Goal: Task Accomplishment & Management: Complete application form

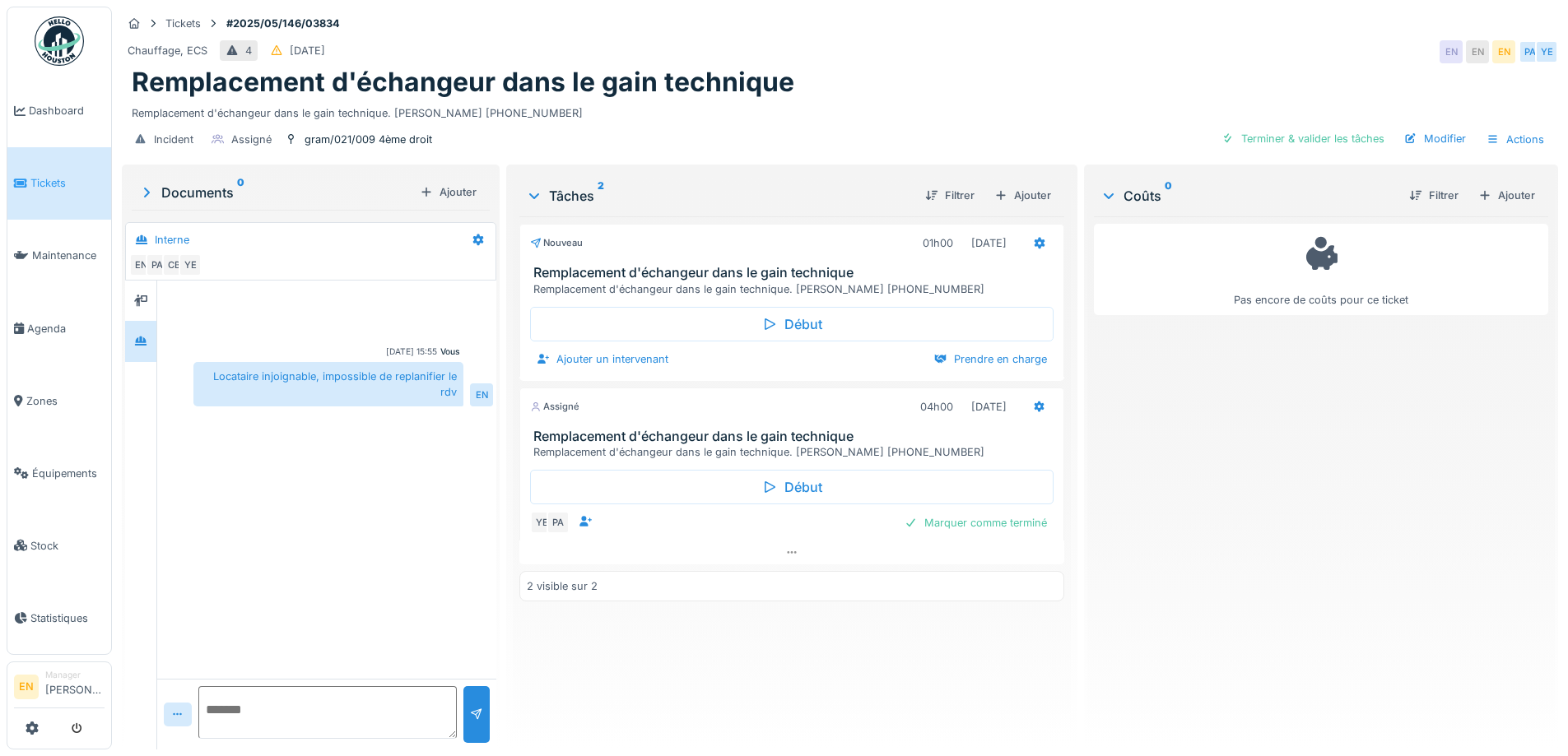
click at [734, 643] on div "Nouveau 01h00 12/05/2025 Remplacement d'échangeur dans le gain technique Rempla…" at bounding box center [791, 476] width 544 height 520
click at [910, 67] on div "Remplacement d'échangeur dans le gain technique" at bounding box center [839, 83] width 1417 height 32
click at [1064, 38] on div "Chauffage, ECS 4 12/05/2025 EN EN EN PA YE" at bounding box center [839, 52] width 1437 height 30
click at [936, 72] on div "Remplacement d'échangeur dans le gain technique" at bounding box center [839, 83] width 1417 height 32
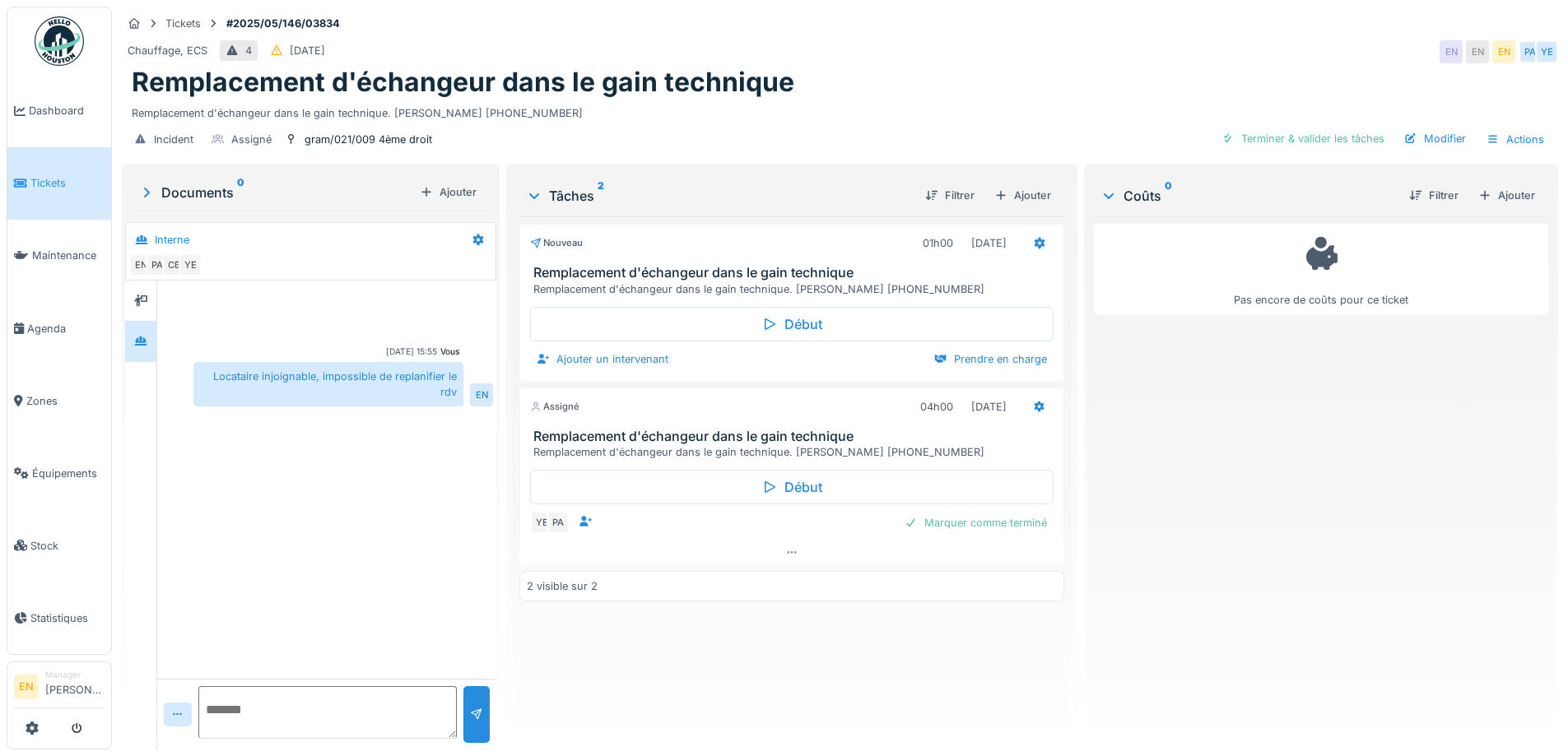
click at [945, 67] on div "Remplacement d'échangeur dans le gain technique" at bounding box center [839, 83] width 1417 height 32
click at [1213, 516] on div "Pas encore de coûts pour ce ticket" at bounding box center [1321, 476] width 454 height 520
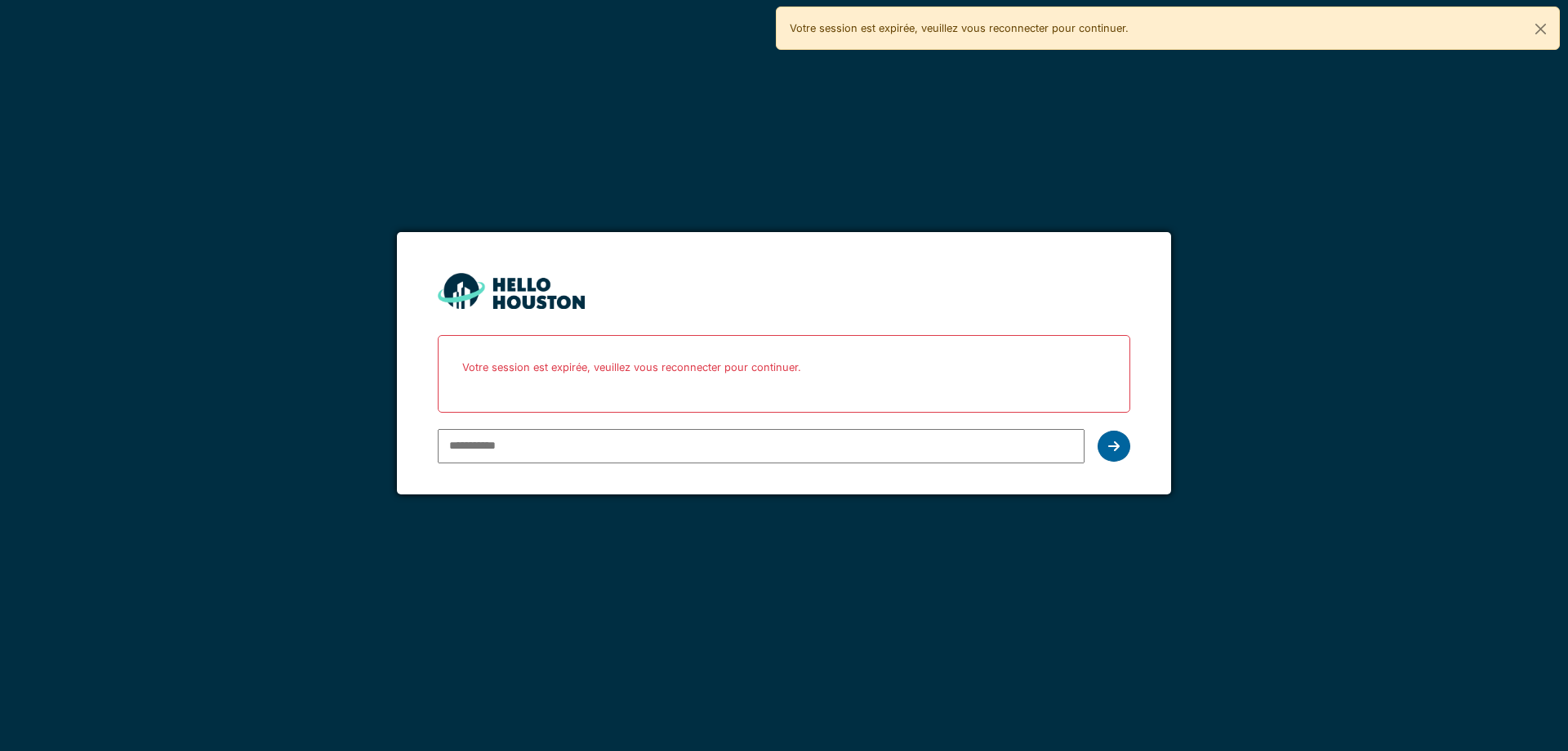
type input "**********"
click at [1118, 439] on icon at bounding box center [1114, 445] width 12 height 13
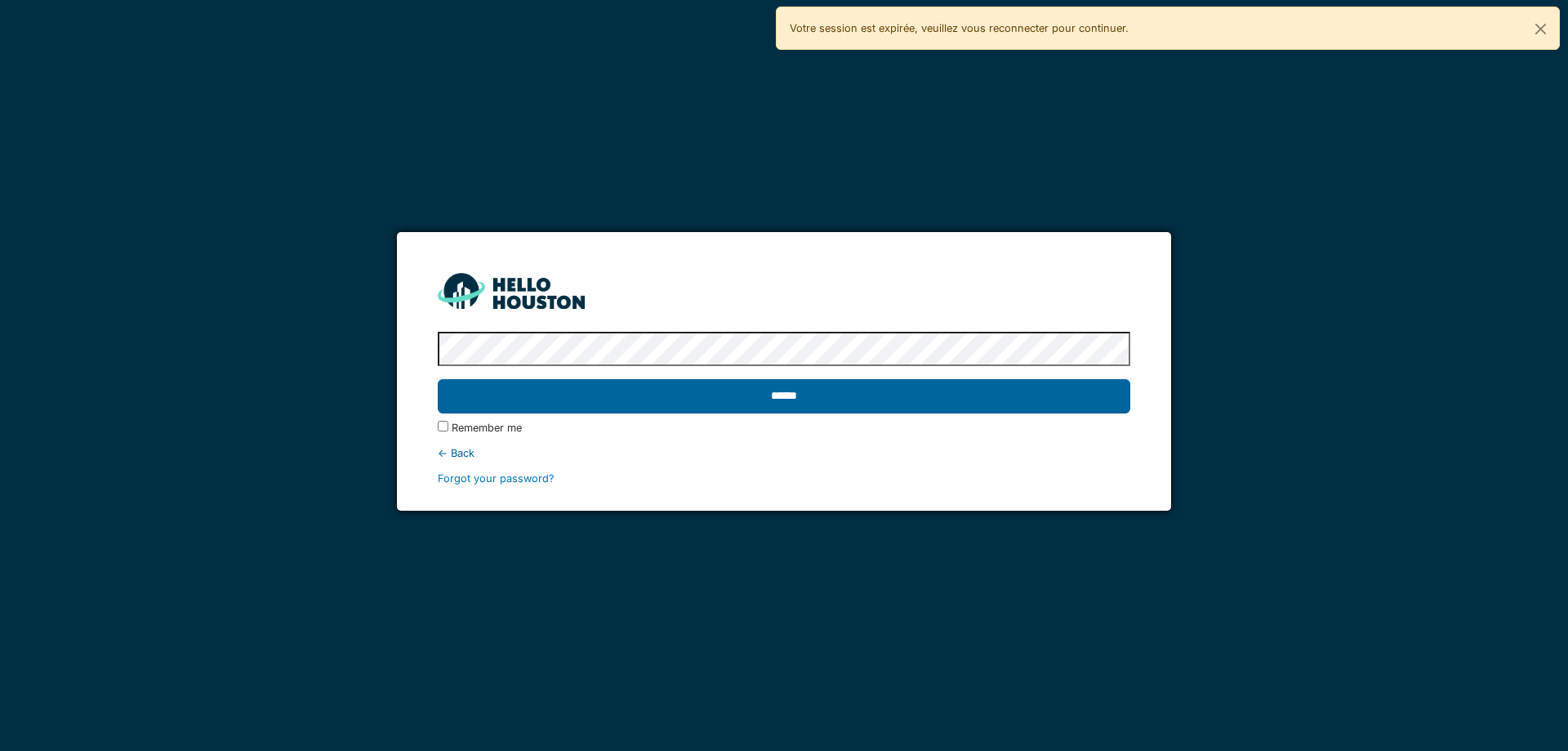
click at [784, 395] on input "******" at bounding box center [784, 396] width 692 height 34
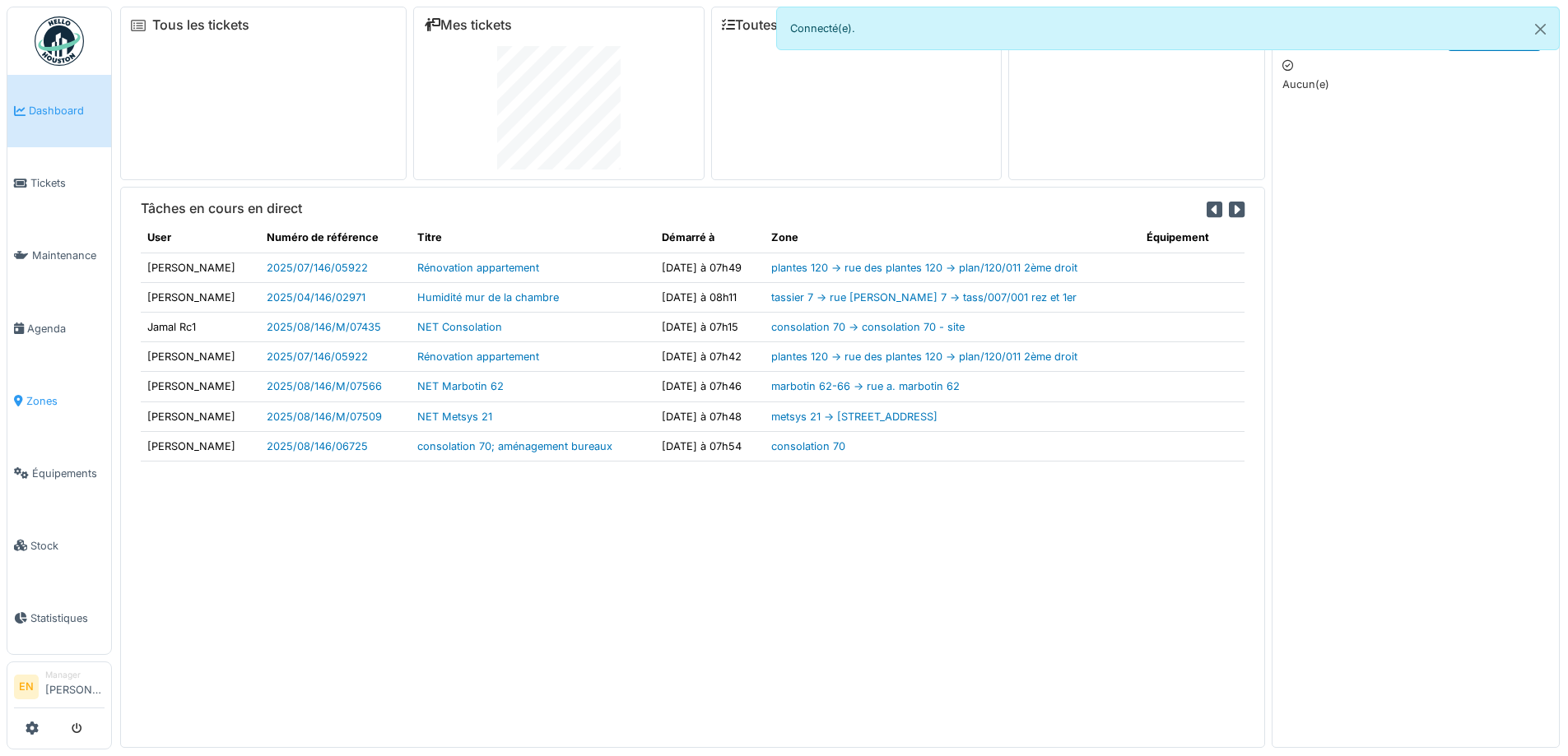
click at [42, 393] on span "Zones" at bounding box center [65, 401] width 78 height 16
click at [43, 395] on span "Zones" at bounding box center [65, 401] width 78 height 16
click at [1545, 33] on button "Close" at bounding box center [1540, 30] width 38 height 43
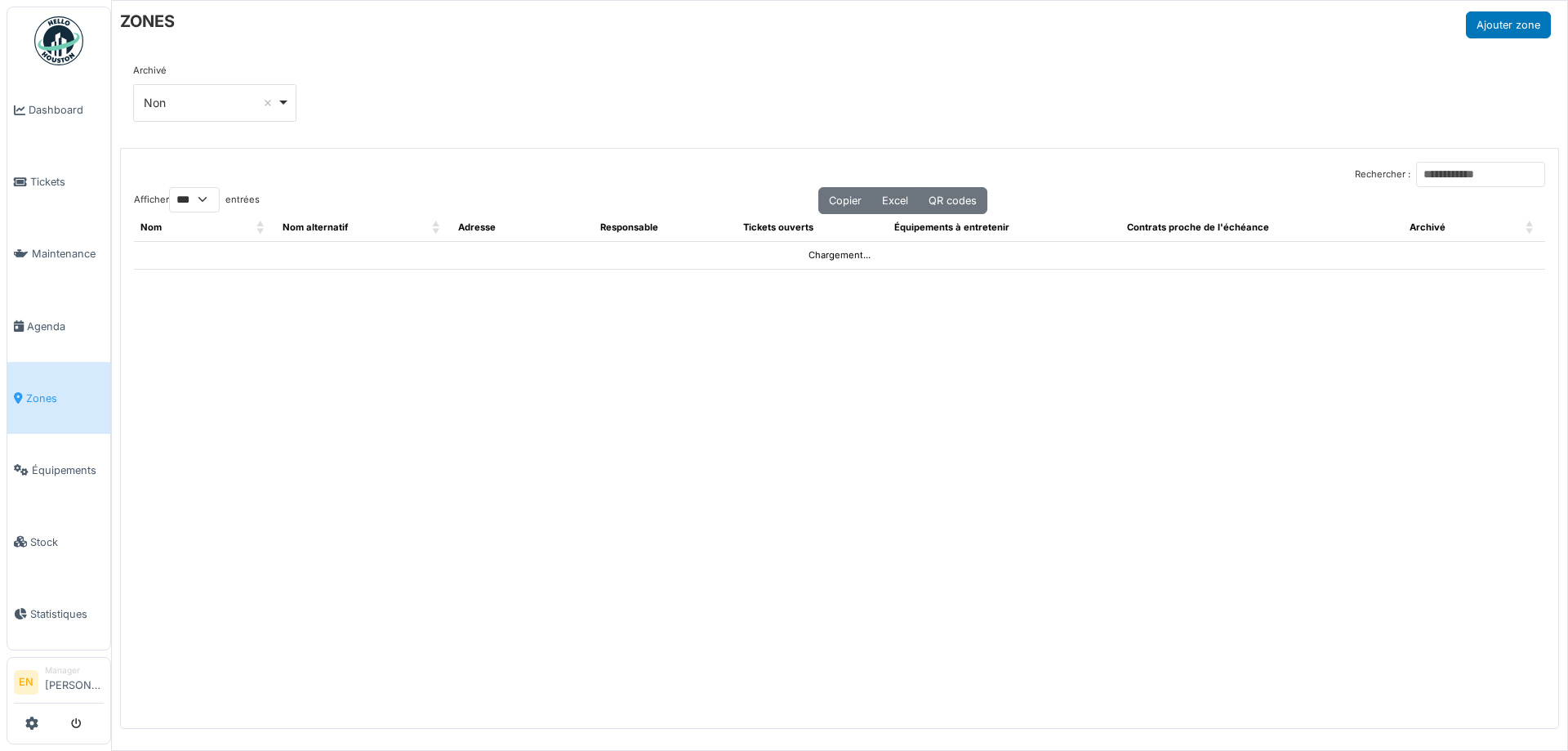
select select "***"
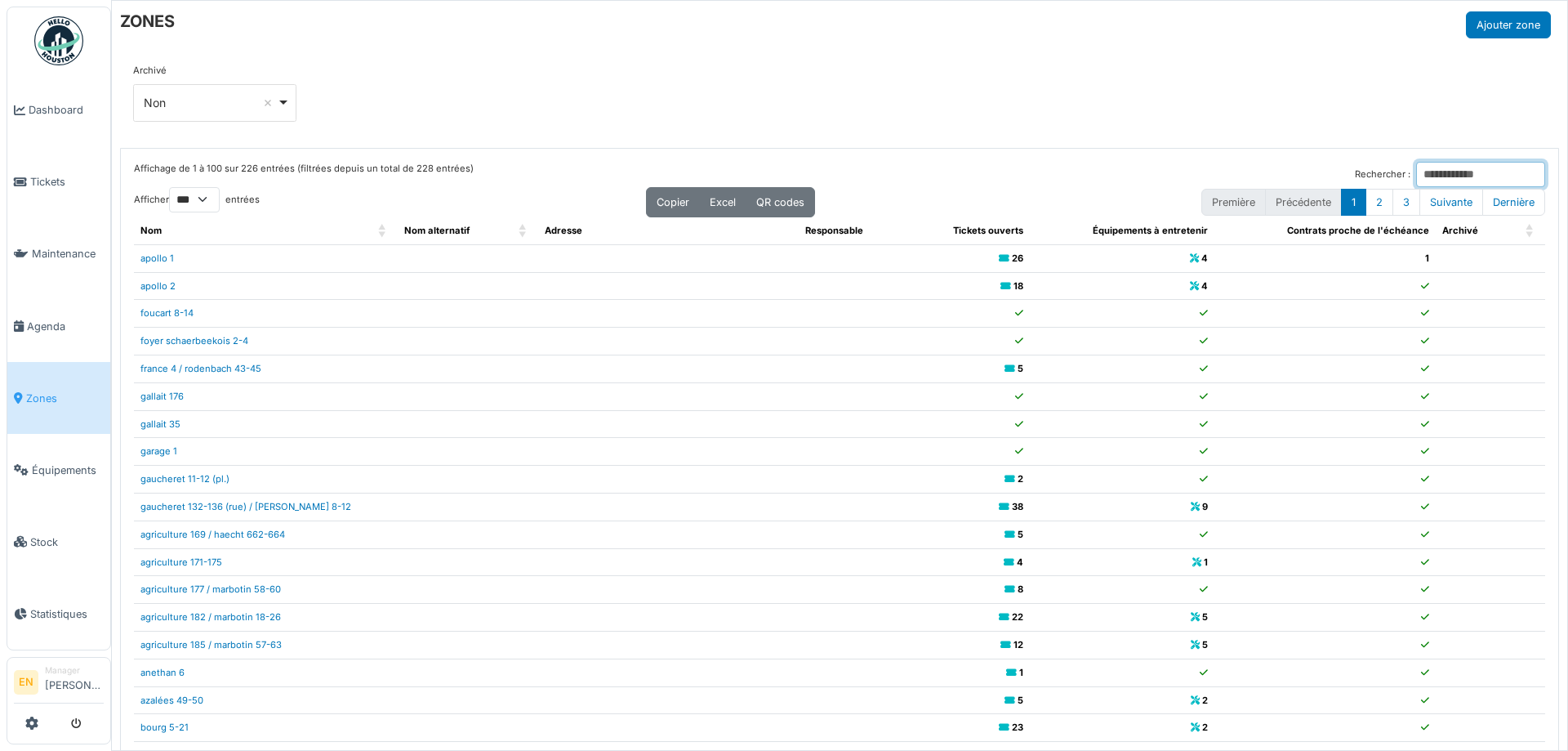
click at [1439, 176] on input "Rechercher :" at bounding box center [1481, 175] width 129 height 25
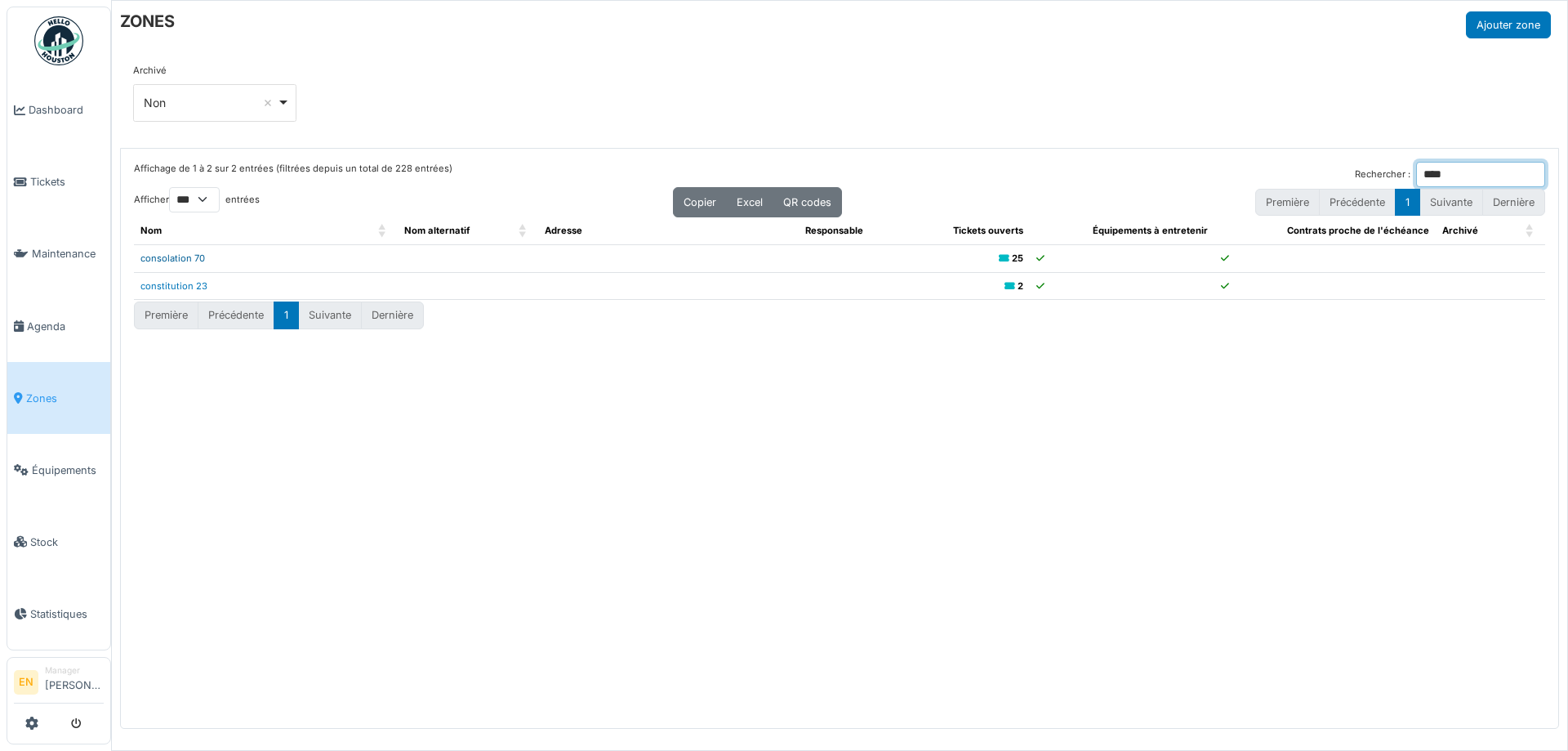
type input "****"
click at [179, 258] on link "consolation 70" at bounding box center [172, 259] width 65 height 12
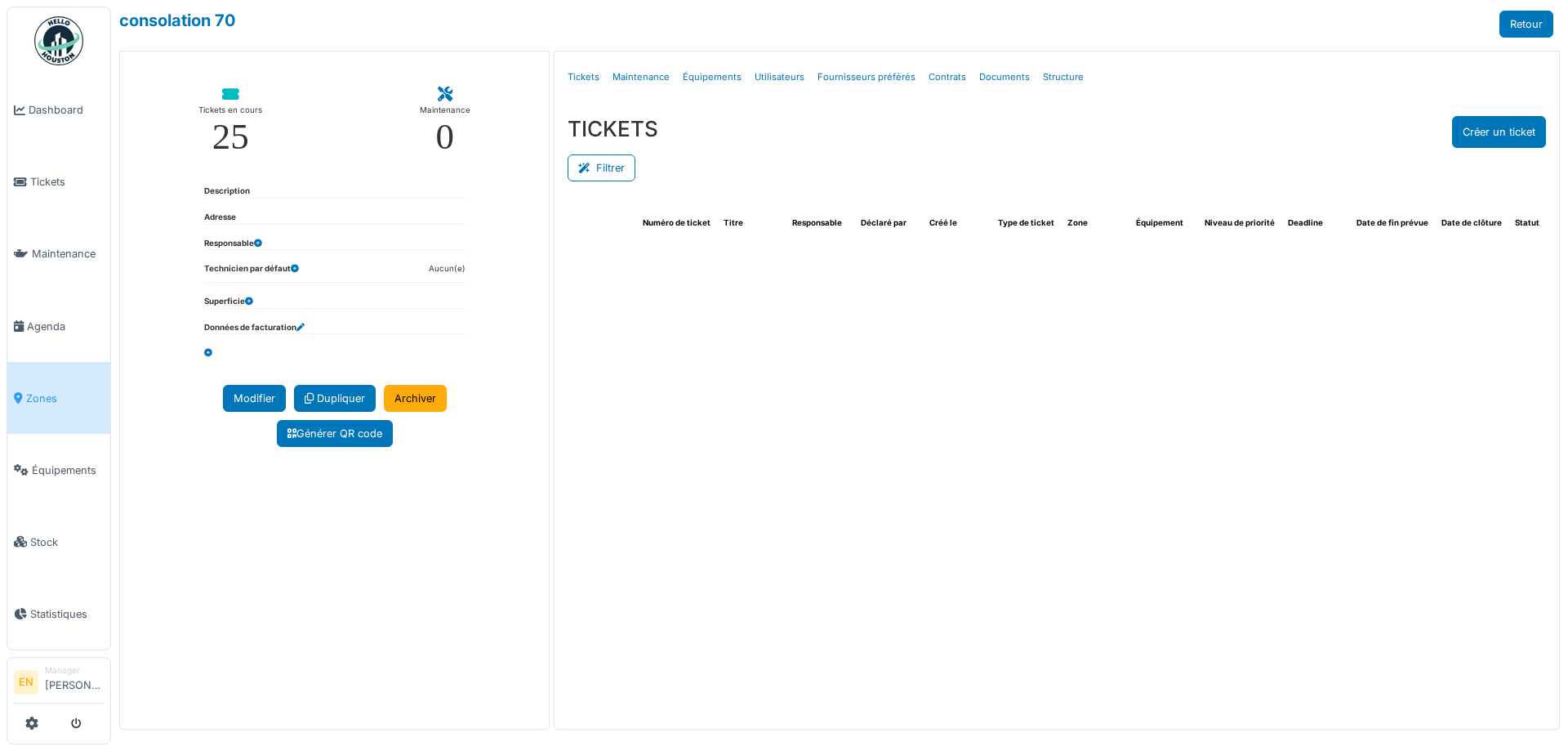
select select "***"
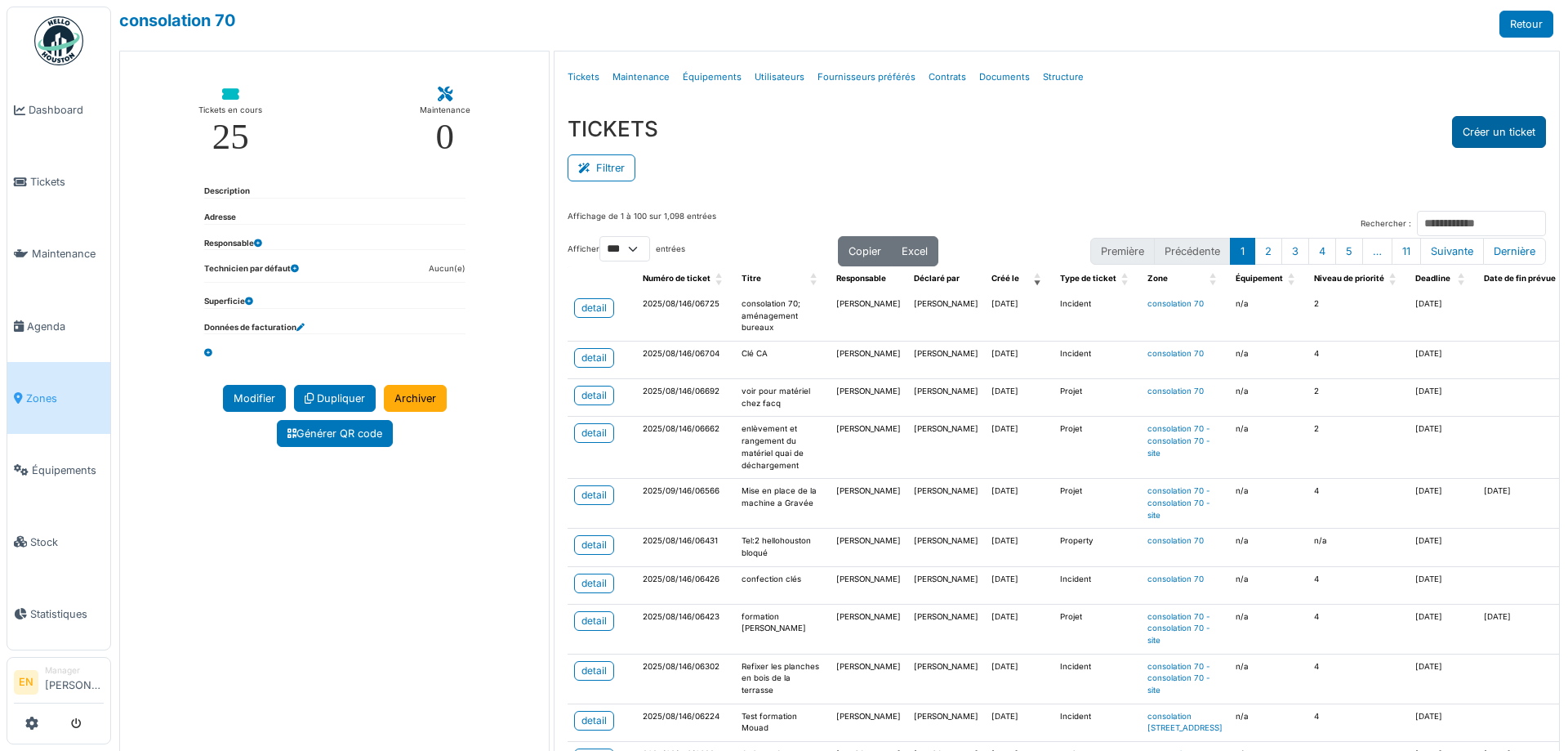
click at [1487, 124] on button "Créer un ticket" at bounding box center [1499, 131] width 94 height 32
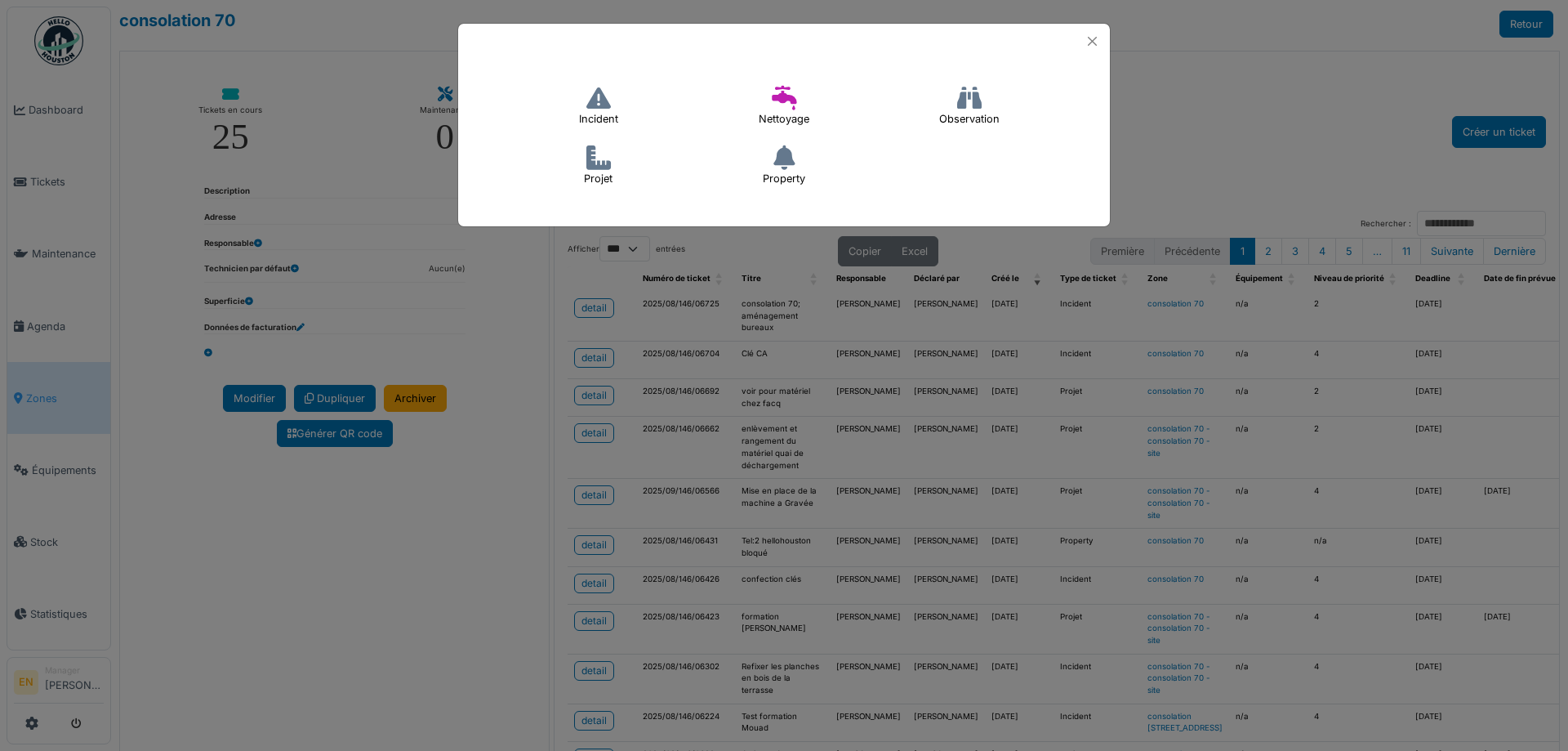
click at [600, 106] on icon at bounding box center [599, 98] width 24 height 25
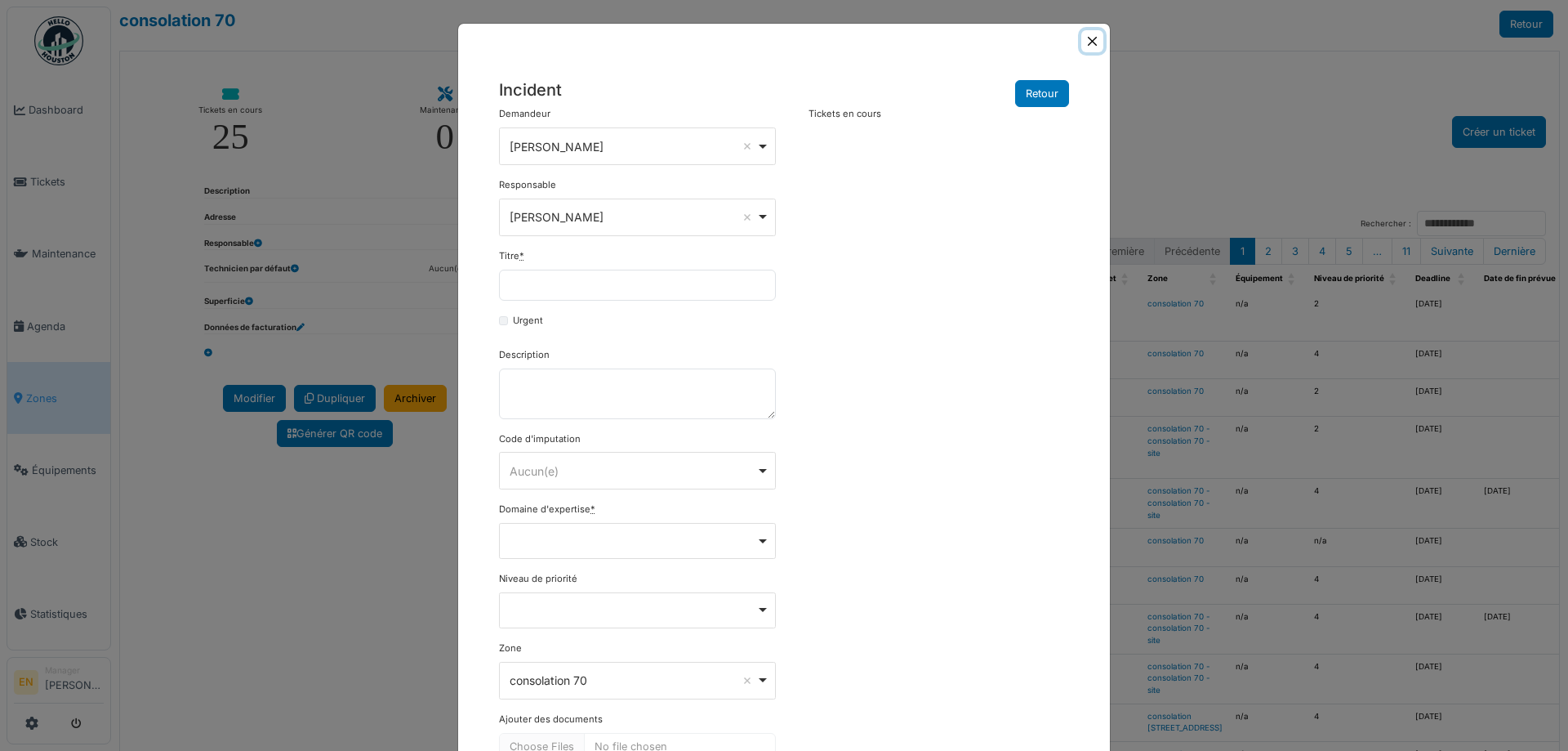
click at [1088, 40] on button "Close" at bounding box center [1093, 41] width 23 height 23
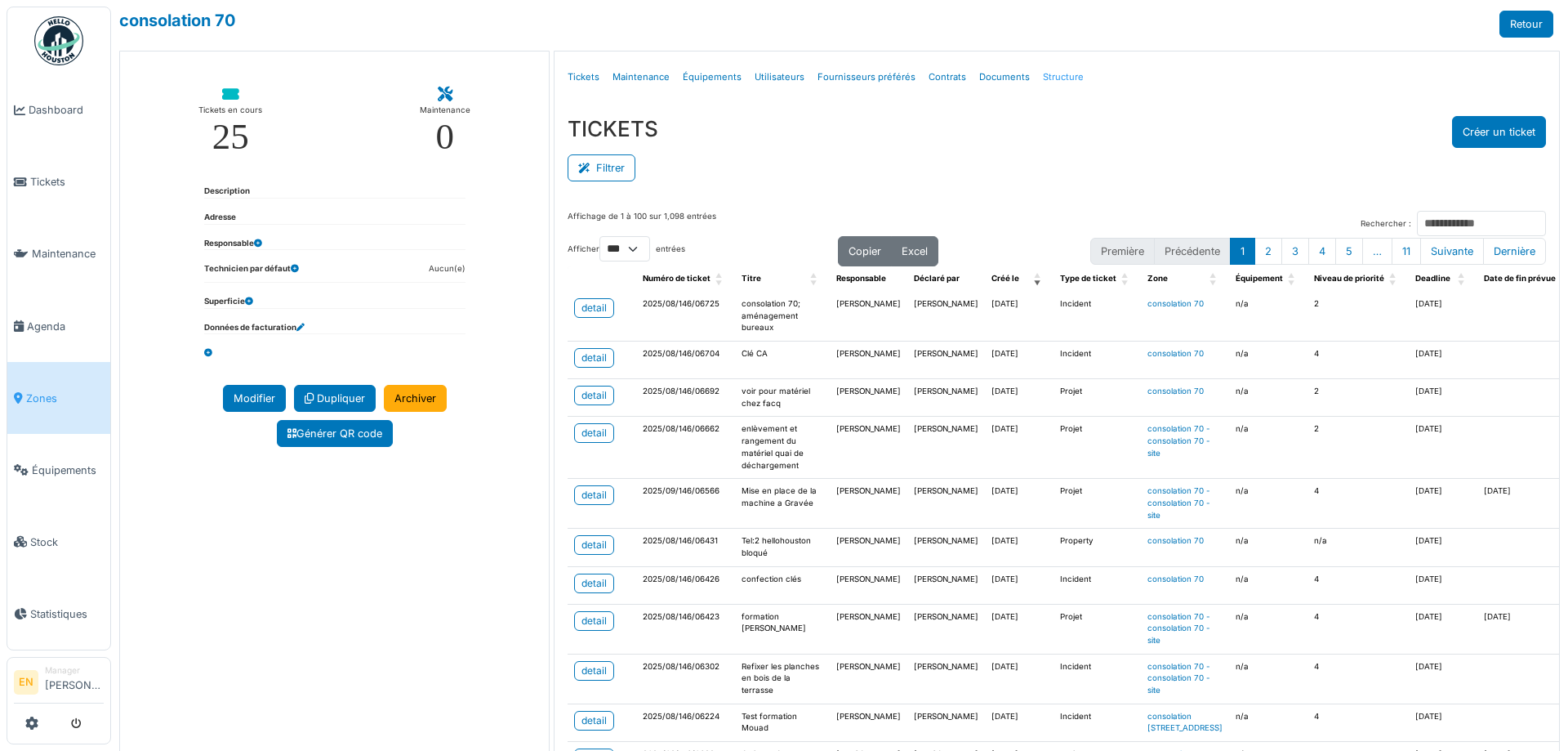
click at [1048, 76] on link "Structure" at bounding box center [1063, 76] width 54 height 38
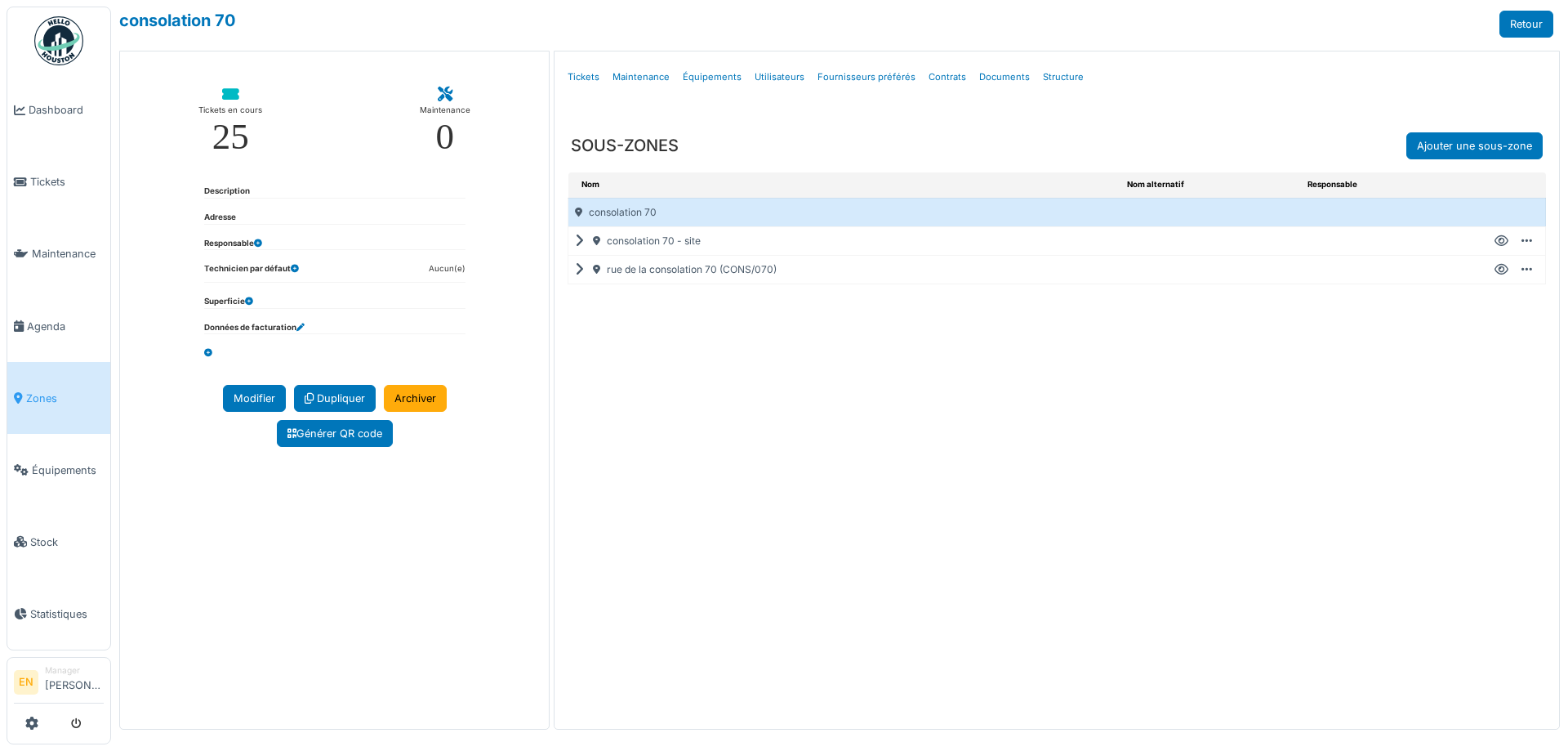
click at [1503, 242] on icon at bounding box center [1501, 241] width 14 height 1
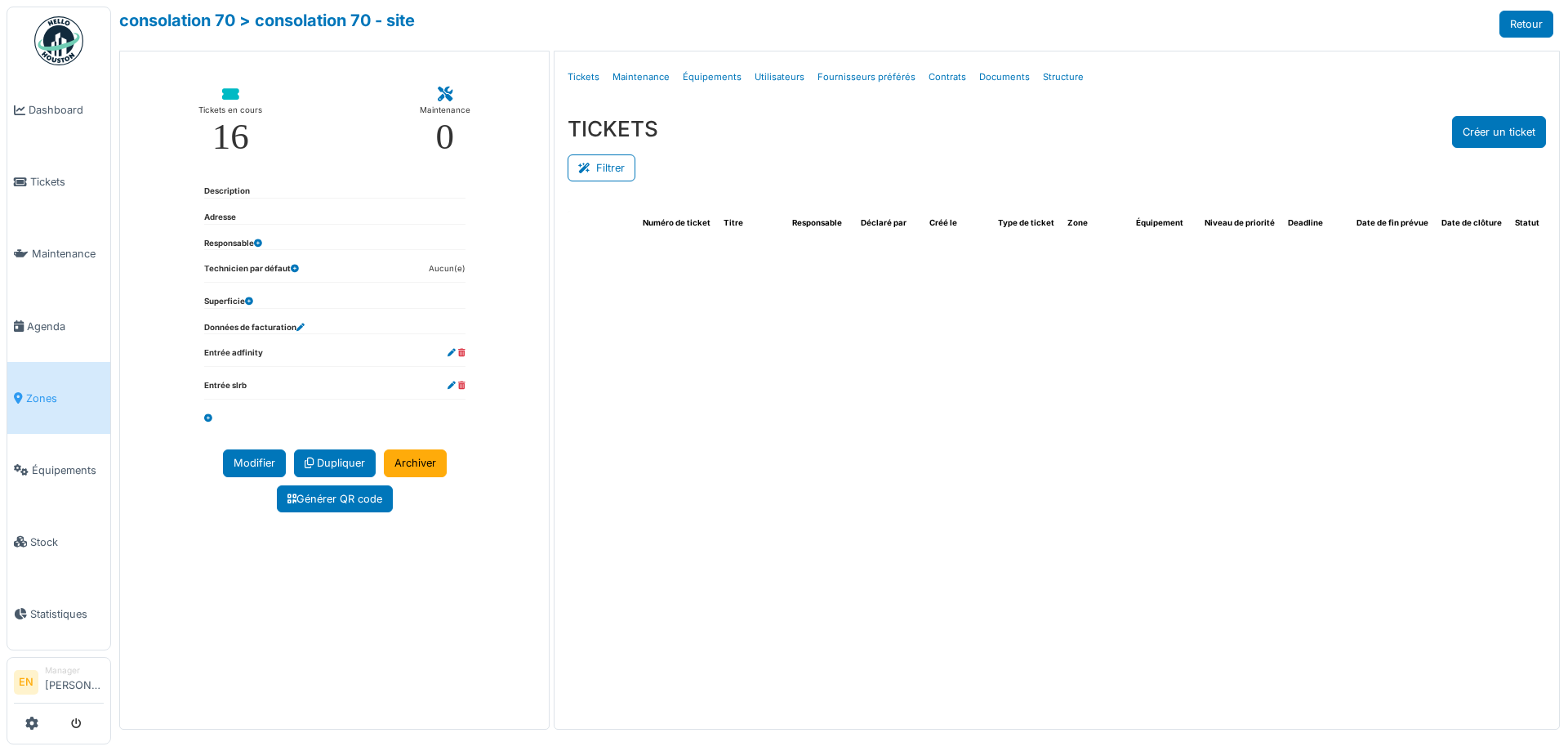
select select "***"
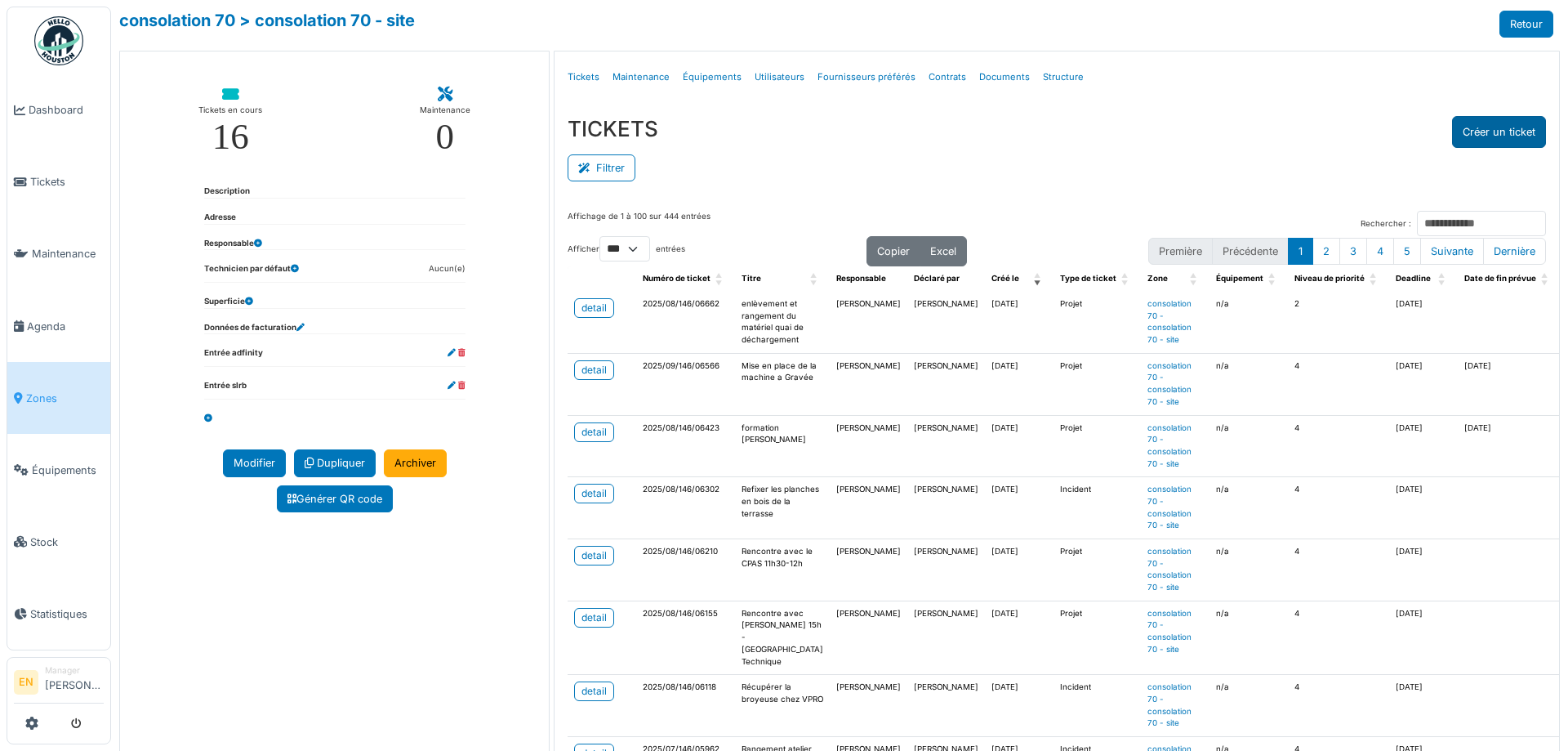
click at [1484, 130] on button "Créer un ticket" at bounding box center [1499, 131] width 94 height 32
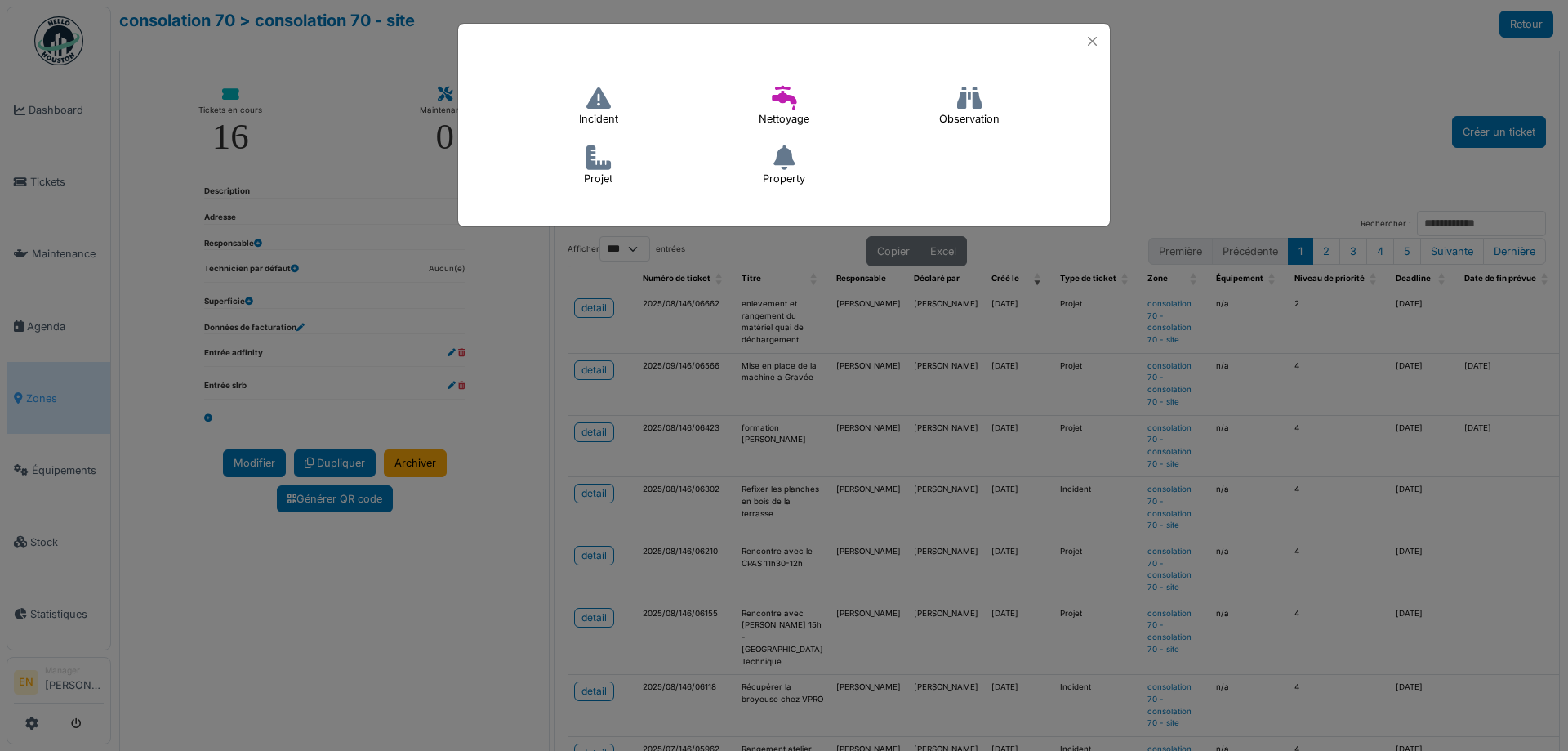
click at [604, 105] on icon at bounding box center [599, 98] width 24 height 25
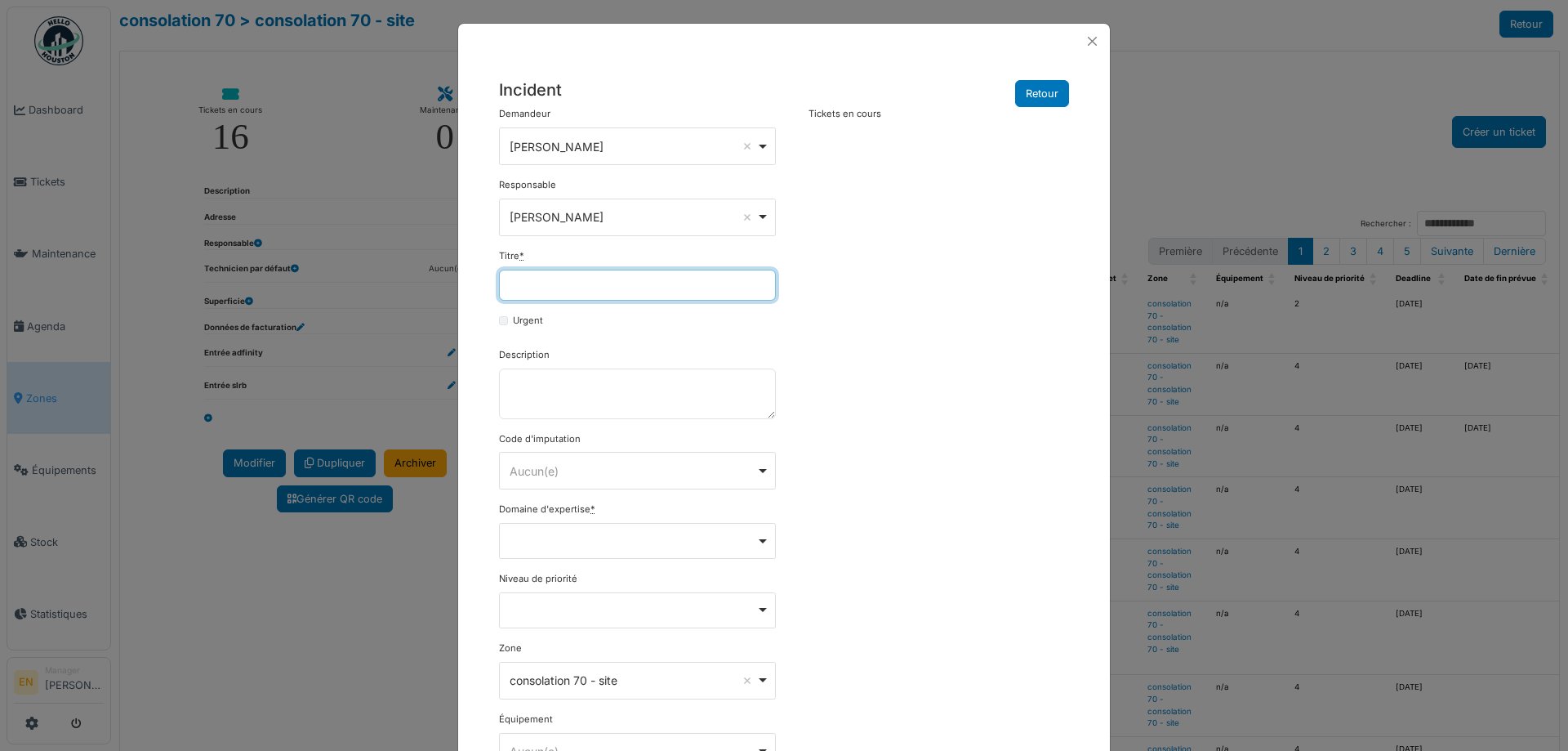
click at [598, 277] on input "Titre *" at bounding box center [637, 285] width 277 height 31
drag, startPoint x: 765, startPoint y: 284, endPoint x: 344, endPoint y: 299, distance: 421.3
click at [344, 299] on div "**********" at bounding box center [784, 376] width 1568 height 751
type input "**********"
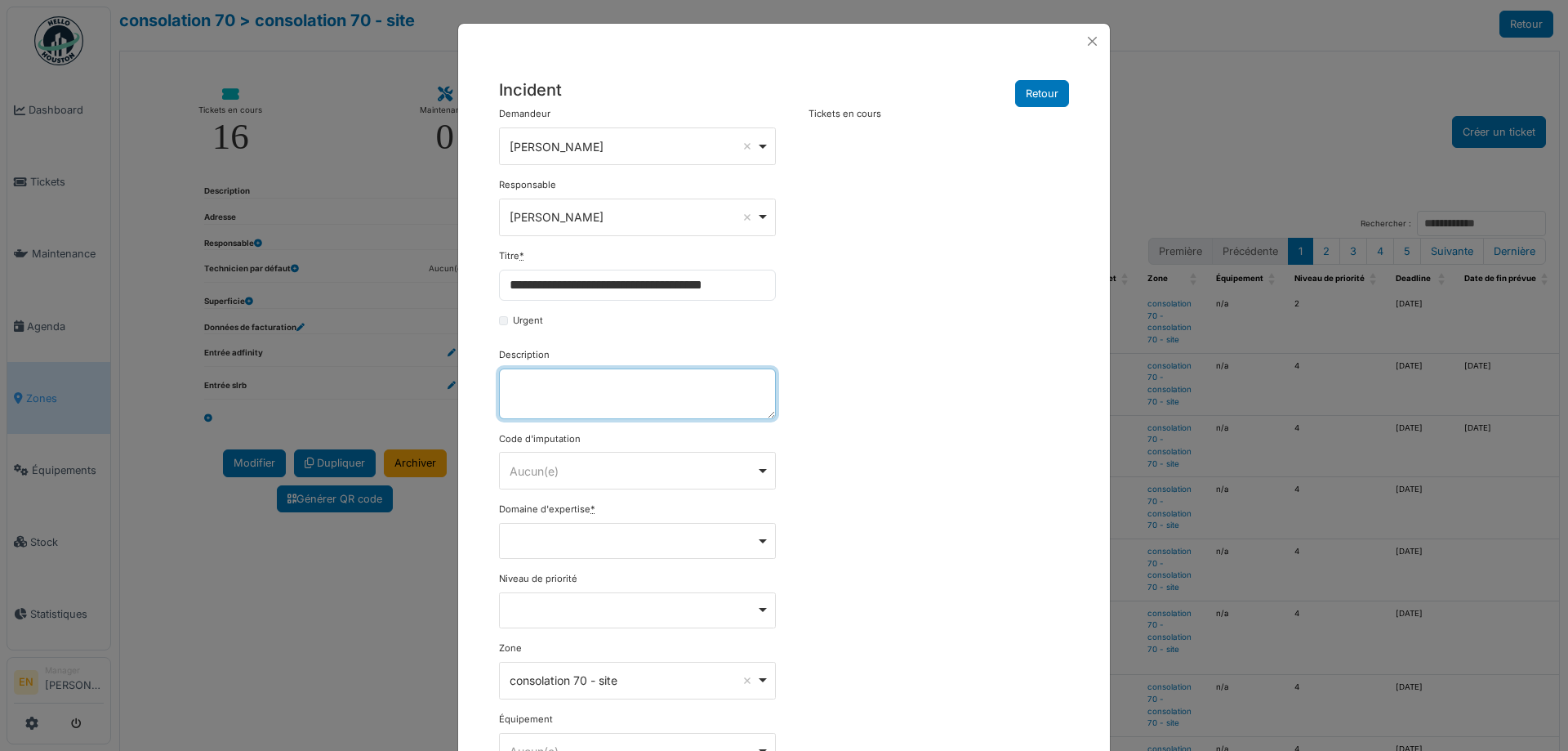
click at [654, 388] on textarea "Description" at bounding box center [637, 394] width 277 height 51
paste textarea "**********"
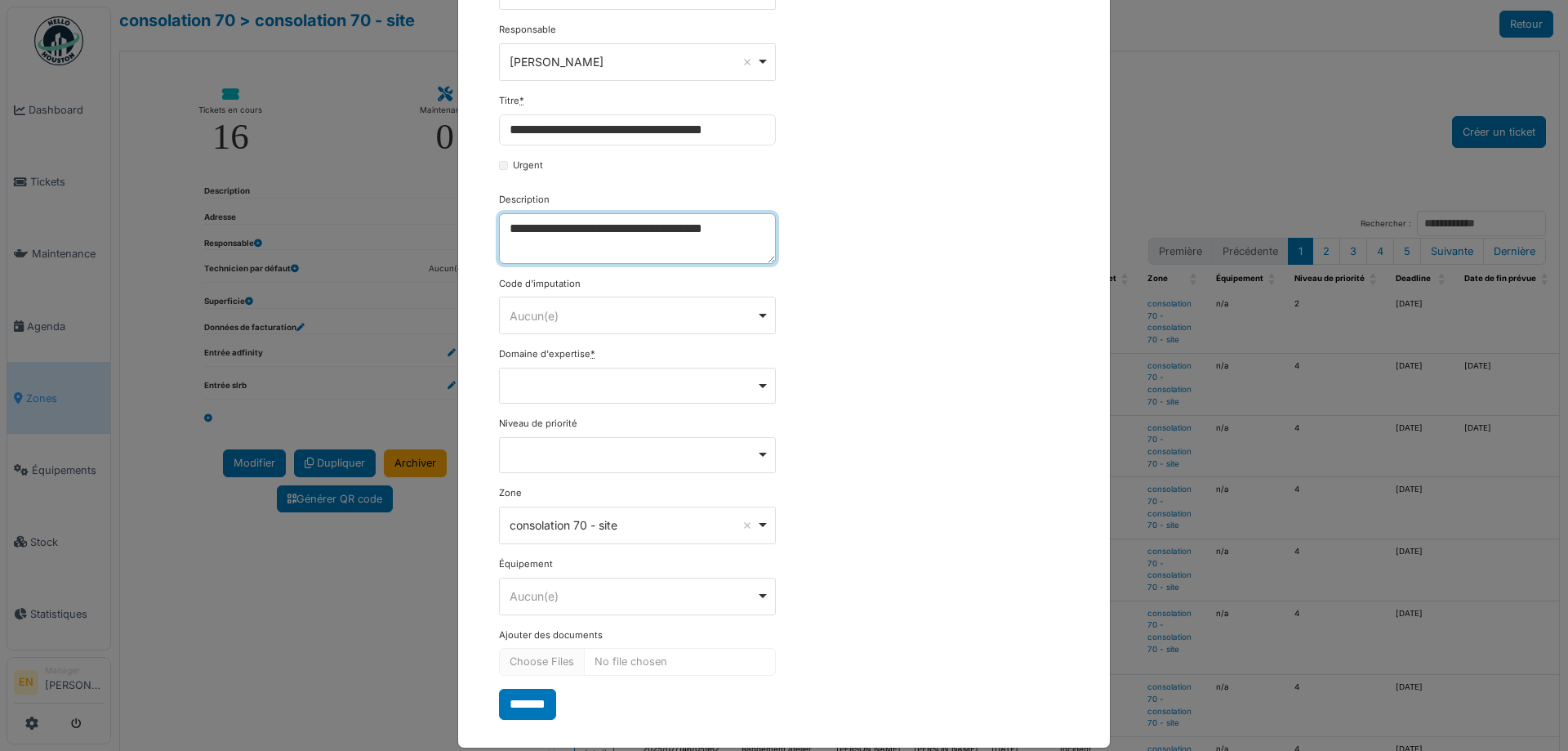
scroll to position [164, 0]
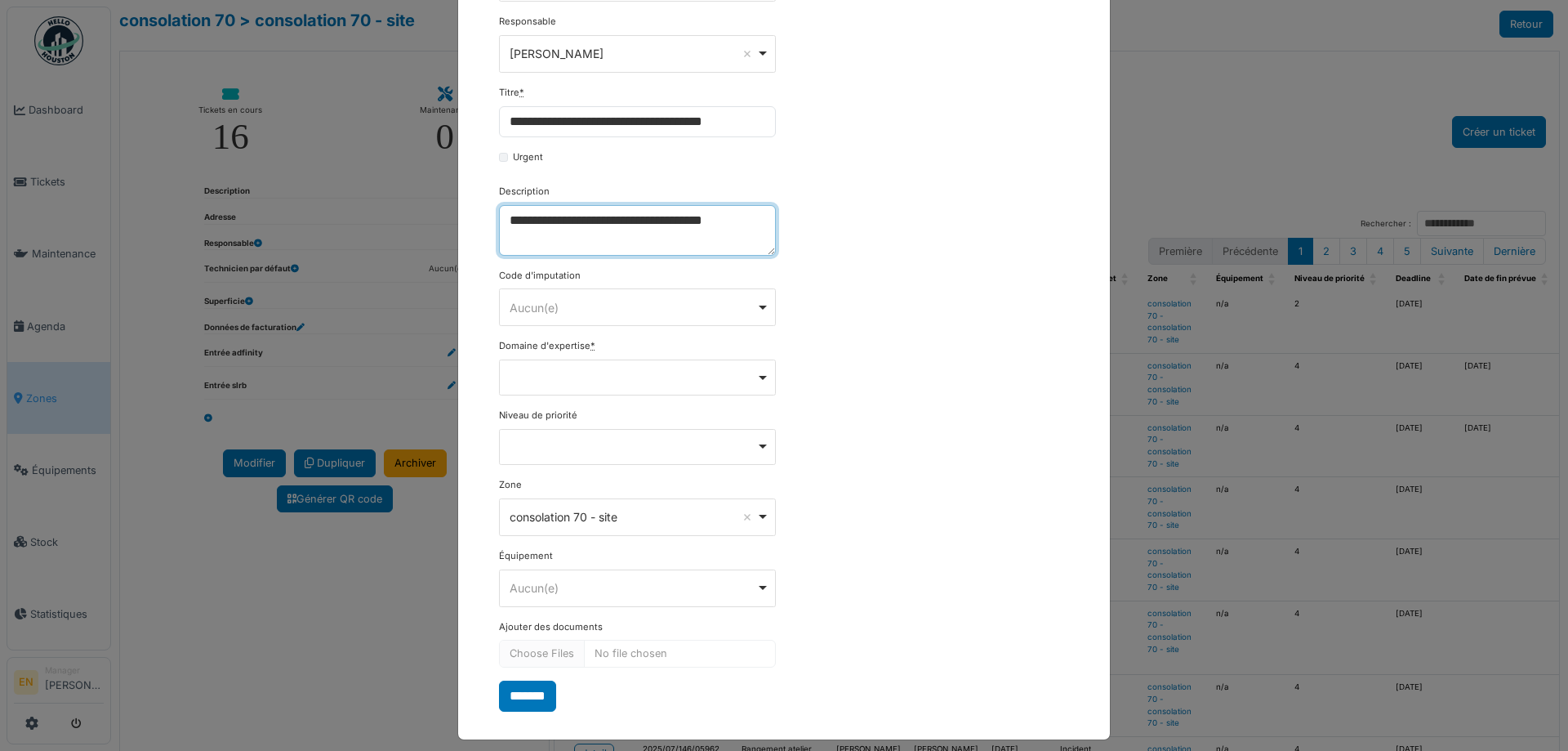
click at [756, 380] on div "Remove item" at bounding box center [637, 377] width 277 height 36
type textarea "**********"
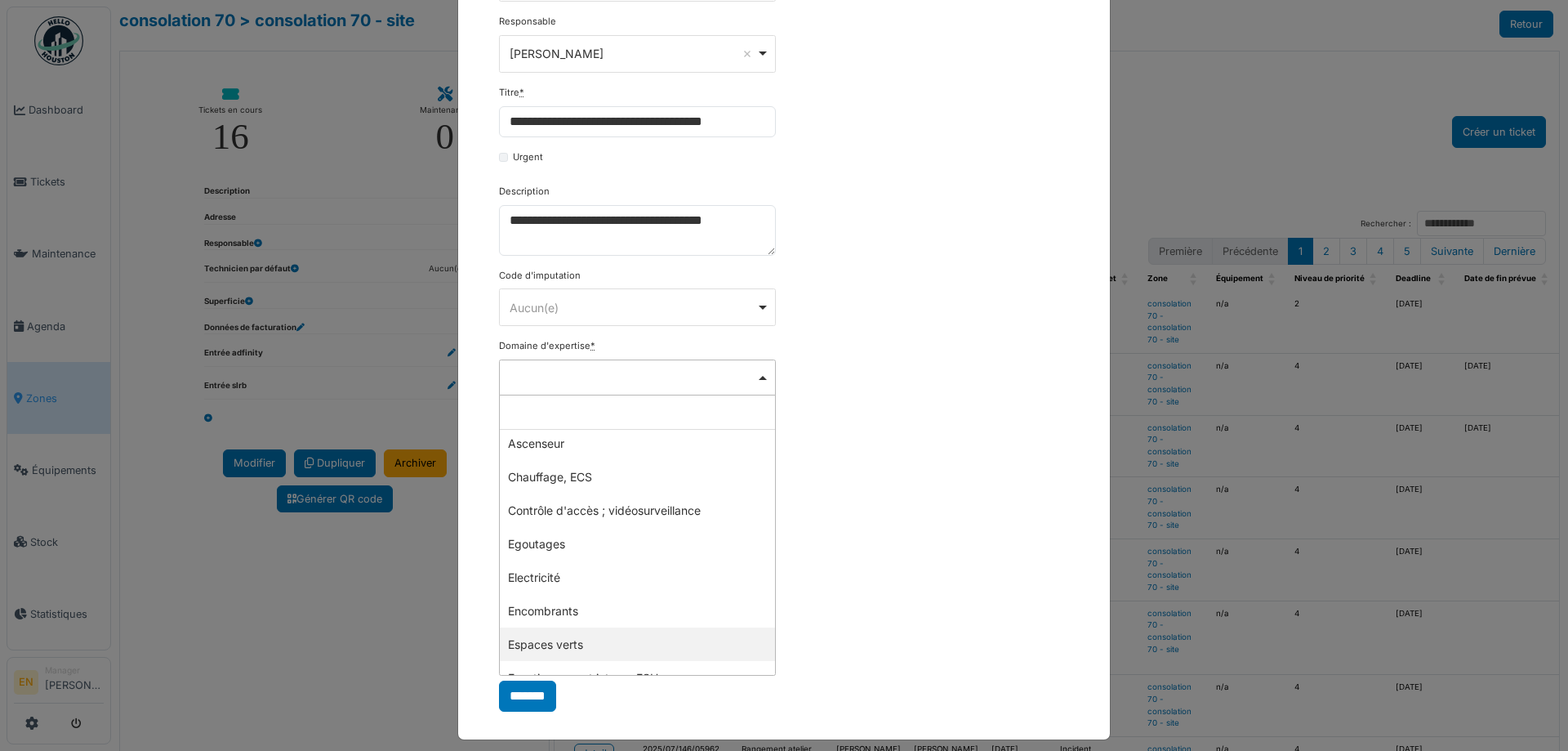
scroll to position [81, 0]
select select "***"
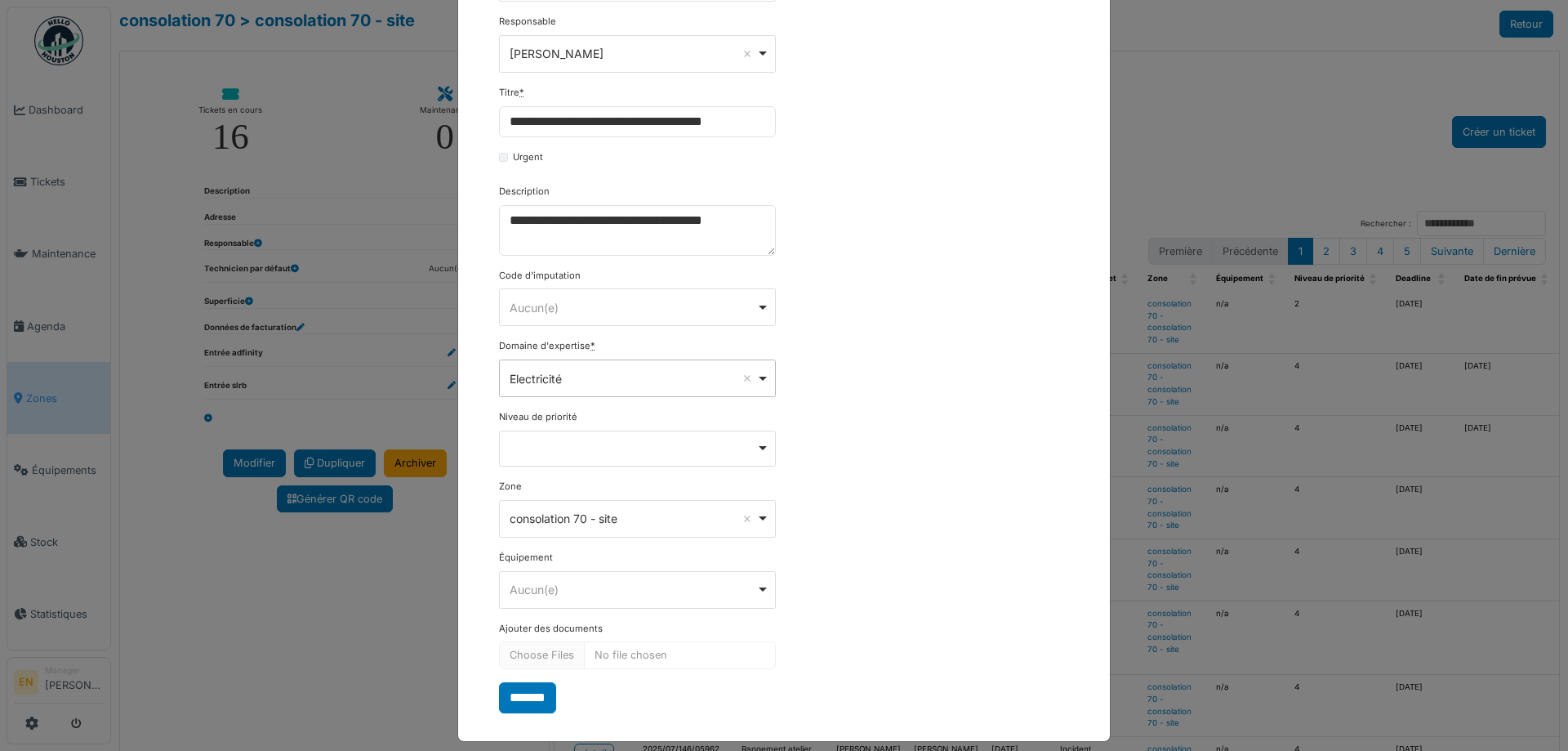
click at [846, 538] on div "**********" at bounding box center [784, 327] width 587 height 769
click at [517, 700] on input "*******" at bounding box center [527, 698] width 57 height 31
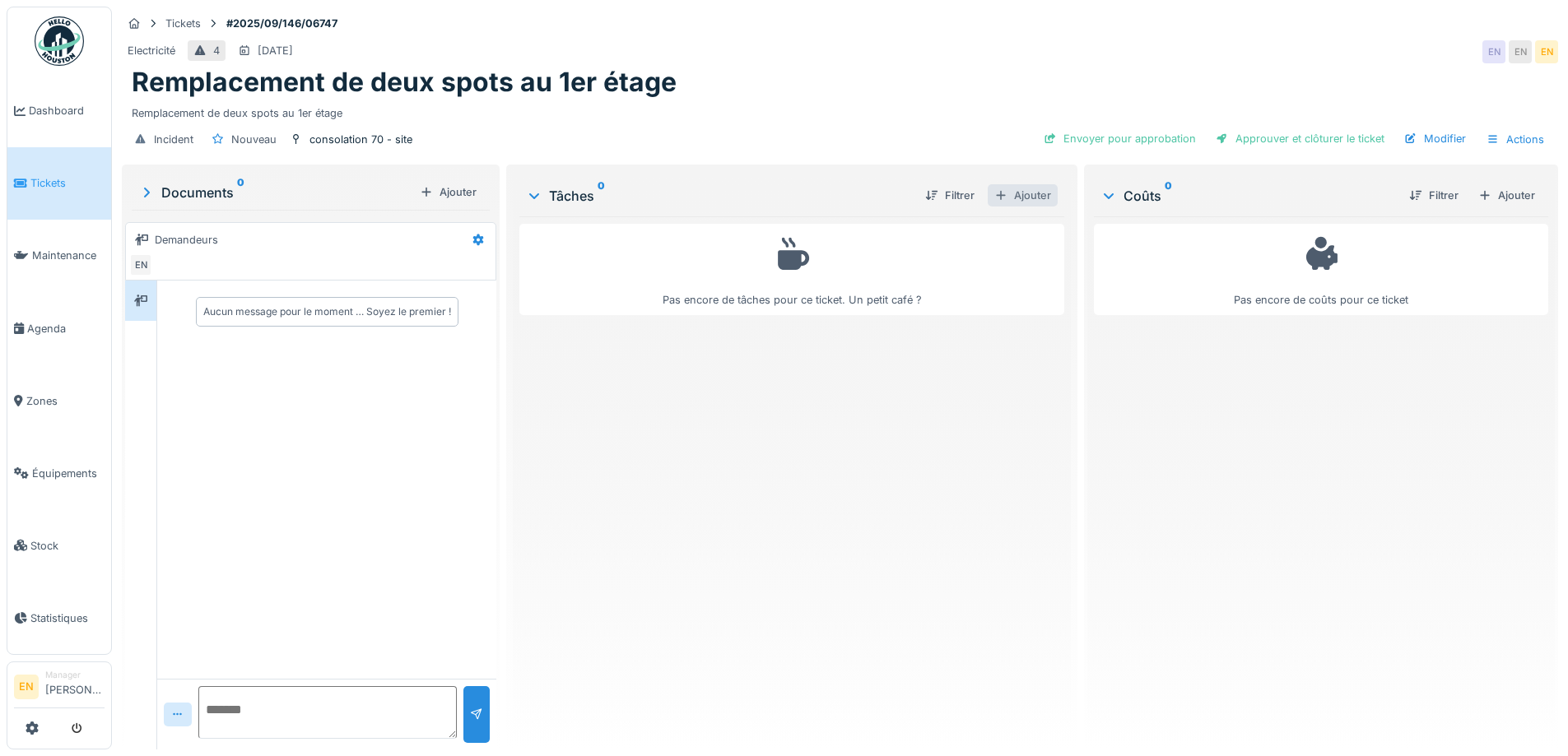
click at [1025, 195] on div "Ajouter" at bounding box center [1022, 195] width 70 height 23
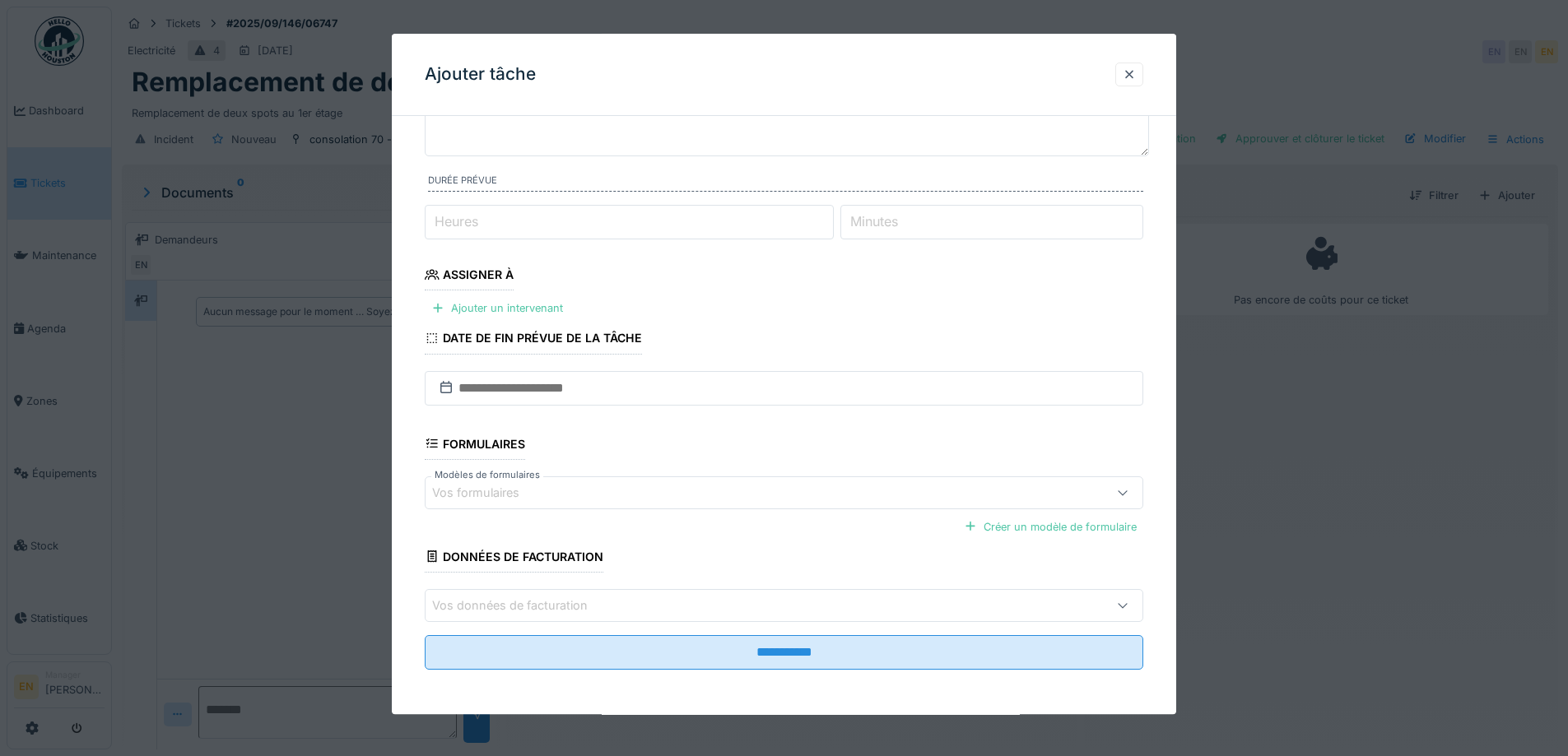
scroll to position [134, 0]
type input "*"
click at [833, 216] on input "*" at bounding box center [629, 220] width 409 height 35
click at [516, 306] on div "Ajouter un intervenant" at bounding box center [497, 307] width 145 height 23
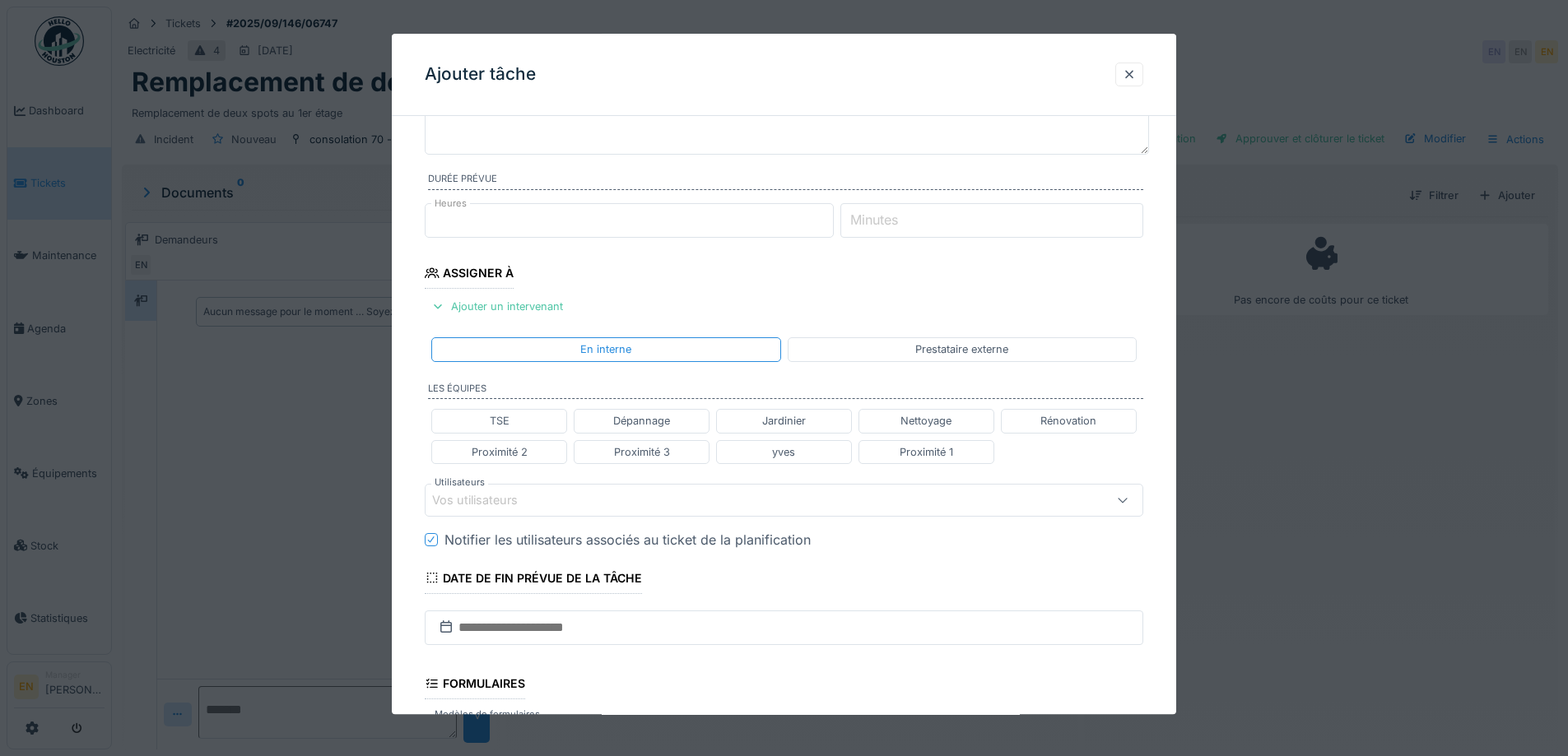
click at [548, 501] on div "Vos utilisateurs" at bounding box center [743, 500] width 620 height 18
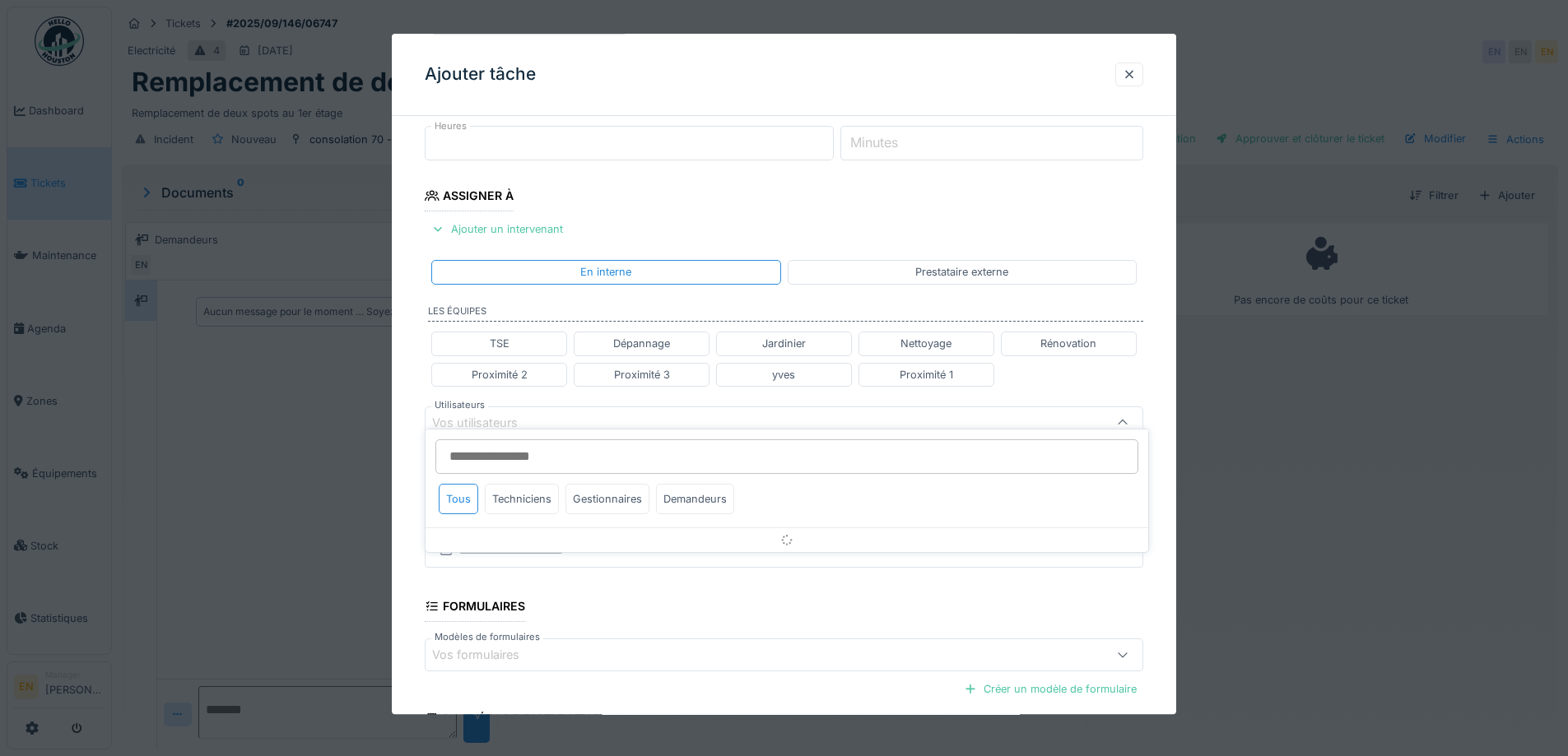
scroll to position [260, 0]
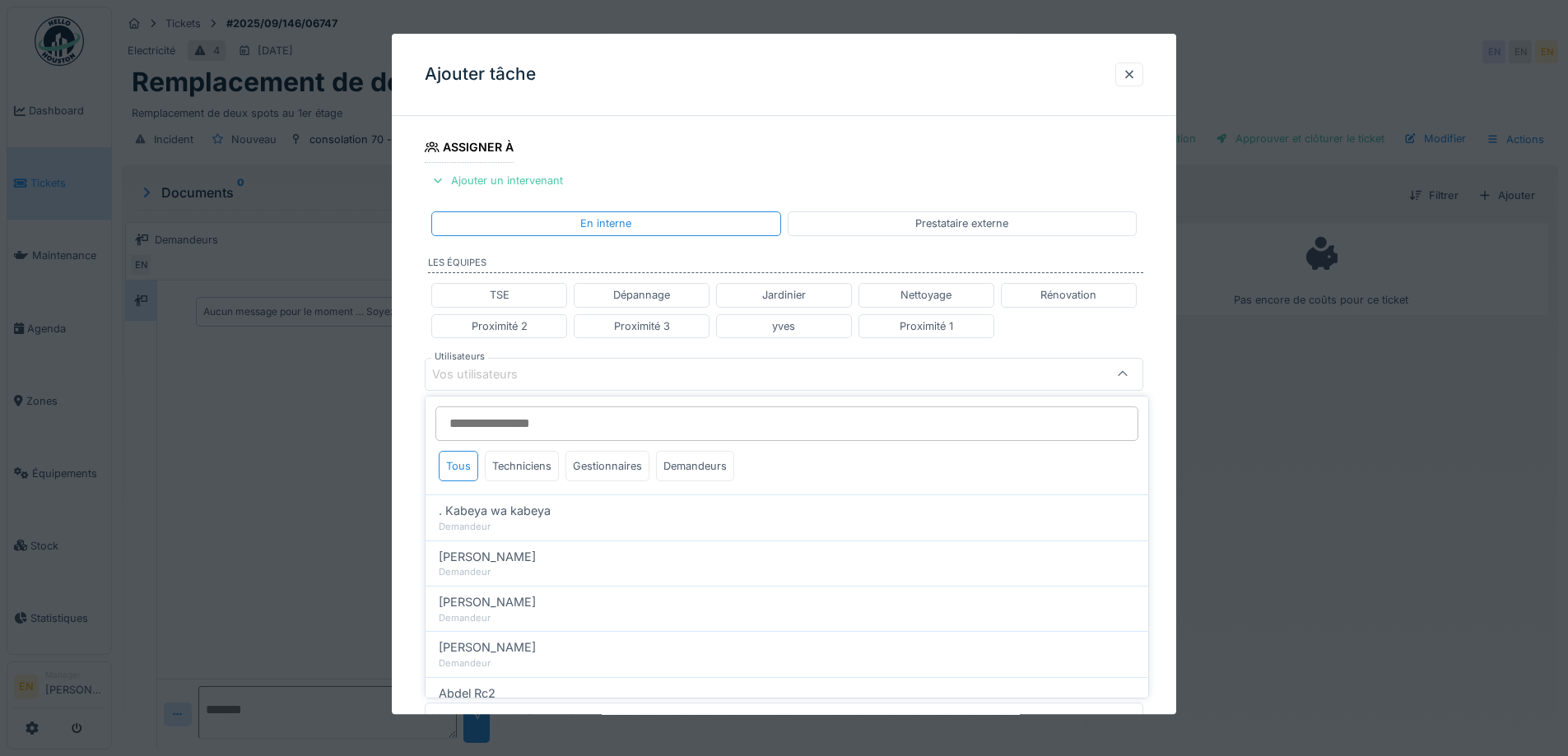
click at [542, 427] on input "Utilisateurs" at bounding box center [787, 423] width 703 height 35
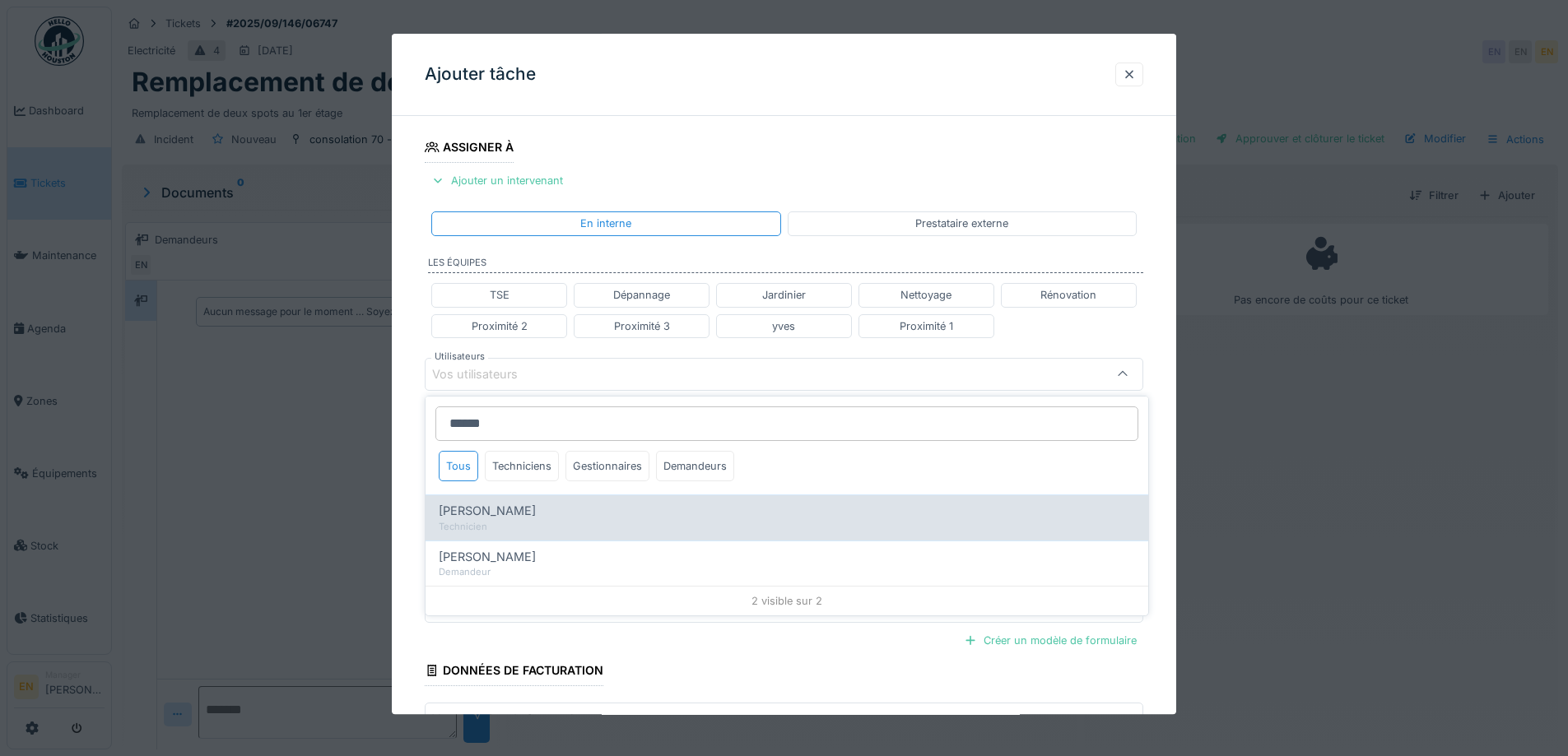
type input "******"
click at [501, 515] on span "Robert Gaspar" at bounding box center [487, 510] width 97 height 18
type input "****"
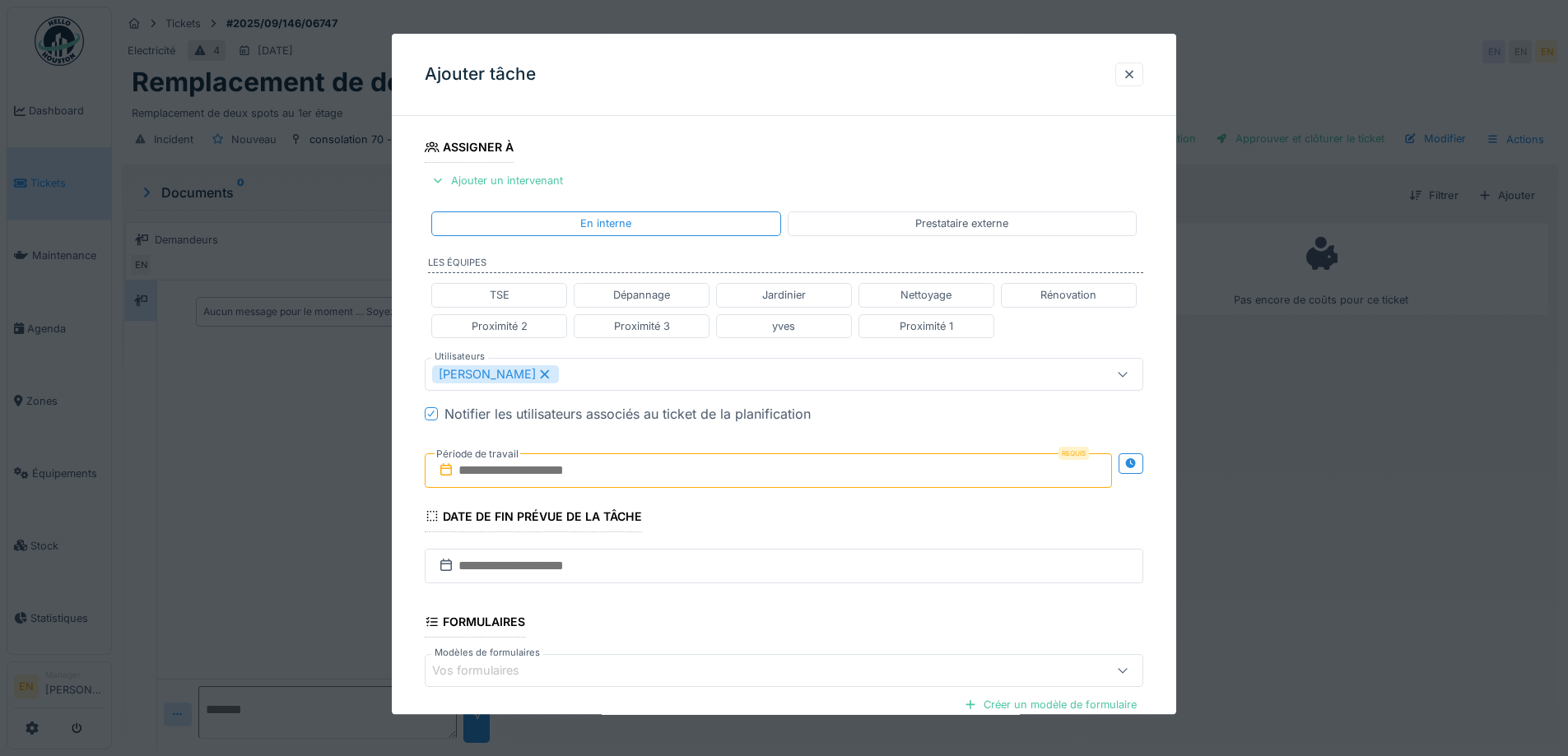
click at [1171, 479] on div "**********" at bounding box center [784, 381] width 784 height 1024
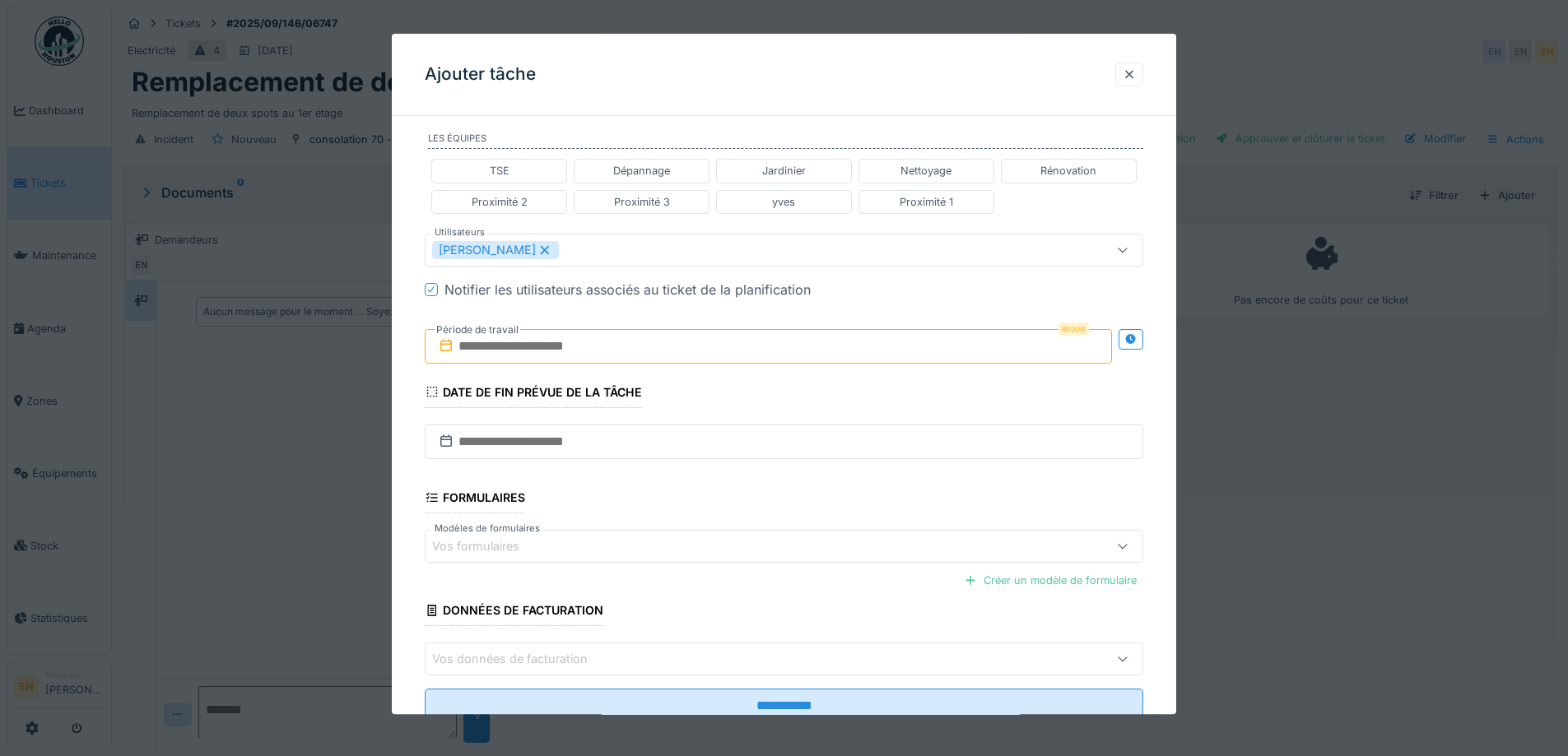
scroll to position [424, 0]
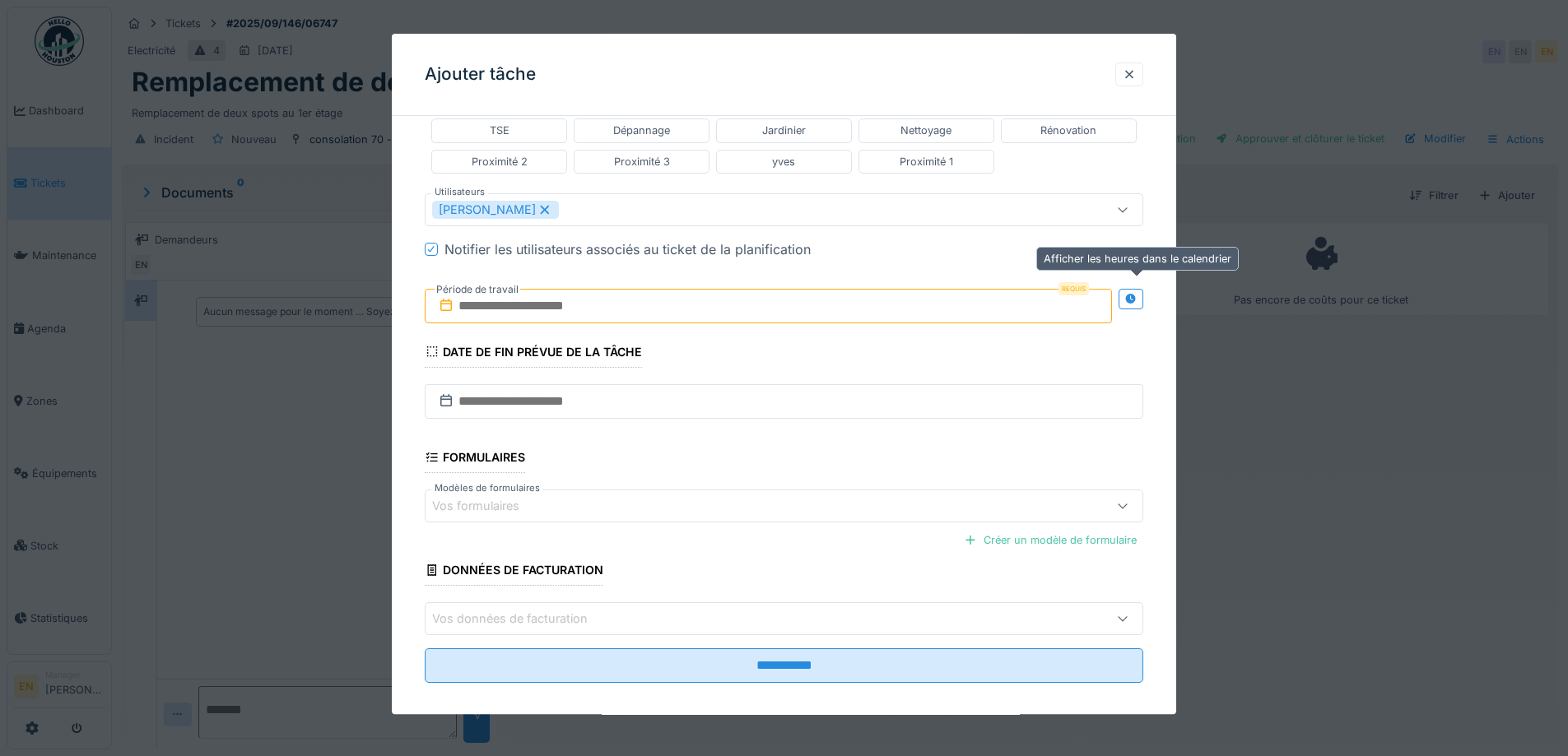
click at [1136, 303] on icon at bounding box center [1131, 299] width 11 height 11
click at [569, 312] on input "text" at bounding box center [590, 306] width 332 height 35
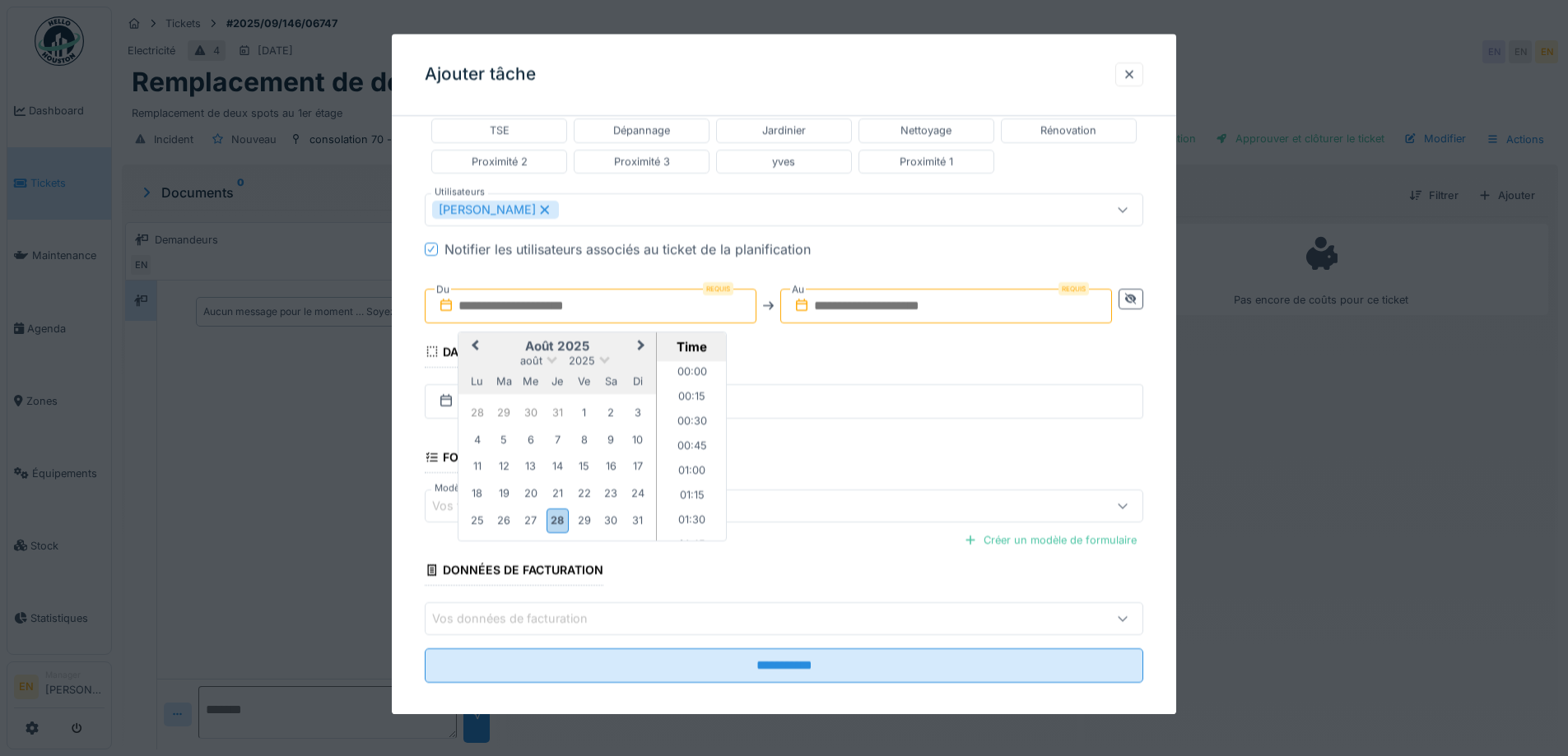
scroll to position [713, 0]
click at [563, 526] on div "28" at bounding box center [558, 521] width 23 height 24
click at [695, 447] on li "08:00" at bounding box center [691, 450] width 70 height 25
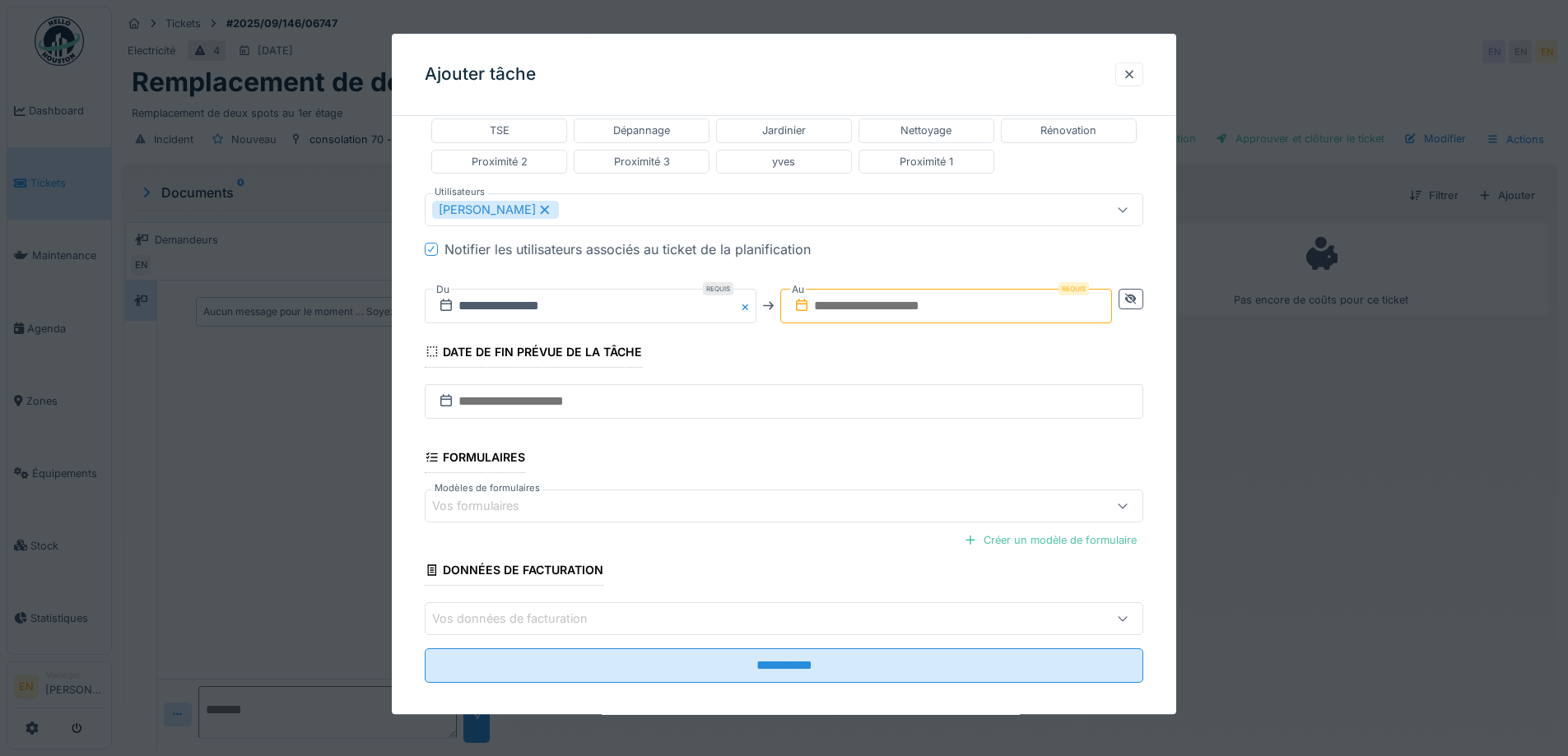
click at [877, 306] on input "text" at bounding box center [946, 306] width 332 height 35
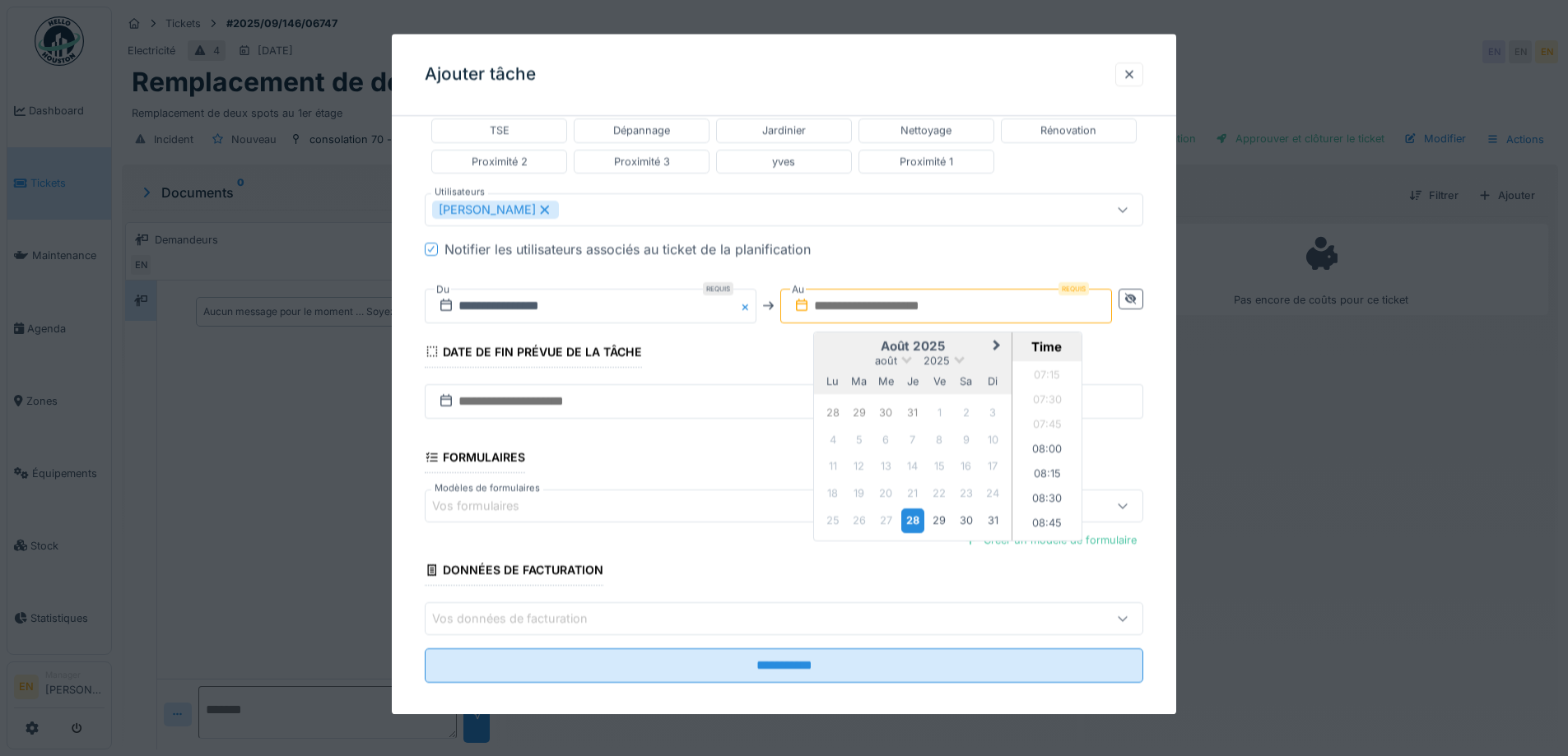
click at [917, 528] on div "28" at bounding box center [912, 521] width 23 height 24
click at [1041, 390] on li "09:00" at bounding box center [1047, 385] width 70 height 25
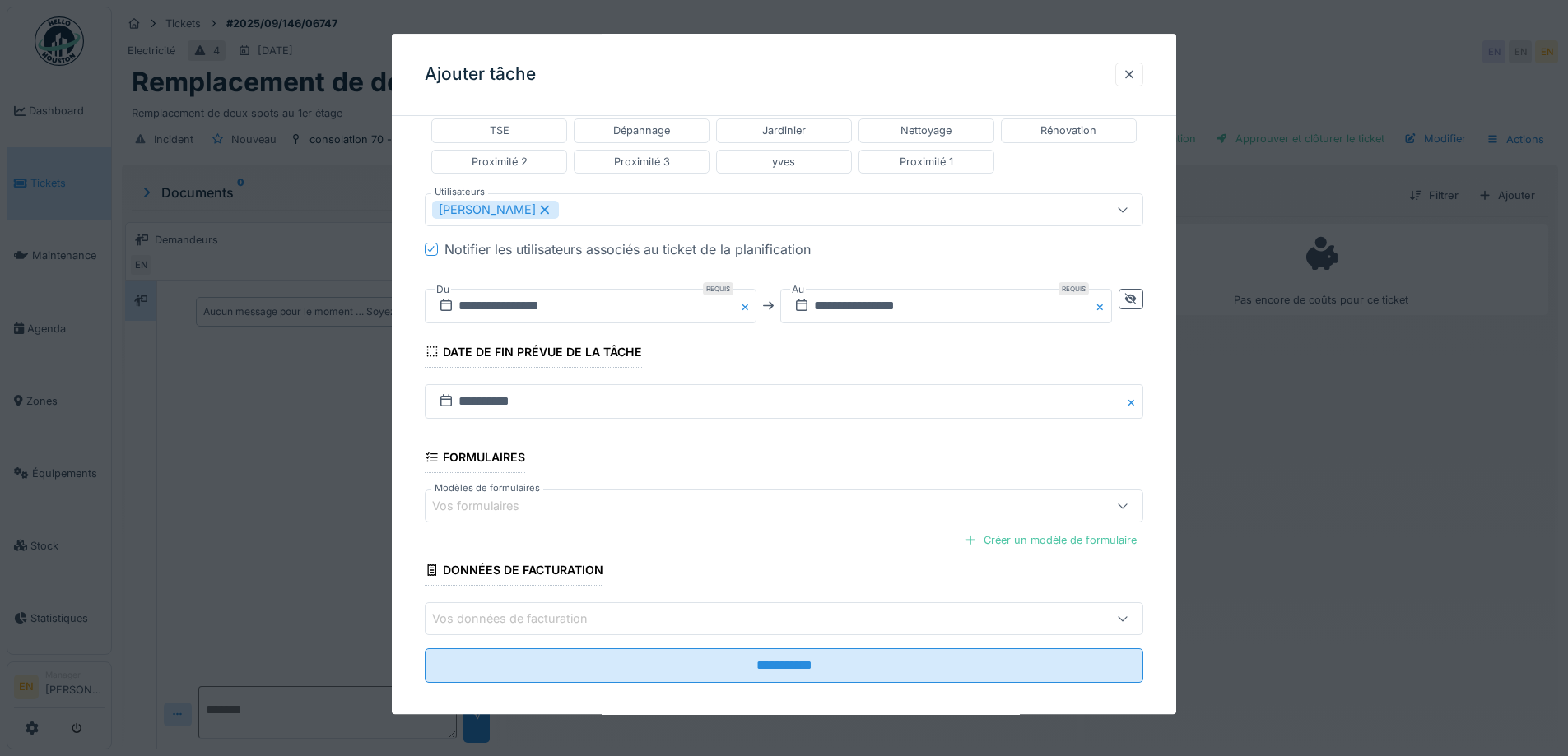
click at [1143, 454] on fieldset "**********" at bounding box center [784, 200] width 719 height 991
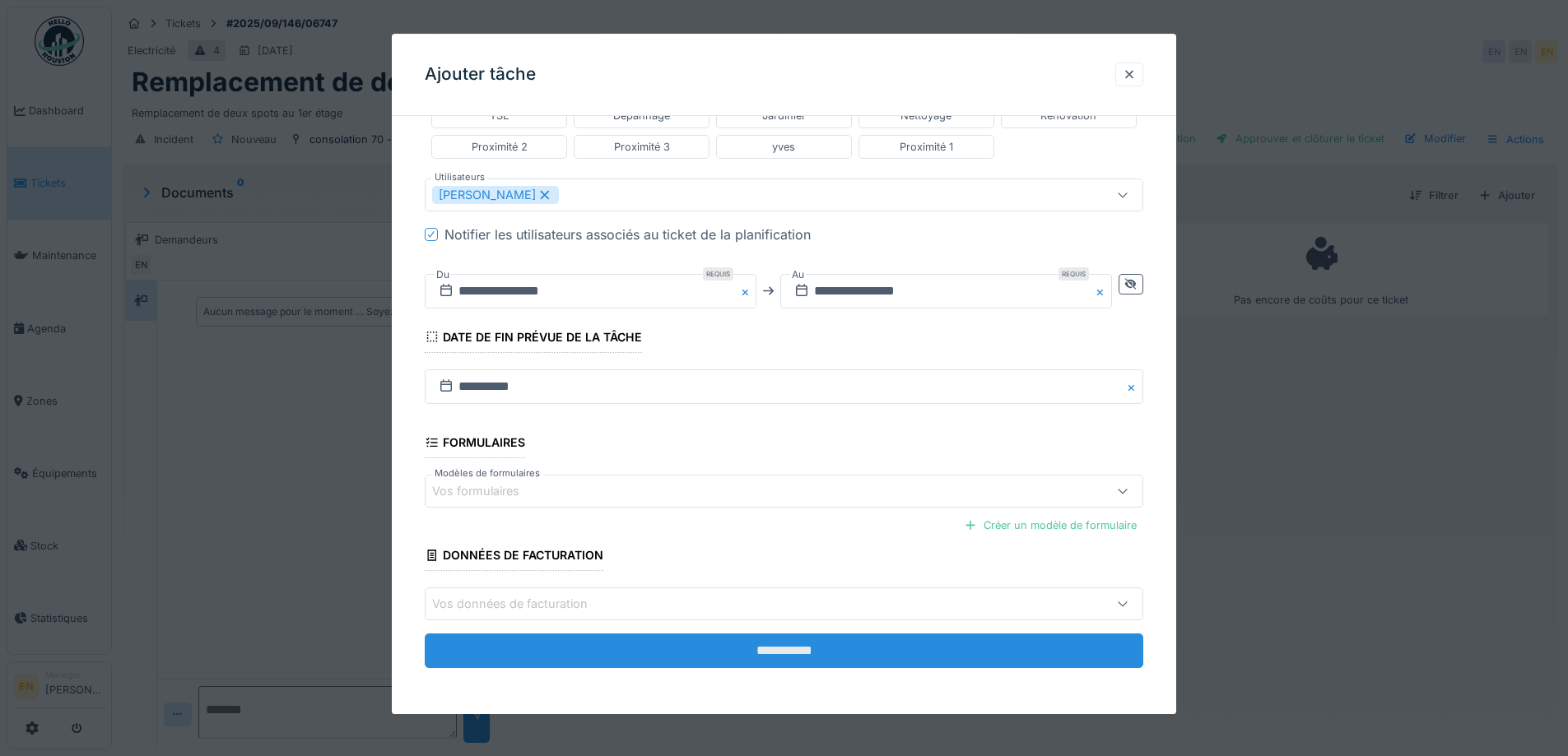
click at [785, 659] on input "**********" at bounding box center [784, 651] width 719 height 35
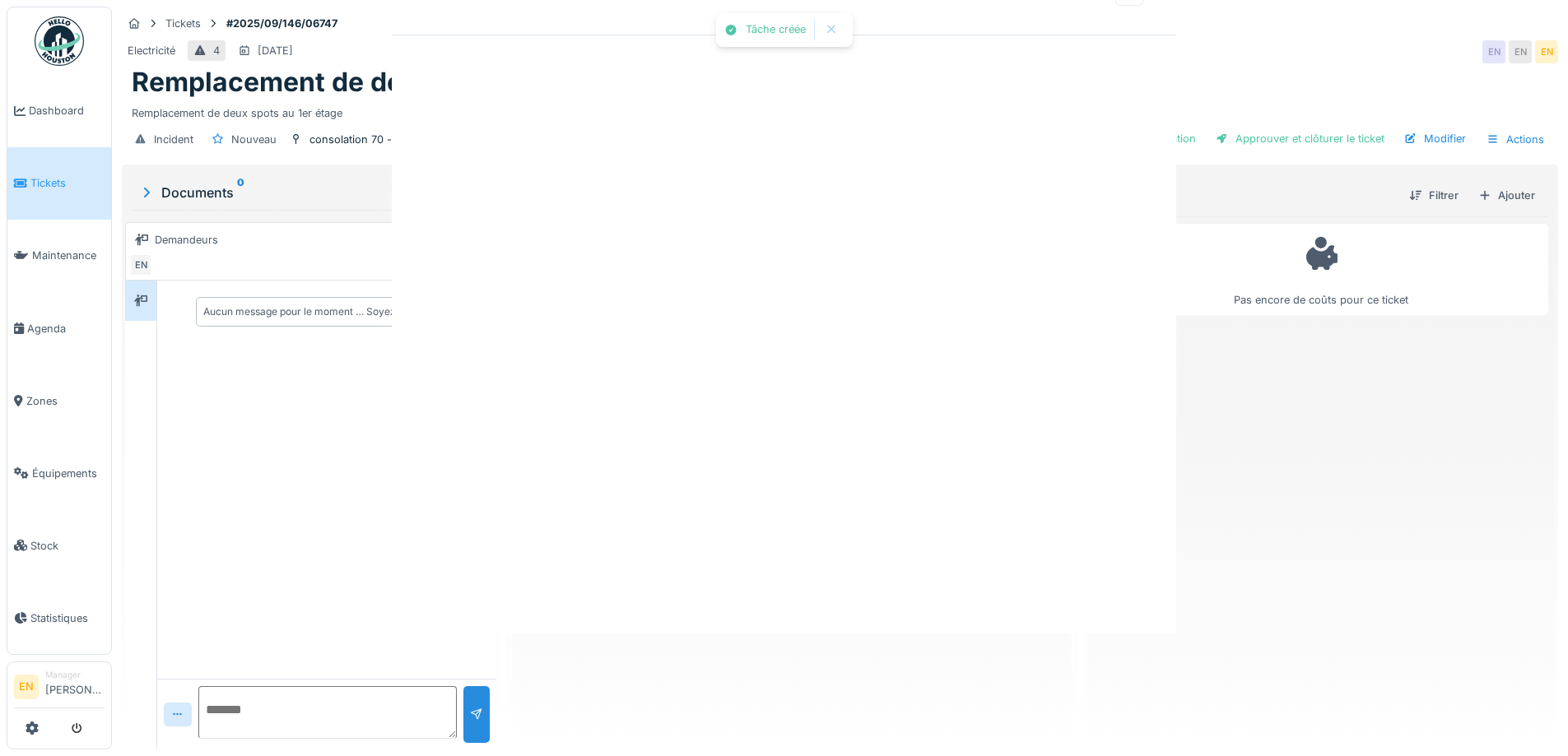
scroll to position [0, 0]
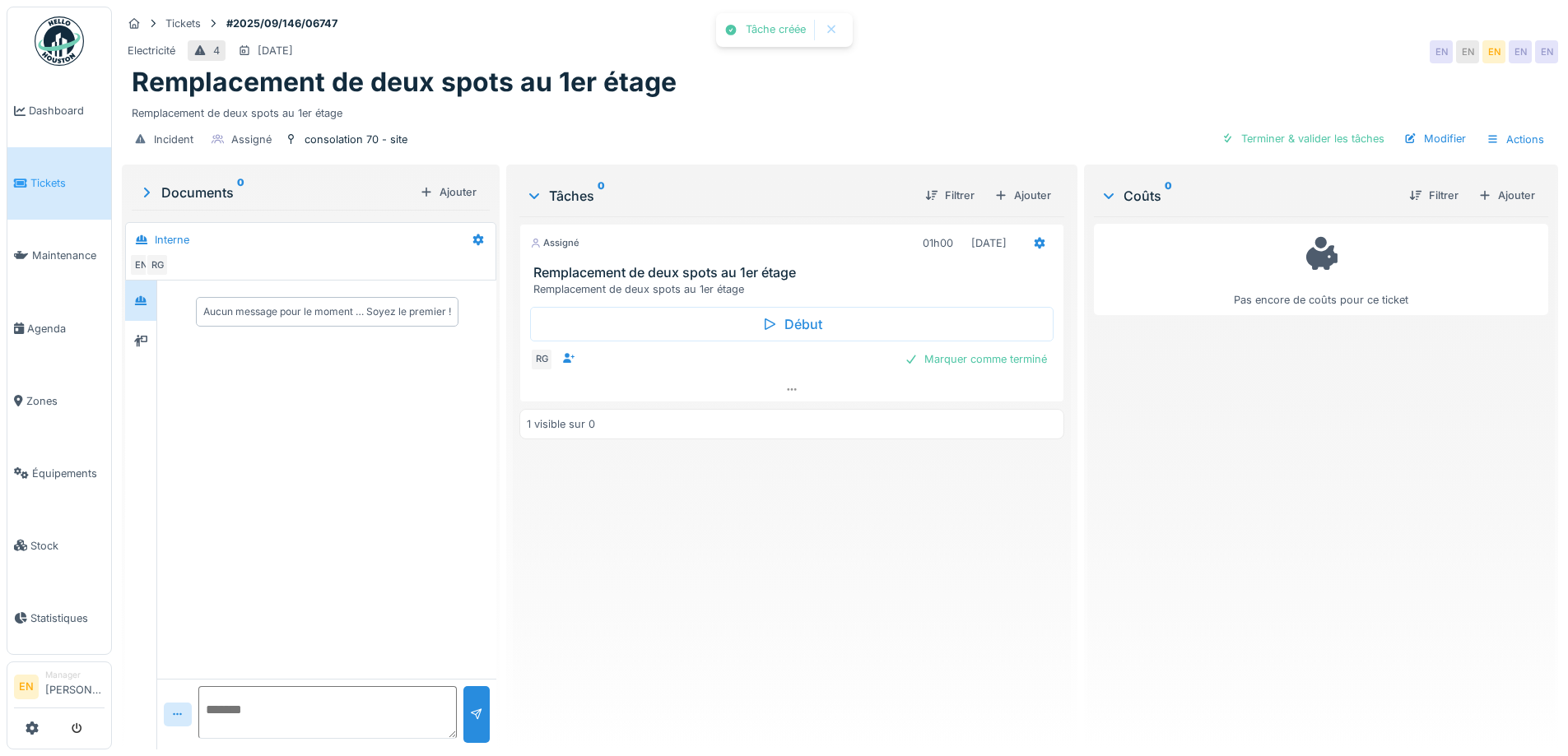
click at [780, 653] on div "Assigné 01h00 28/08/2025 Remplacement de deux spots au 1er étage Remplacement d…" at bounding box center [791, 476] width 544 height 520
click at [770, 653] on div "Assigné 01h00 28/08/2025 Remplacement de deux spots au 1er étage Remplacement d…" at bounding box center [791, 476] width 544 height 520
click at [743, 648] on div "Assigné 01h00 28/08/2025 Remplacement de deux spots au 1er étage Remplacement d…" at bounding box center [791, 476] width 544 height 520
click at [687, 645] on div "Assigné 01h00 28/08/2025 Remplacement de deux spots au 1er étage Remplacement d…" at bounding box center [791, 476] width 544 height 520
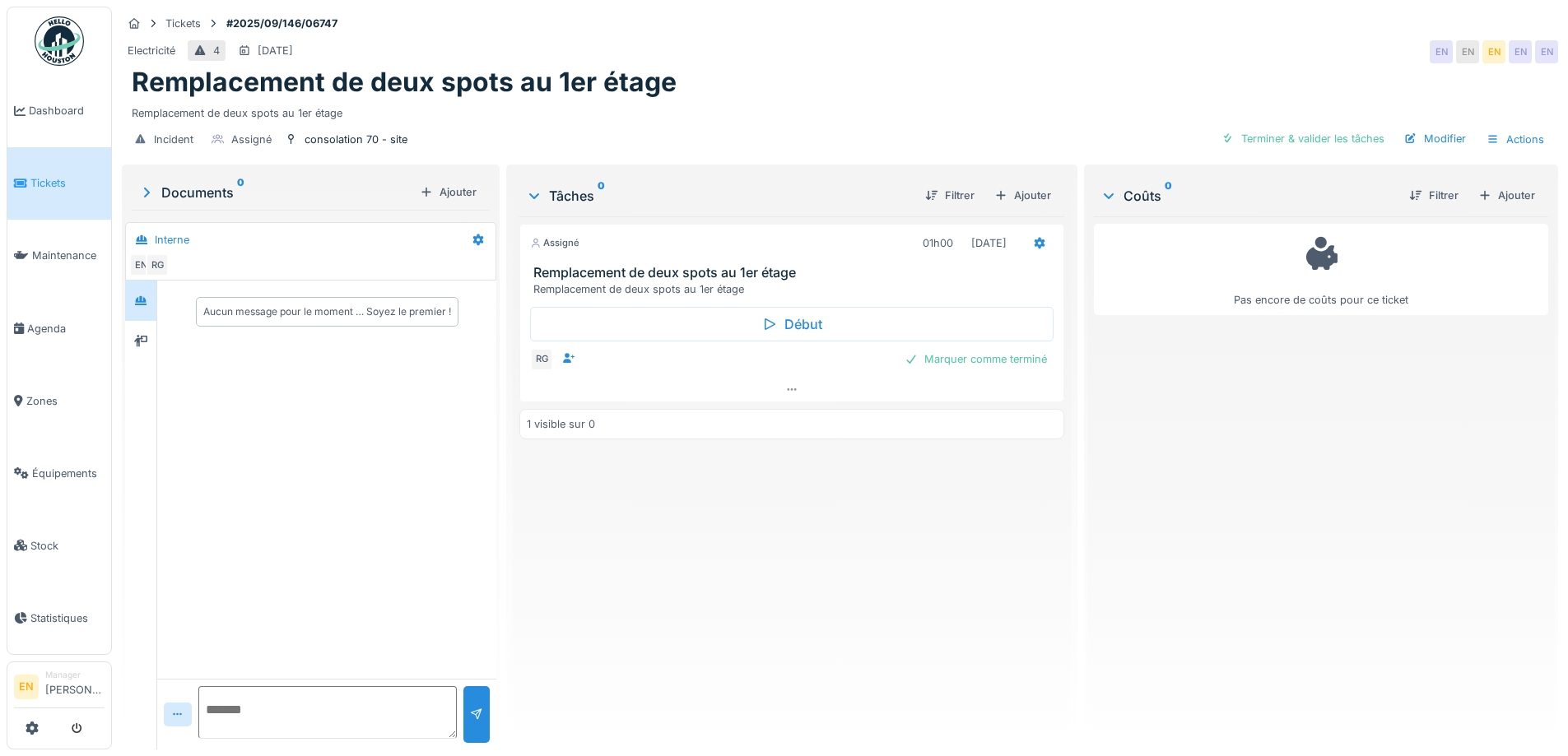
click at [708, 622] on div "Assigné 01h00 28/08/2025 Remplacement de deux spots au 1er étage Remplacement d…" at bounding box center [791, 476] width 544 height 520
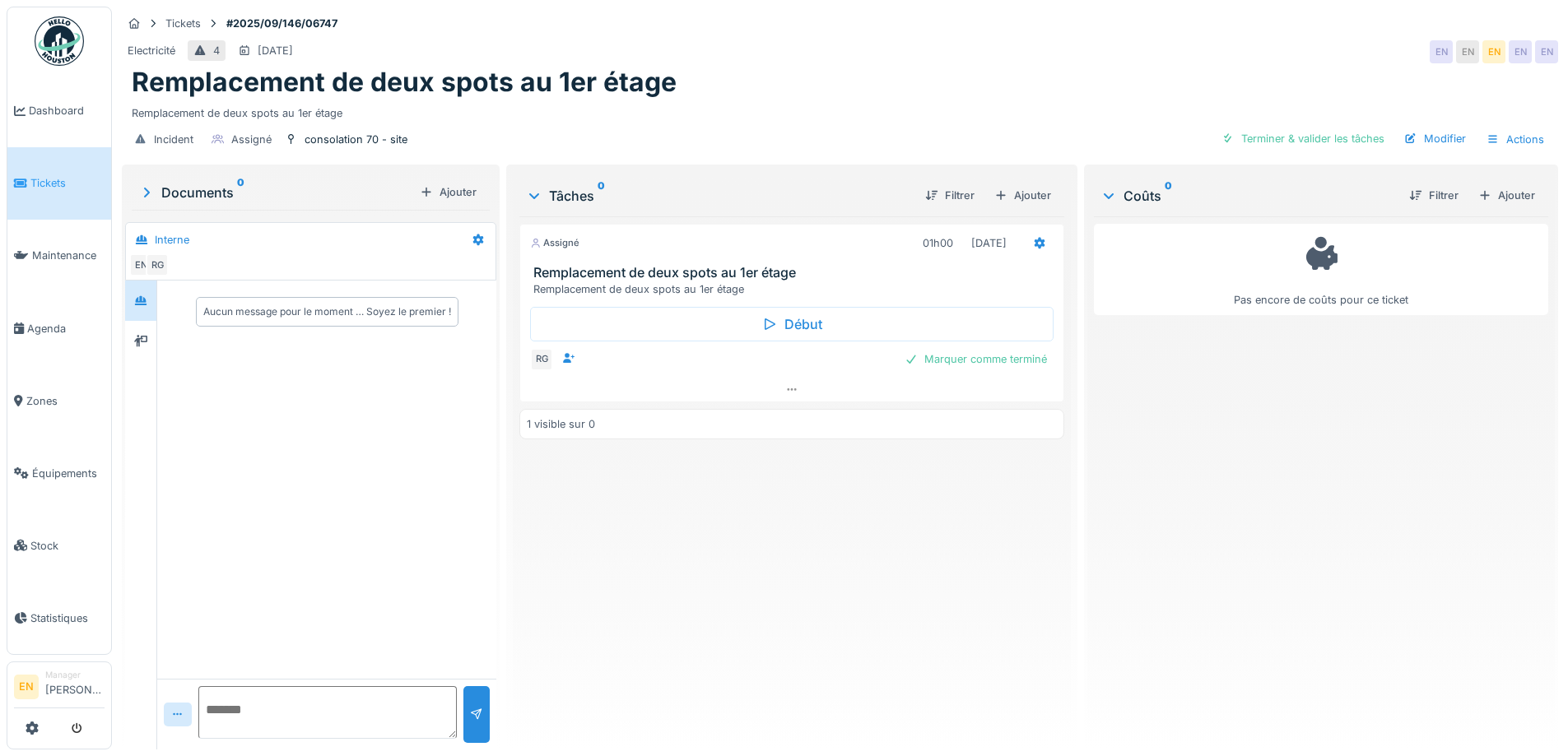
click at [568, 646] on div "Assigné 01h00 28/08/2025 Remplacement de deux spots au 1er étage Remplacement d…" at bounding box center [791, 476] width 544 height 520
click at [616, 712] on div "Assigné 01h00 28/08/2025 Remplacement de deux spots au 1er étage Remplacement d…" at bounding box center [791, 476] width 544 height 520
click at [760, 651] on div "Assigné 01h00 28/08/2025 Remplacement de deux spots au 1er étage Remplacement d…" at bounding box center [791, 476] width 544 height 520
click at [766, 102] on div "Remplacement de deux spots au 1er étage" at bounding box center [839, 110] width 1417 height 23
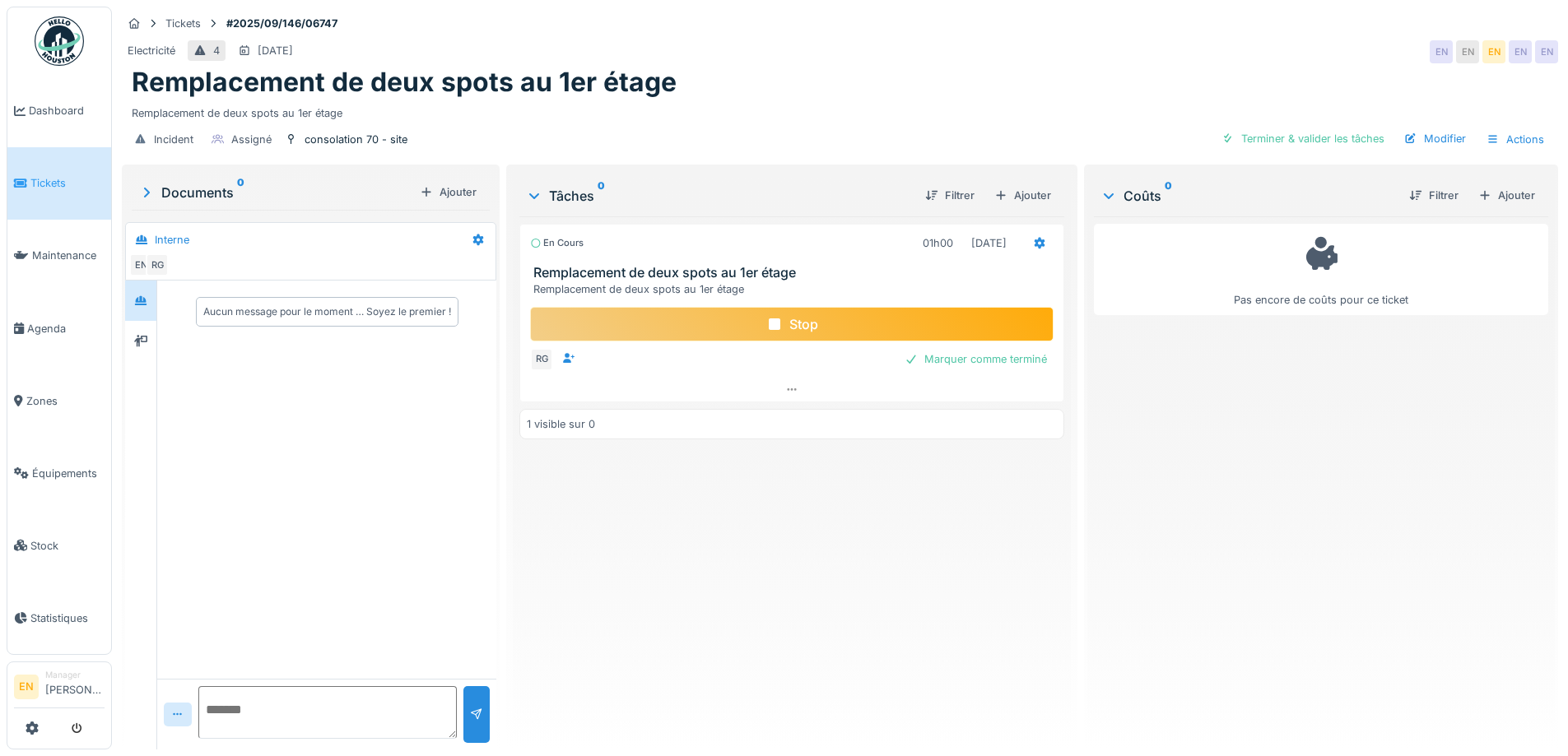
click at [1022, 42] on div "Electricité 4 02/09/2025 EN EN EN EN EN" at bounding box center [839, 52] width 1437 height 30
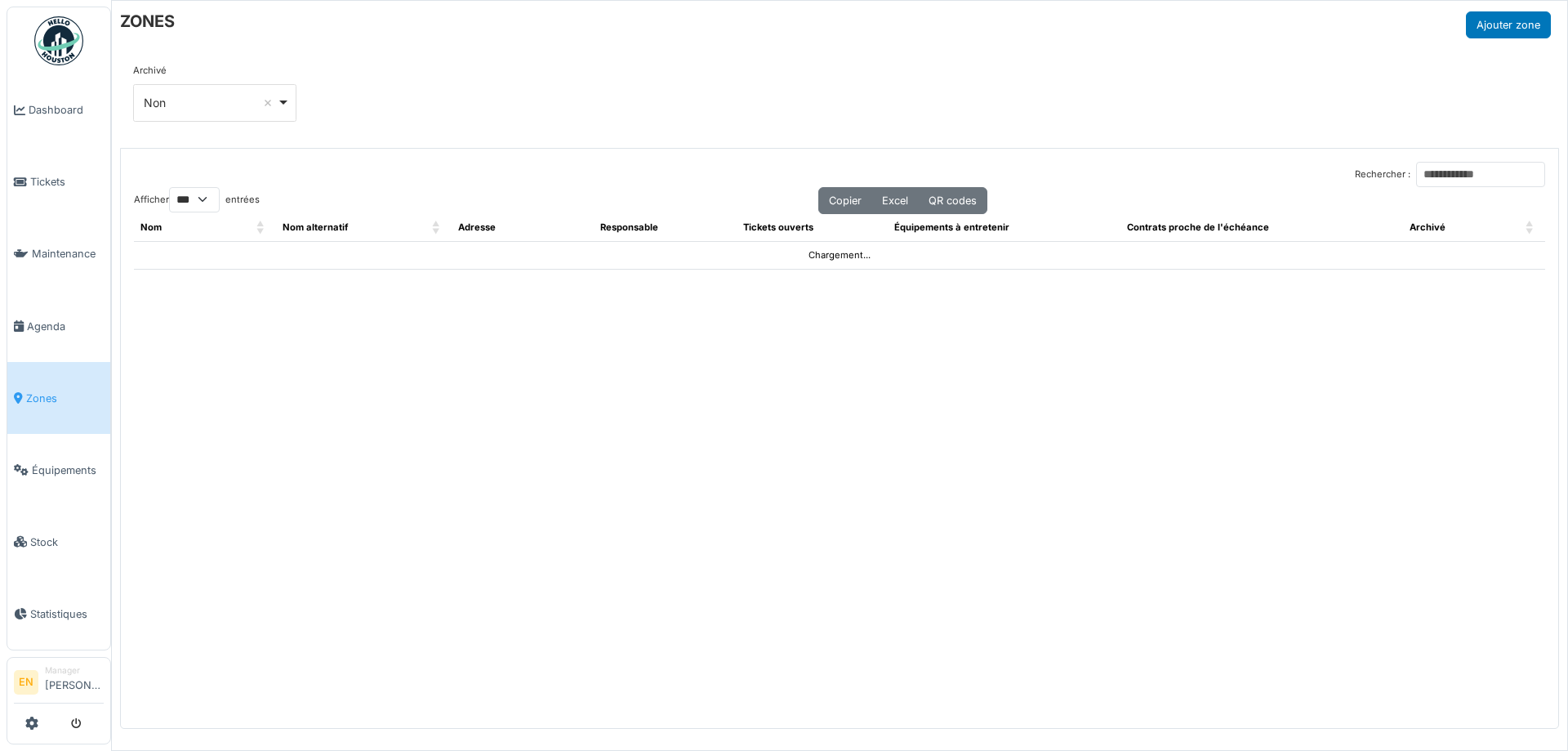
select select "***"
click at [1458, 170] on input "Rechercher :" at bounding box center [1481, 175] width 129 height 25
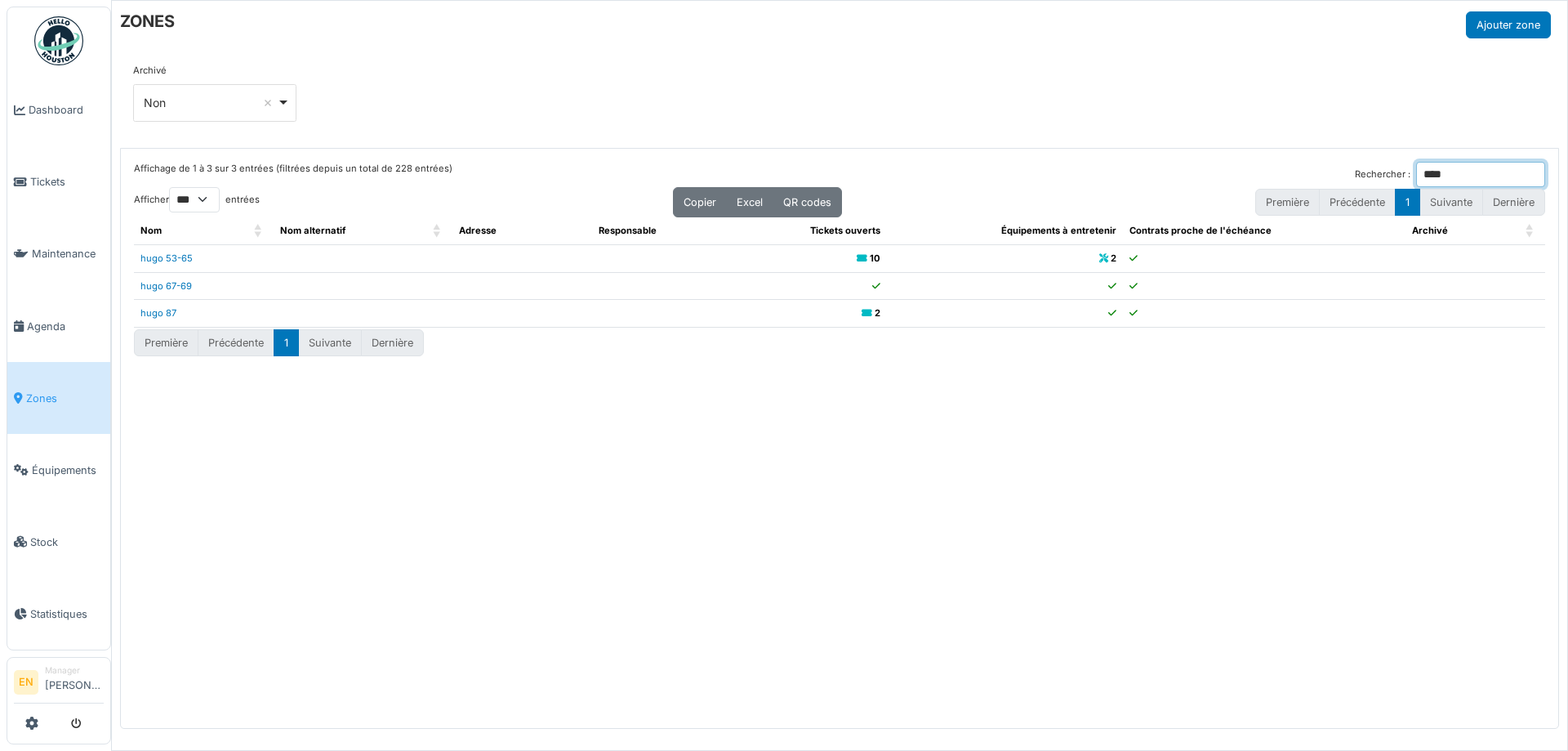
type input "****"
click at [172, 263] on link "hugo 53-65" at bounding box center [166, 259] width 52 height 12
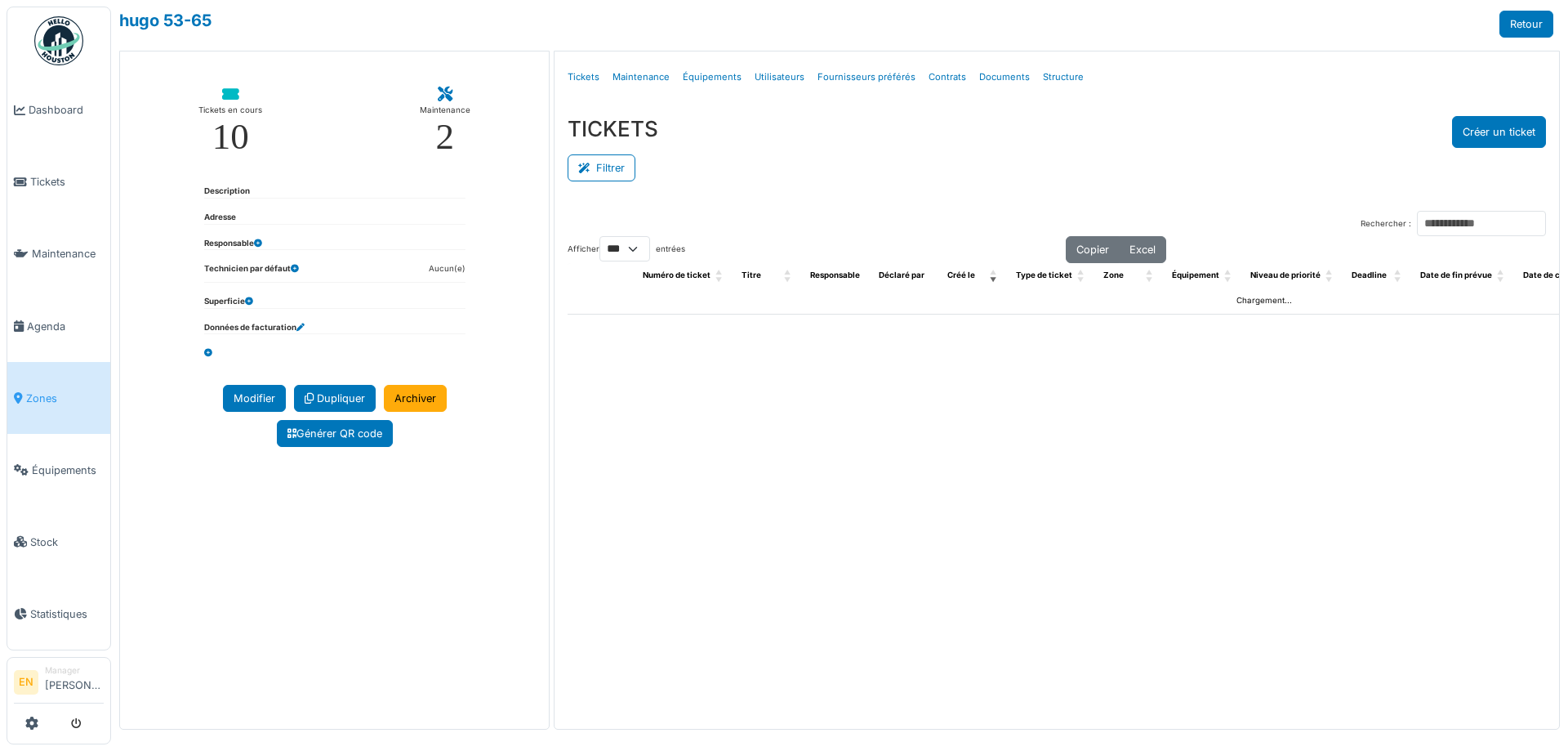
select select "***"
click at [1058, 79] on link "Structure" at bounding box center [1063, 76] width 54 height 38
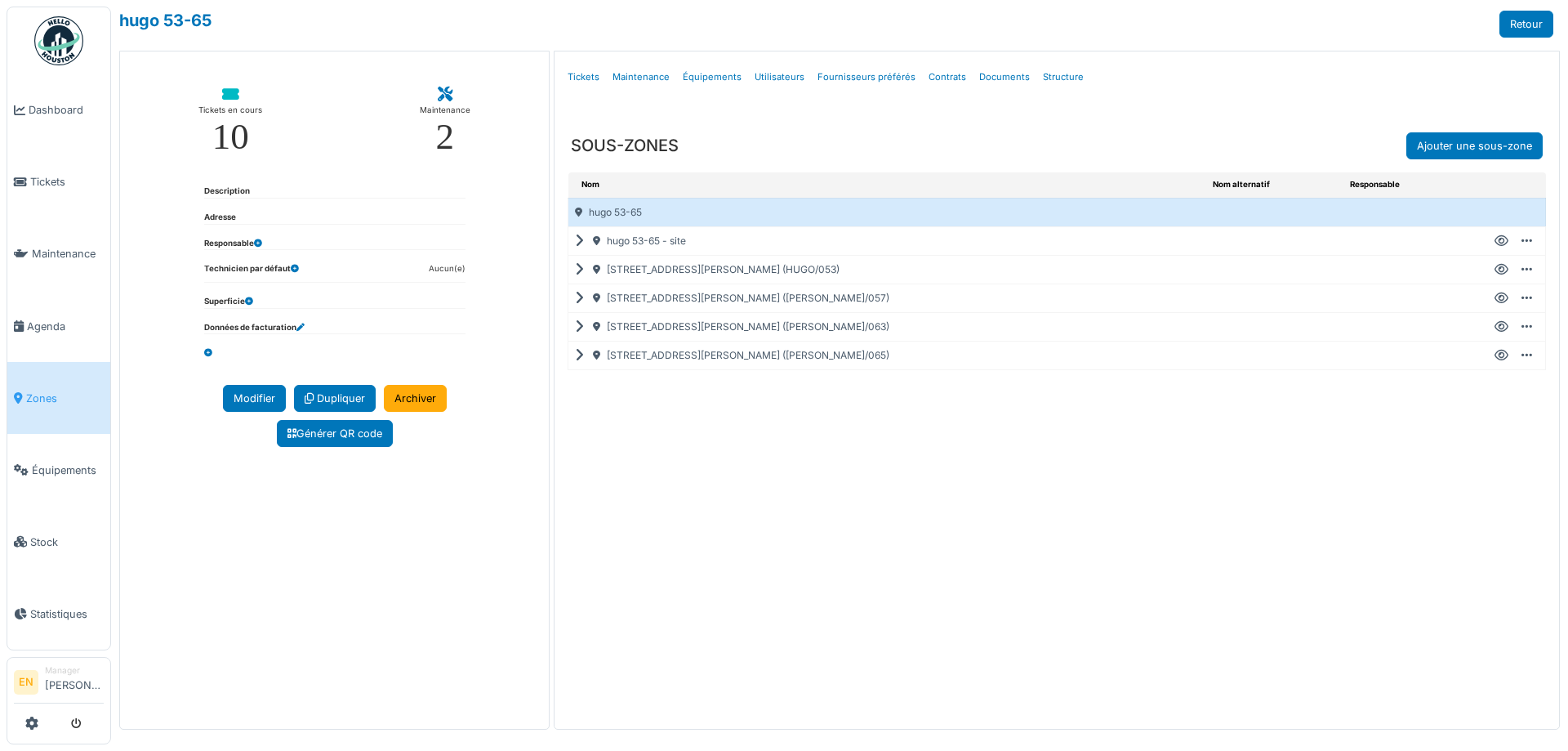
click at [582, 327] on icon at bounding box center [583, 326] width 16 height 1
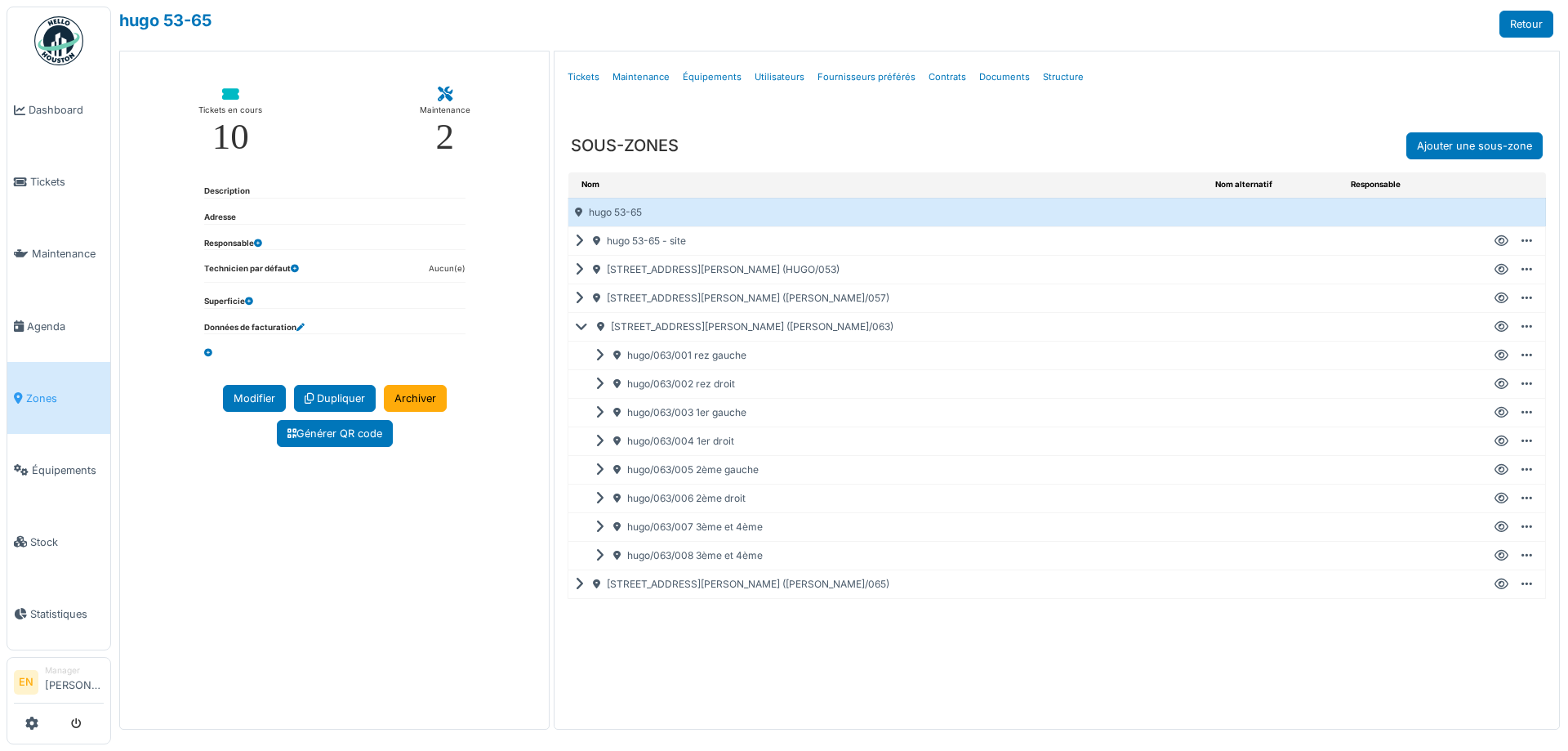
click at [1499, 470] on icon at bounding box center [1501, 470] width 14 height 1
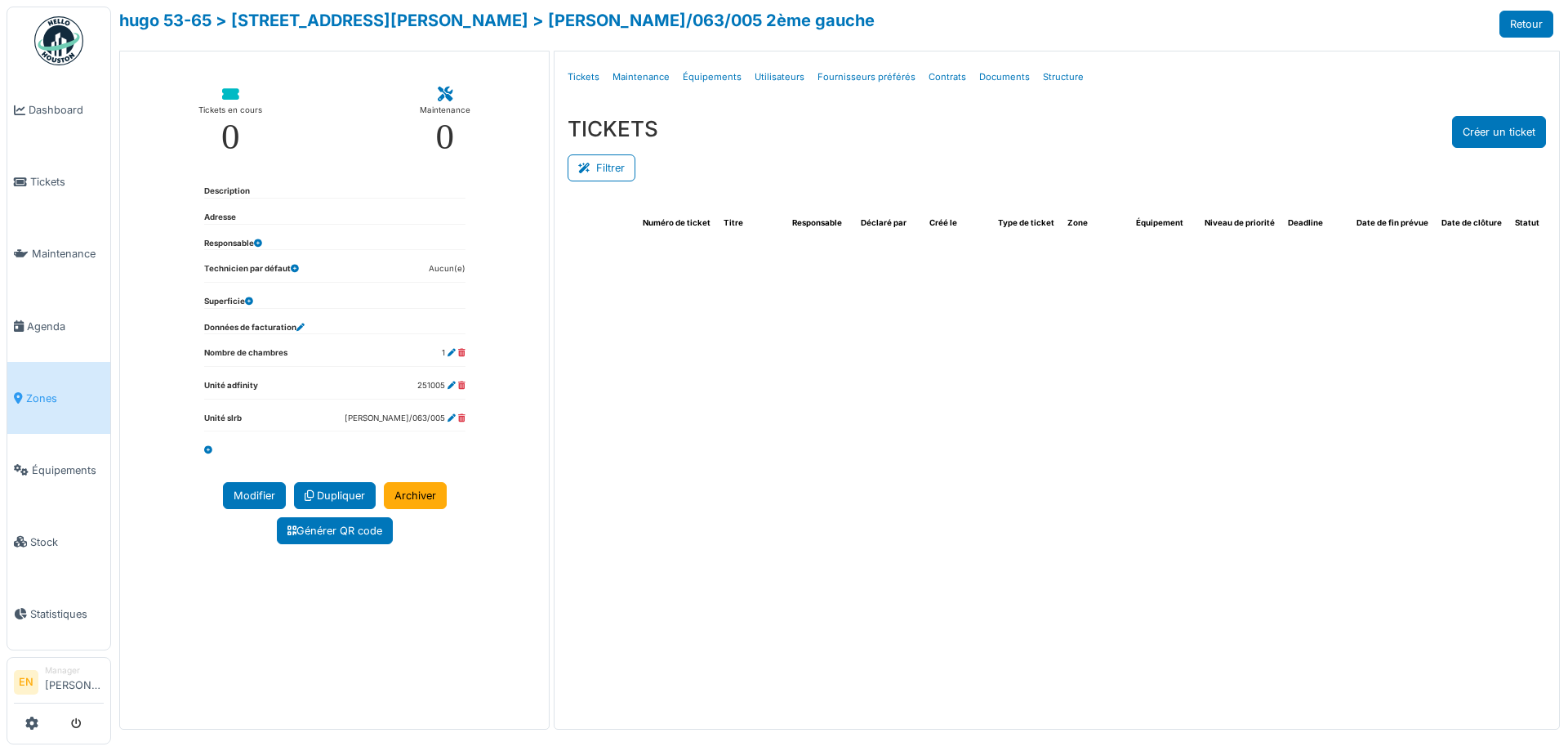
select select "***"
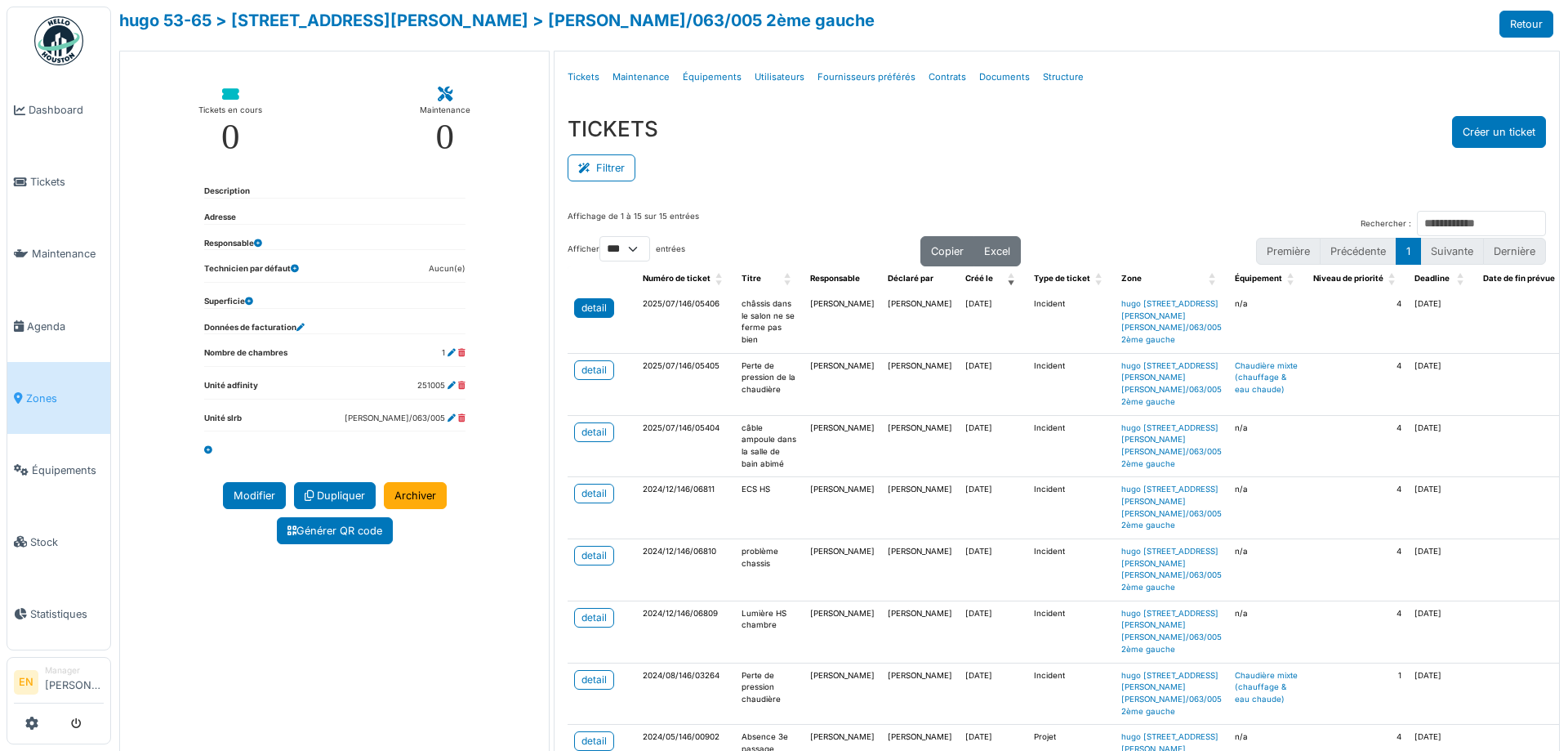
click at [597, 314] on div "detail" at bounding box center [595, 308] width 25 height 15
click at [601, 377] on div "detail" at bounding box center [595, 370] width 25 height 15
click at [591, 303] on div "detail" at bounding box center [595, 308] width 25 height 15
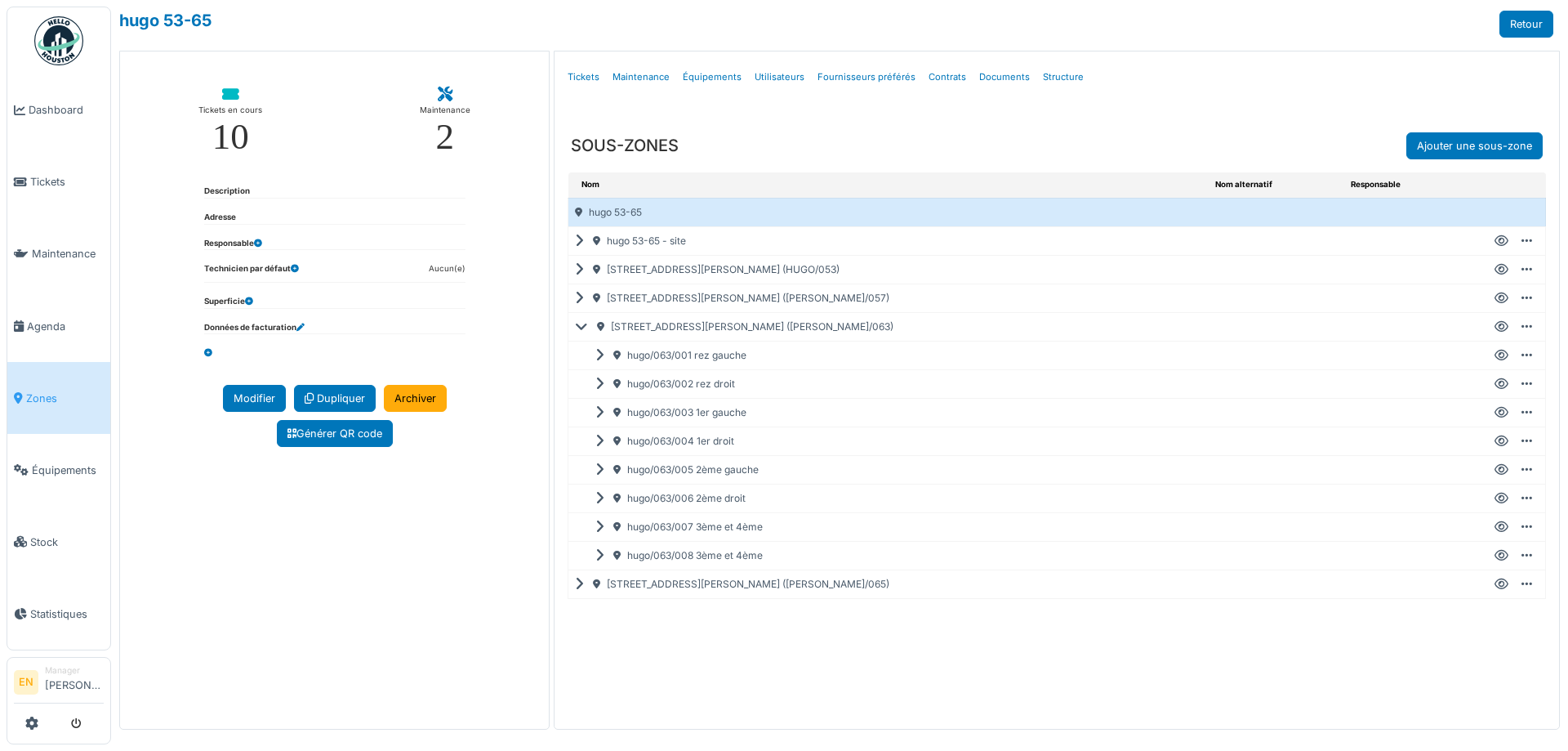
click at [1499, 498] on icon at bounding box center [1501, 498] width 14 height 1
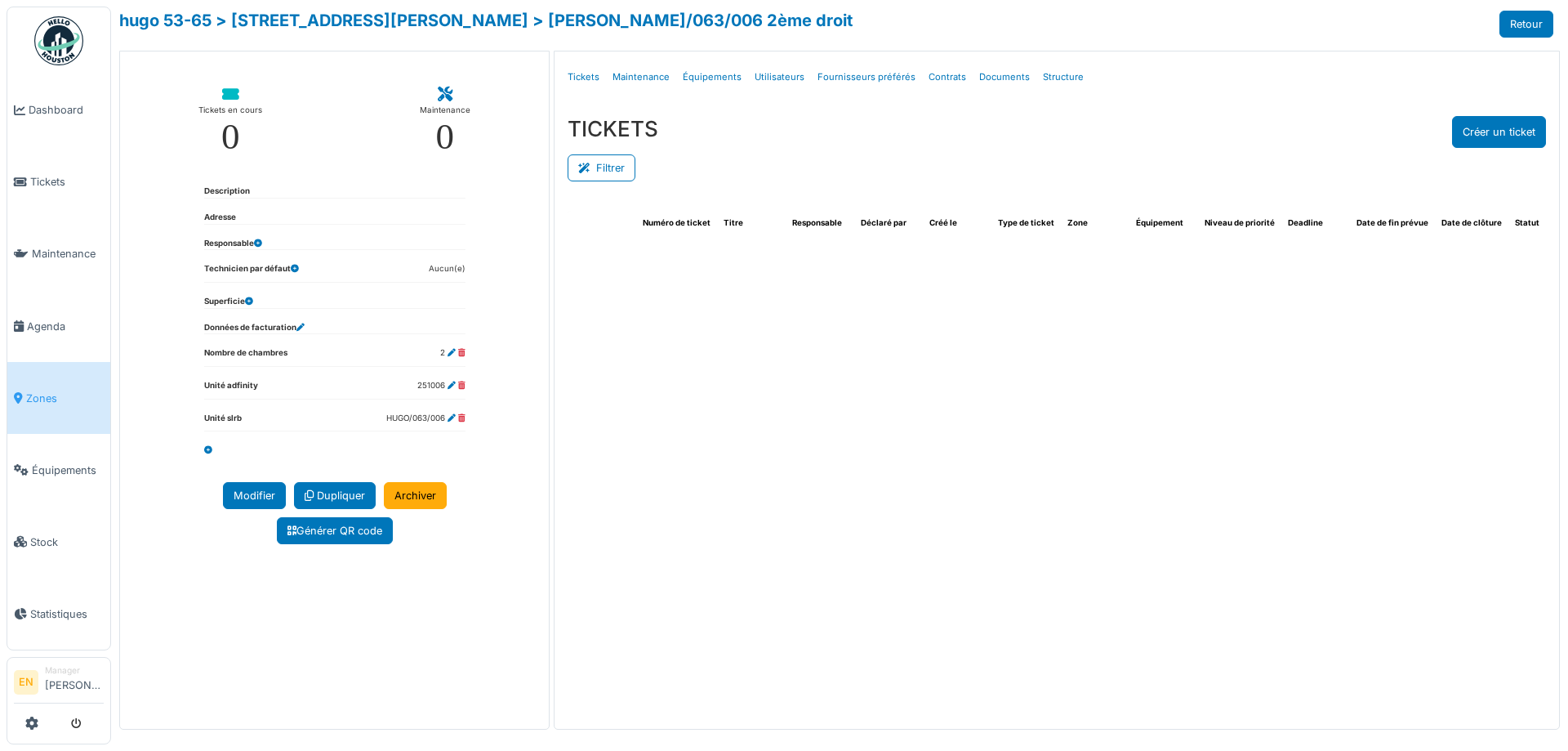
select select "***"
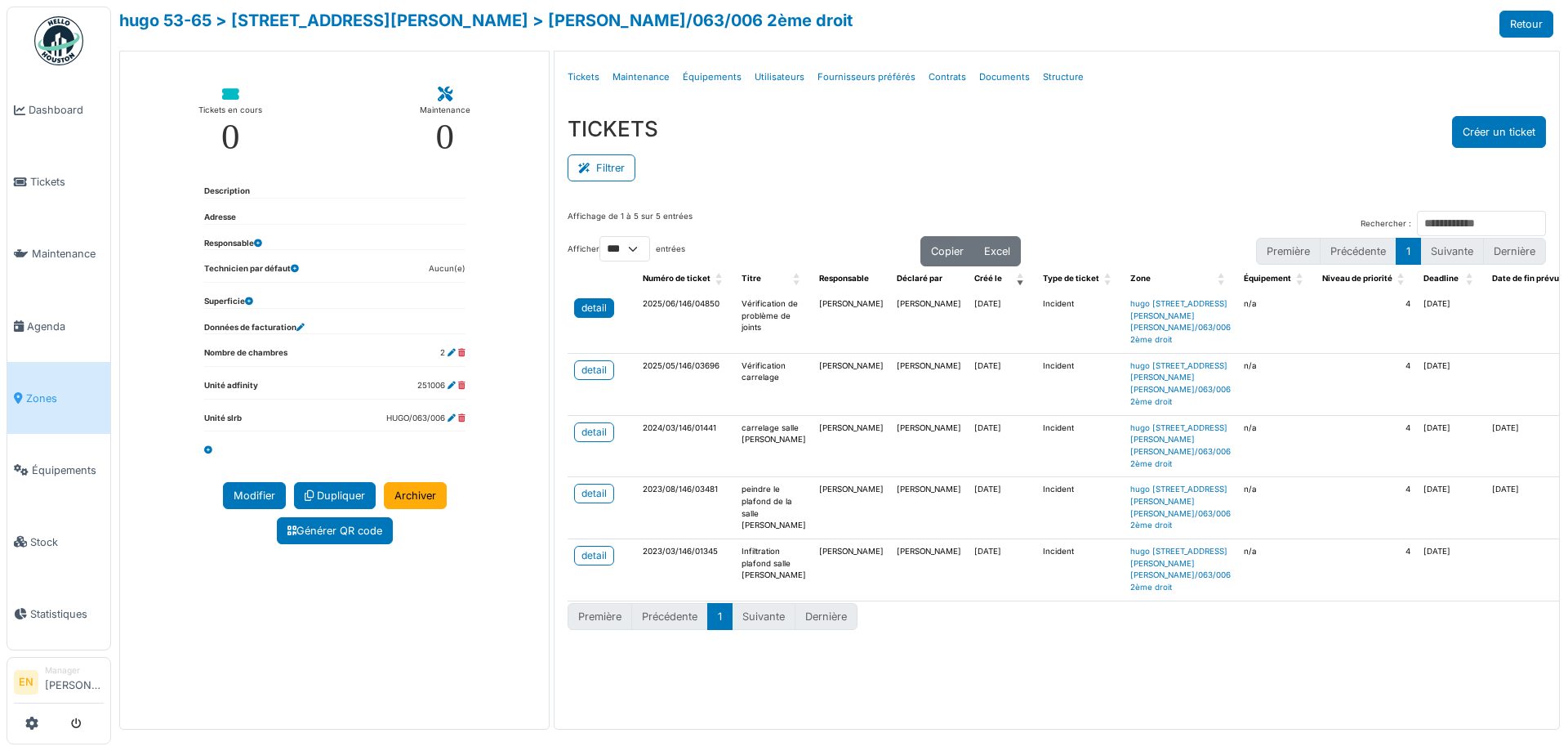
click at [595, 309] on div "detail" at bounding box center [595, 308] width 25 height 15
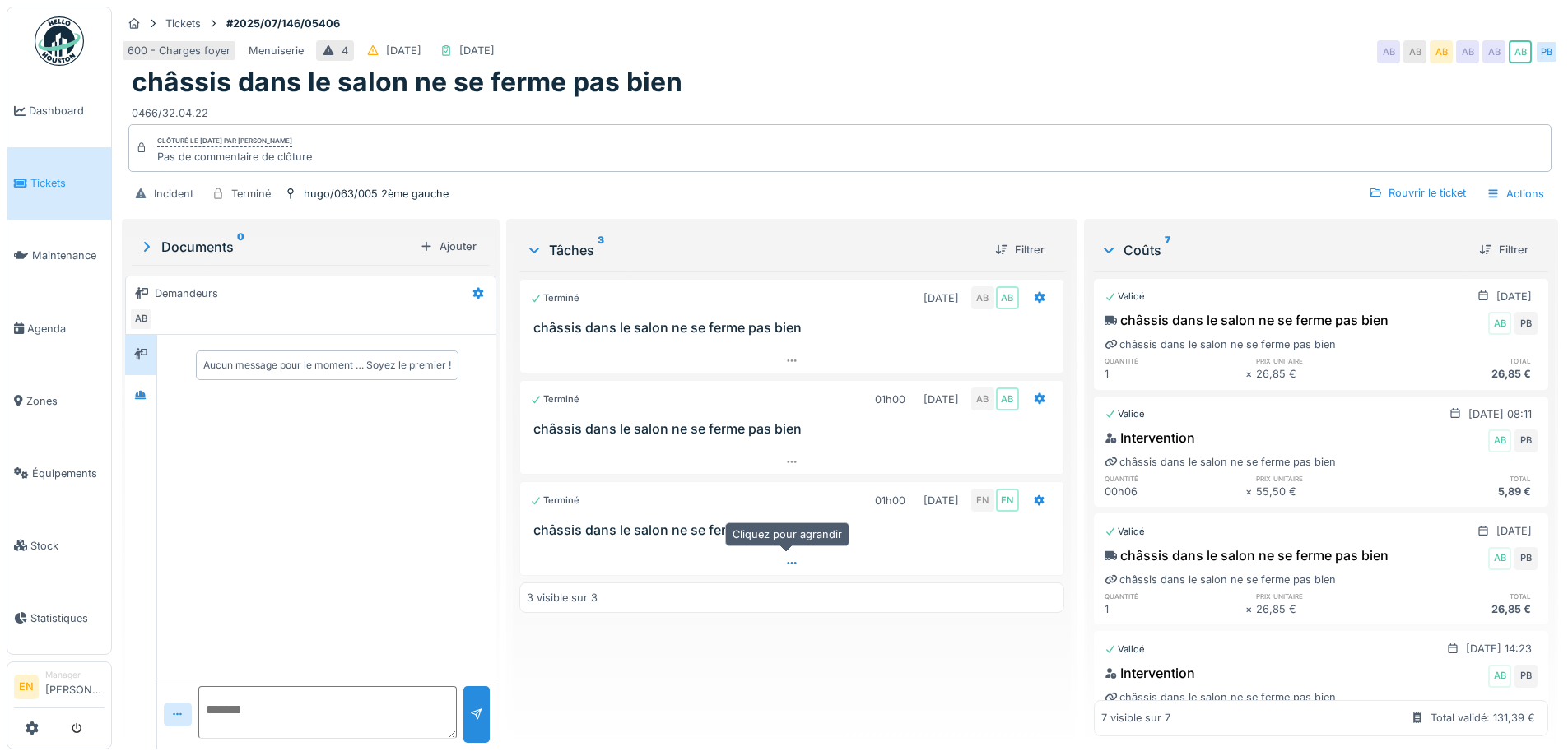
click at [787, 567] on icon at bounding box center [791, 563] width 13 height 11
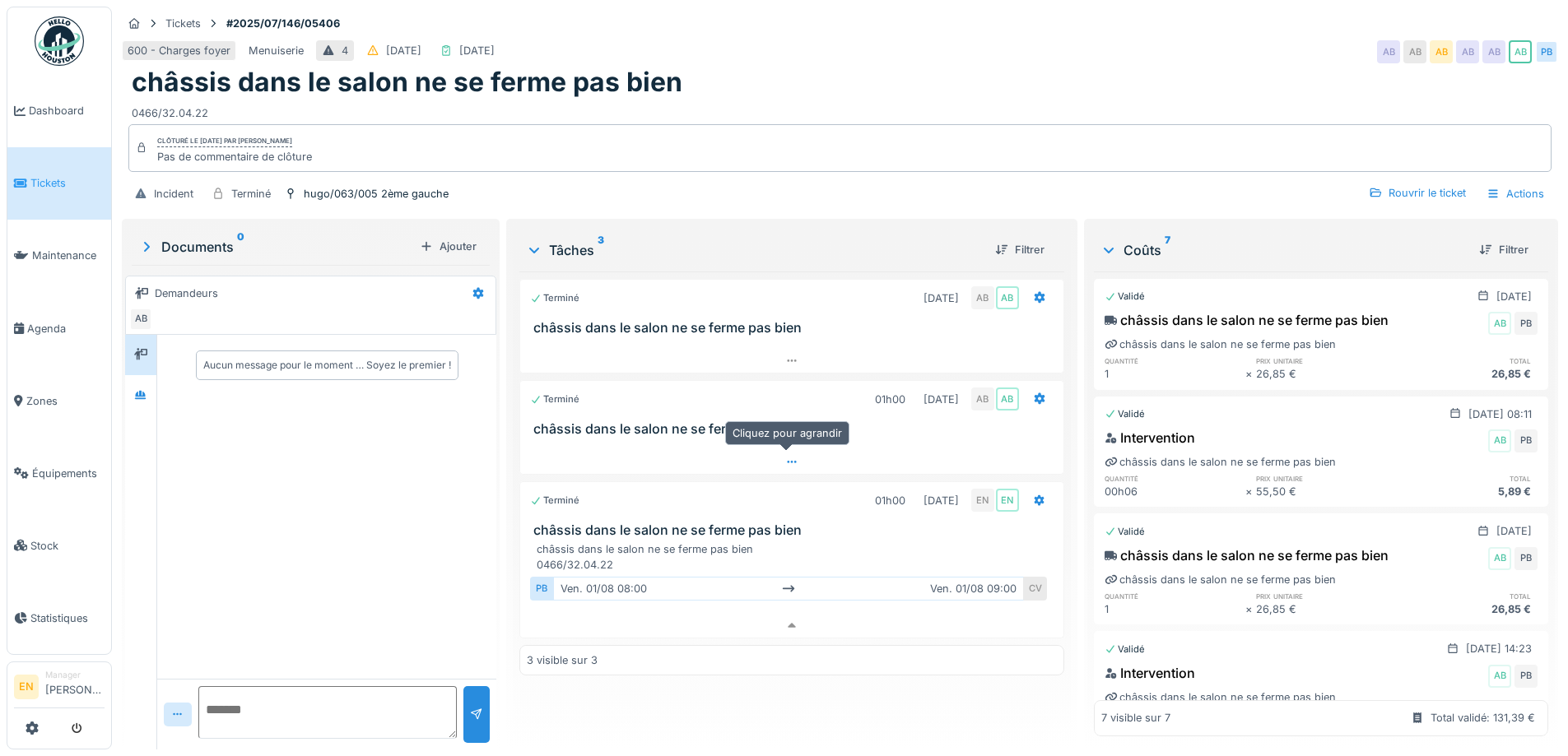
click at [786, 457] on icon at bounding box center [791, 462] width 13 height 11
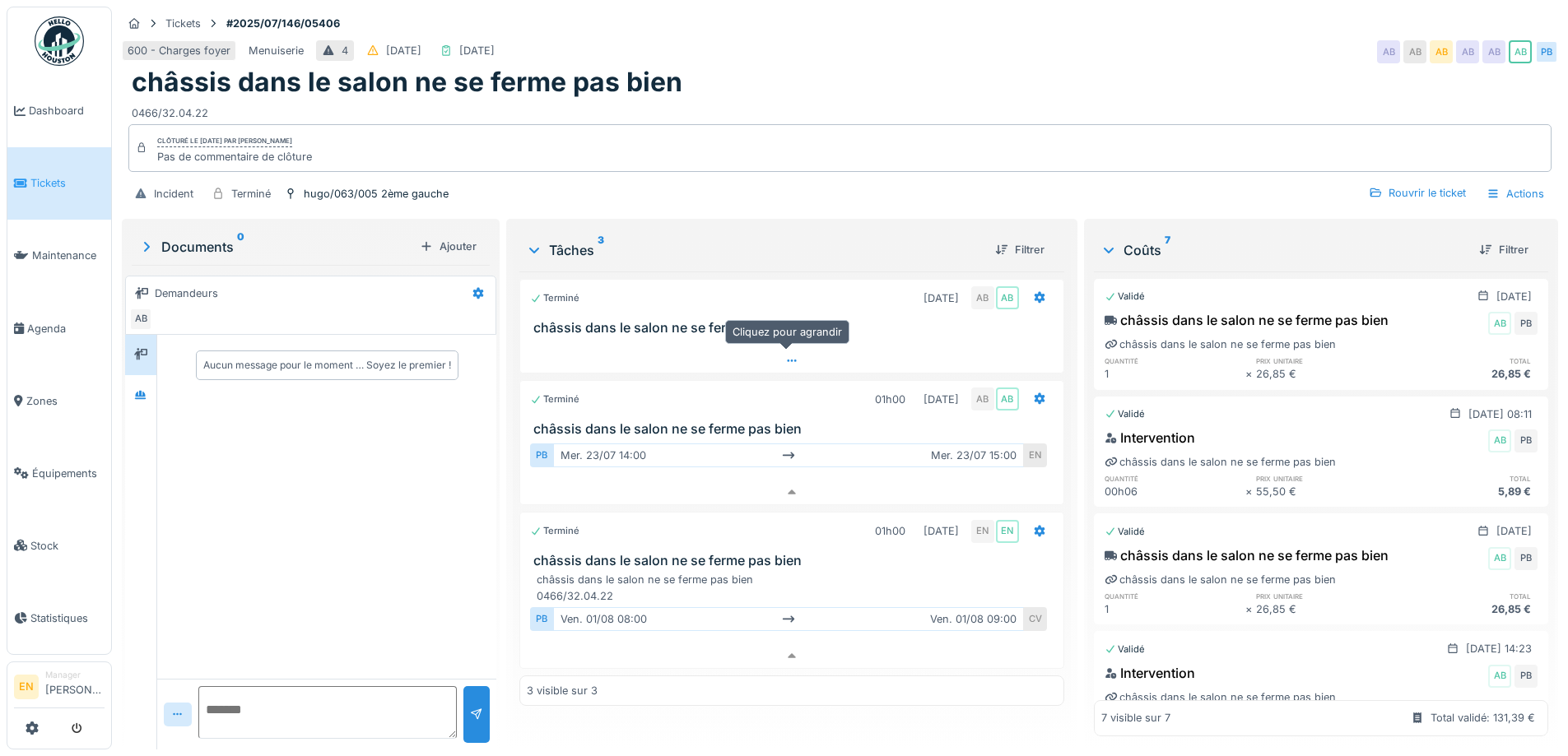
click at [785, 355] on icon at bounding box center [791, 360] width 13 height 11
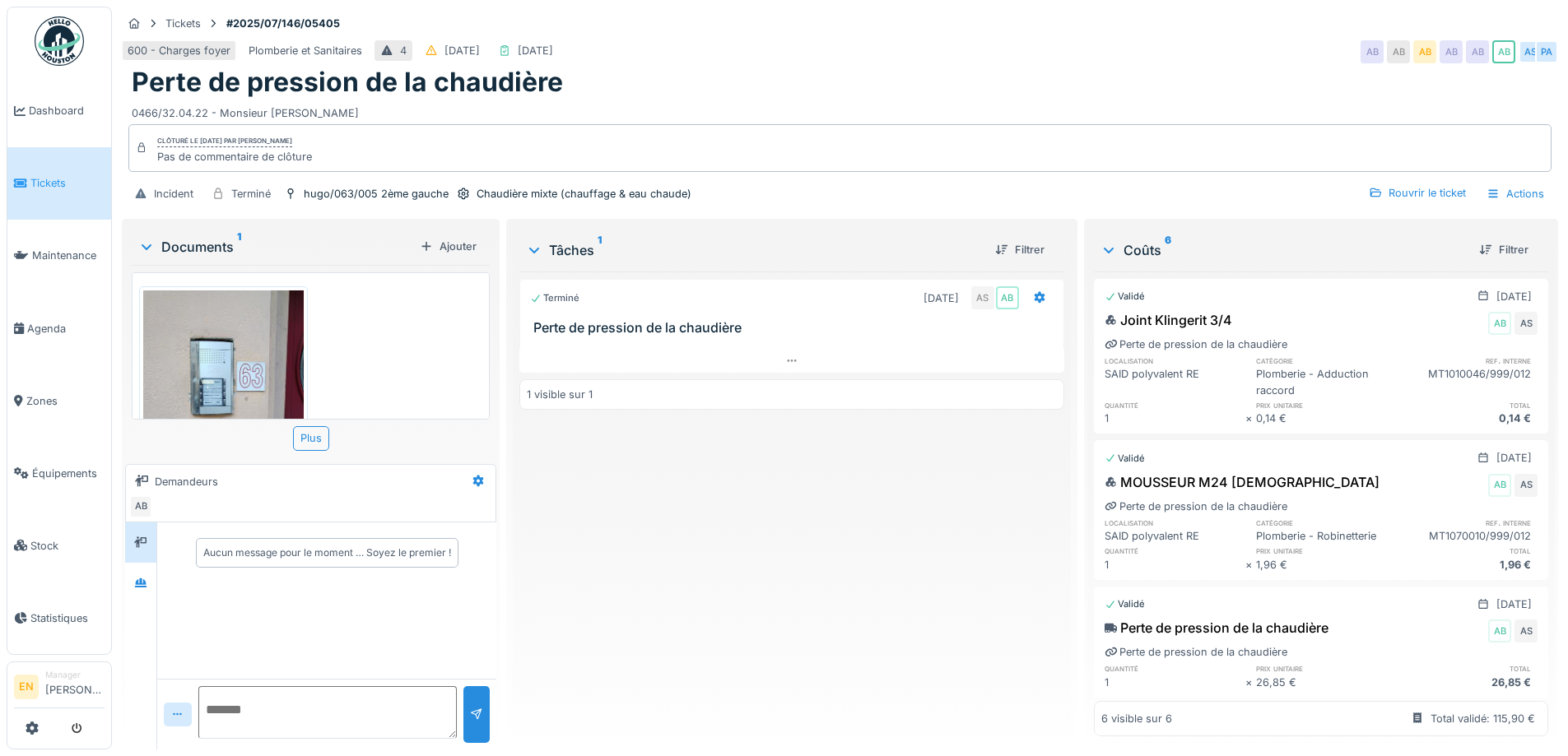
click at [1179, 17] on div "Tickets #2025/07/146/05405" at bounding box center [839, 23] width 1437 height 21
click at [1001, 83] on div "Perte de pression de la chaudière" at bounding box center [839, 83] width 1417 height 32
click at [1029, 51] on div "600 - Charges foyer Plomberie et Sanitaires 4 [DATE] [DATE] AB AB AB AB AB AB A…" at bounding box center [839, 52] width 1437 height 30
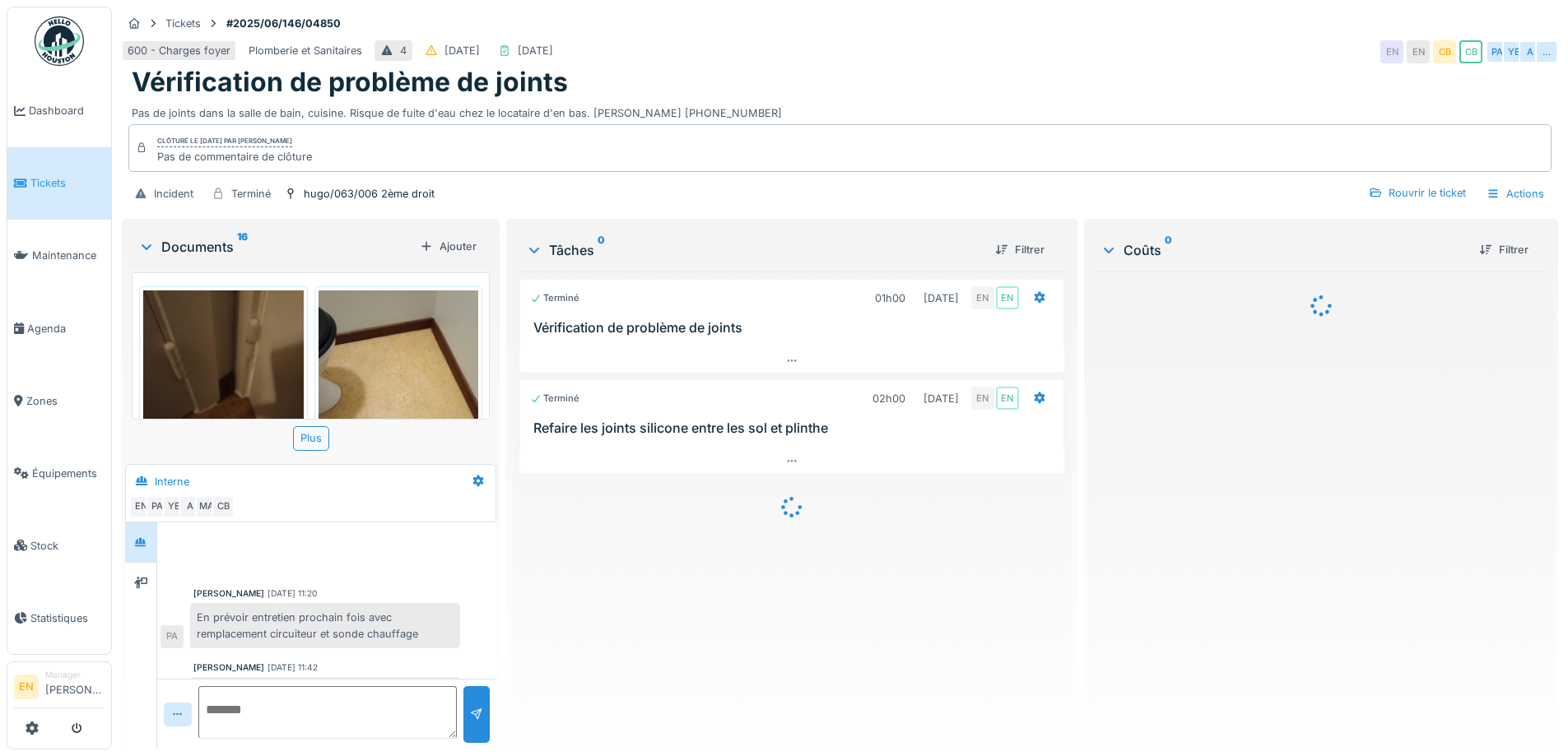
scroll to position [314, 0]
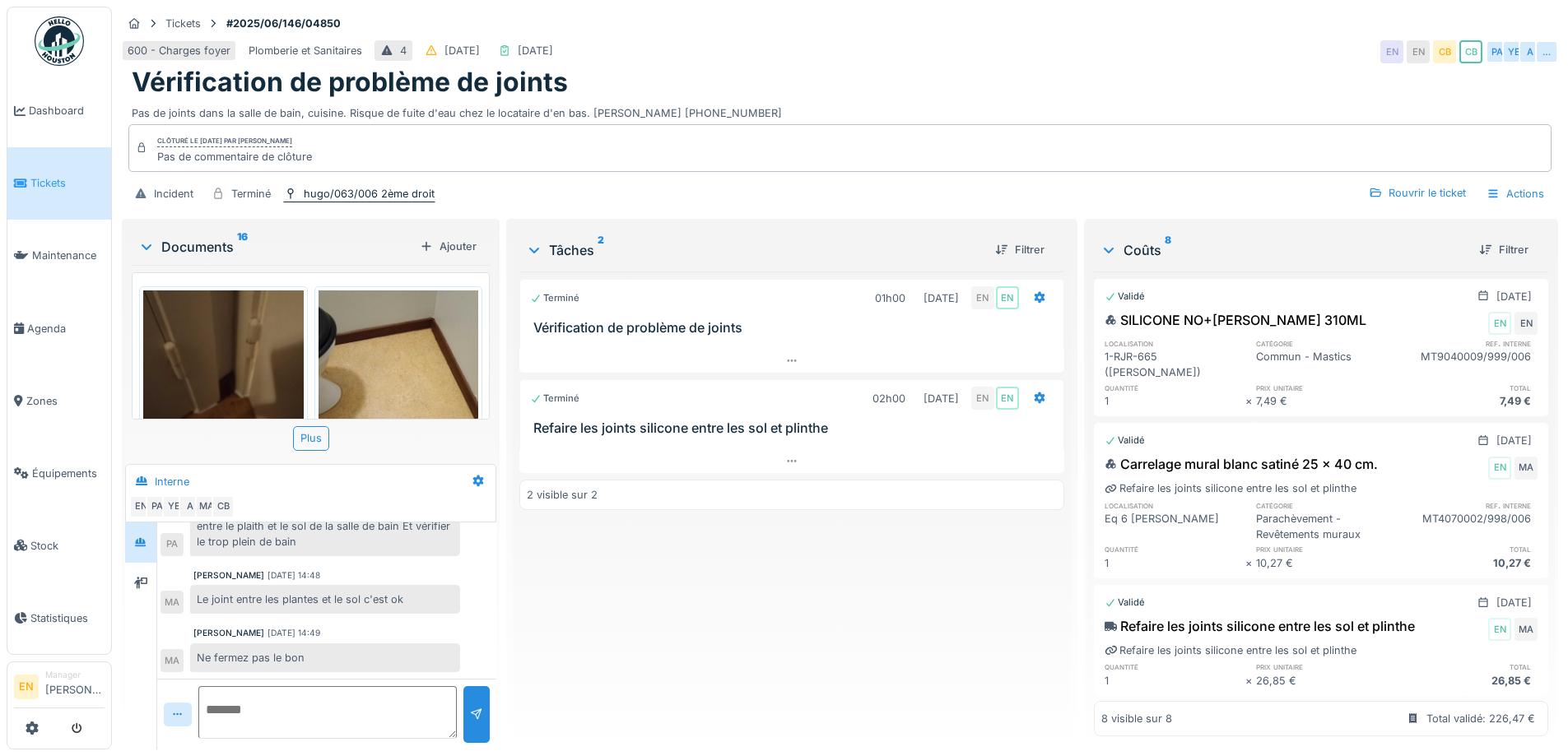
click at [406, 195] on div "hugo/063/006 2ème droit" at bounding box center [369, 193] width 131 height 16
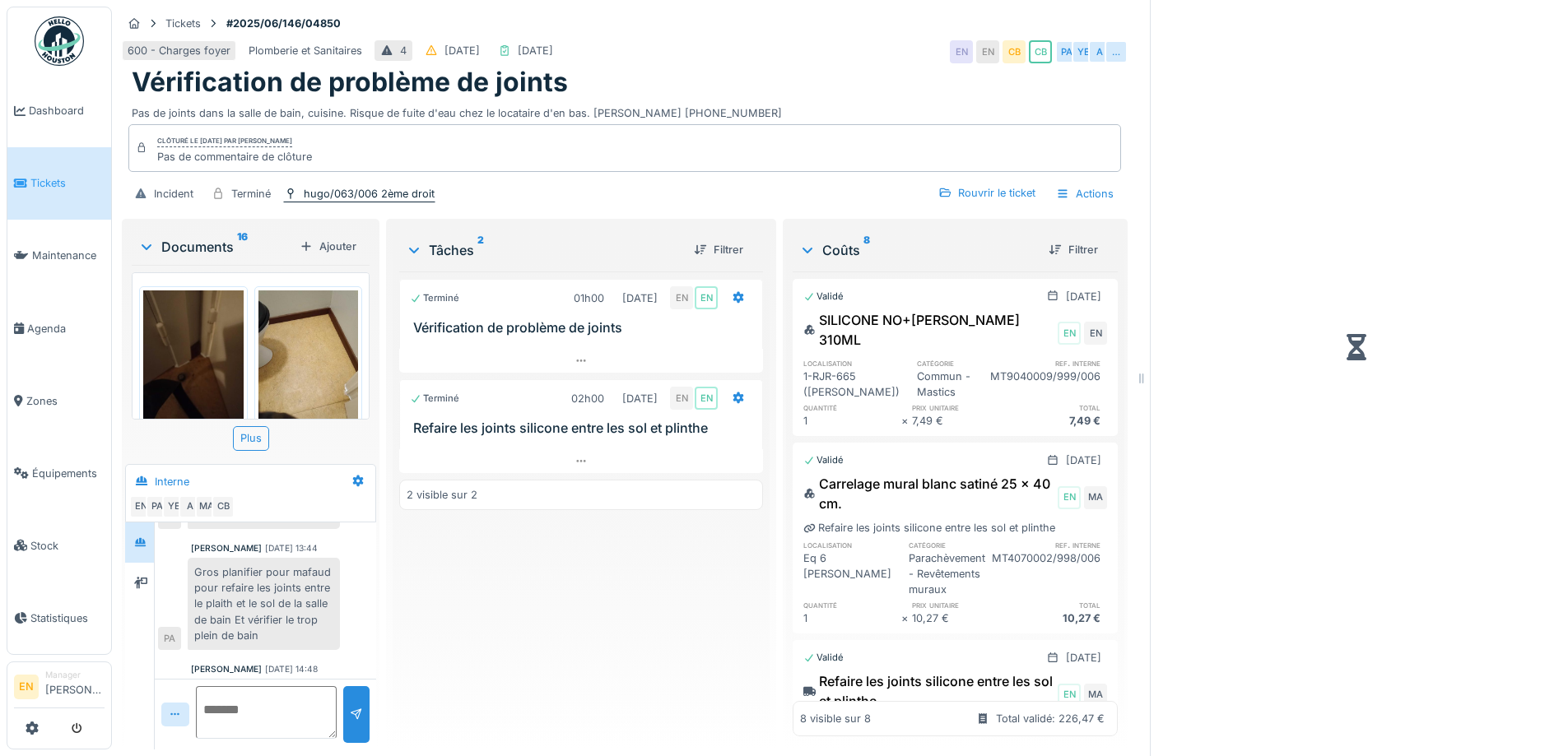
scroll to position [387, 0]
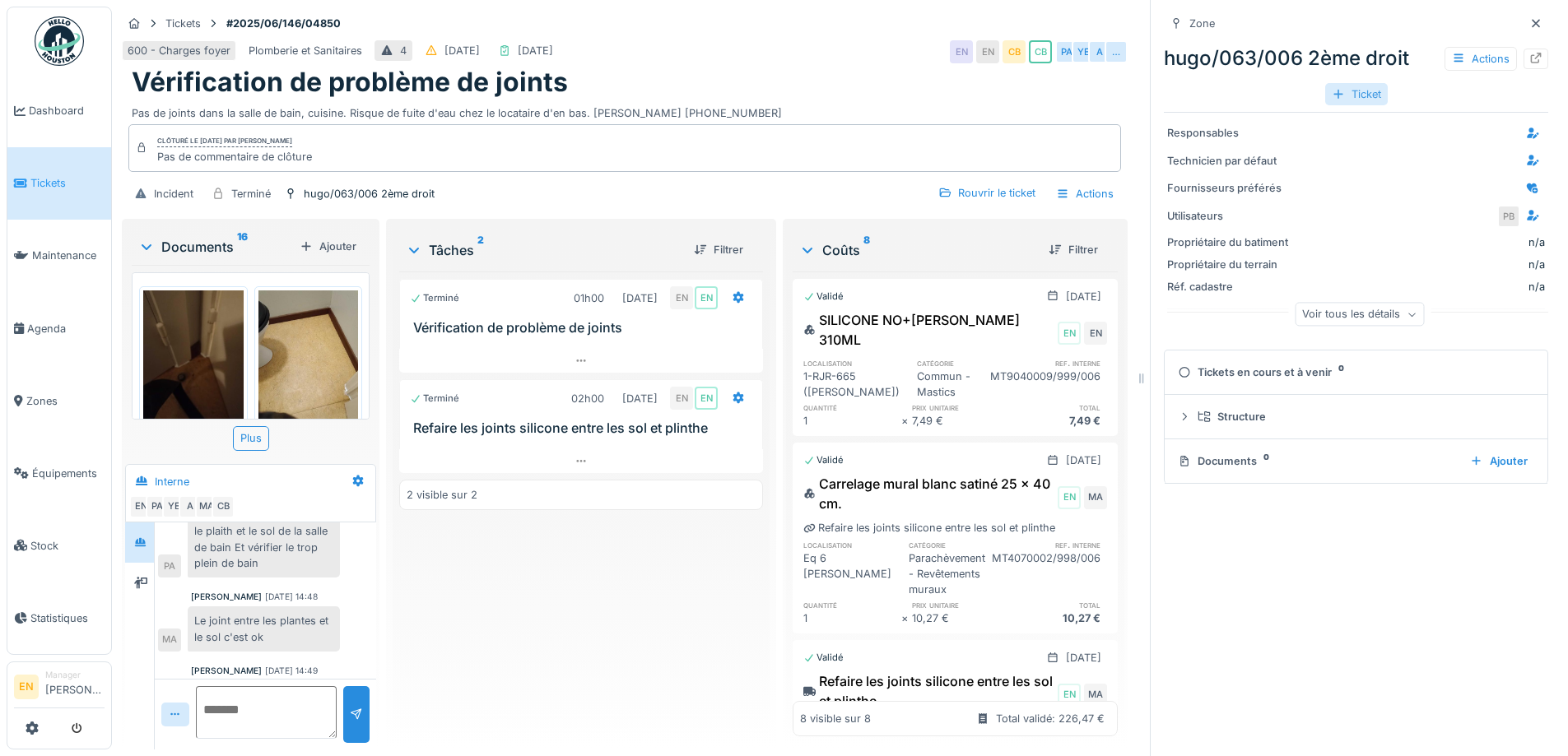
click at [1338, 96] on div "Ticket" at bounding box center [1356, 94] width 62 height 23
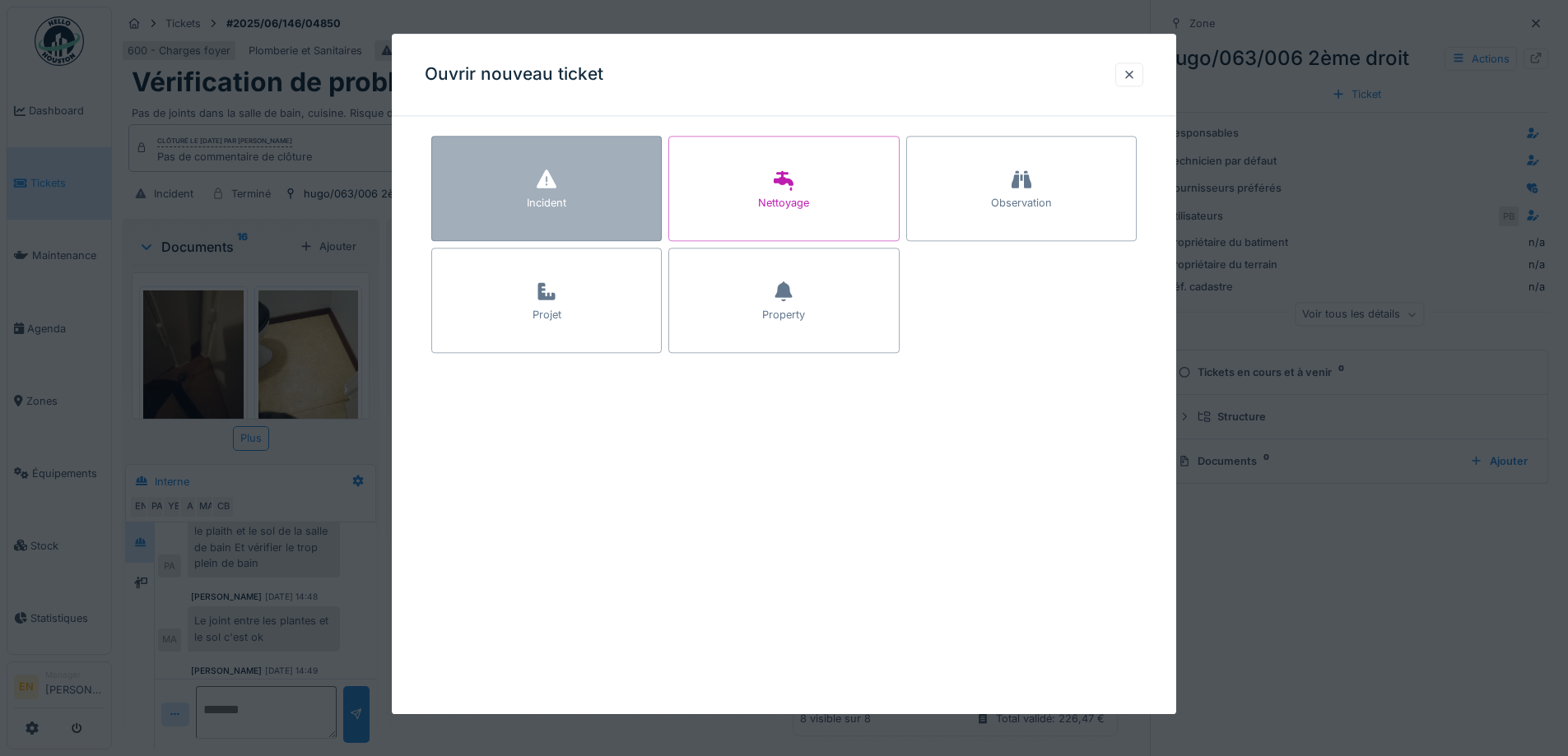
click at [579, 191] on div "Incident" at bounding box center [546, 189] width 230 height 106
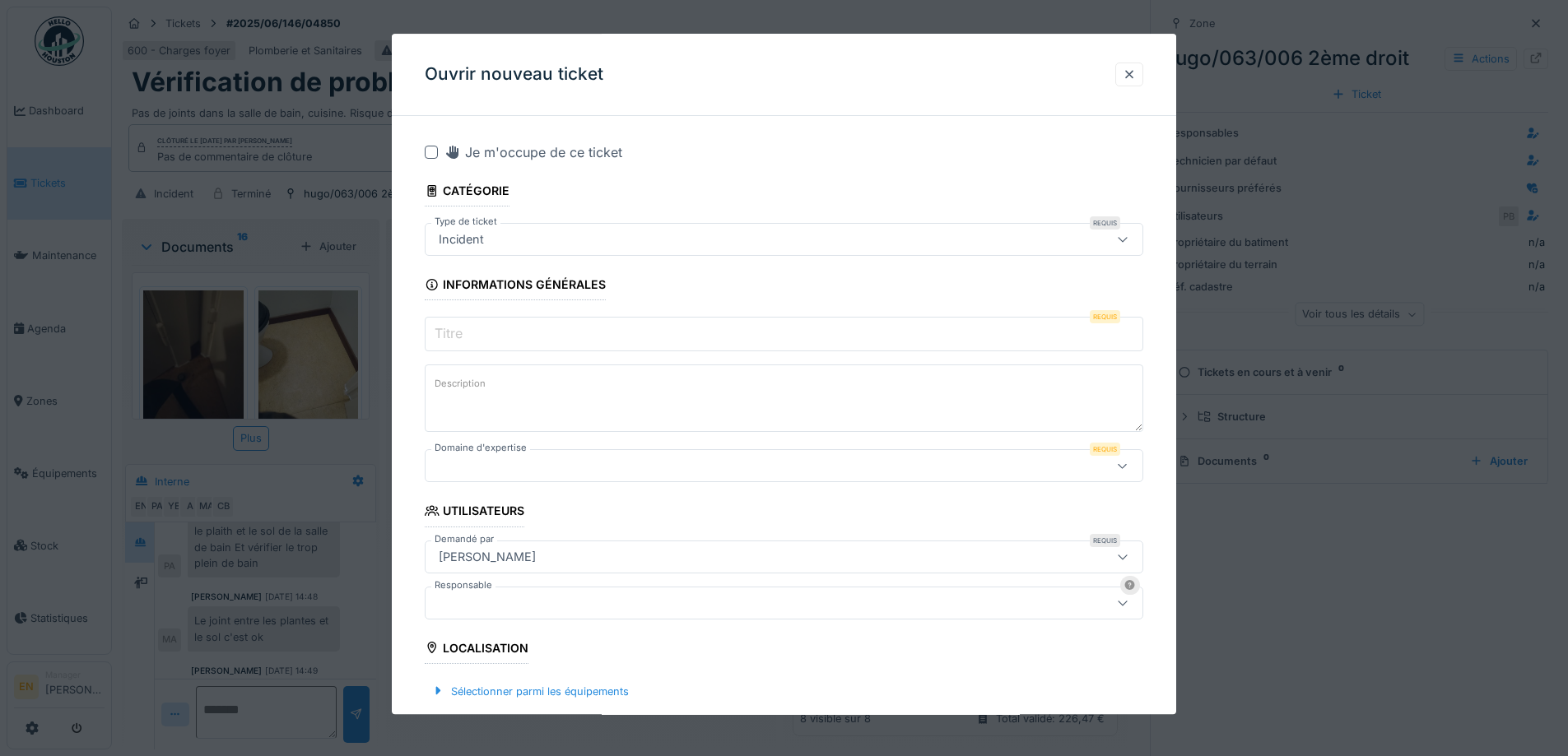
click at [656, 331] on input "Titre" at bounding box center [784, 335] width 719 height 35
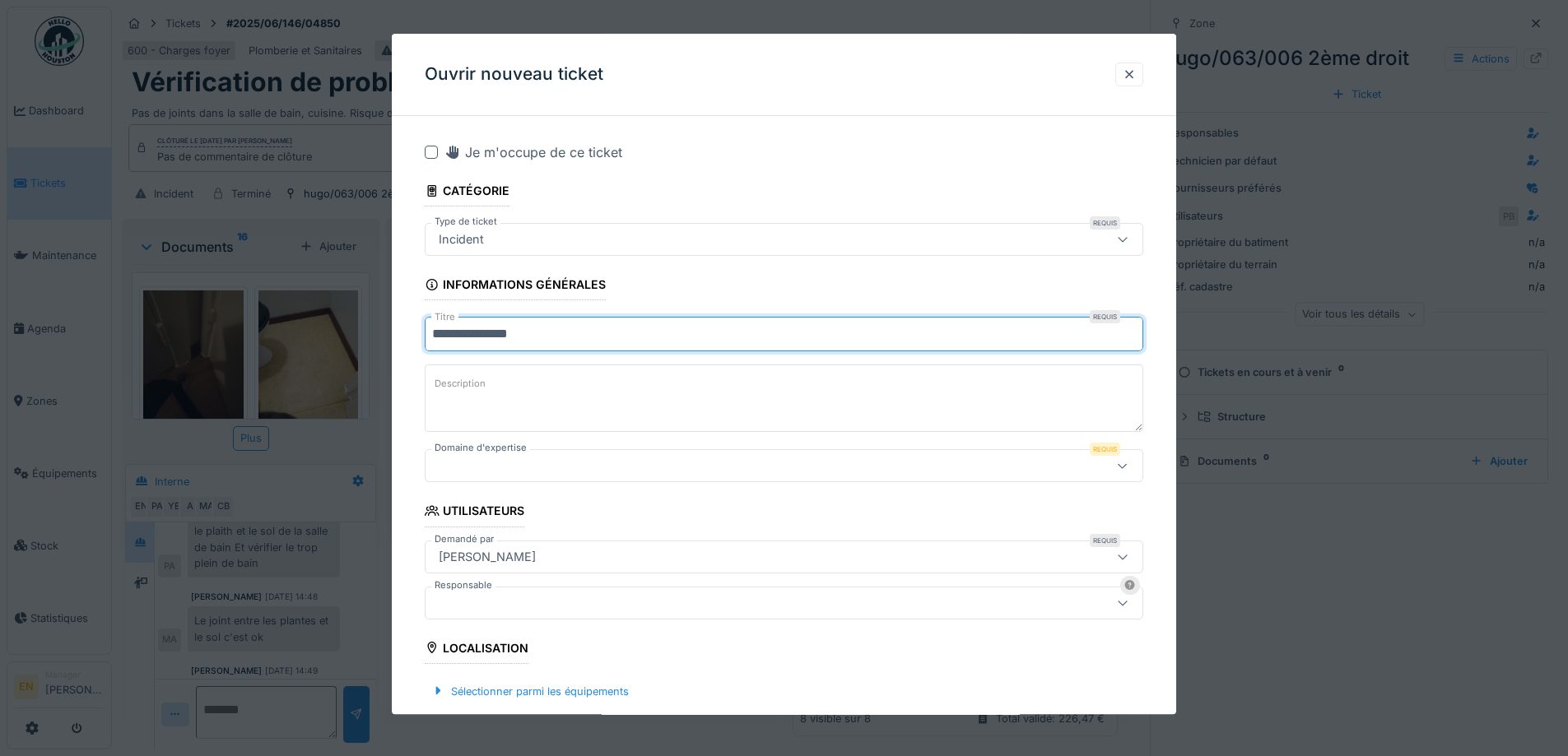
drag, startPoint x: 535, startPoint y: 325, endPoint x: 399, endPoint y: 350, distance: 138.3
type input "**********"
click at [614, 377] on textarea "Description" at bounding box center [784, 399] width 719 height 67
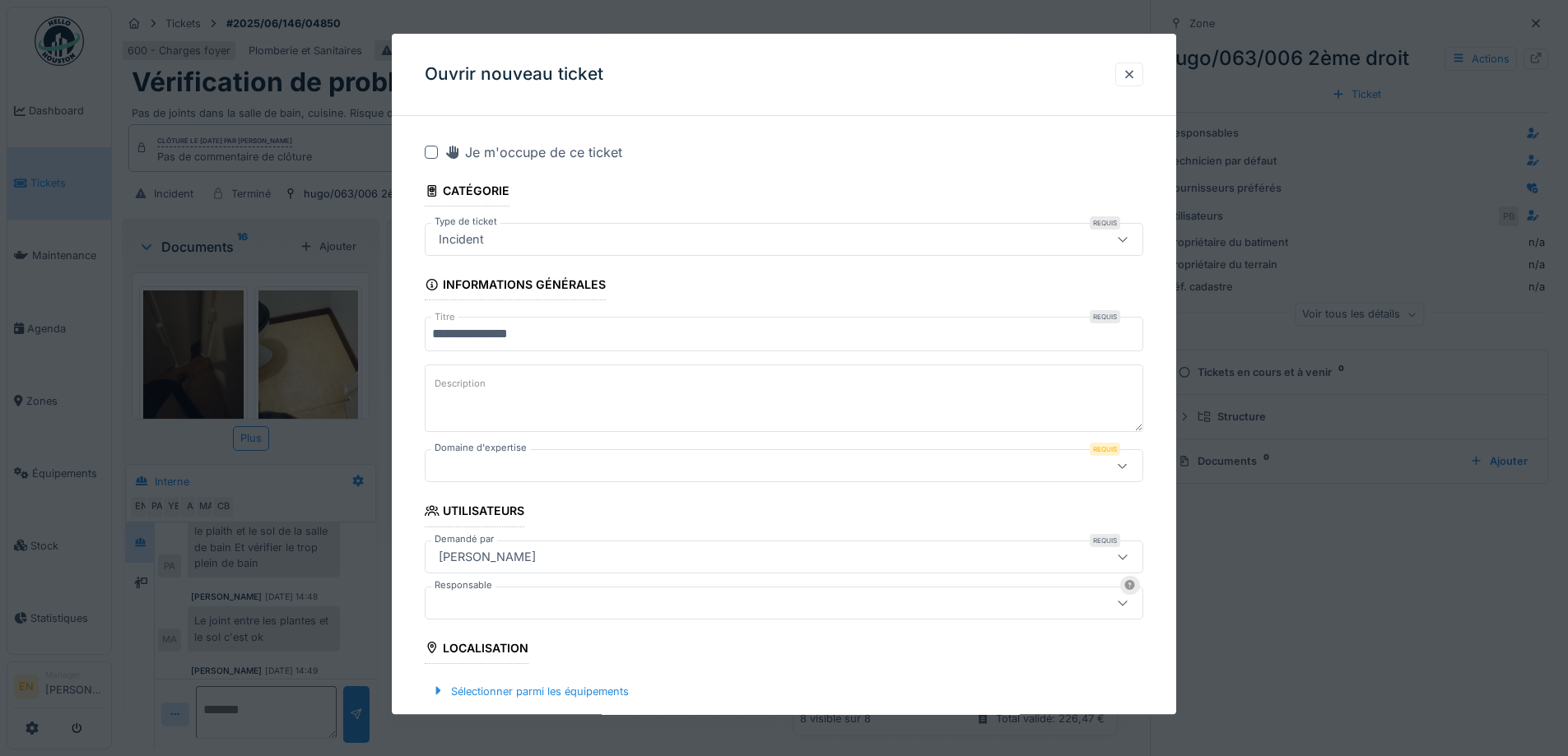
paste textarea "**********"
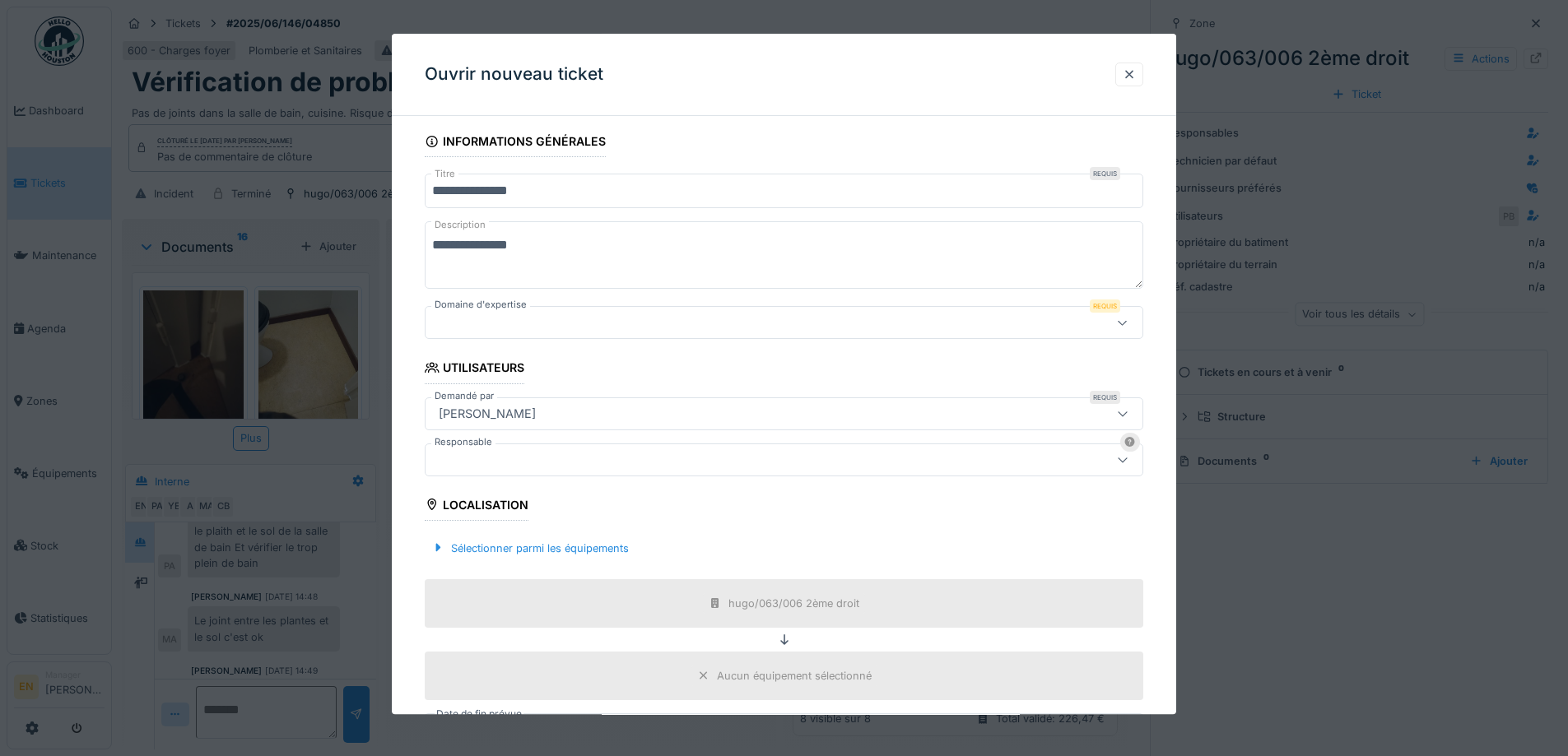
scroll to position [165, 0]
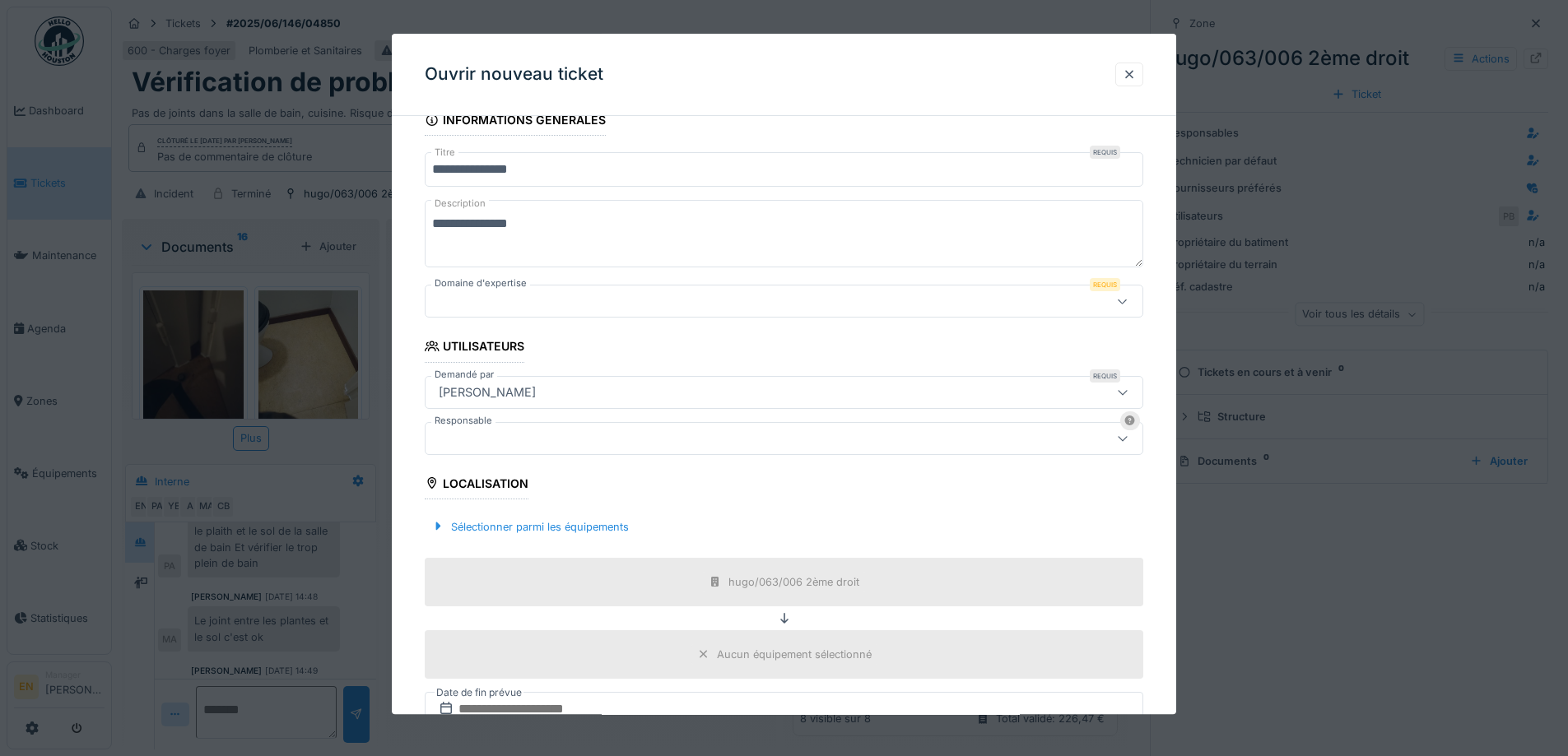
type textarea "**********"
click at [1127, 301] on icon at bounding box center [1122, 301] width 9 height 5
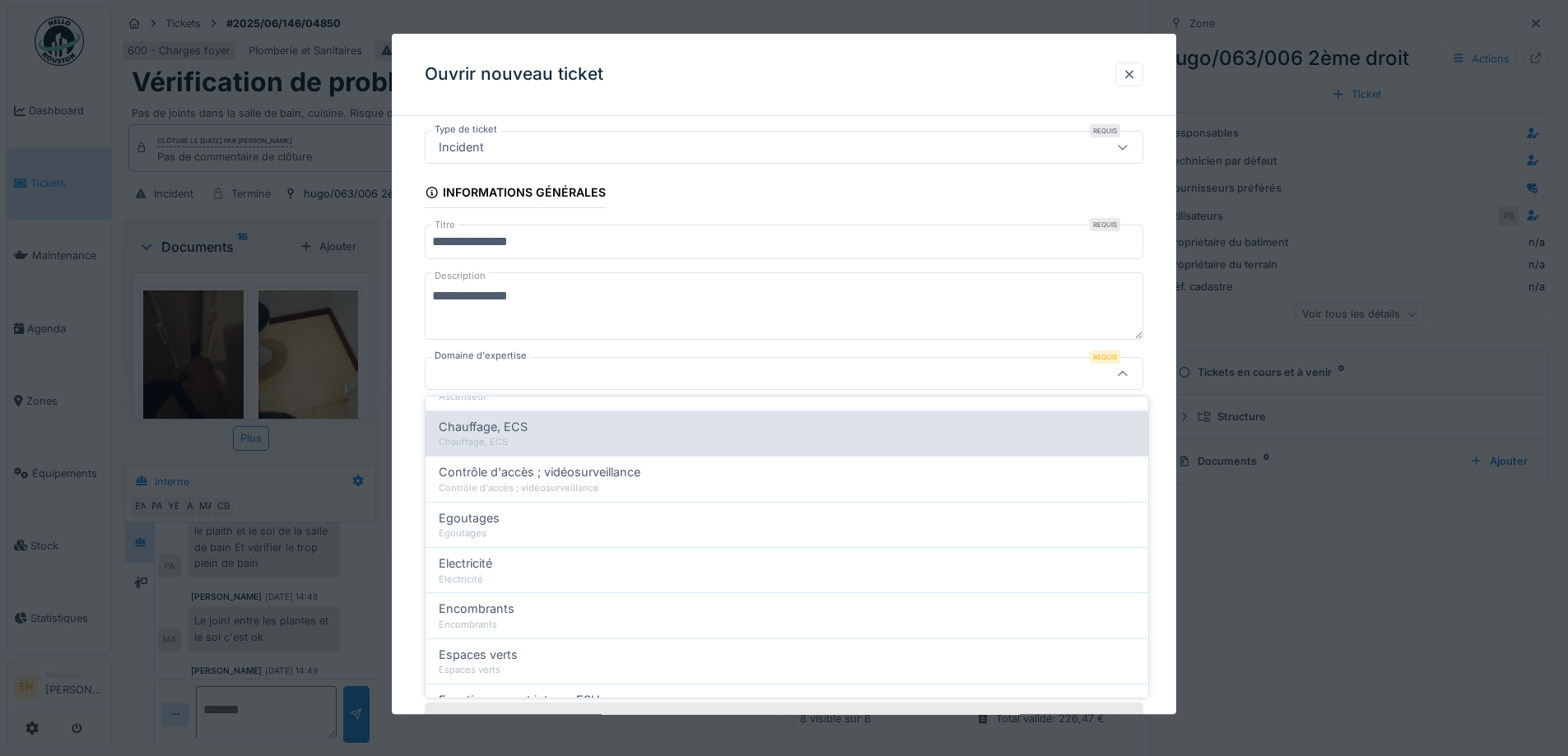
click at [529, 426] on div "Chauffage, ECS" at bounding box center [786, 426] width 696 height 18
type input "***"
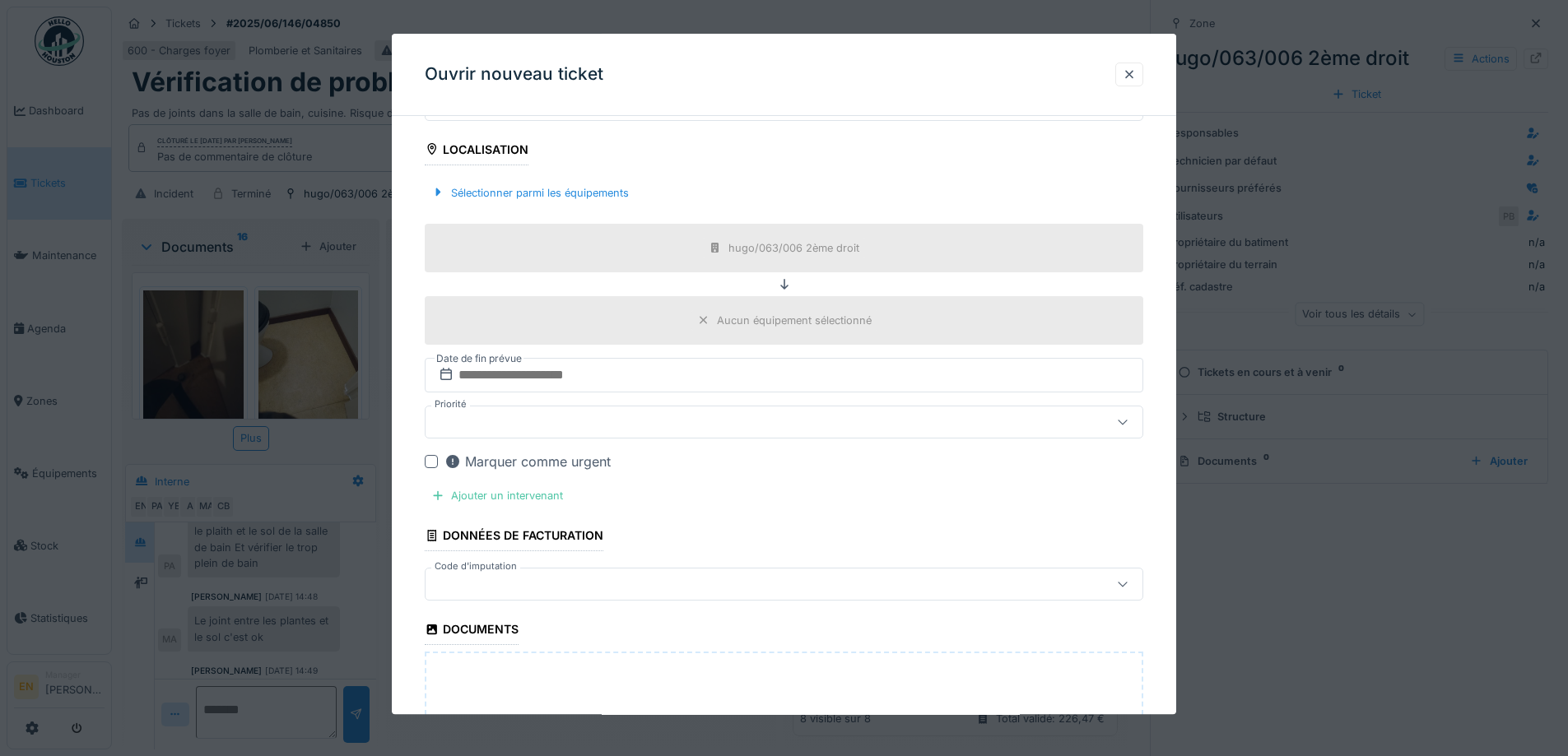
scroll to position [750, 0]
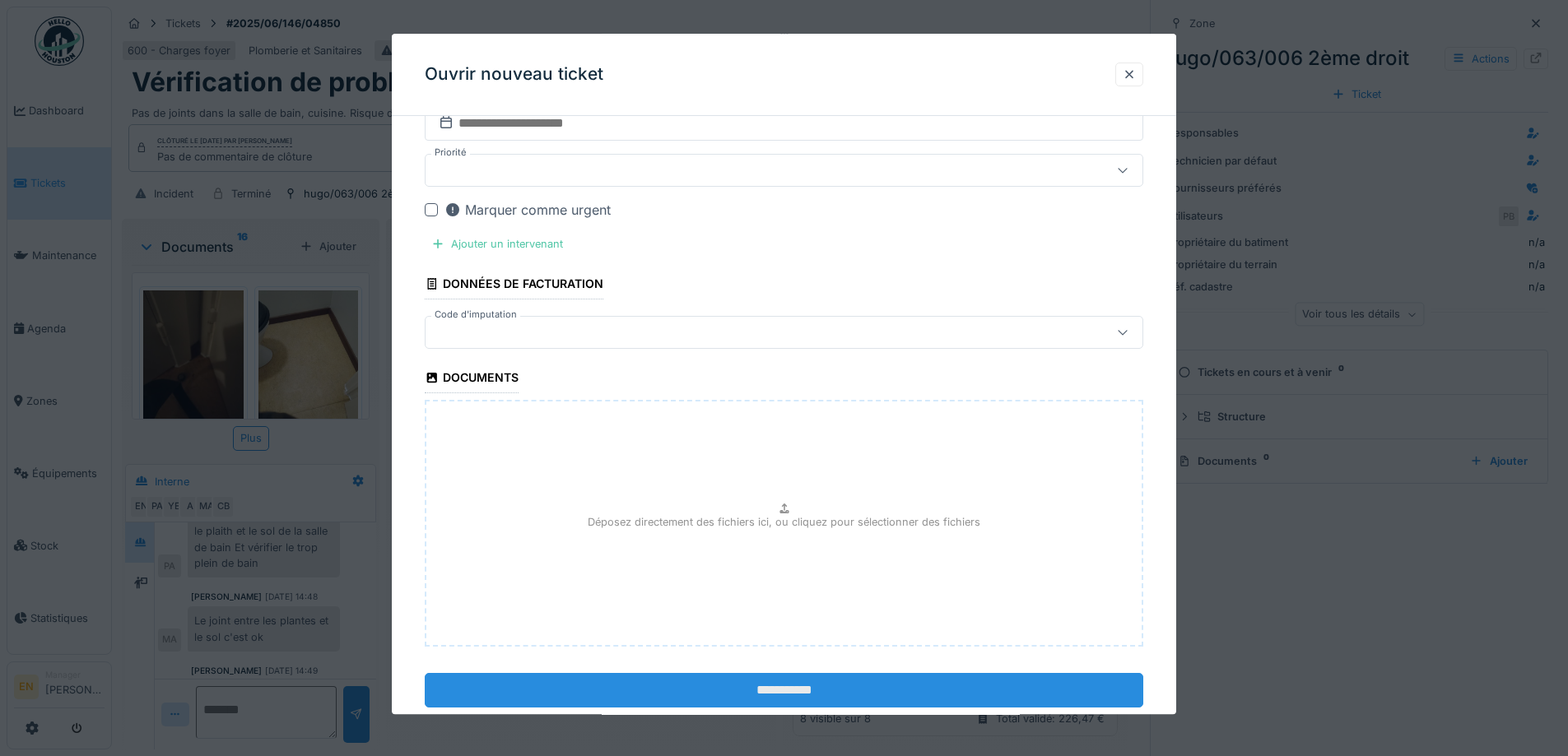
click at [775, 686] on input "**********" at bounding box center [784, 691] width 719 height 35
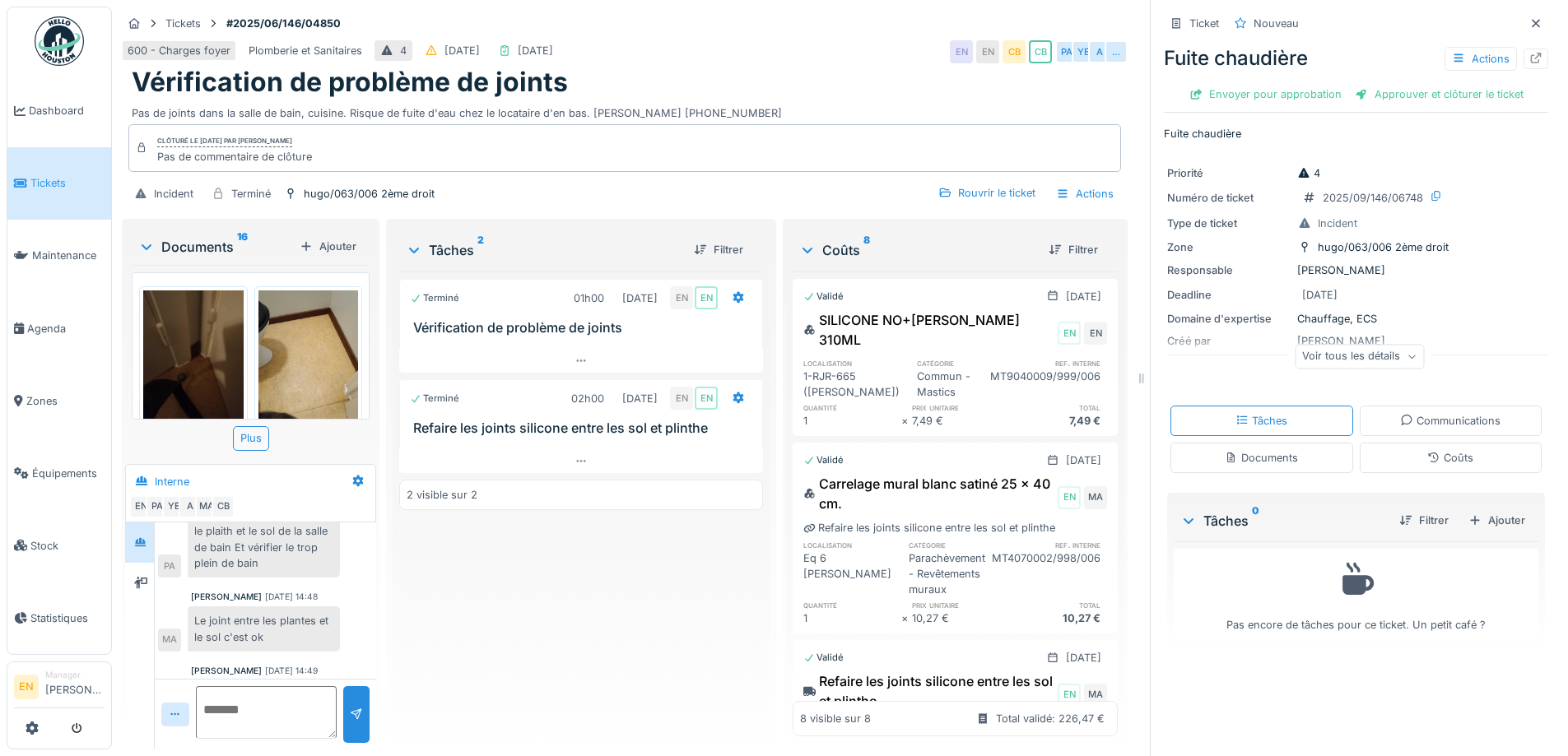
drag, startPoint x: 590, startPoint y: 116, endPoint x: 783, endPoint y: 120, distance: 193.0
click at [783, 120] on div "Pas de joints dans la salle de bain, cuisine. Risque de fuite d'eau chez le loc…" at bounding box center [624, 110] width 986 height 23
copy div "Mme Broothaers Patricia 0473.60.48.61"
click at [1529, 62] on icon at bounding box center [1535, 57] width 13 height 11
click at [910, 109] on div "Pas de joints dans la salle de bain, cuisine. Risque de fuite d'eau chez le loc…" at bounding box center [624, 110] width 986 height 23
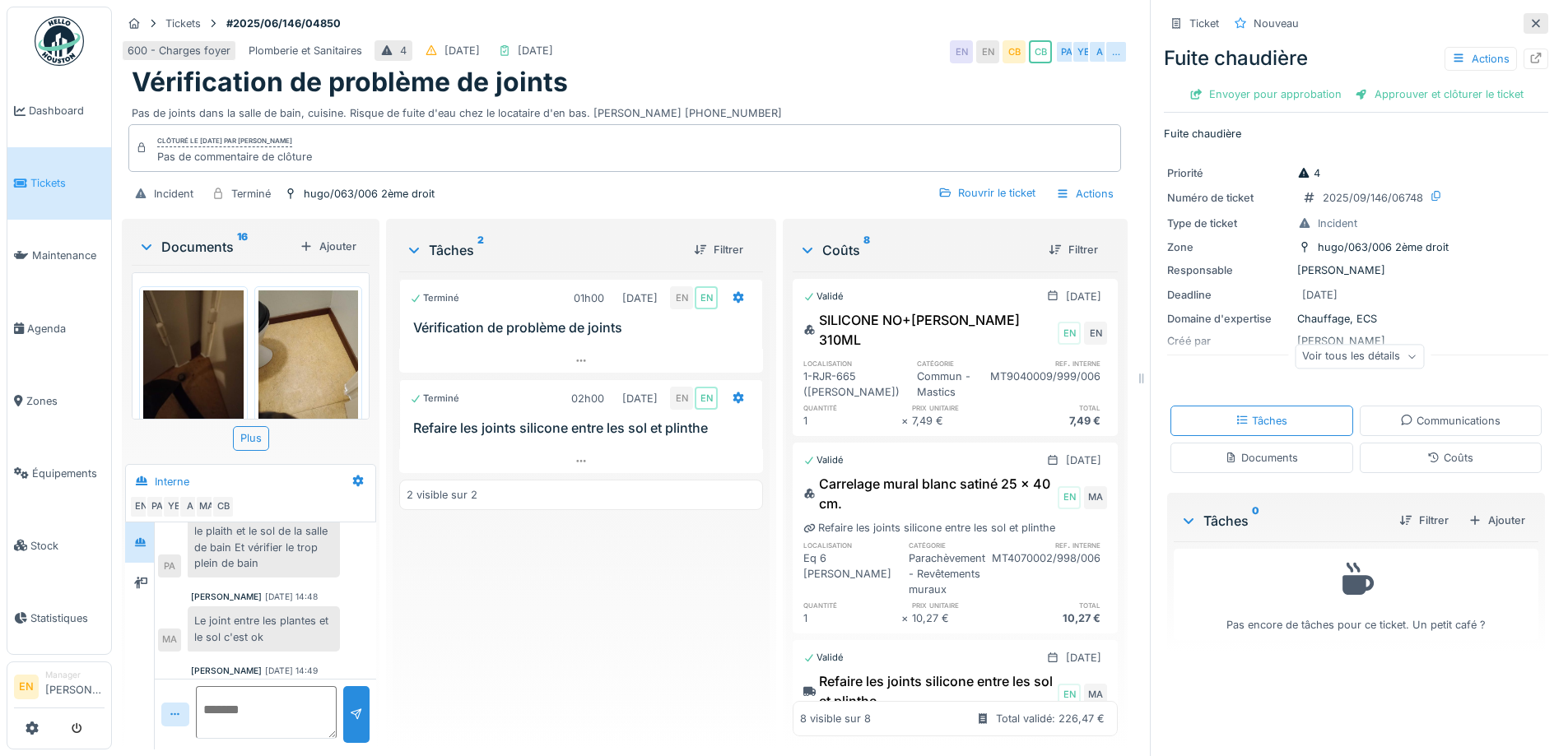
click at [1531, 23] on icon at bounding box center [1535, 23] width 8 height 8
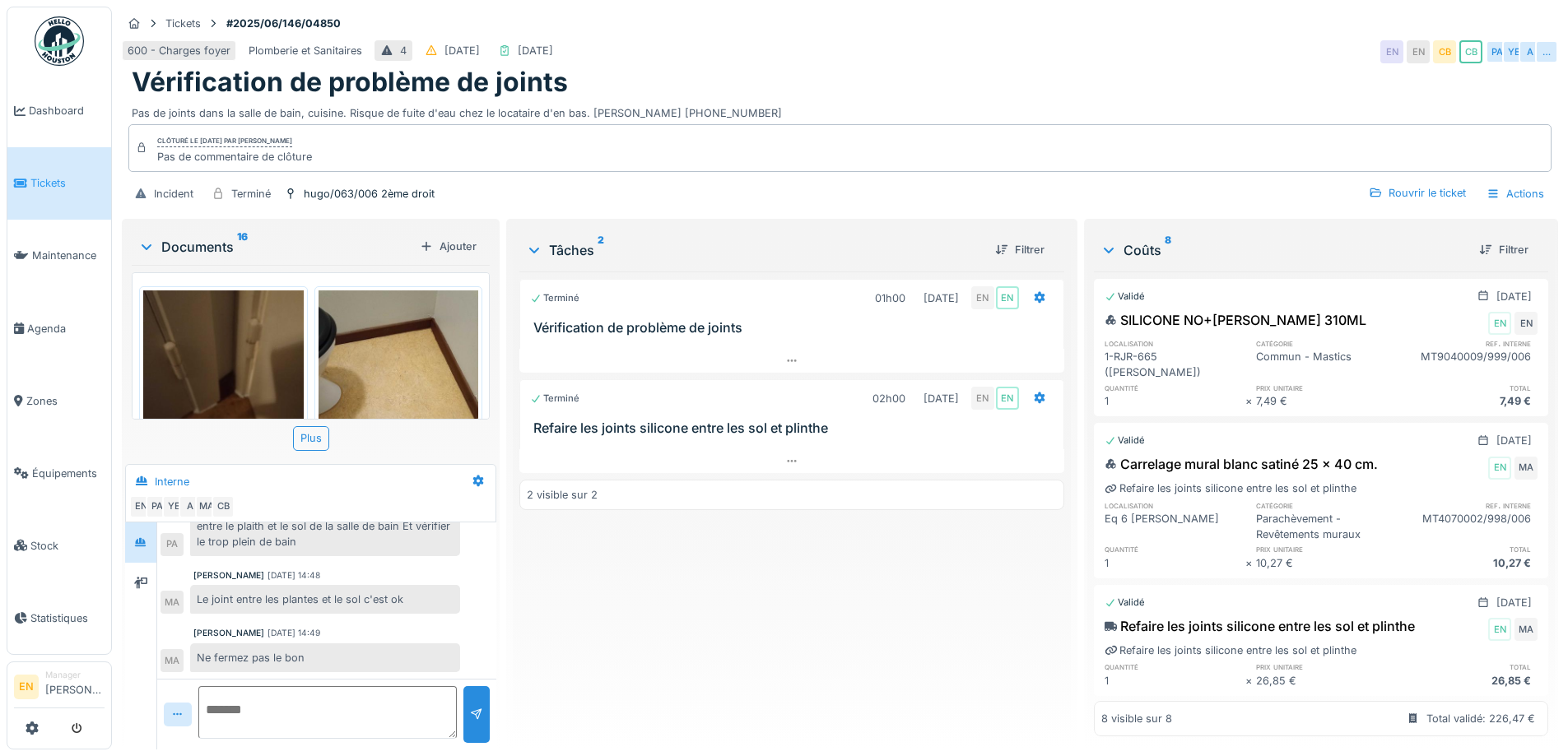
scroll to position [314, 0]
click at [710, 612] on div "Terminé 01h00 18/06/2025 EN EN Vérification de problème de joints Terminé 02h00…" at bounding box center [791, 503] width 544 height 465
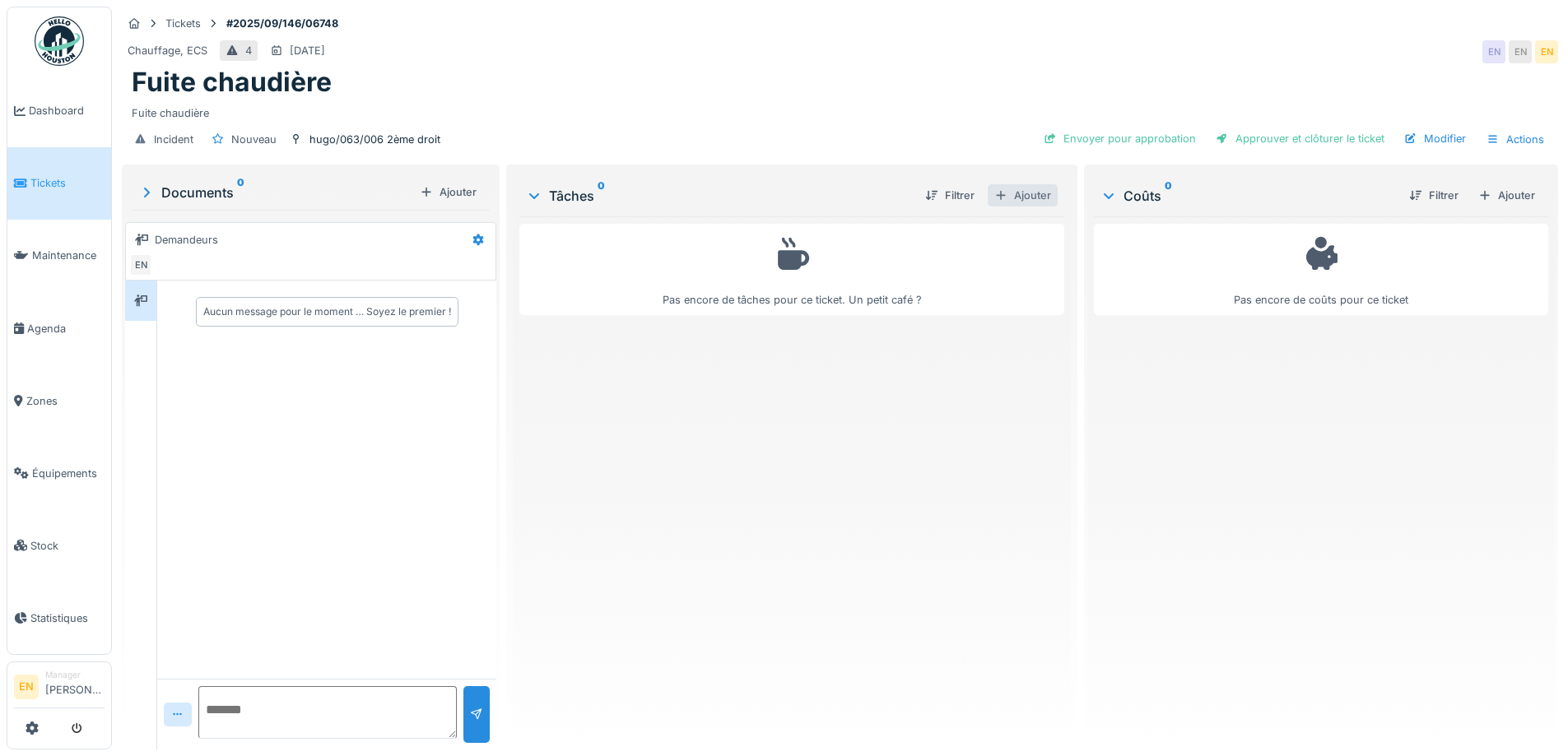
click at [1012, 200] on div "Ajouter" at bounding box center [1022, 195] width 70 height 23
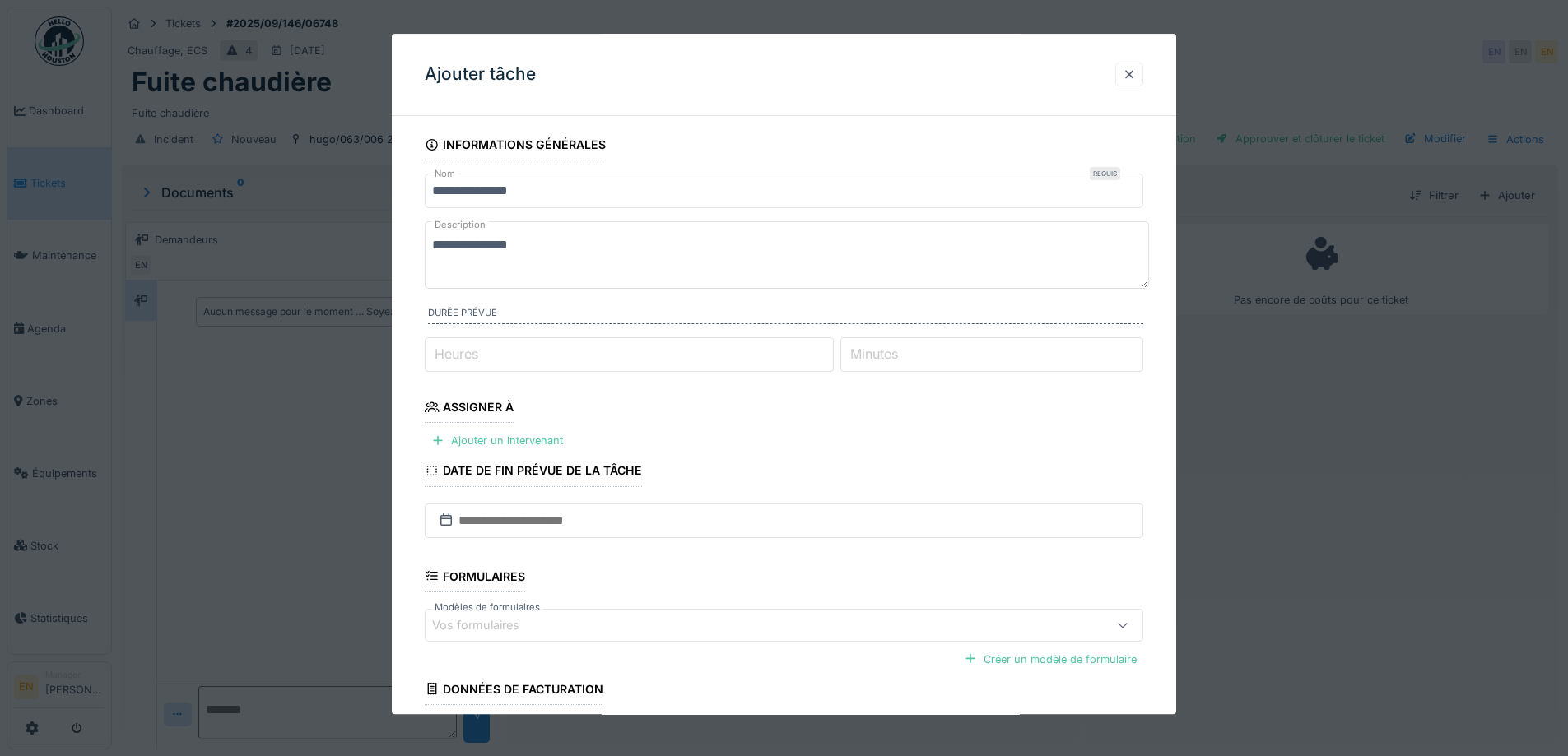
click at [543, 256] on textarea "**********" at bounding box center [787, 255] width 725 height 67
paste textarea "**********"
type textarea "**********"
type input "*"
click at [828, 348] on input "*" at bounding box center [629, 354] width 409 height 35
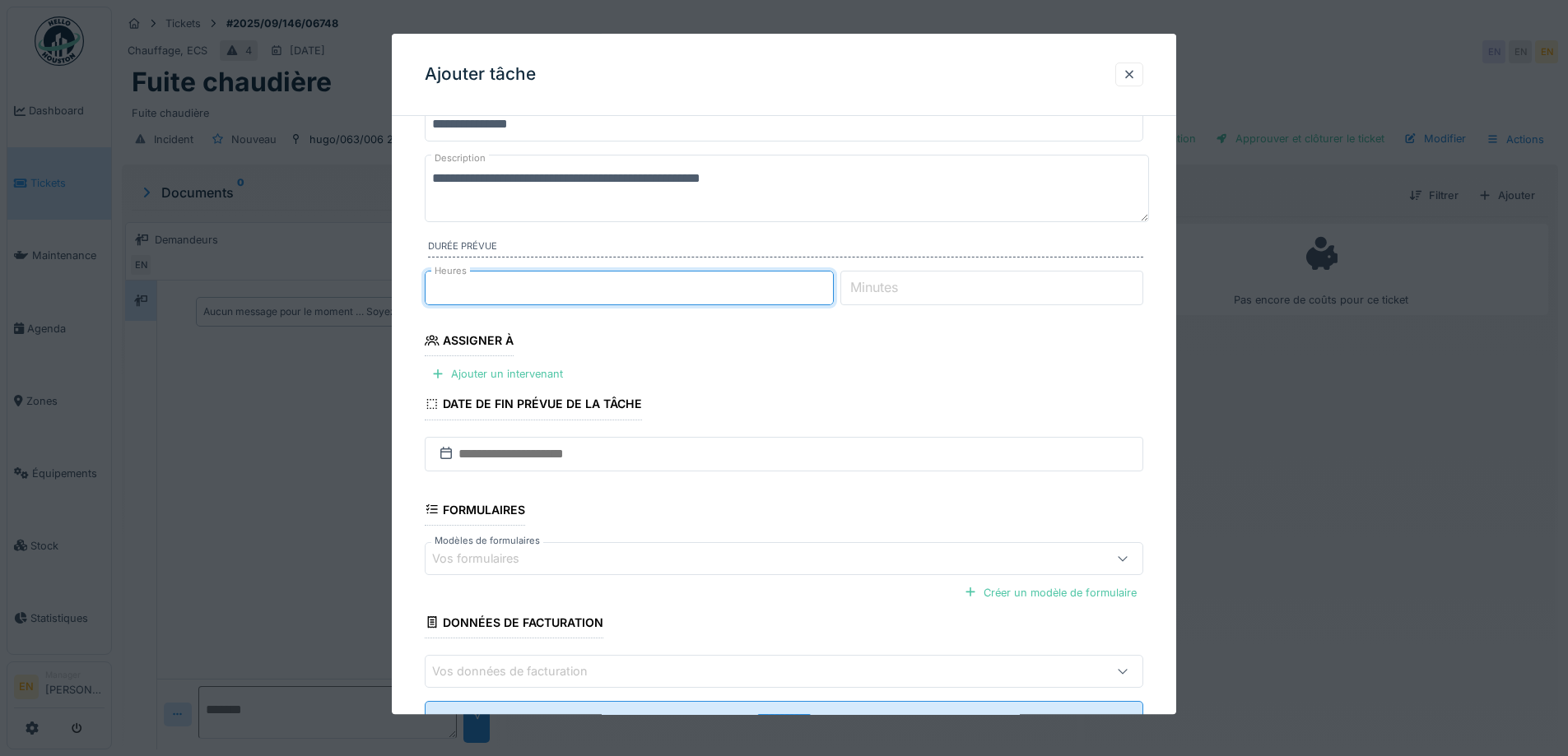
scroll to position [134, 0]
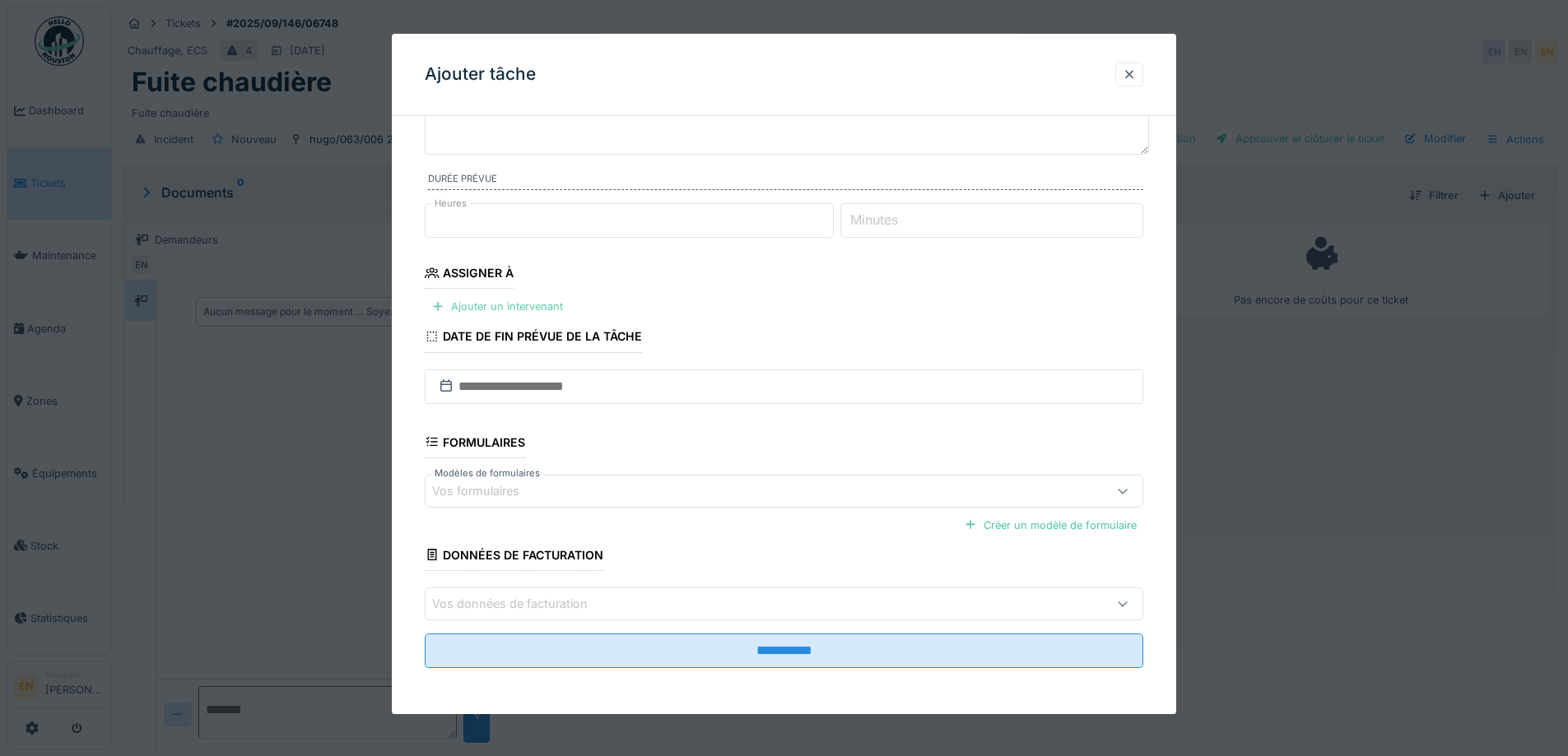
click at [506, 311] on div "Ajouter un intervenant" at bounding box center [497, 307] width 145 height 23
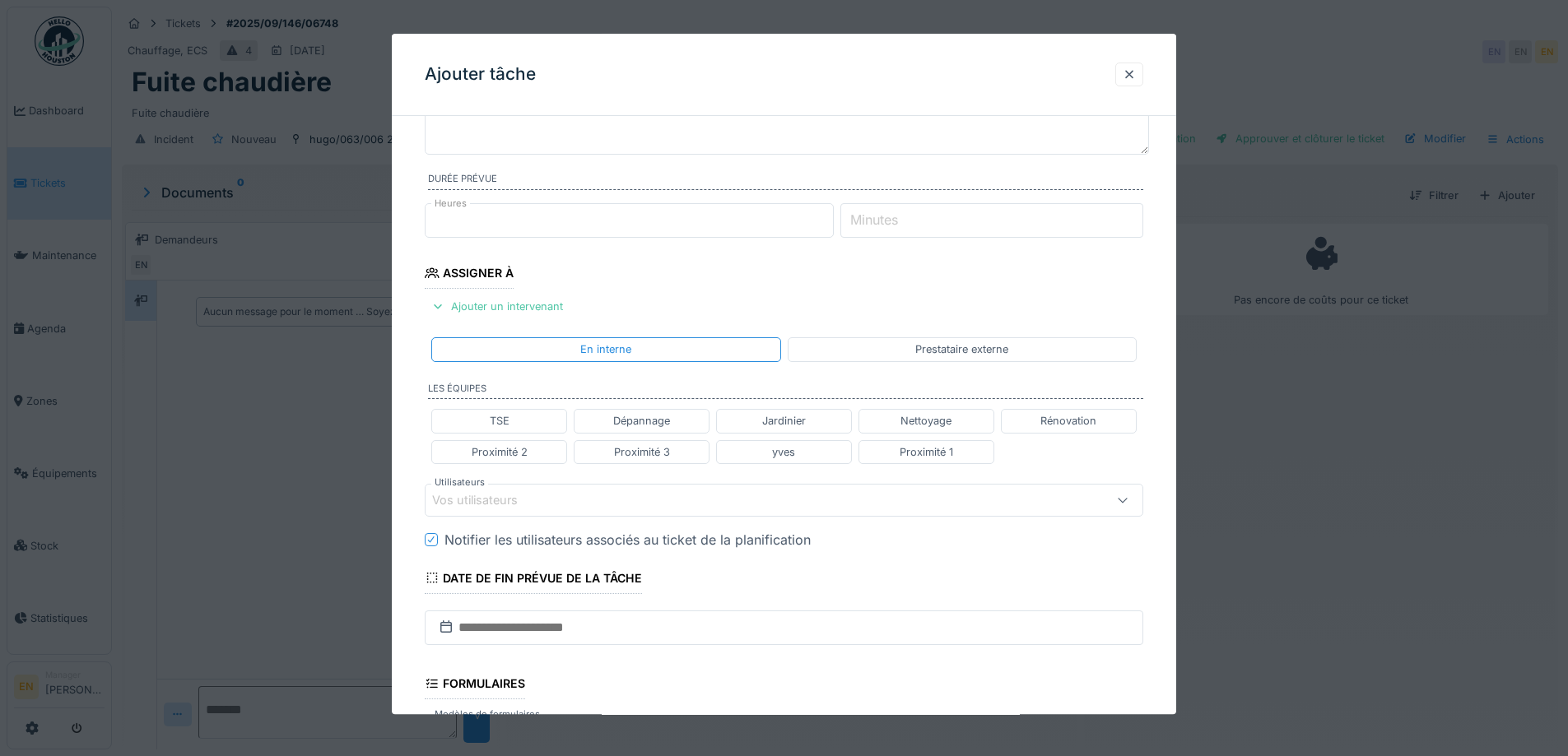
click at [582, 503] on div "Vos utilisateurs" at bounding box center [743, 500] width 620 height 18
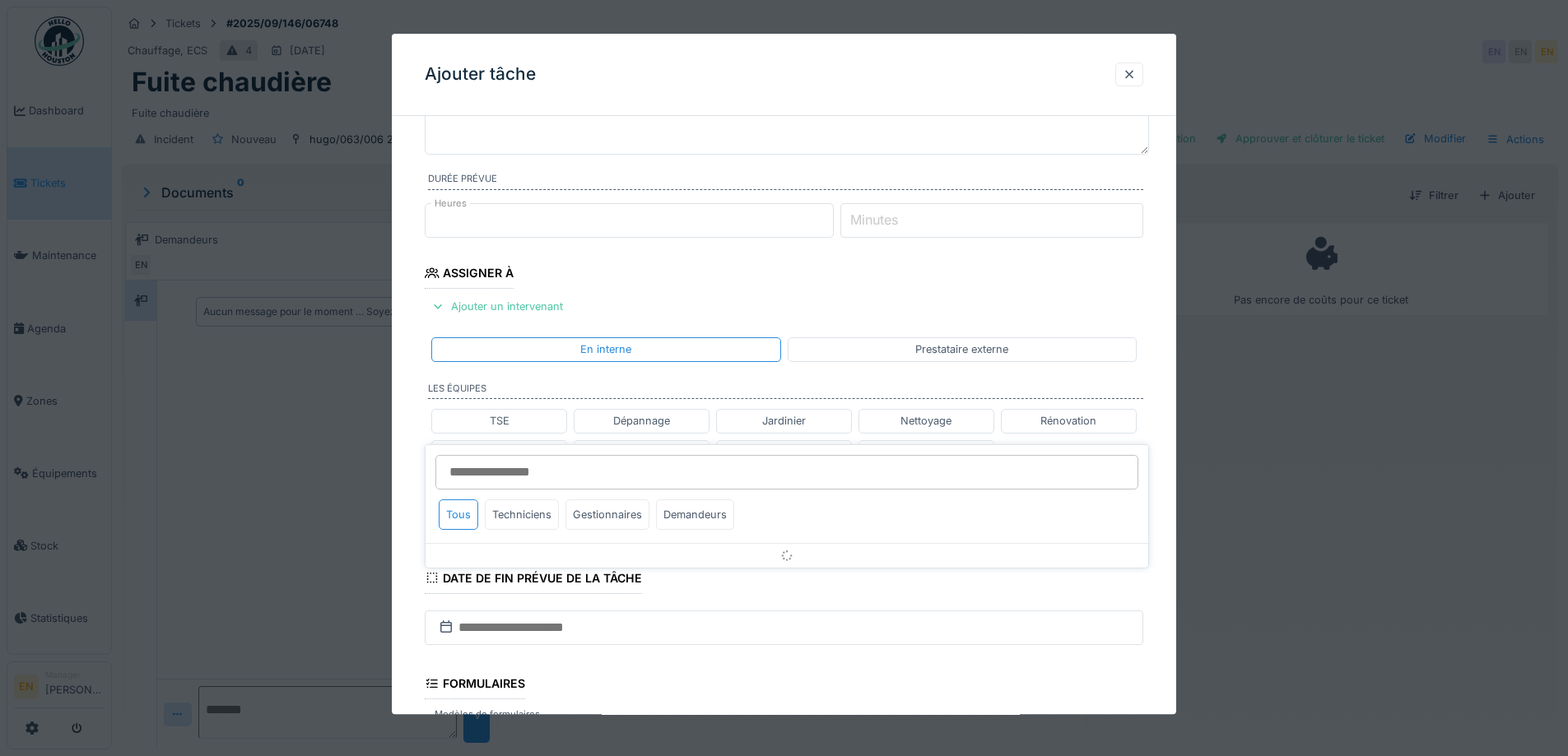
scroll to position [260, 0]
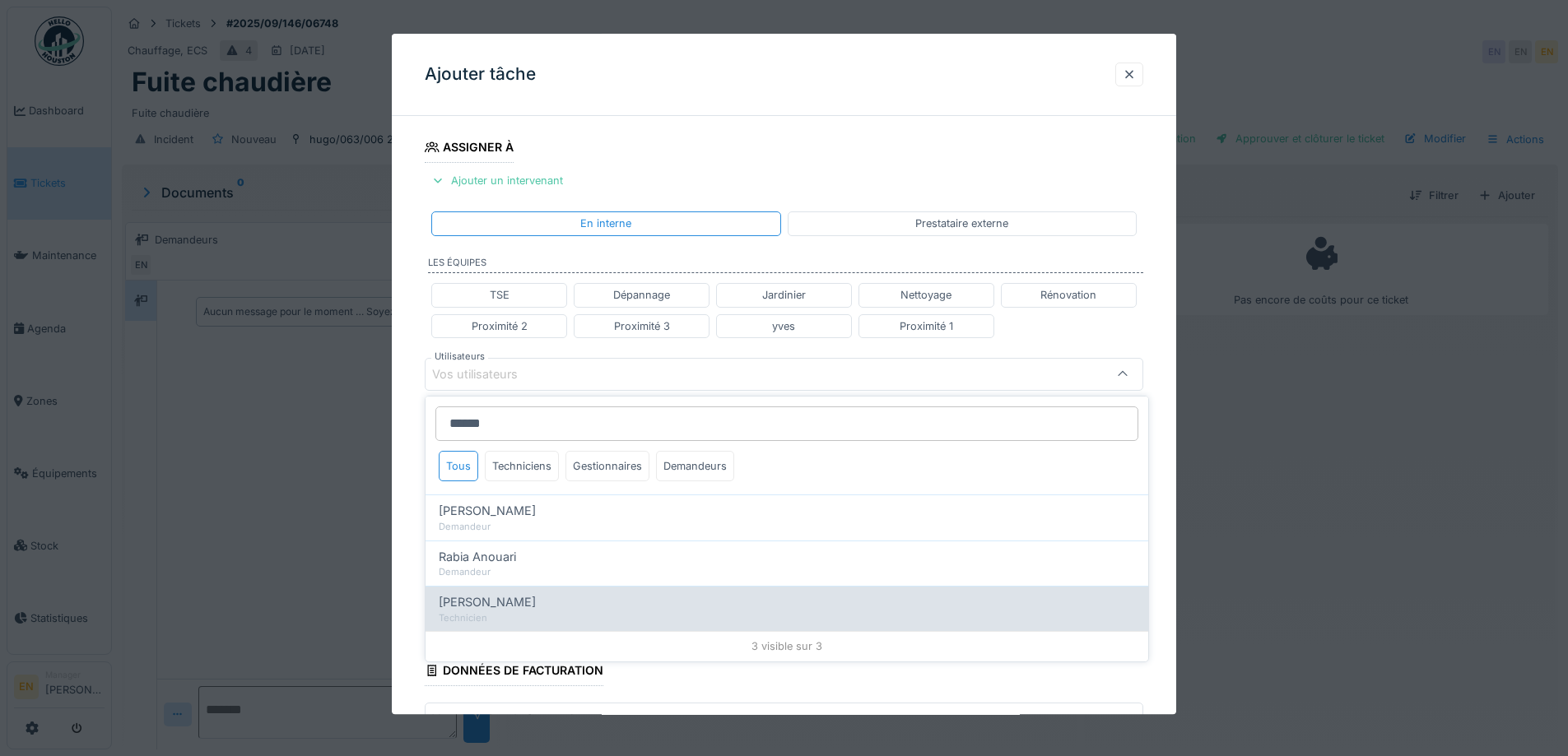
type input "******"
click at [491, 612] on div "Technicien" at bounding box center [786, 618] width 696 height 14
type input "*****"
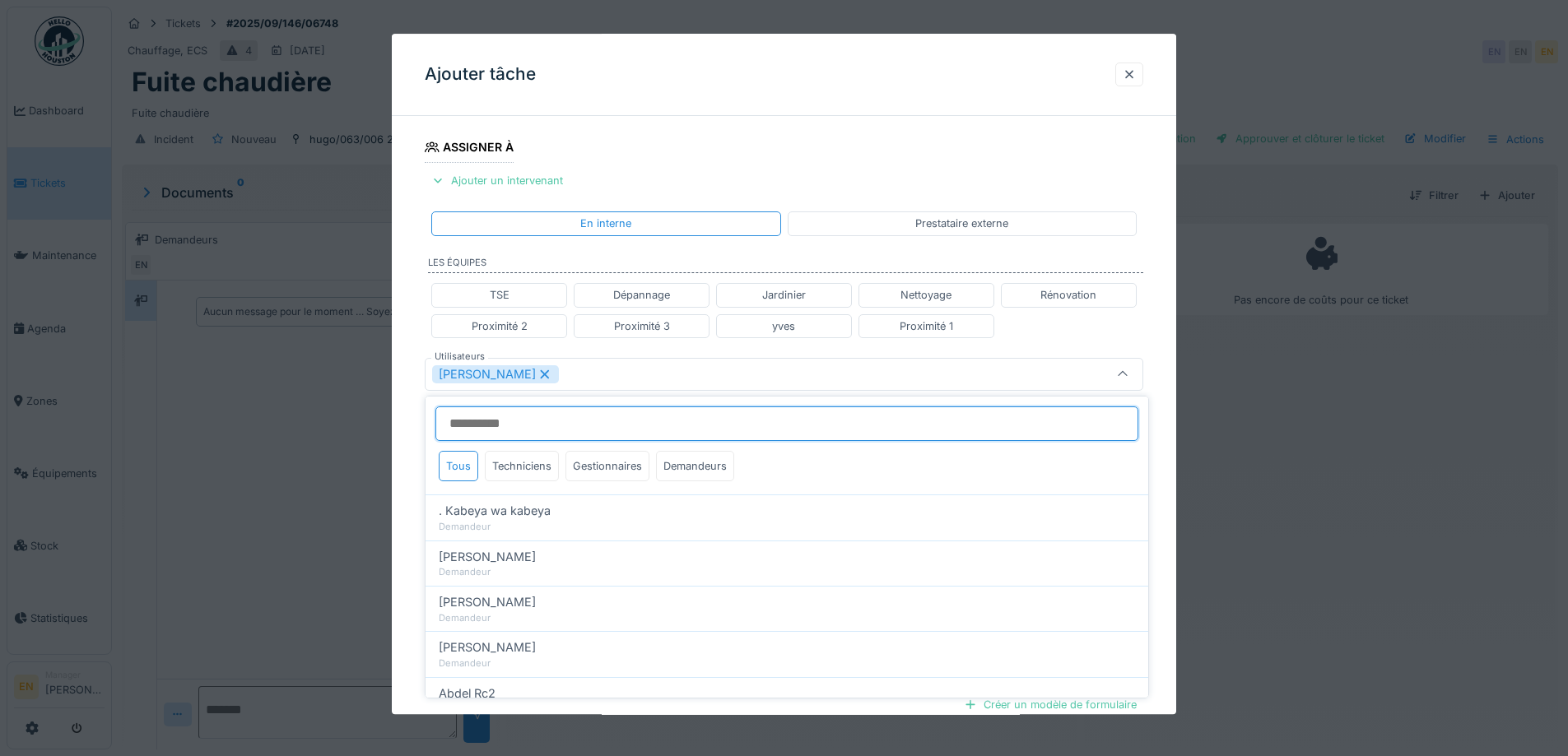
click at [516, 427] on input "Utilisateurs" at bounding box center [787, 423] width 703 height 35
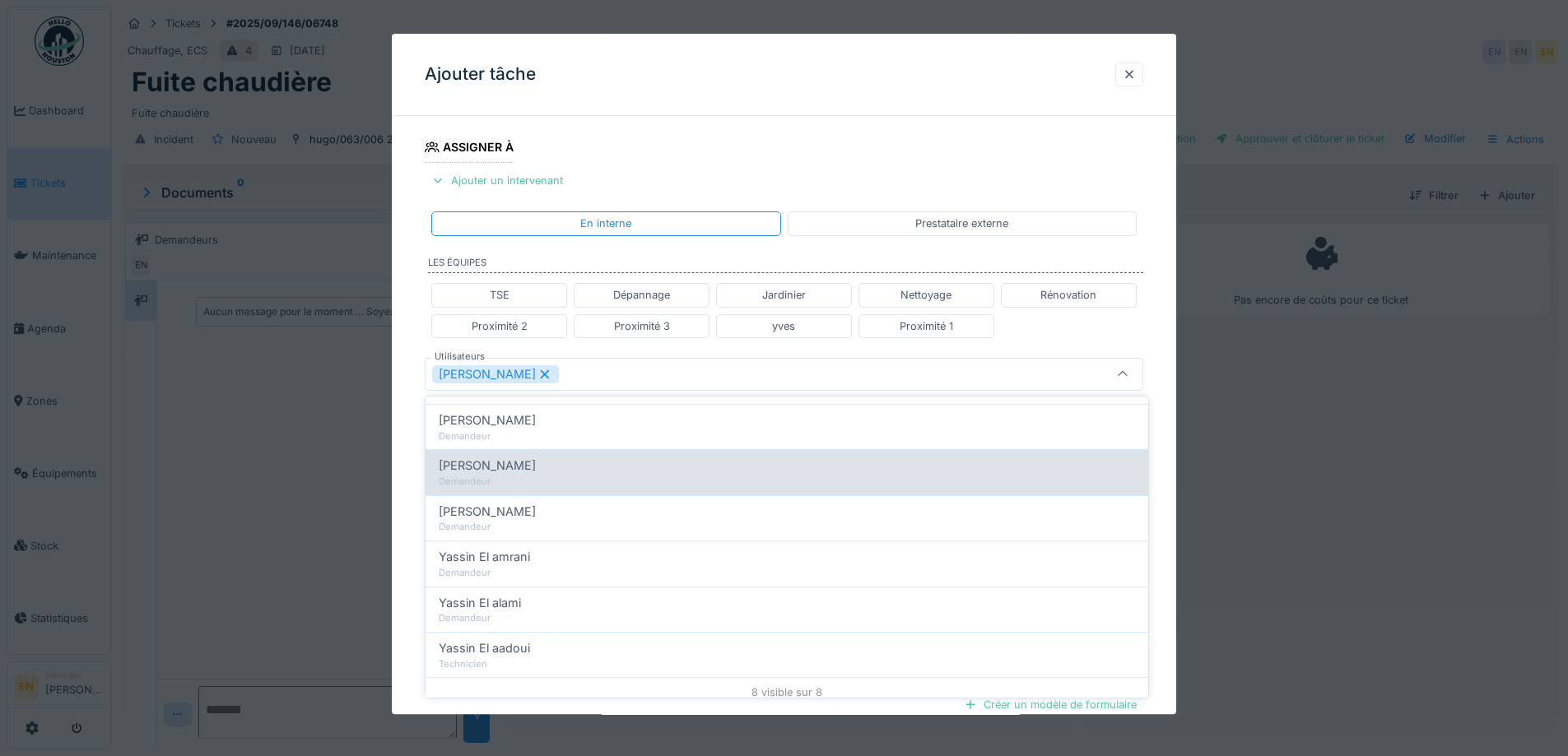
scroll to position [191, 0]
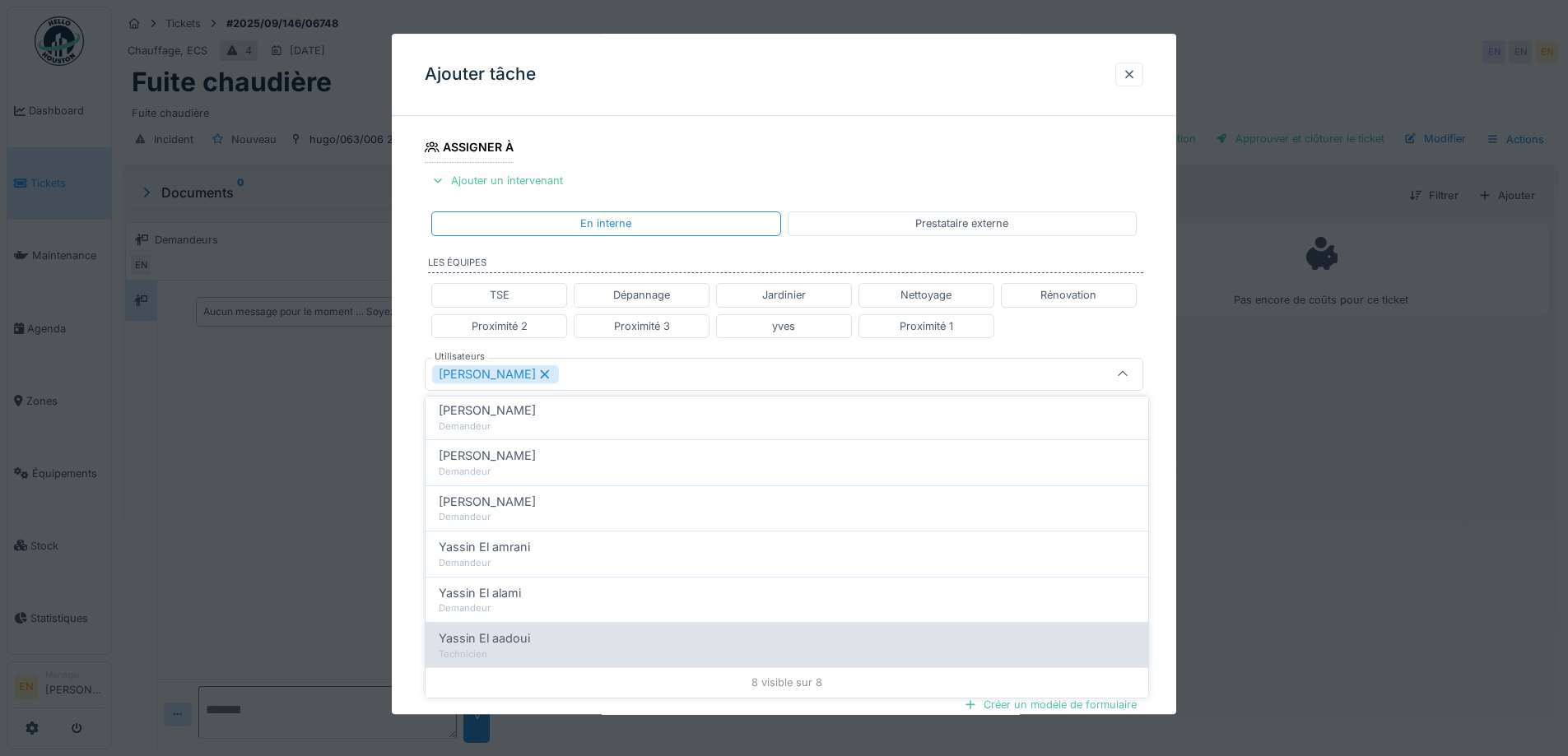
type input "******"
click at [512, 637] on span "Yassin El aadoui" at bounding box center [484, 639] width 92 height 18
type input "**********"
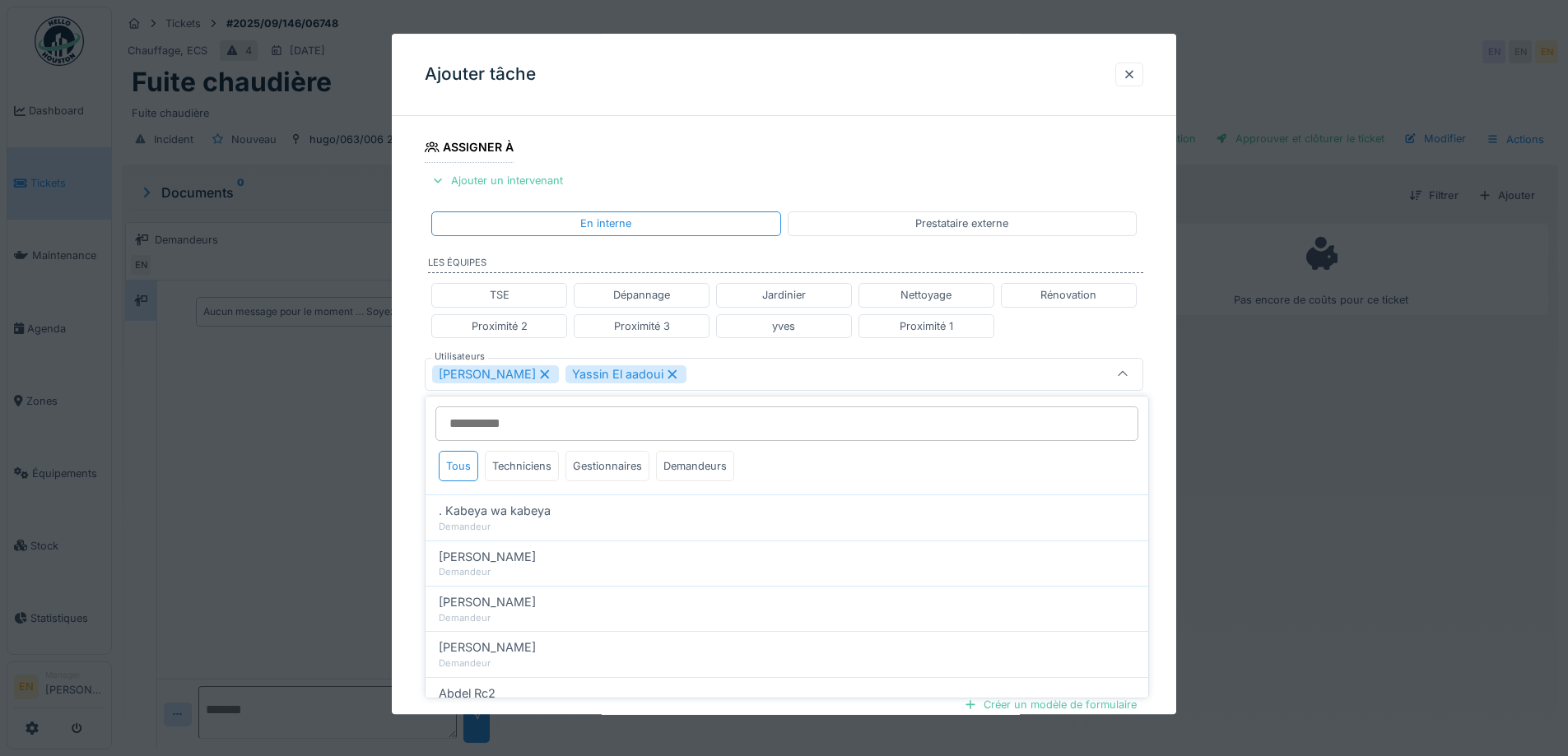
click at [1160, 530] on div "**********" at bounding box center [784, 381] width 784 height 1024
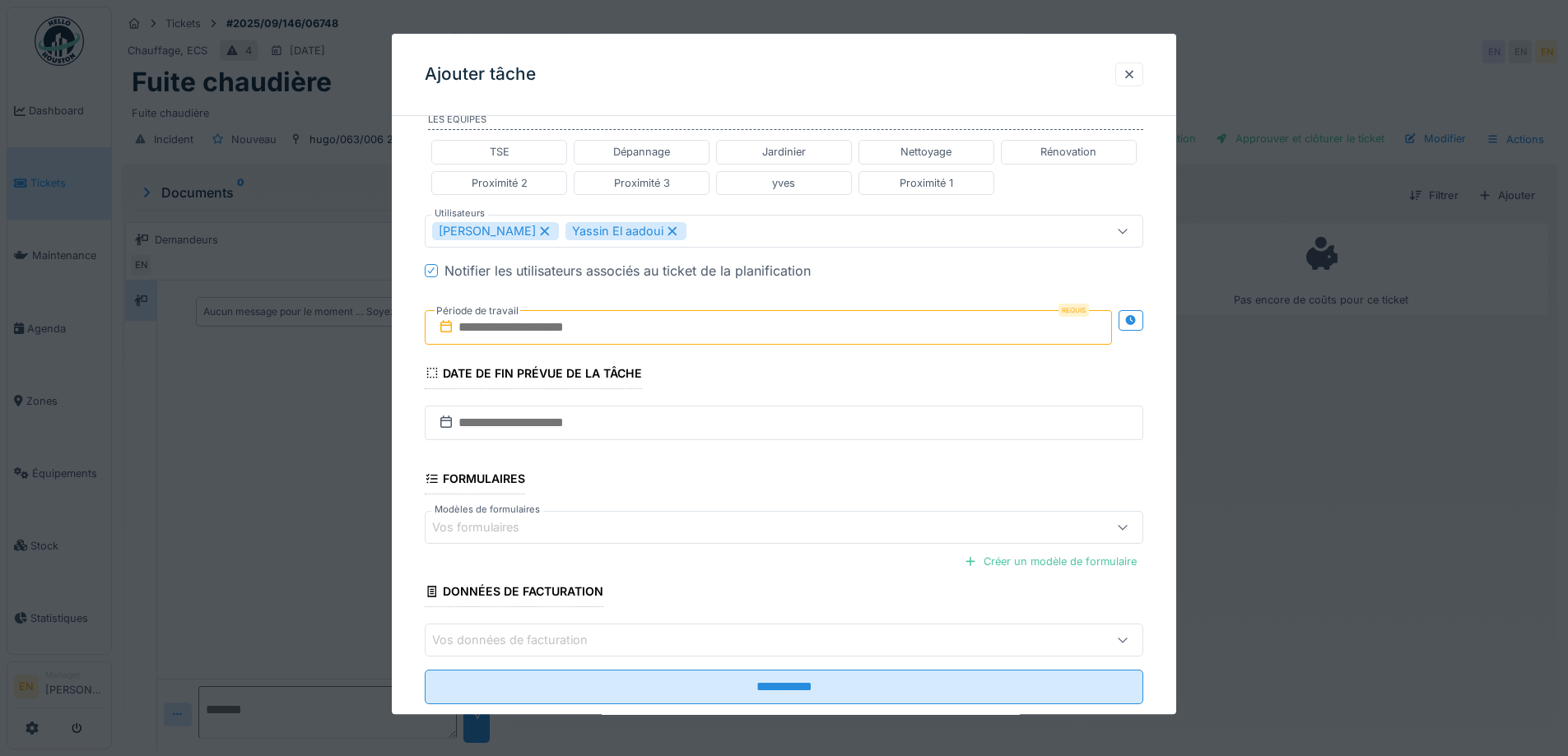
scroll to position [439, 0]
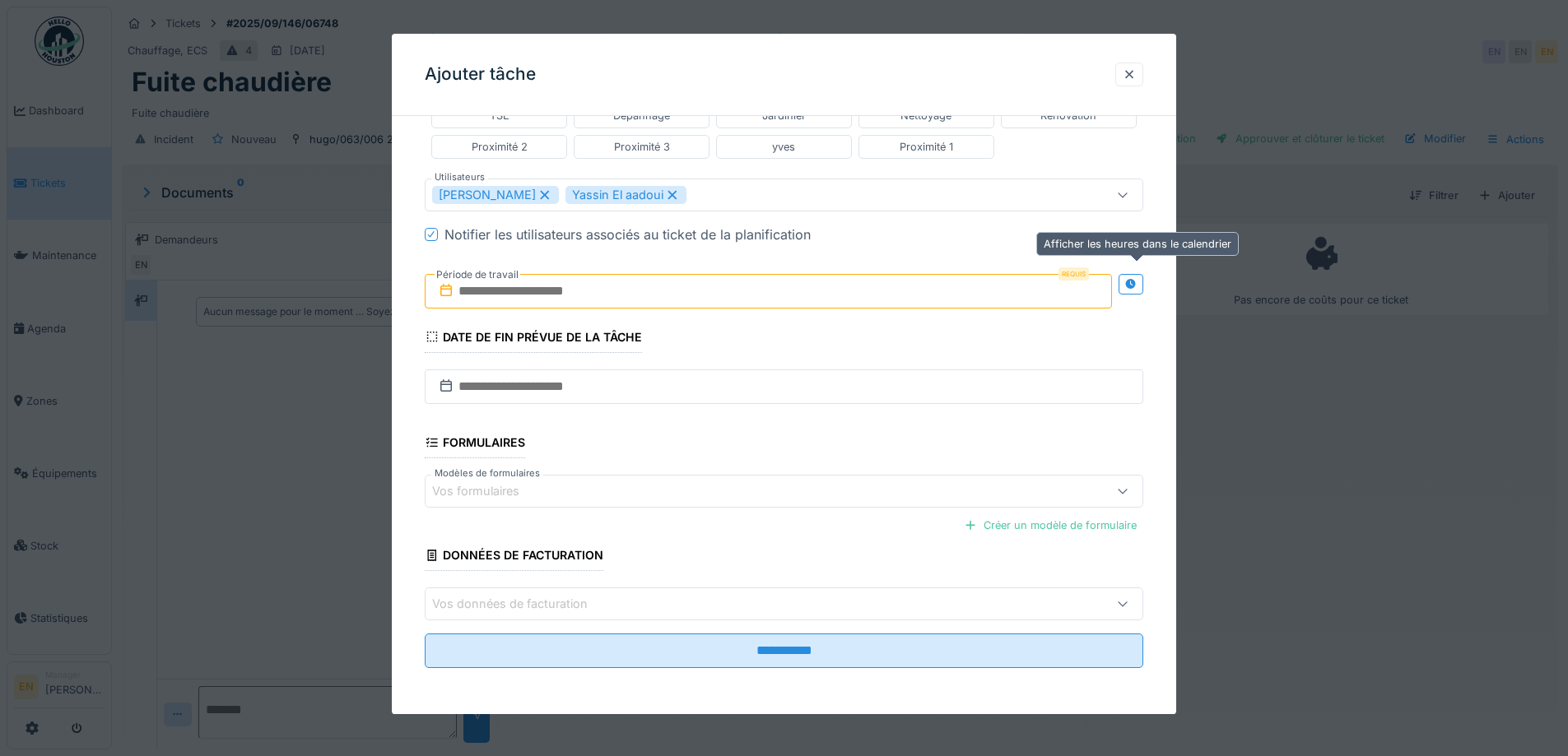
click at [1136, 280] on icon at bounding box center [1131, 284] width 11 height 11
click at [557, 300] on input "text" at bounding box center [590, 291] width 332 height 35
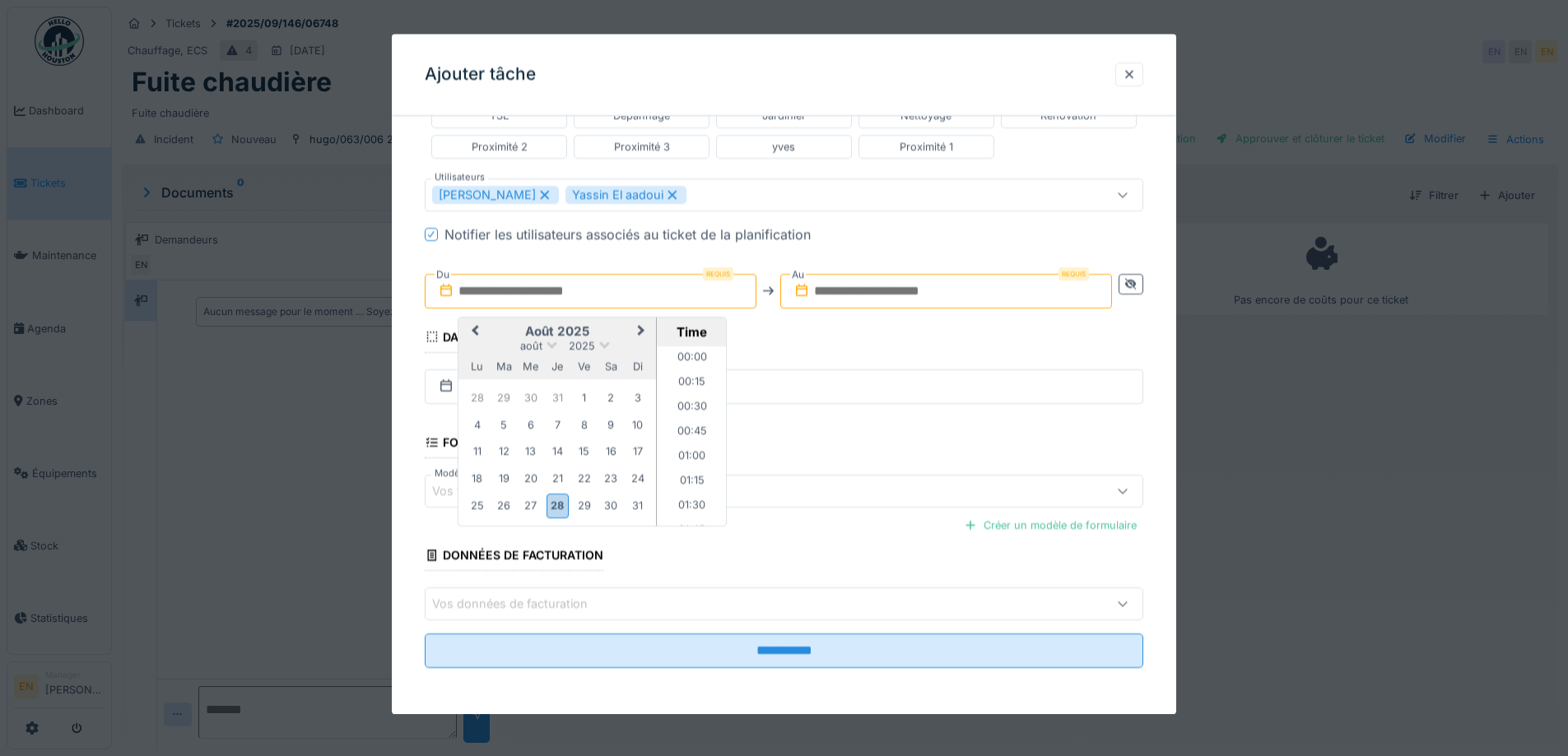
scroll to position [713, 0]
click at [556, 506] on div "28" at bounding box center [558, 506] width 23 height 24
click at [679, 348] on li "08:00" at bounding box center [691, 353] width 70 height 25
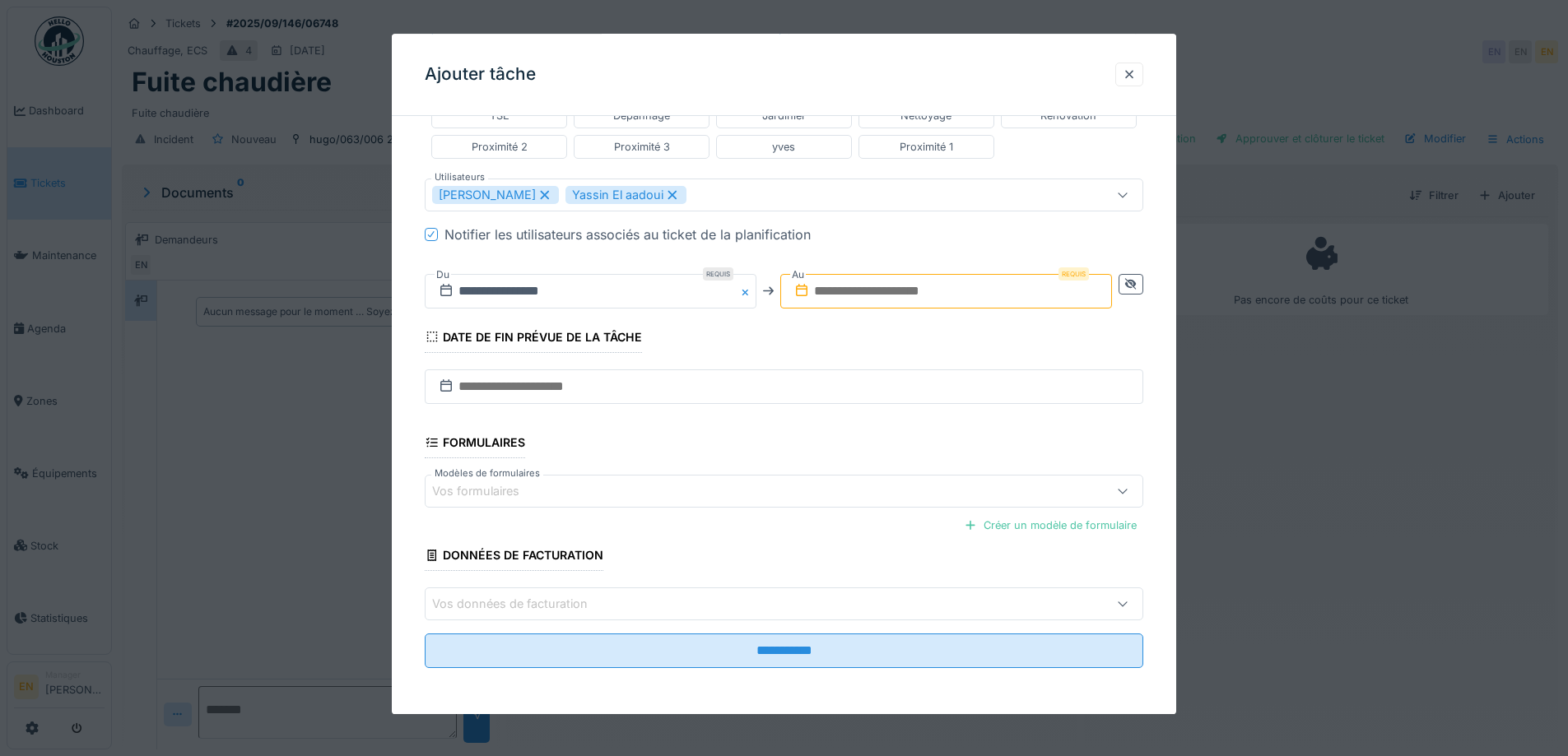
click at [897, 292] on input "text" at bounding box center [946, 291] width 332 height 35
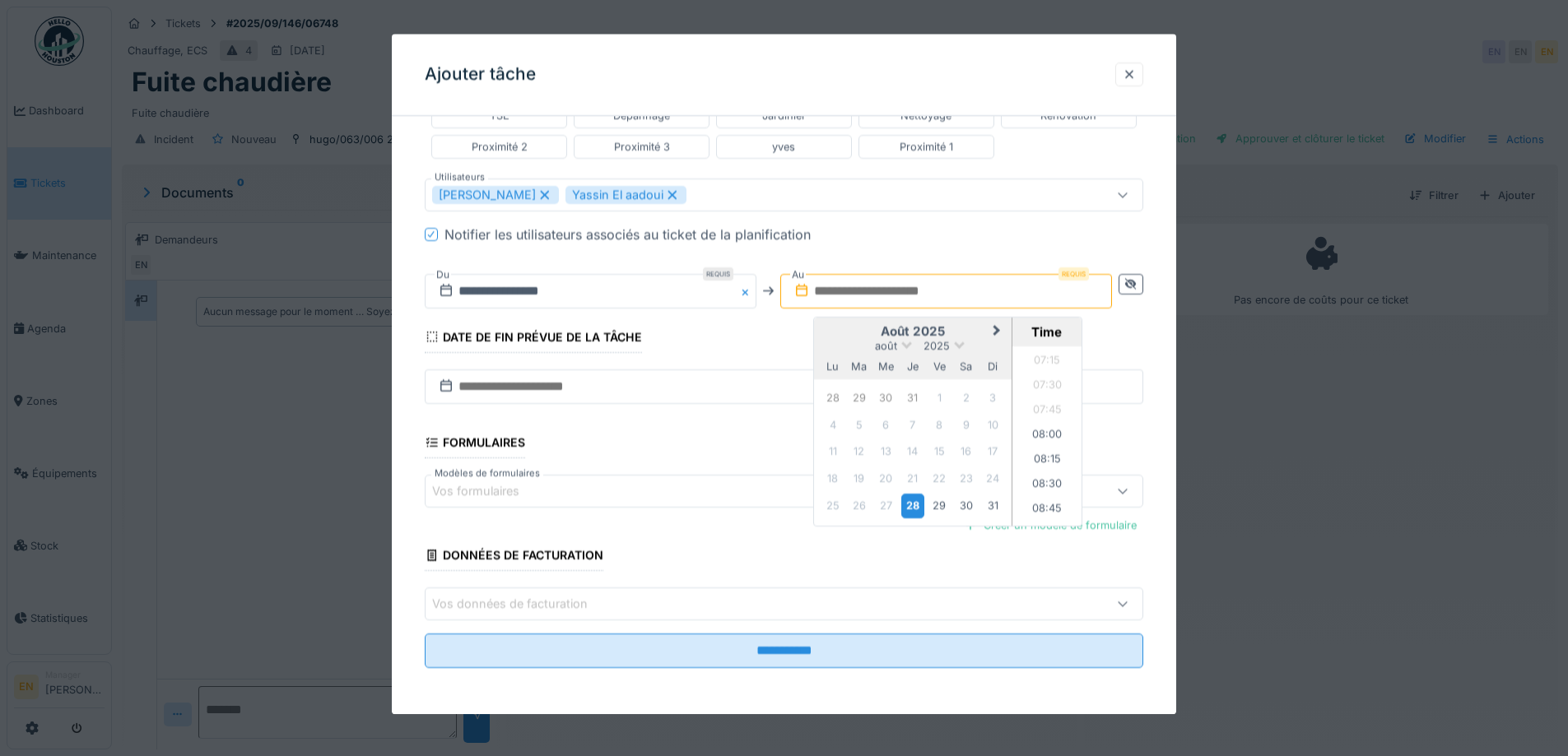
click at [913, 511] on div "28" at bounding box center [912, 506] width 23 height 24
click at [1037, 371] on li "09:00" at bounding box center [1047, 370] width 70 height 25
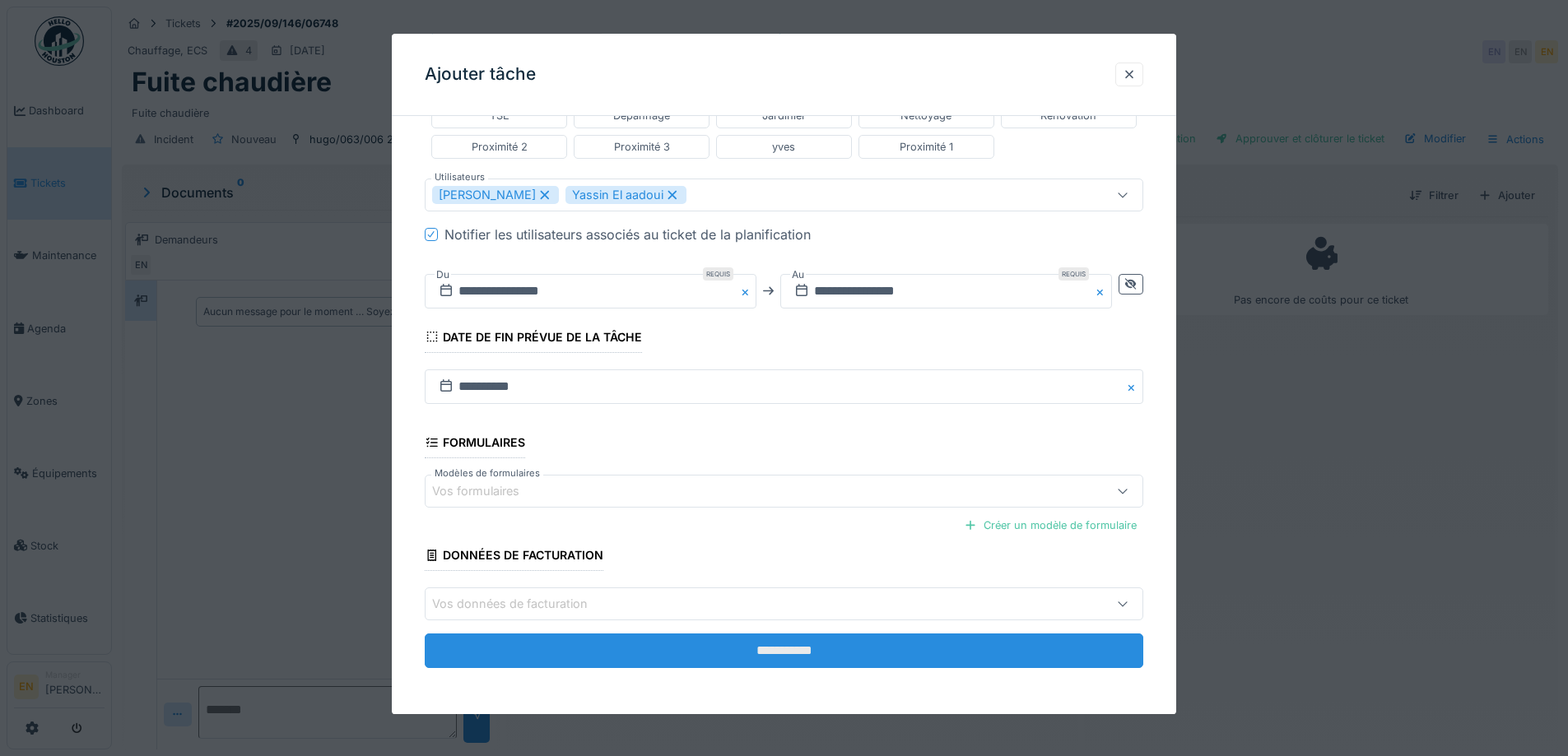
scroll to position [13, 0]
click at [781, 654] on input "**********" at bounding box center [784, 651] width 719 height 35
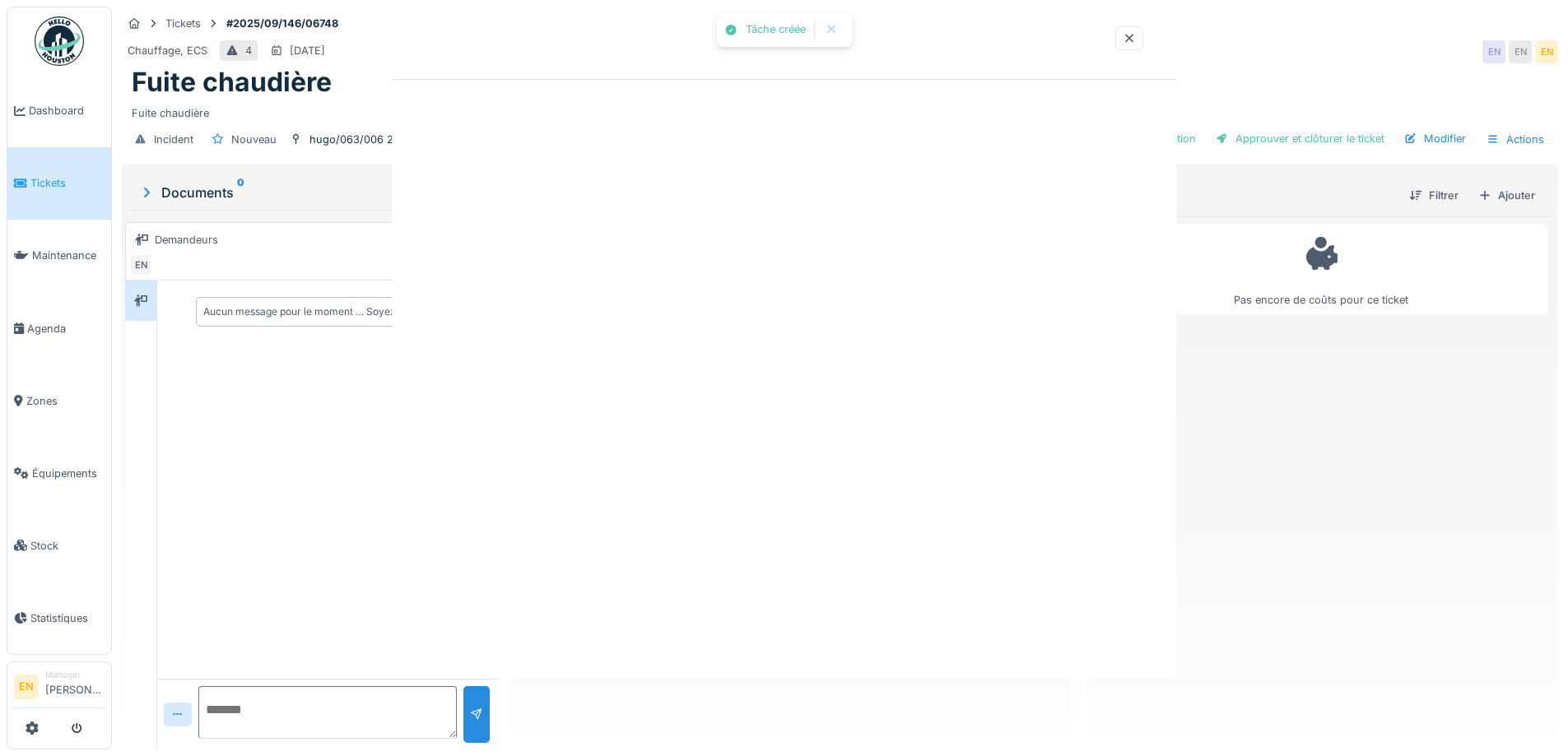
scroll to position [0, 0]
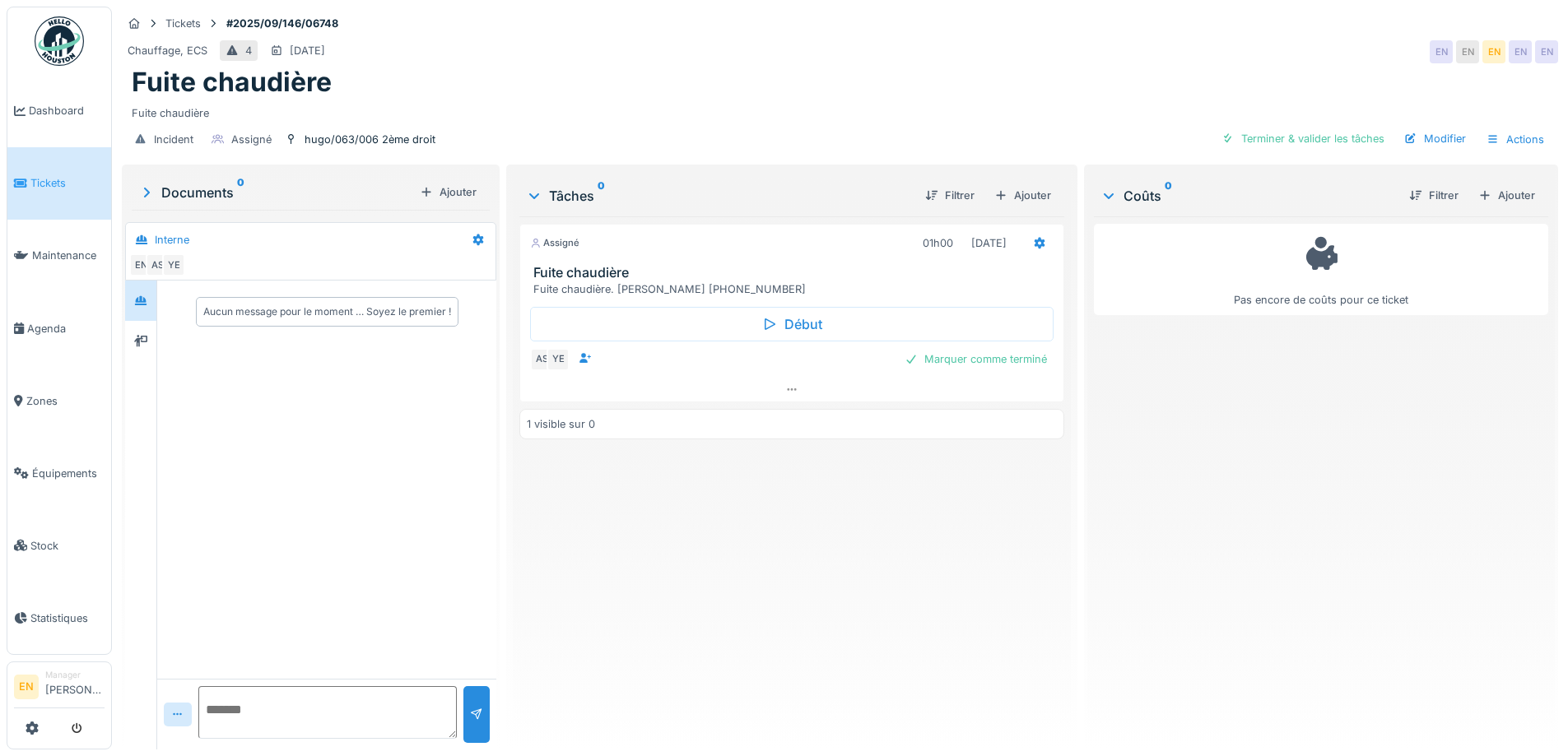
drag, startPoint x: 880, startPoint y: 645, endPoint x: 878, endPoint y: 626, distance: 19.1
click at [878, 630] on div "Assigné 01h00 [DATE] Fuite chaudière Fuite chaudière. [PERSON_NAME] [PHONE_NUMB…" at bounding box center [791, 476] width 544 height 520
click at [700, 592] on div "Assigné 01h00 [DATE] Fuite chaudière Fuite chaudière. [PERSON_NAME] [PHONE_NUMB…" at bounding box center [791, 476] width 544 height 520
click at [678, 579] on div "Assigné 01h00 [DATE] Fuite chaudière Fuite chaudière. [PERSON_NAME] [PHONE_NUMB…" at bounding box center [791, 476] width 544 height 520
click at [1080, 100] on div "Fuite chaudière" at bounding box center [839, 110] width 1417 height 23
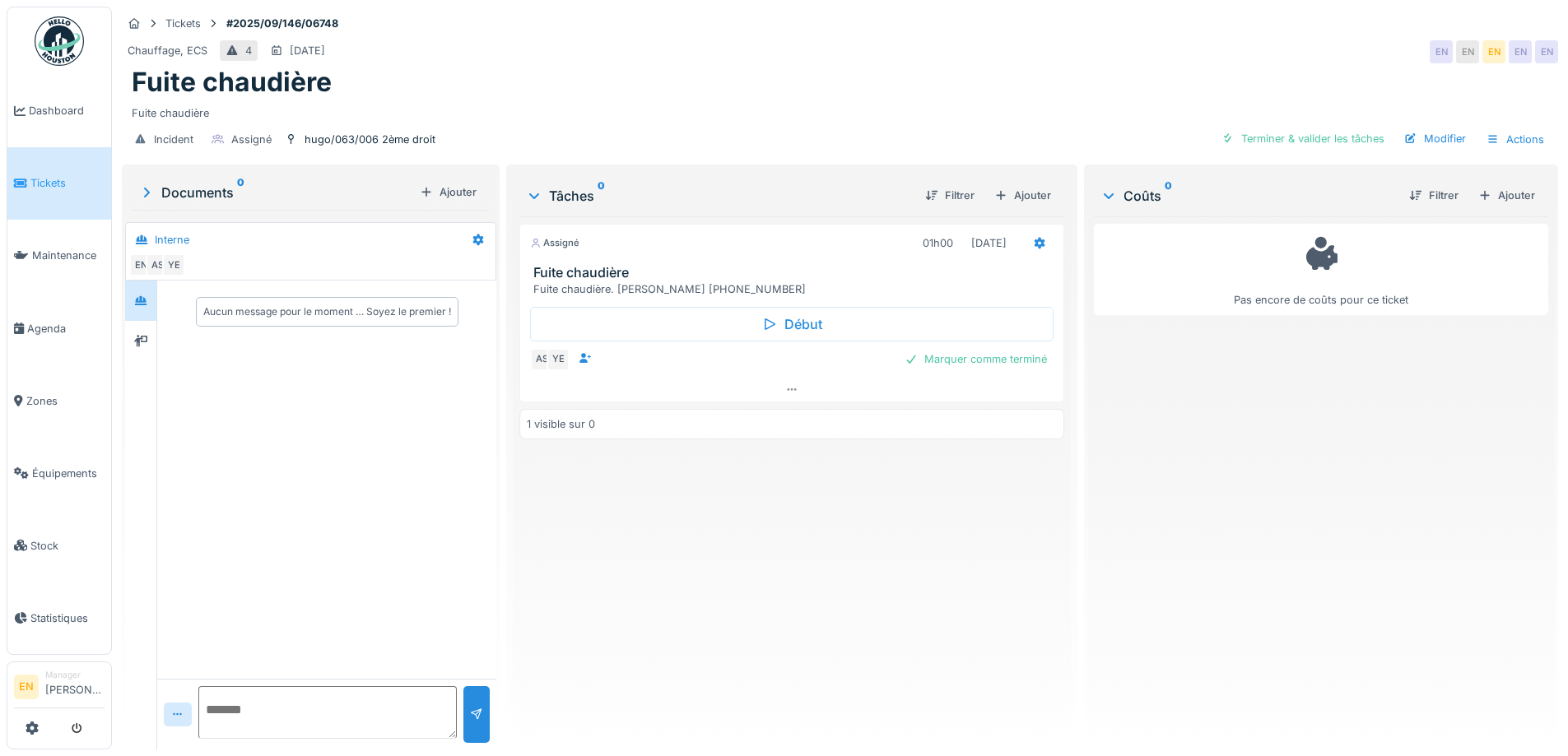
click at [1022, 76] on div "Fuite chaudière" at bounding box center [839, 83] width 1417 height 32
click at [1224, 47] on div "Chauffage, ECS 4 [DATE] EN EN EN EN EN" at bounding box center [839, 52] width 1437 height 30
click at [943, 77] on div "Fuite chaudière" at bounding box center [839, 83] width 1417 height 32
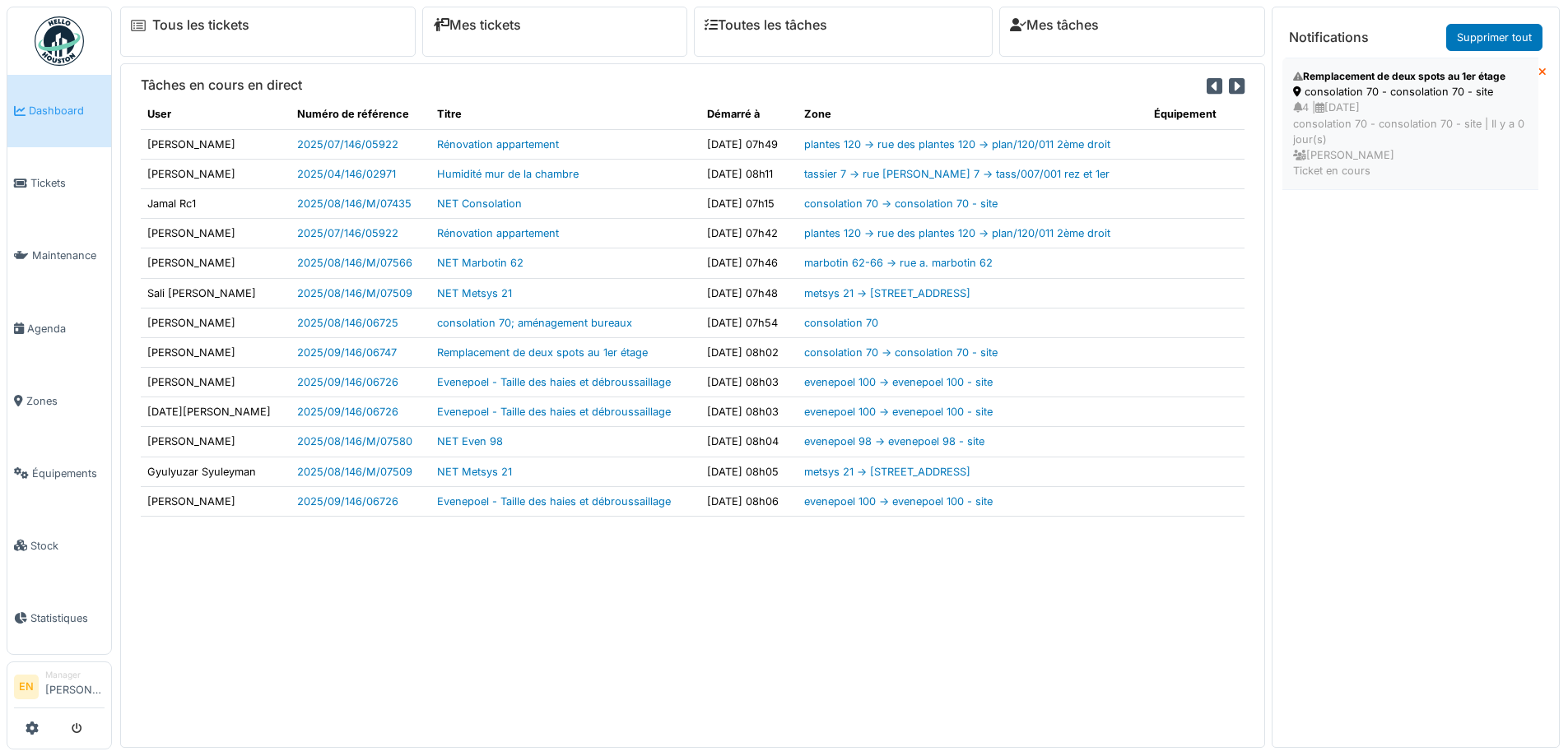
click at [1332, 131] on div "4 | [DATE] consolation 70 - consolation 70 - site | [DATE] [PERSON_NAME] Ticket…" at bounding box center [1411, 139] width 235 height 79
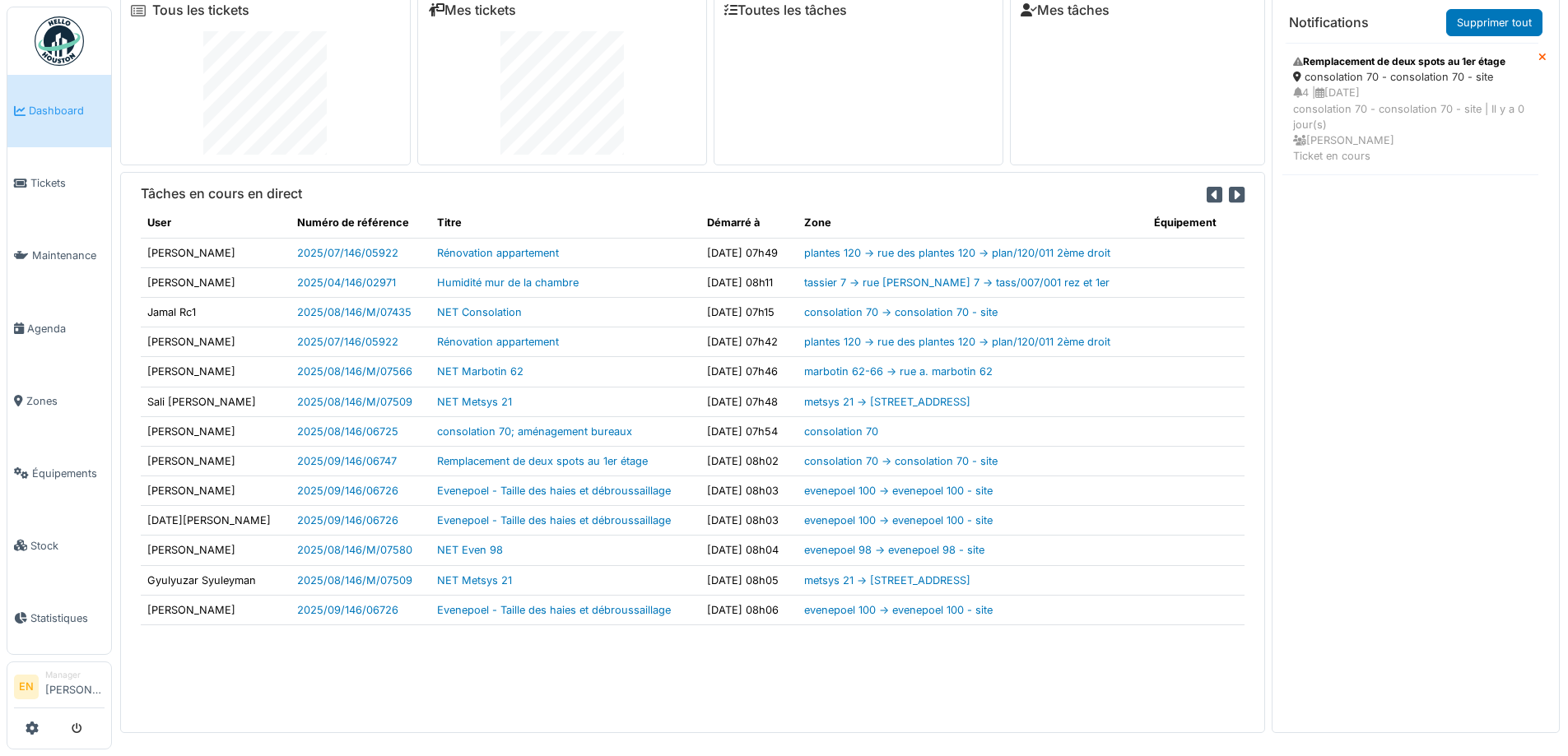
scroll to position [18, 0]
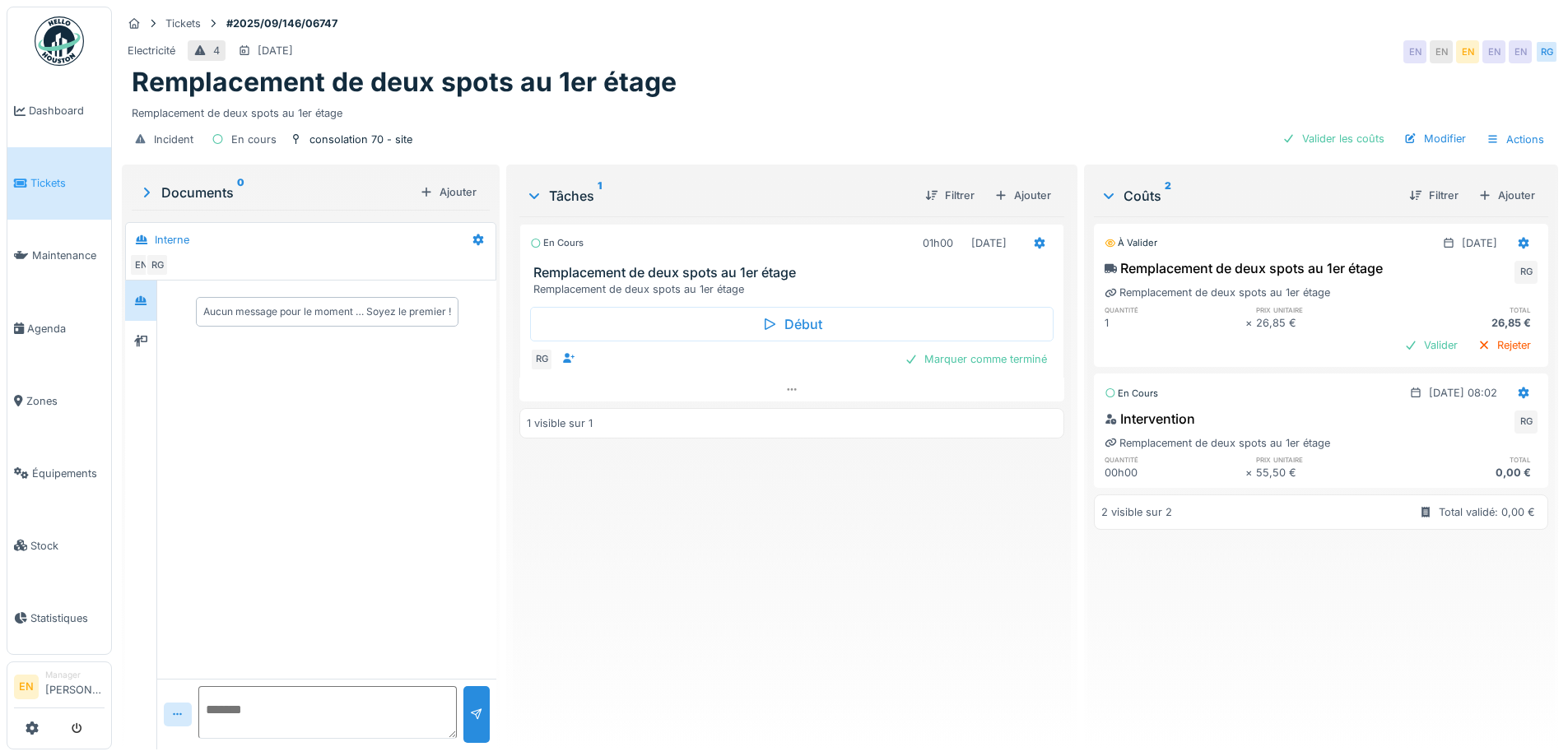
click at [601, 577] on div "En cours 01h00 [DATE] Remplacement de deux spots au 1er étage Remplacement de d…" at bounding box center [791, 476] width 544 height 520
click at [1058, 97] on div "Remplacement de deux spots au 1er étage" at bounding box center [839, 83] width 1417 height 32
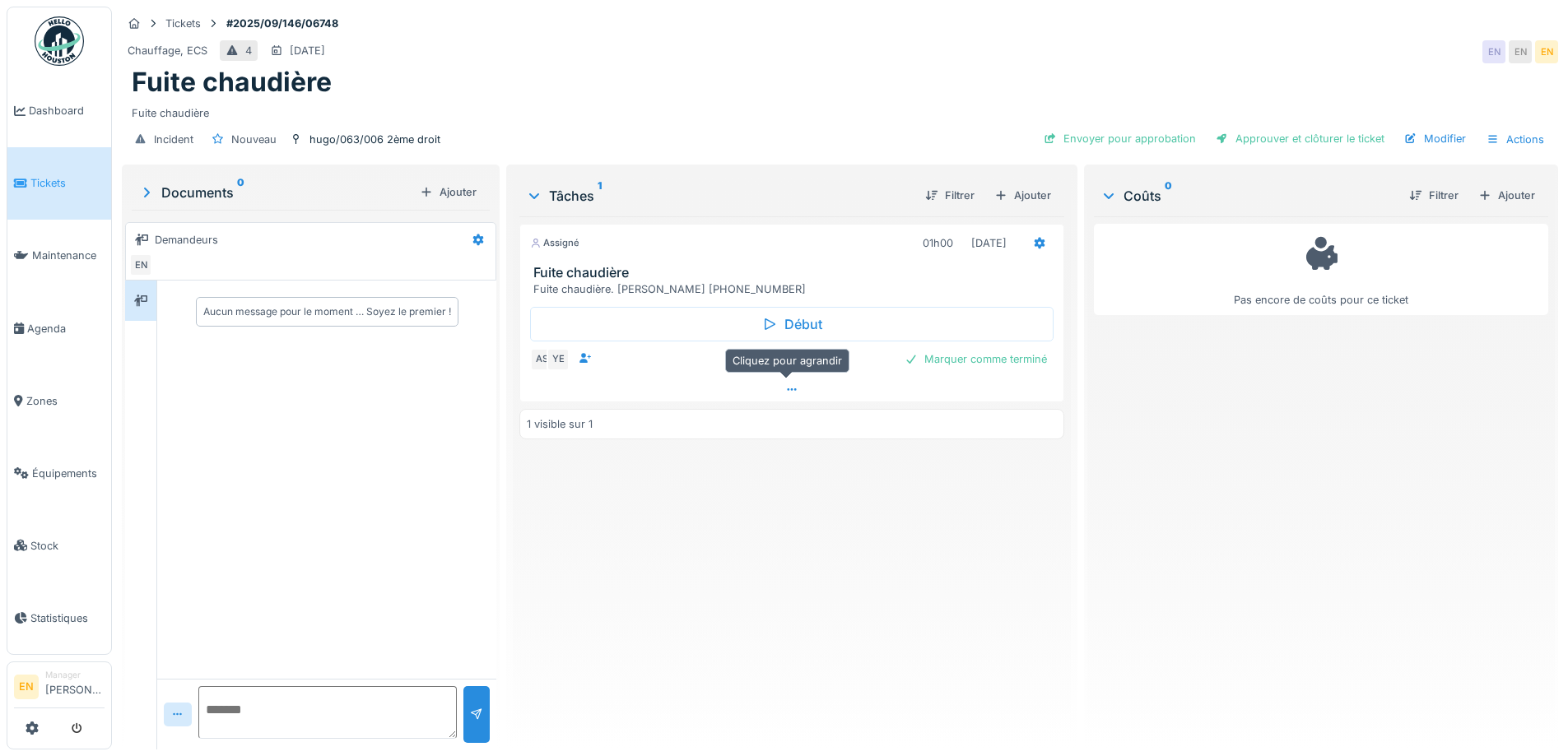
click at [785, 388] on icon at bounding box center [791, 389] width 13 height 11
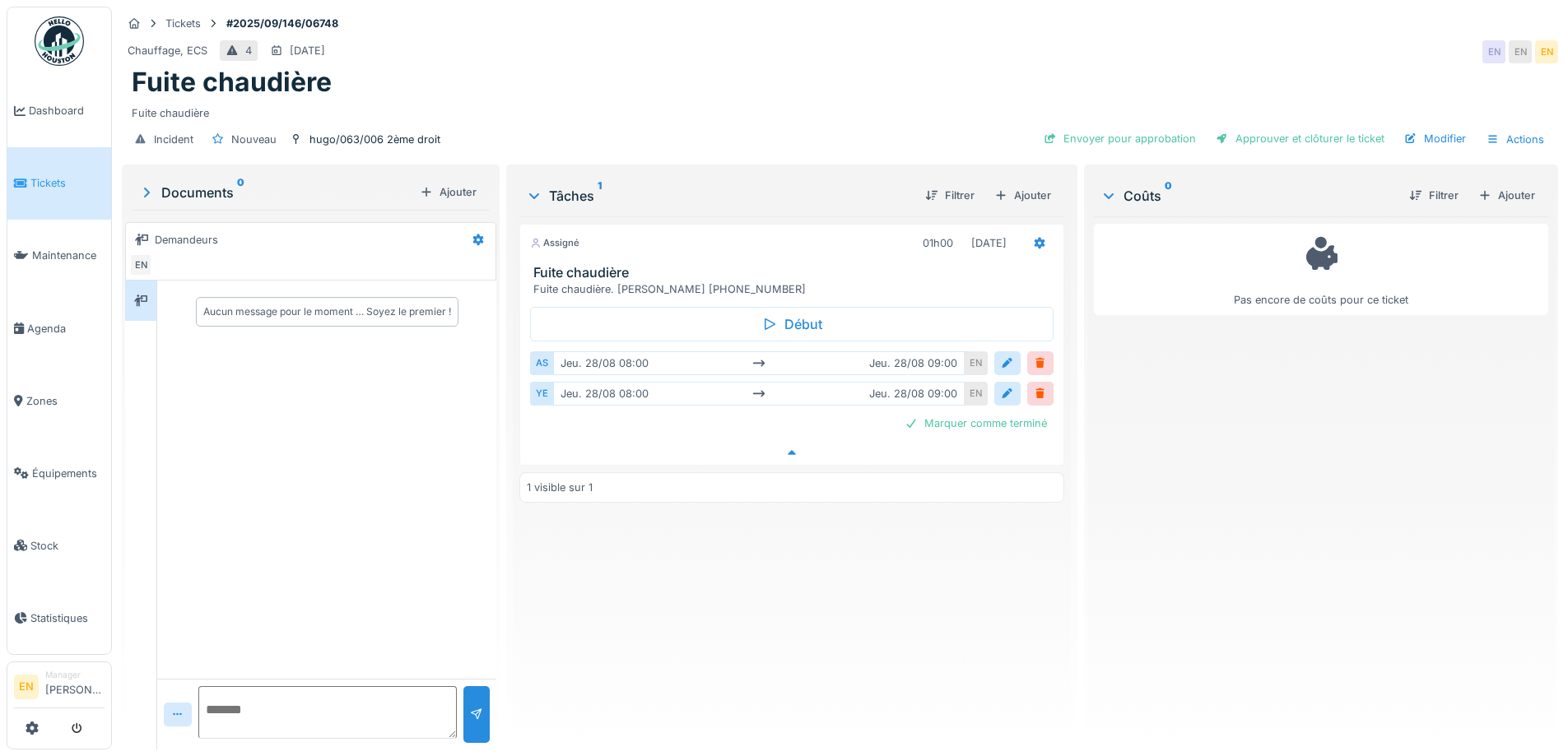
scroll to position [13, 0]
click at [669, 625] on div "Assigné 01h00 28/08/2025 Fuite chaudière Fuite chaudière. Mme Broothaers Patric…" at bounding box center [791, 476] width 544 height 520
click at [678, 621] on div "Assigné 01h00 28/08/2025 Fuite chaudière Fuite chaudière. Mme Broothaers Patric…" at bounding box center [791, 476] width 544 height 520
click at [715, 105] on div "Fuite chaudière" at bounding box center [839, 110] width 1417 height 23
click at [952, 83] on div "Fuite chaudière" at bounding box center [839, 83] width 1417 height 32
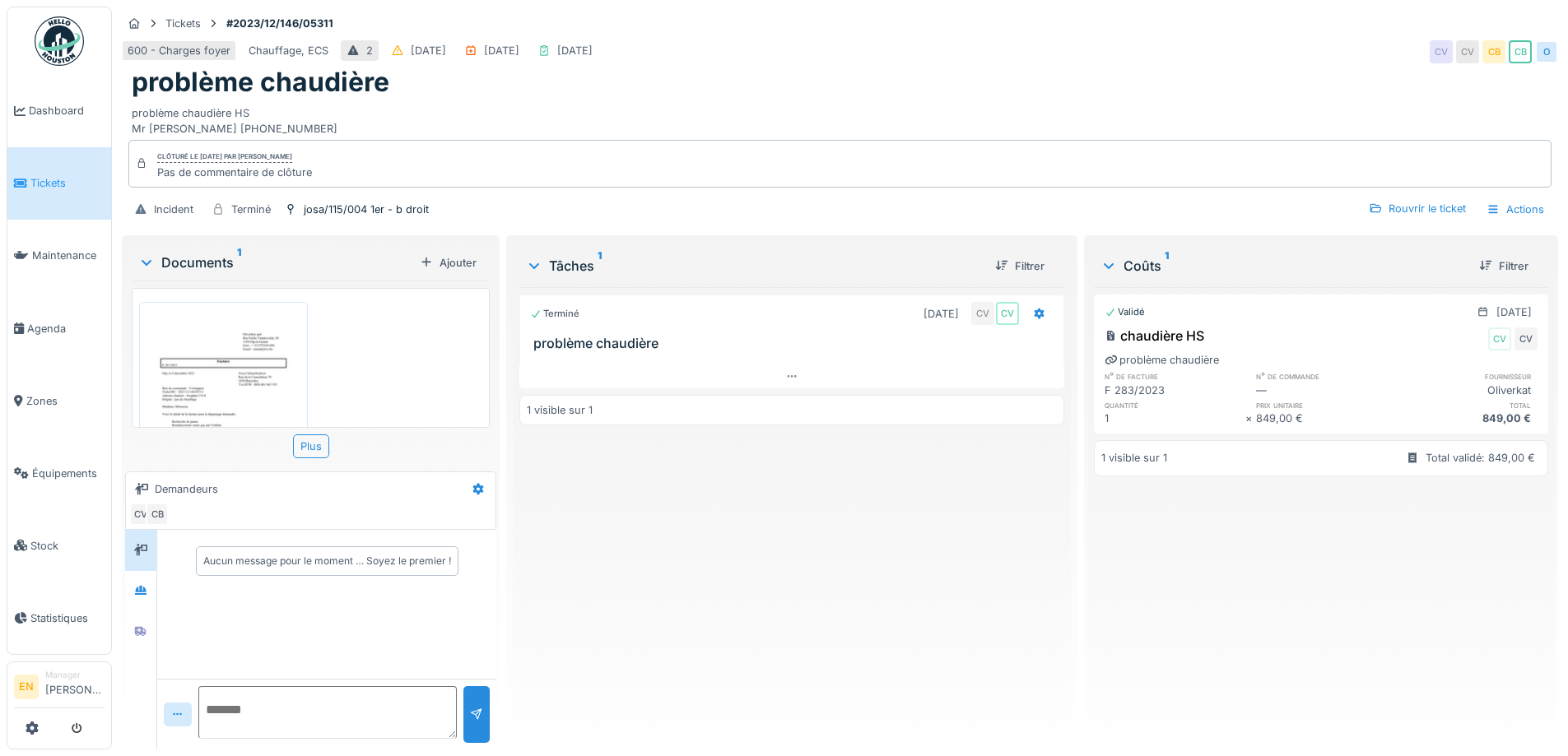
scroll to position [13, 0]
click at [720, 478] on div "Terminé [DATE] CV CV problème chaudière 1 visible sur 1" at bounding box center [791, 511] width 544 height 449
click at [532, 146] on div "Clôturé le [DATE] par [PERSON_NAME] Pas de commentaire de clôture" at bounding box center [839, 164] width 1423 height 47
click at [872, 71] on div "problème chaudière" at bounding box center [839, 83] width 1417 height 32
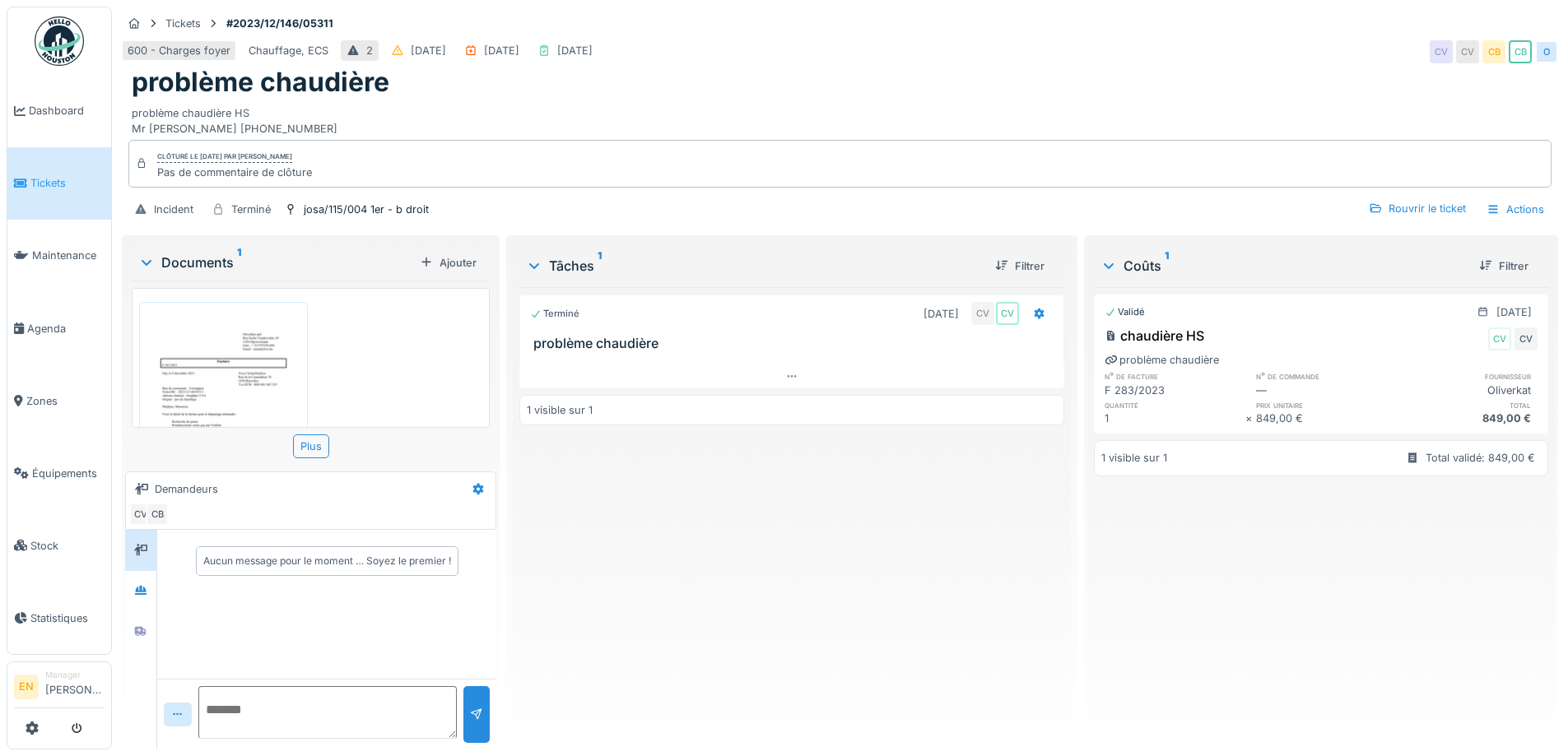
click at [1131, 72] on div "problème chaudière" at bounding box center [839, 83] width 1417 height 32
click at [697, 639] on div "Terminé 01/12/2023 CV CV problème chaudière 1 visible sur 1" at bounding box center [791, 511] width 544 height 449
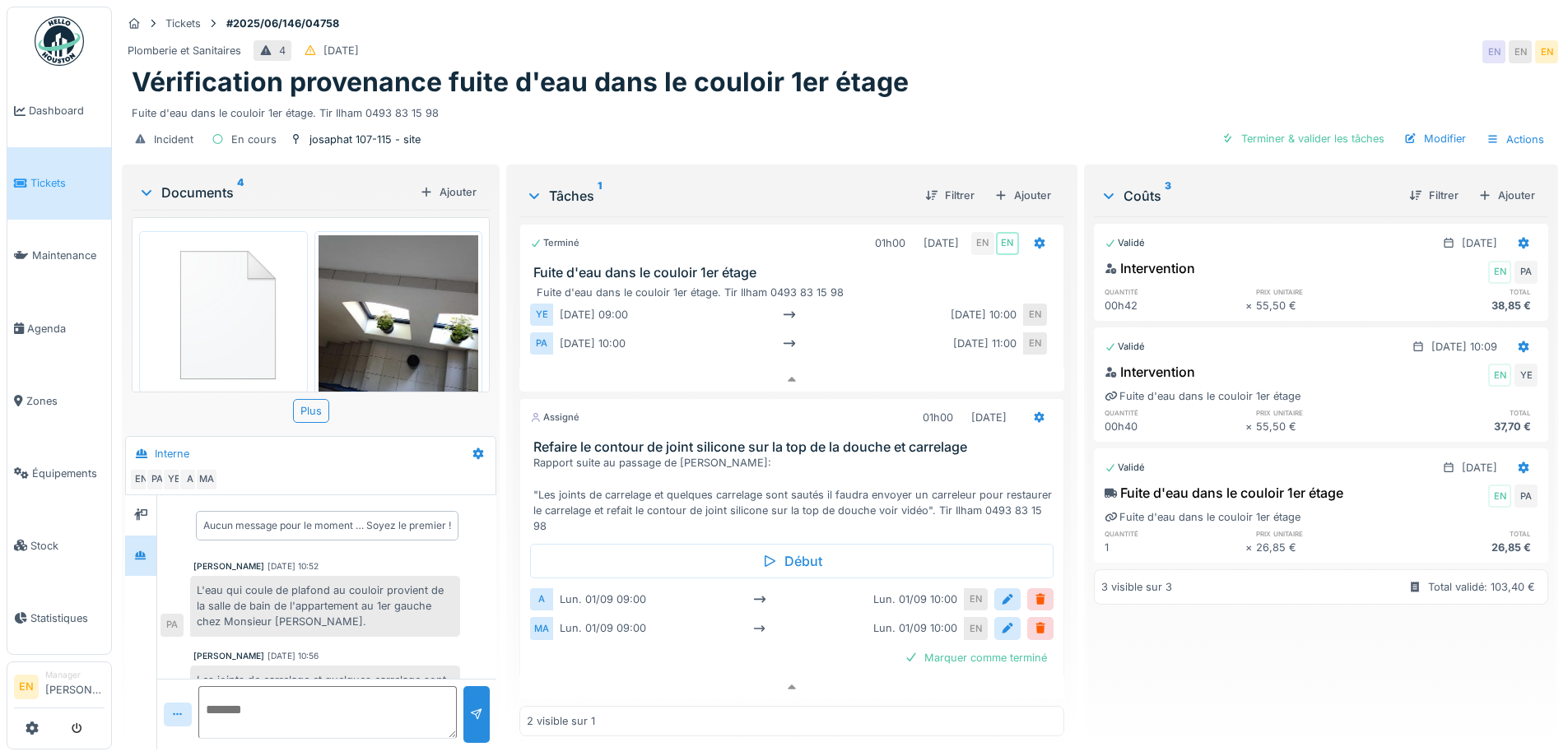
scroll to position [70, 0]
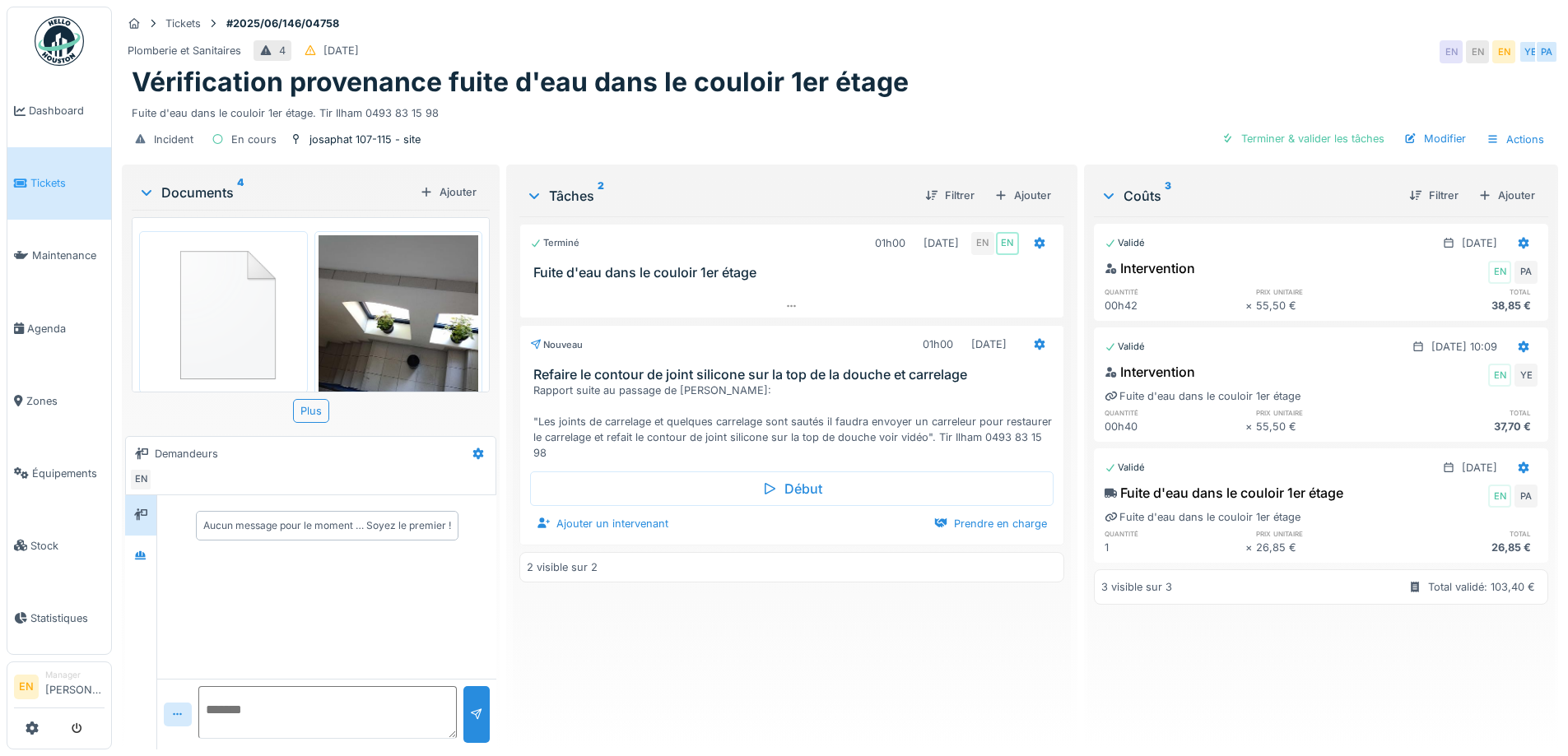
scroll to position [13, 0]
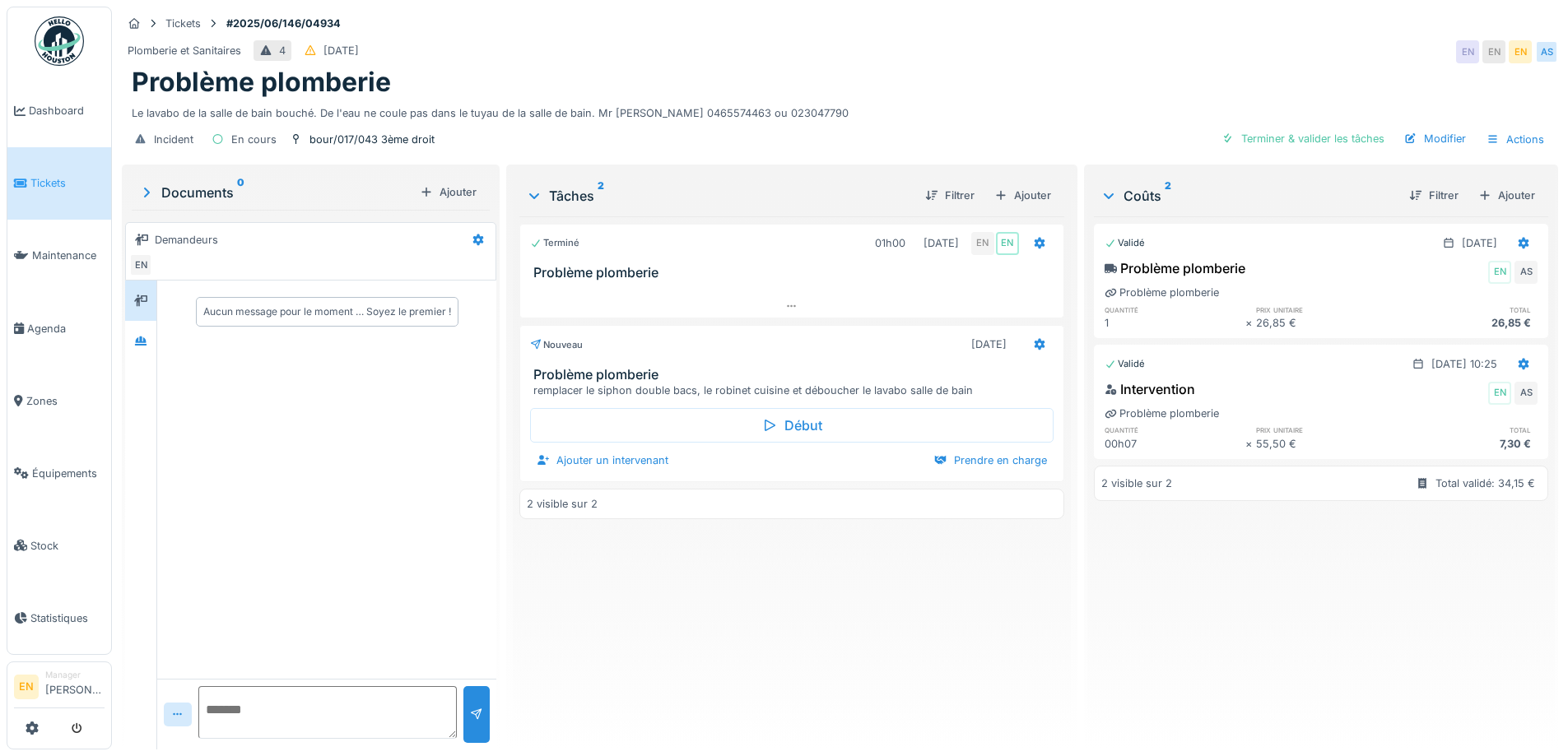
scroll to position [13, 0]
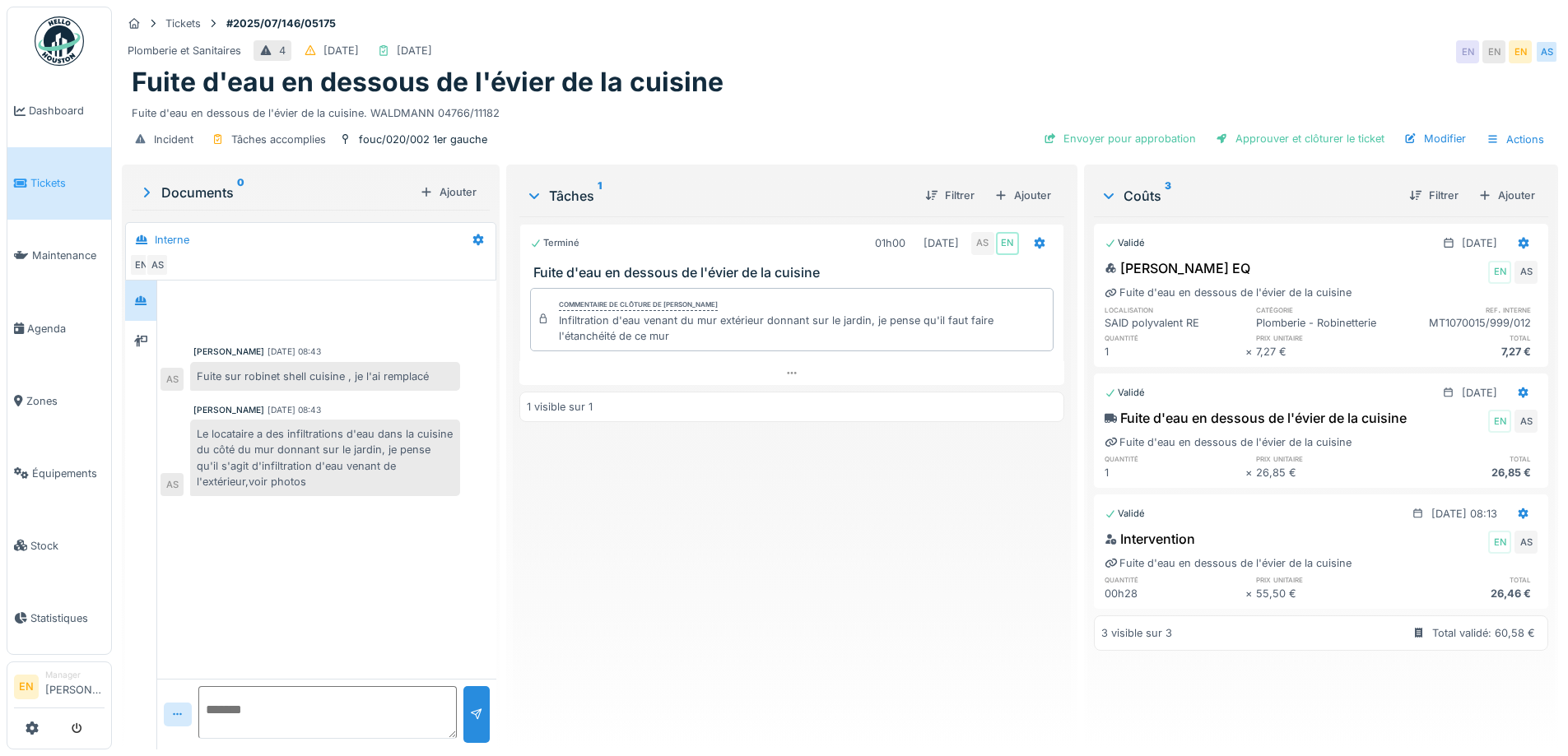
click at [652, 491] on div "Terminé 01h00 [DATE] AS EN Fuite d'eau en dessous de l'évier de la cuisine Comm…" at bounding box center [791, 476] width 544 height 520
click at [845, 67] on div "Fuite d'eau en dessous de l'évier de la cuisine" at bounding box center [839, 83] width 1417 height 32
click at [1074, 41] on div "Plomberie et Sanitaires 4 02/07/2025 01/07/2025 EN EN EN AS" at bounding box center [839, 52] width 1437 height 30
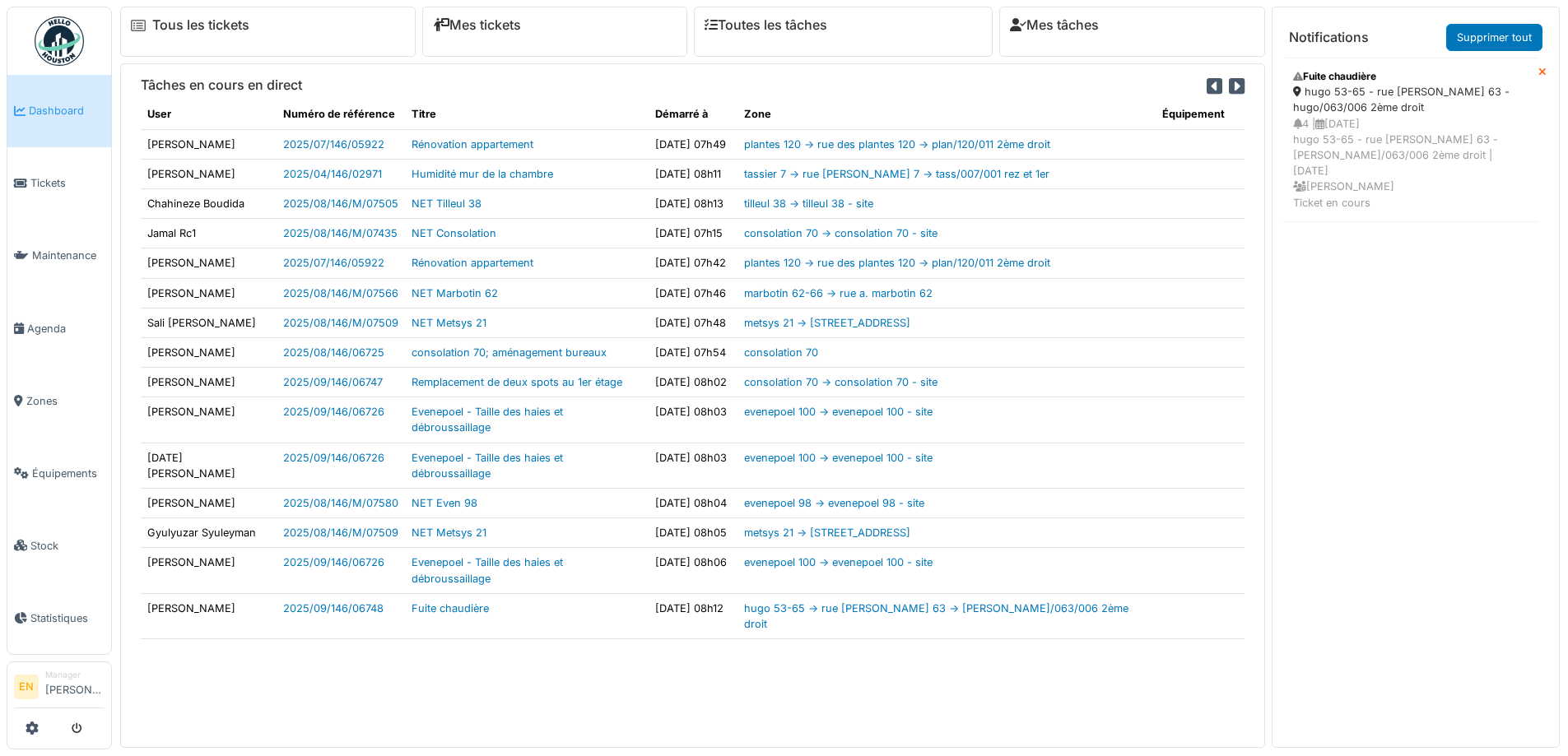
click at [1377, 125] on div "4 | 02/09/2025 hugo 53-65 - rue v. hugo 63 - hugo/063/006 2ème droit | Il y a 0…" at bounding box center [1411, 164] width 235 height 95
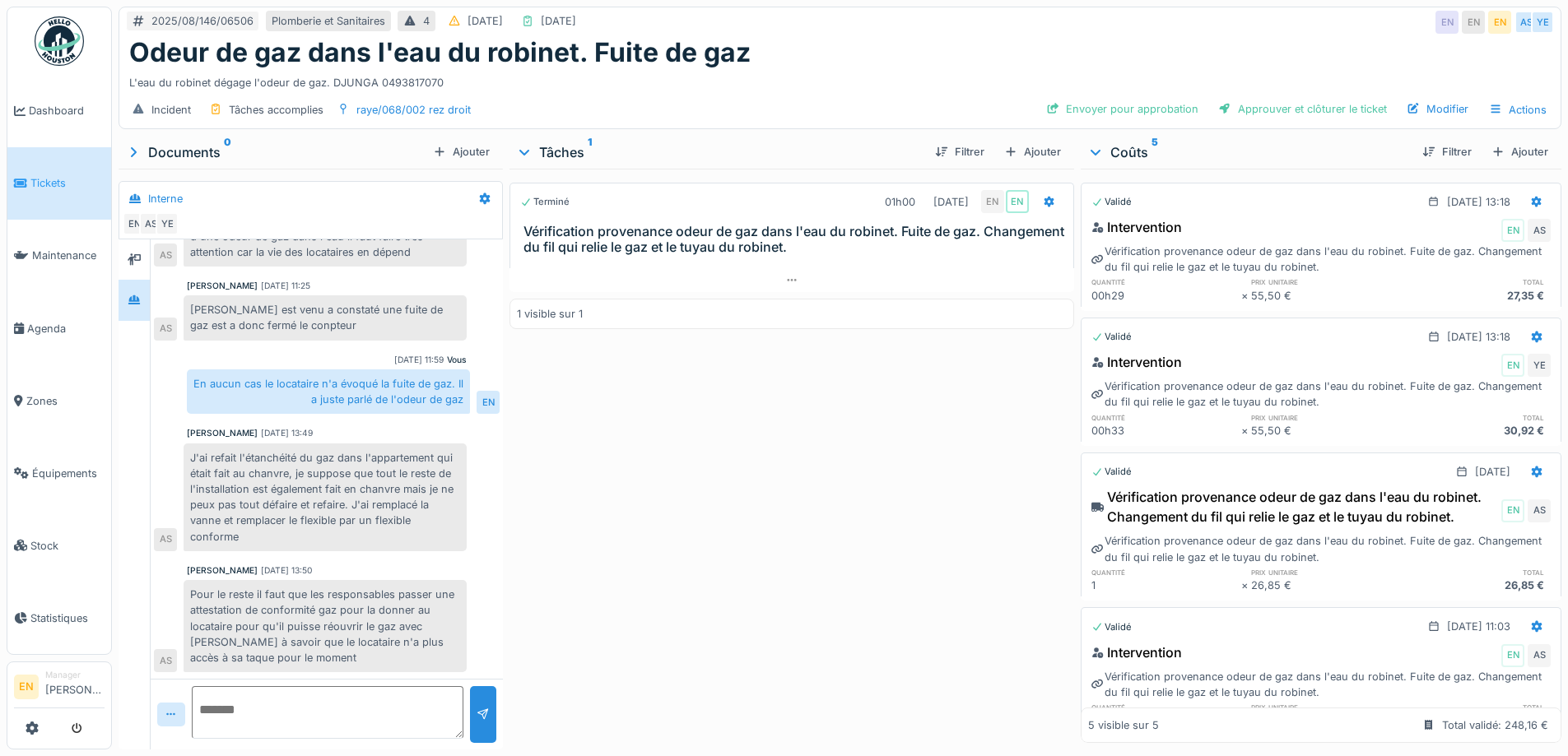
click at [396, 618] on div "Pour le reste il faut que les responsables passer une attestation de conformité…" at bounding box center [325, 626] width 283 height 92
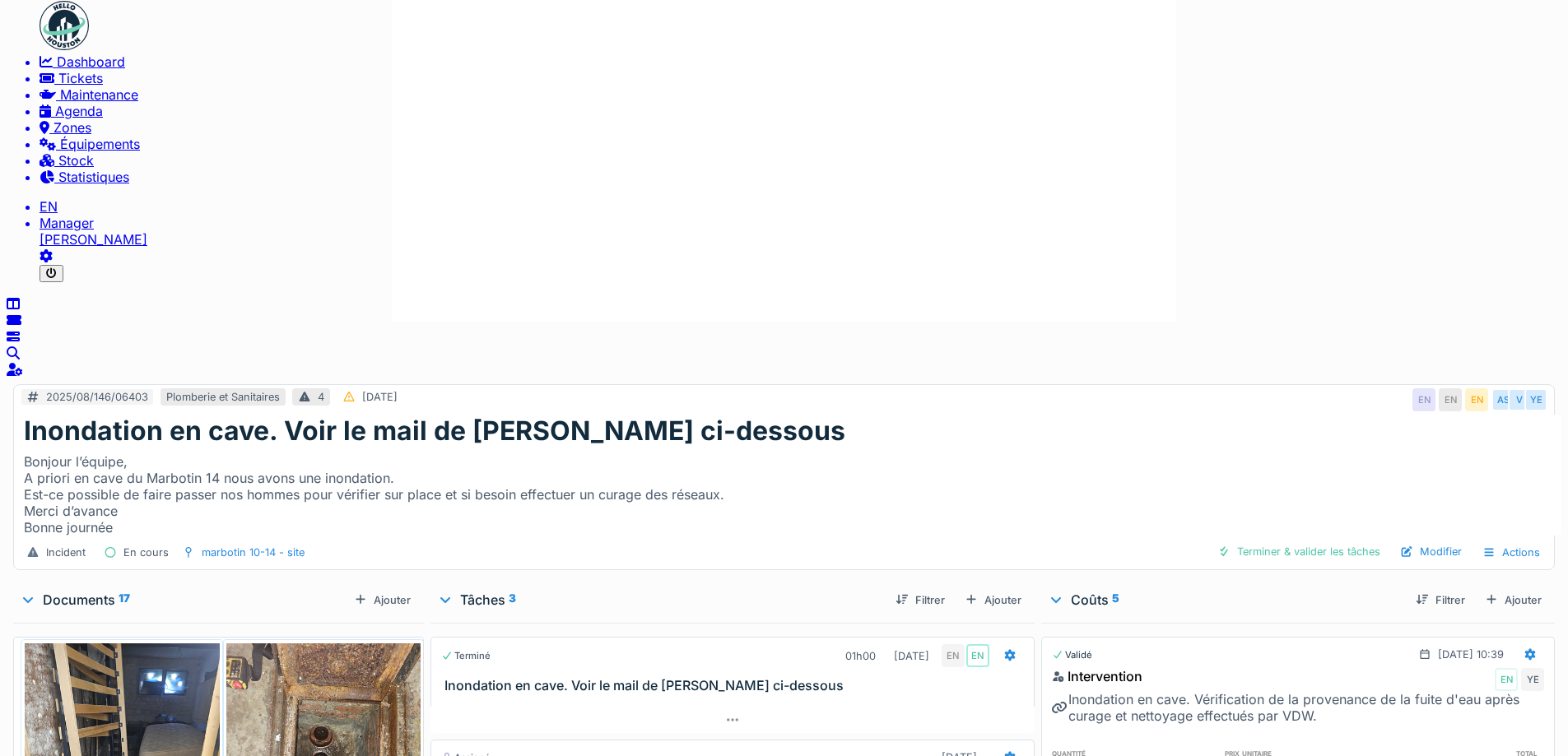
scroll to position [1563, 0]
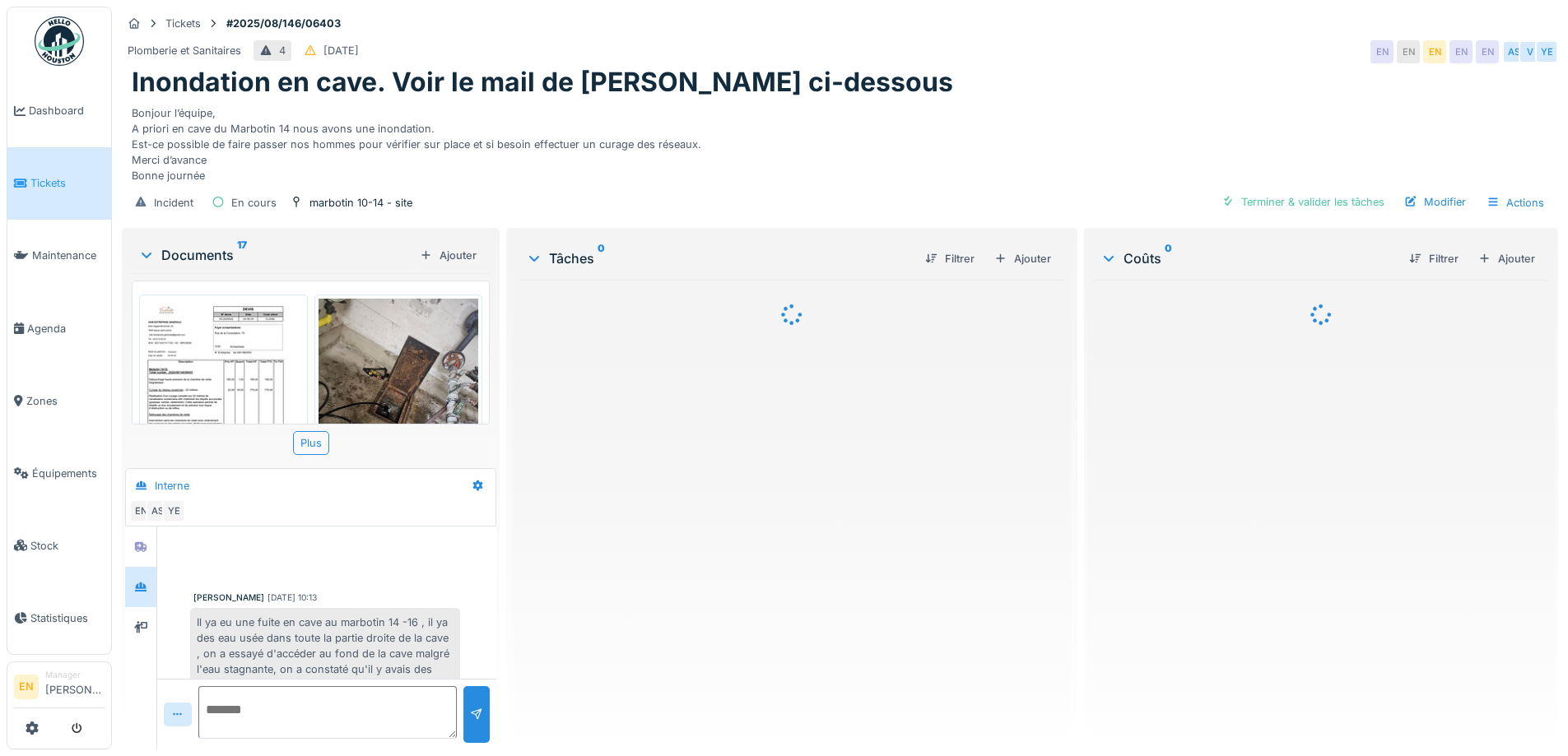
scroll to position [458, 0]
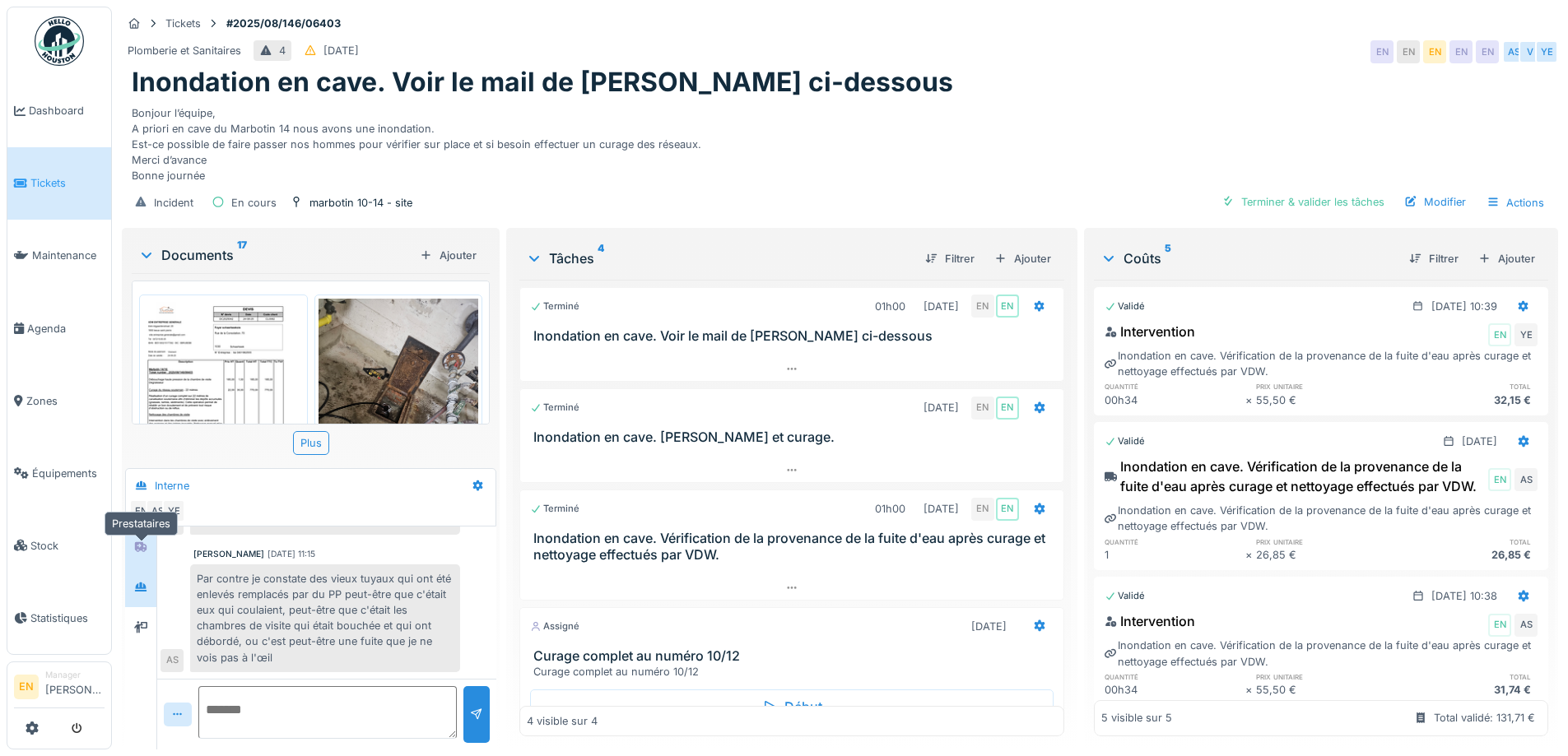
click at [141, 552] on icon at bounding box center [140, 547] width 13 height 11
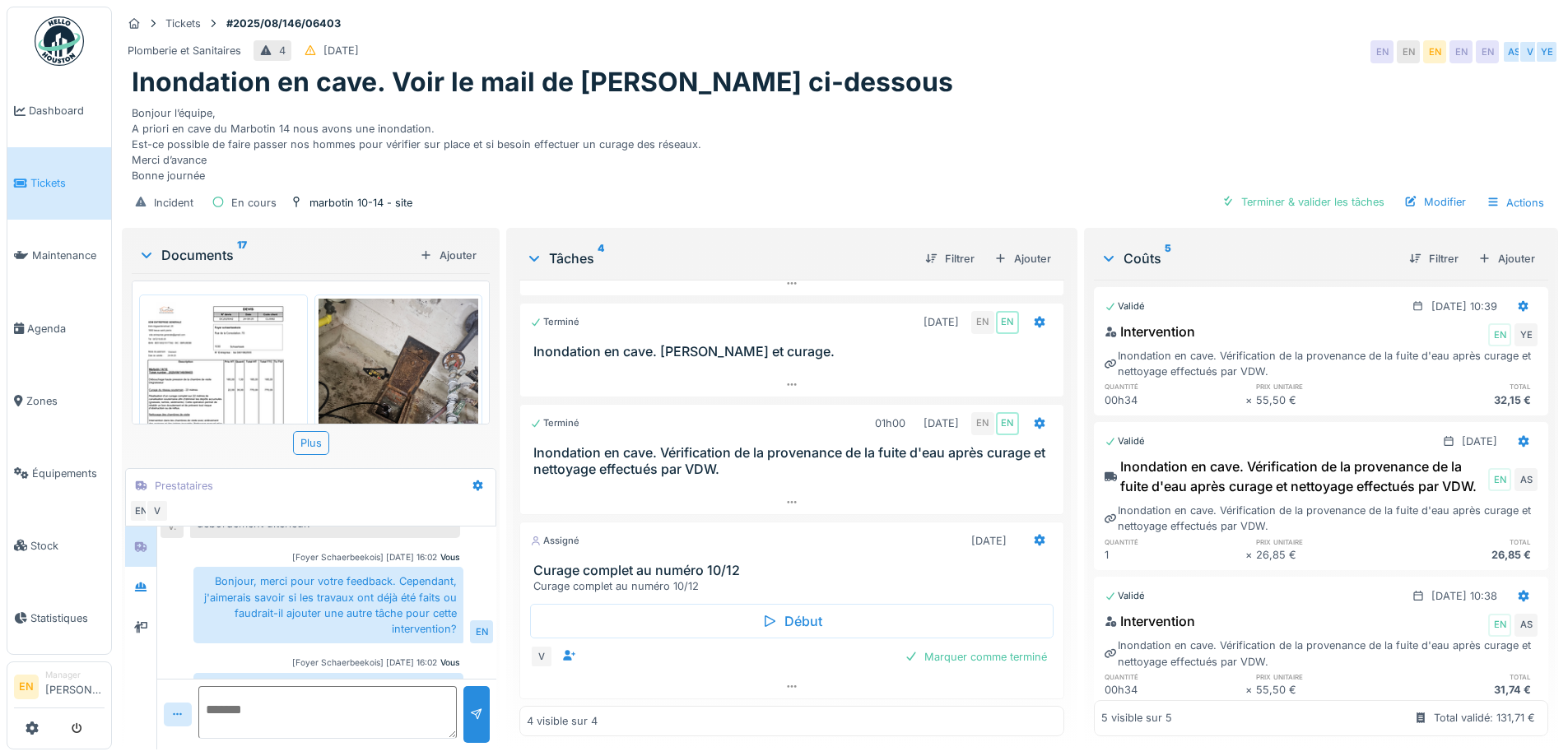
scroll to position [553, 0]
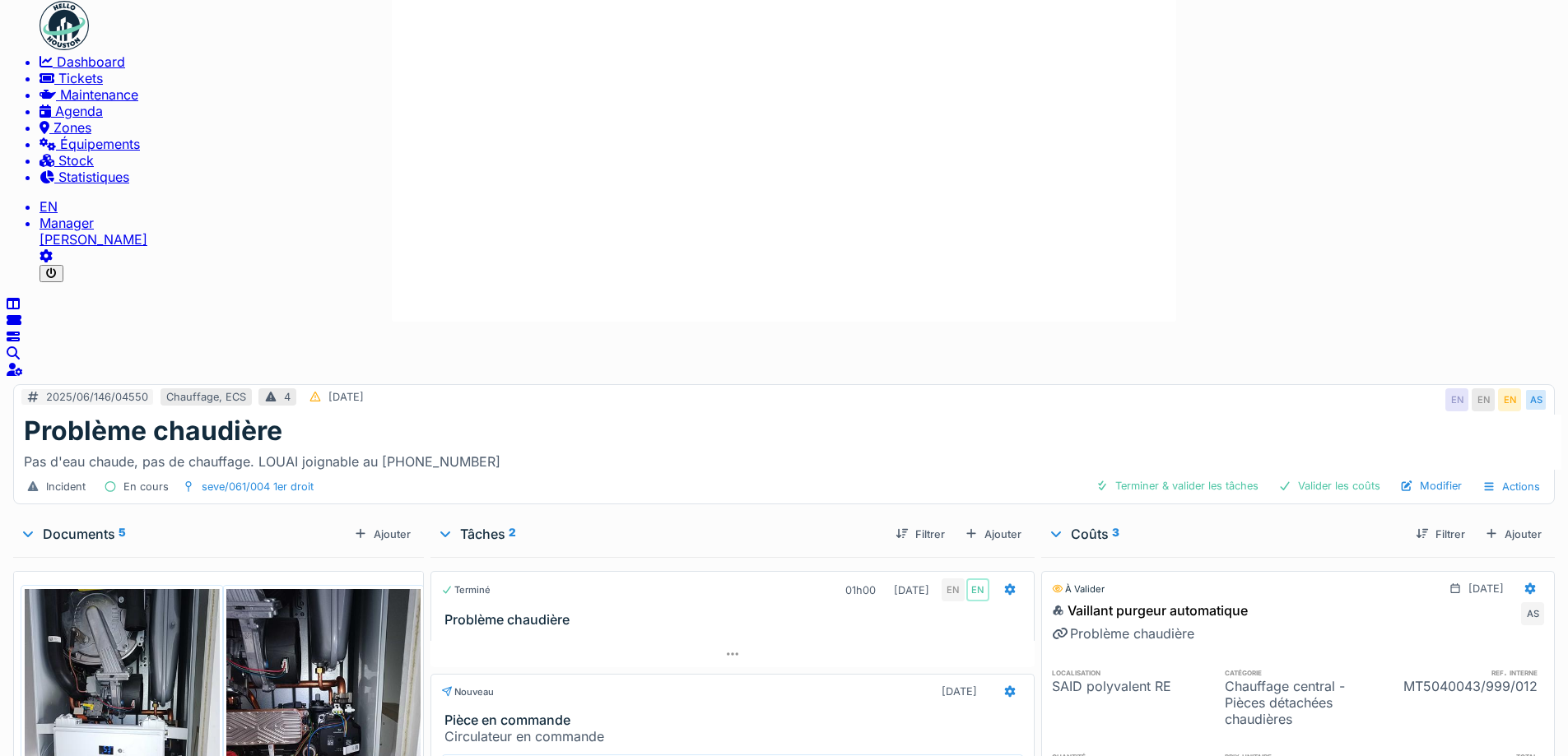
scroll to position [81, 0]
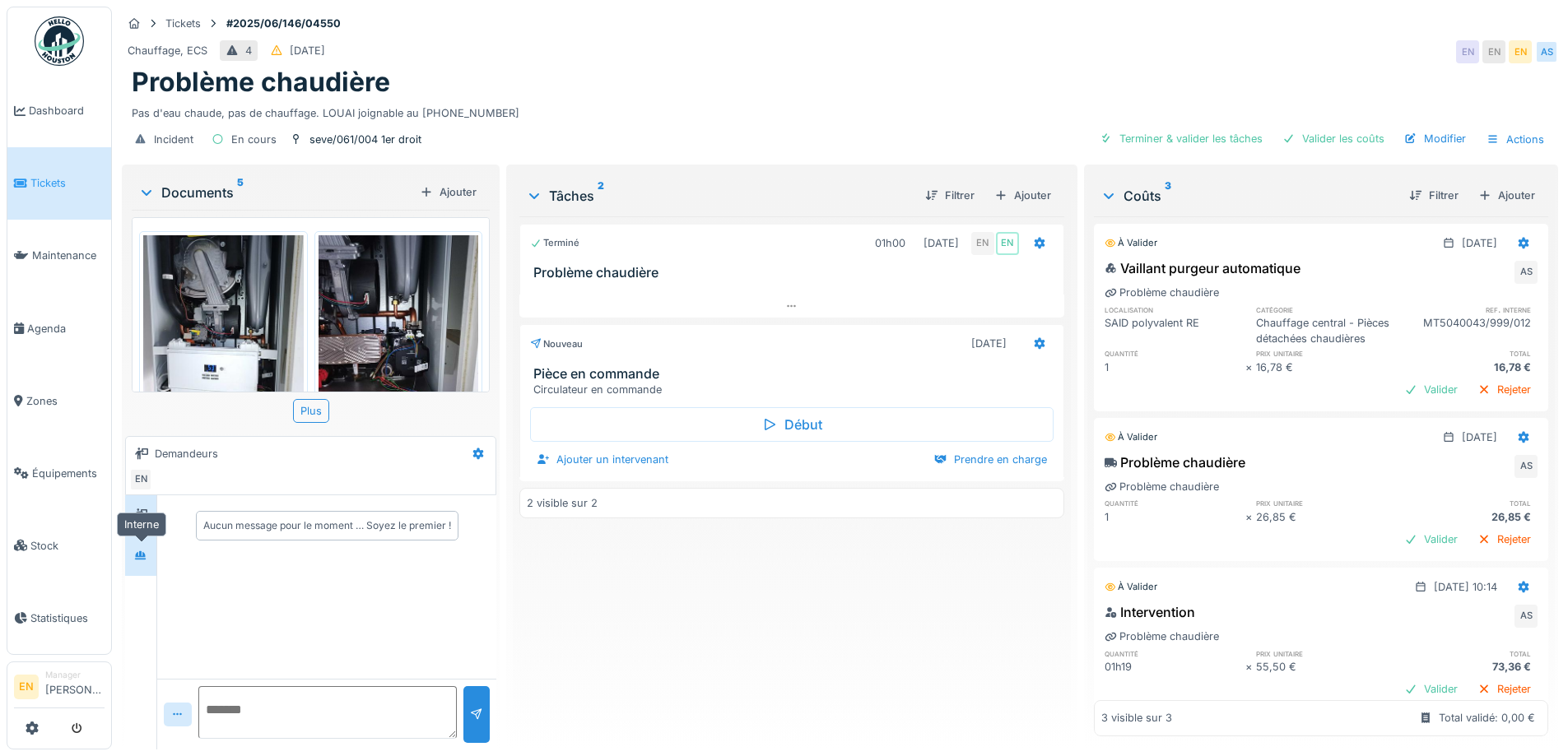
click at [136, 556] on icon at bounding box center [140, 556] width 13 height 11
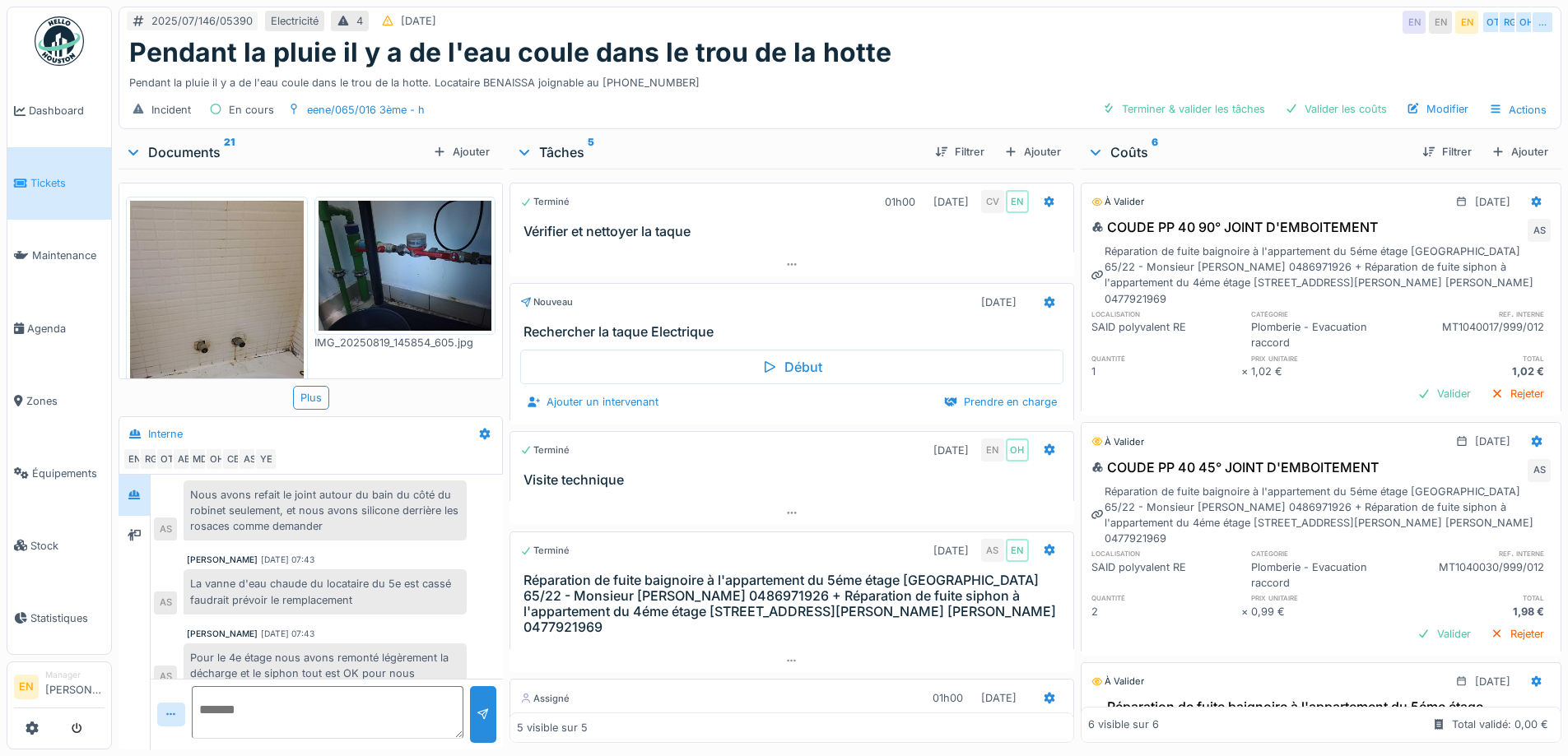
scroll to position [330, 0]
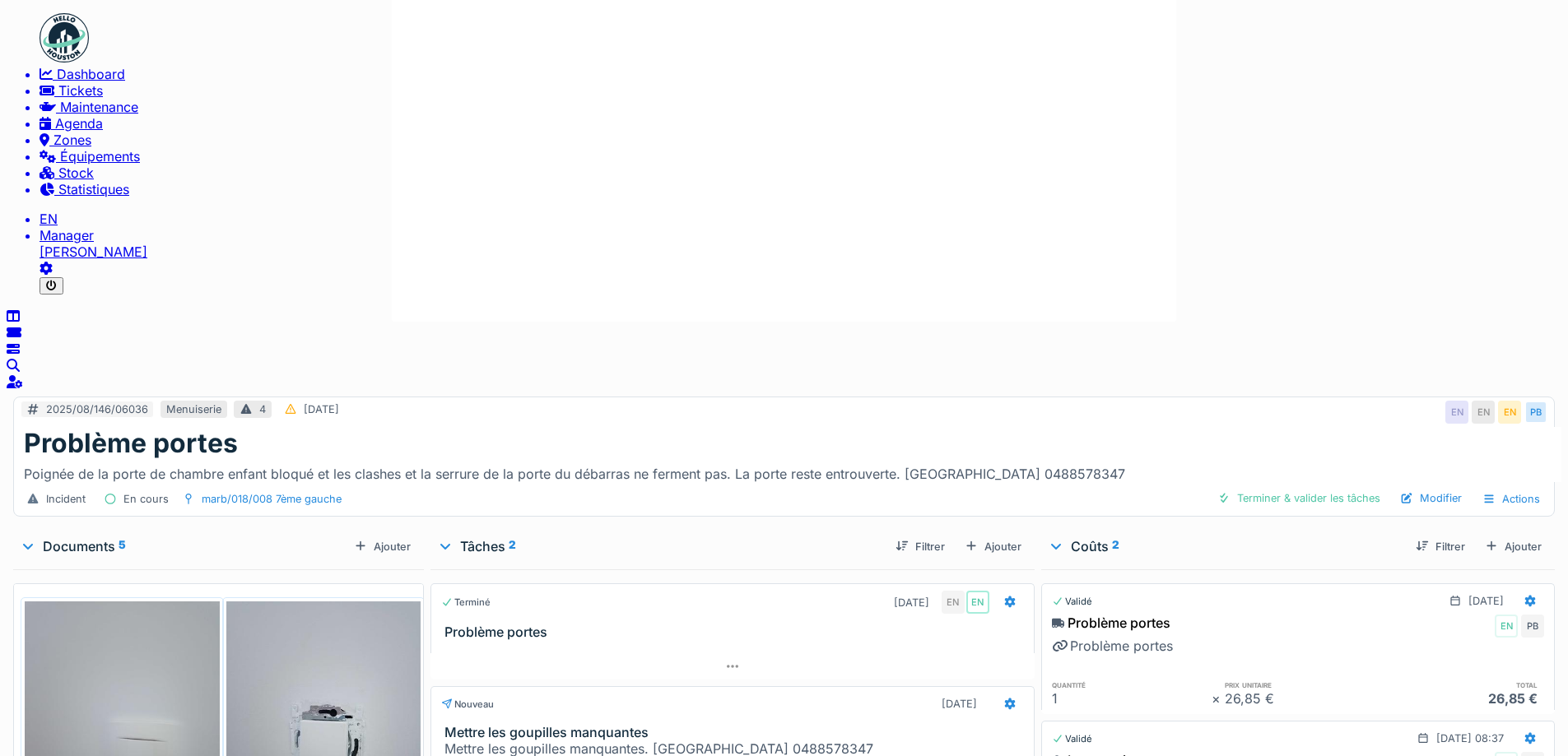
scroll to position [261, 0]
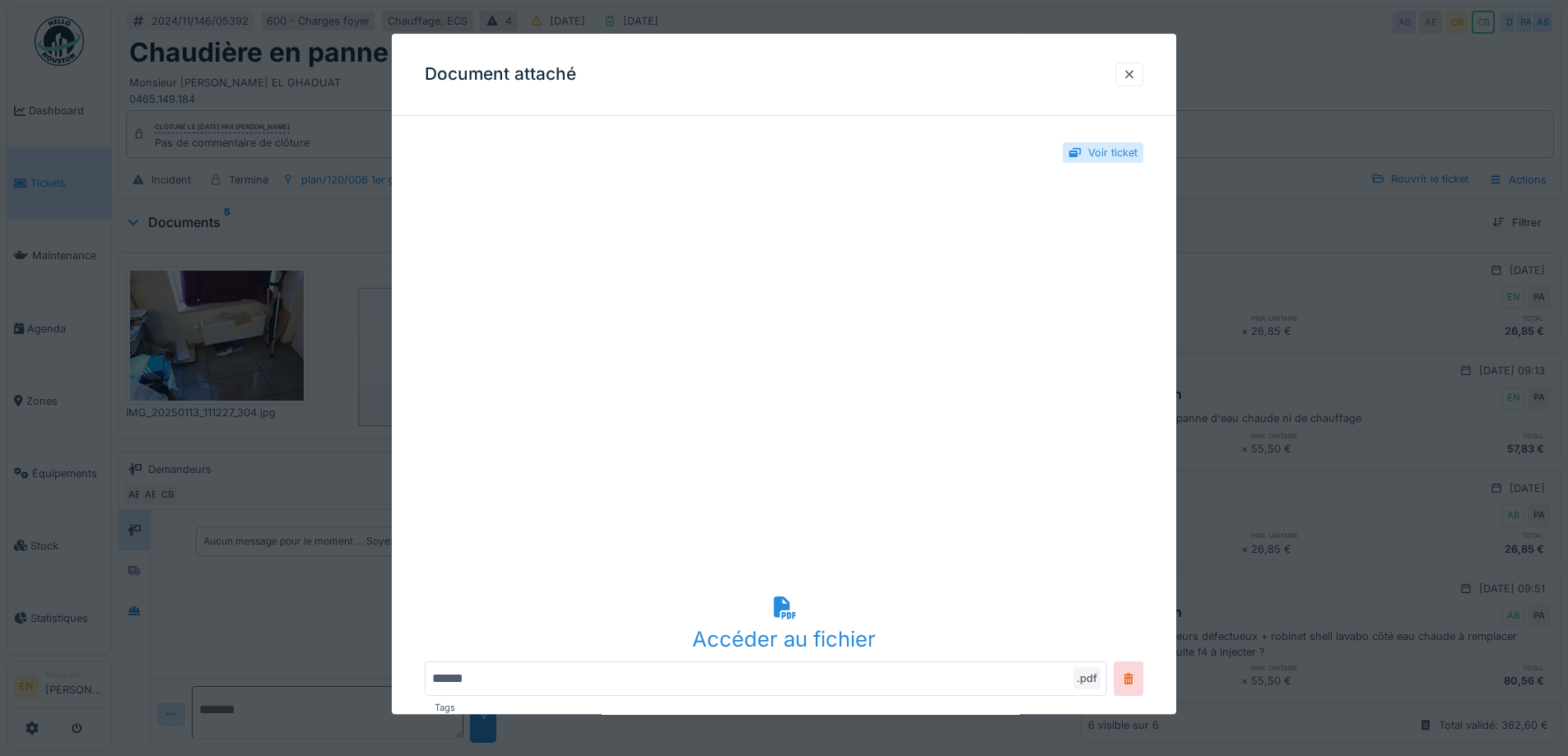
scroll to position [567, 0]
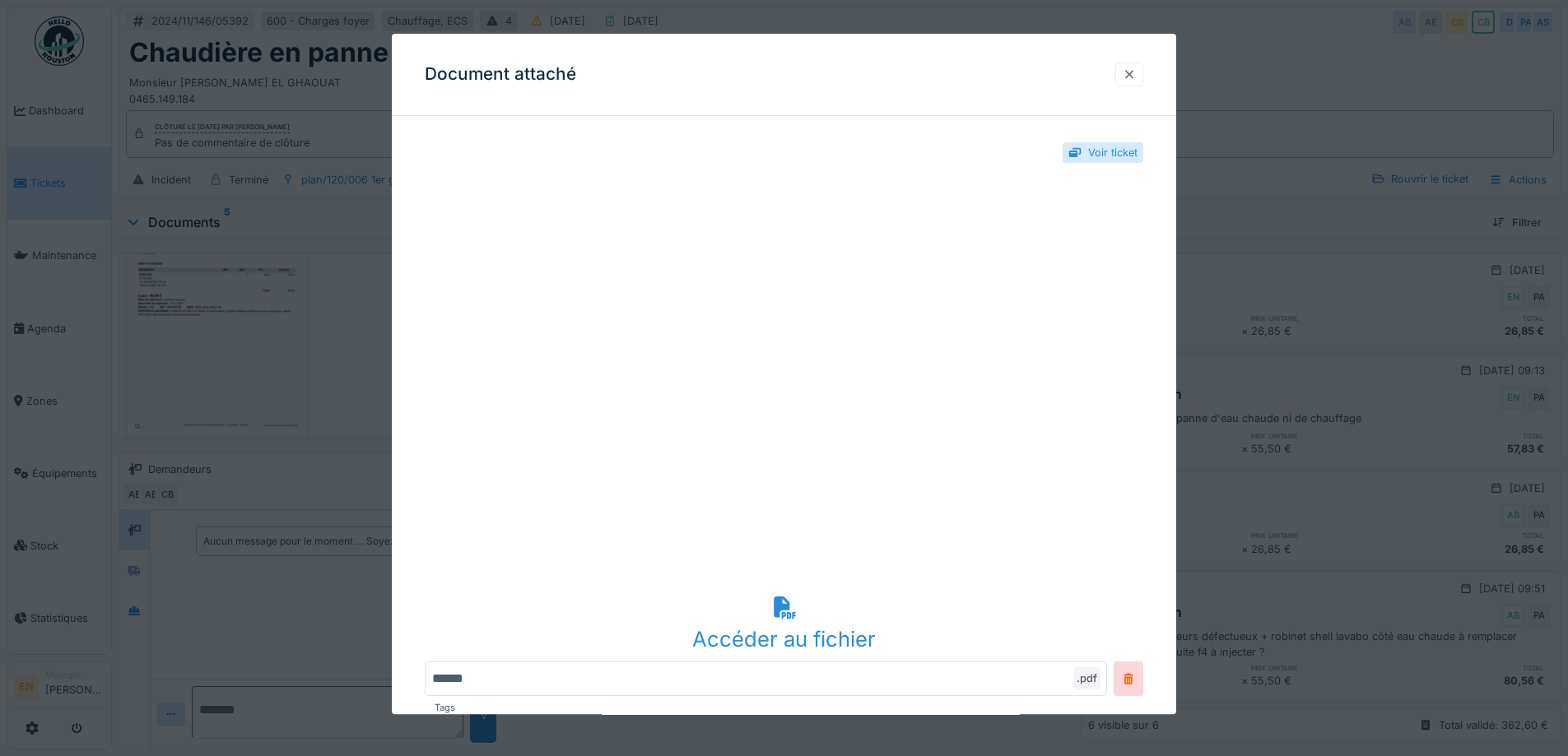
click at [1136, 75] on div at bounding box center [1129, 75] width 13 height 16
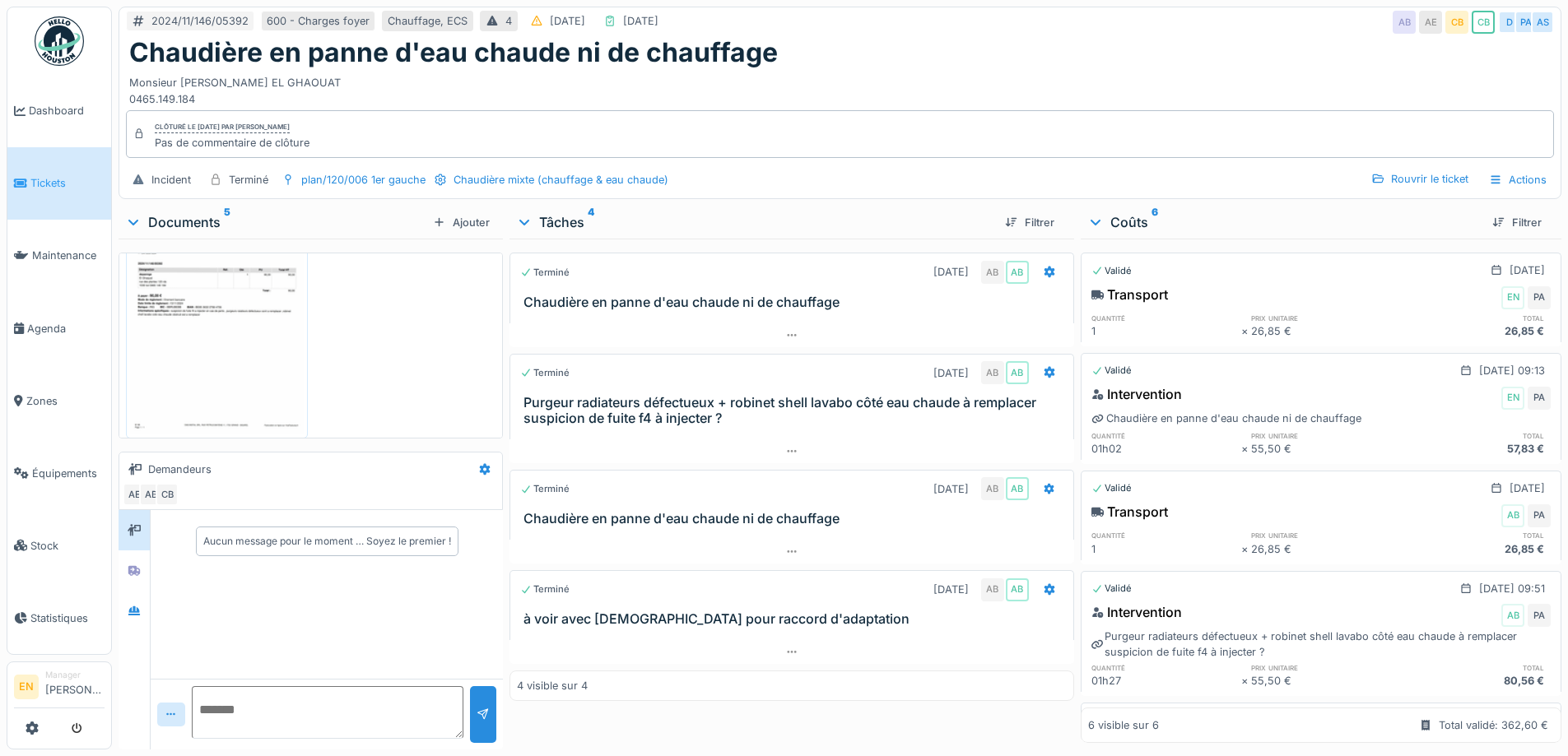
click at [775, 86] on div "Monsieur Abderrahmane EL GHAOUAT 0465.149.184" at bounding box center [840, 87] width 1422 height 38
click at [847, 68] on div "Monsieur Abderrahmane EL GHAOUAT 0465.149.184" at bounding box center [840, 87] width 1422 height 38
click at [904, 68] on div "Monsieur Abderrahmane EL GHAOUAT 0465.149.184" at bounding box center [840, 87] width 1422 height 38
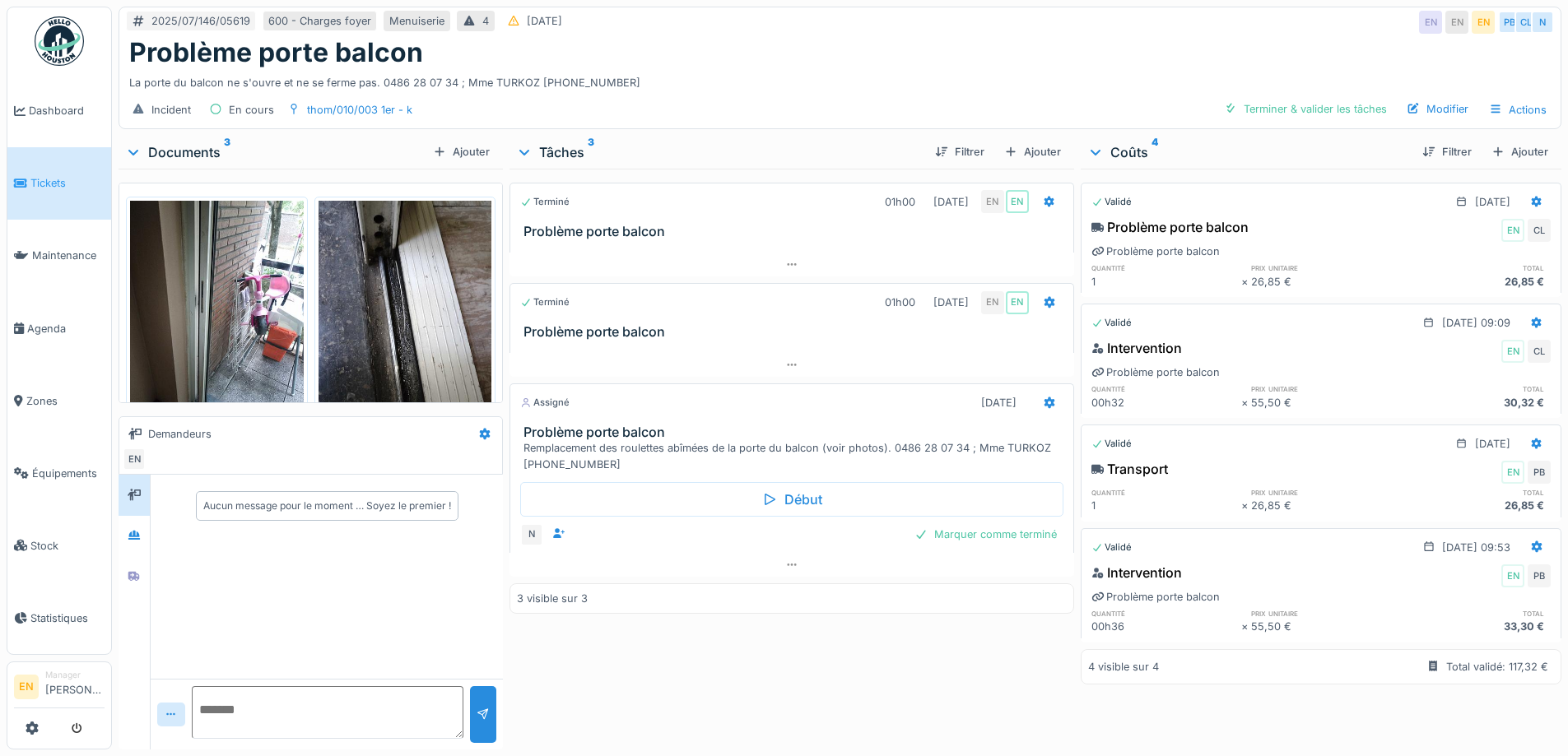
scroll to position [13, 0]
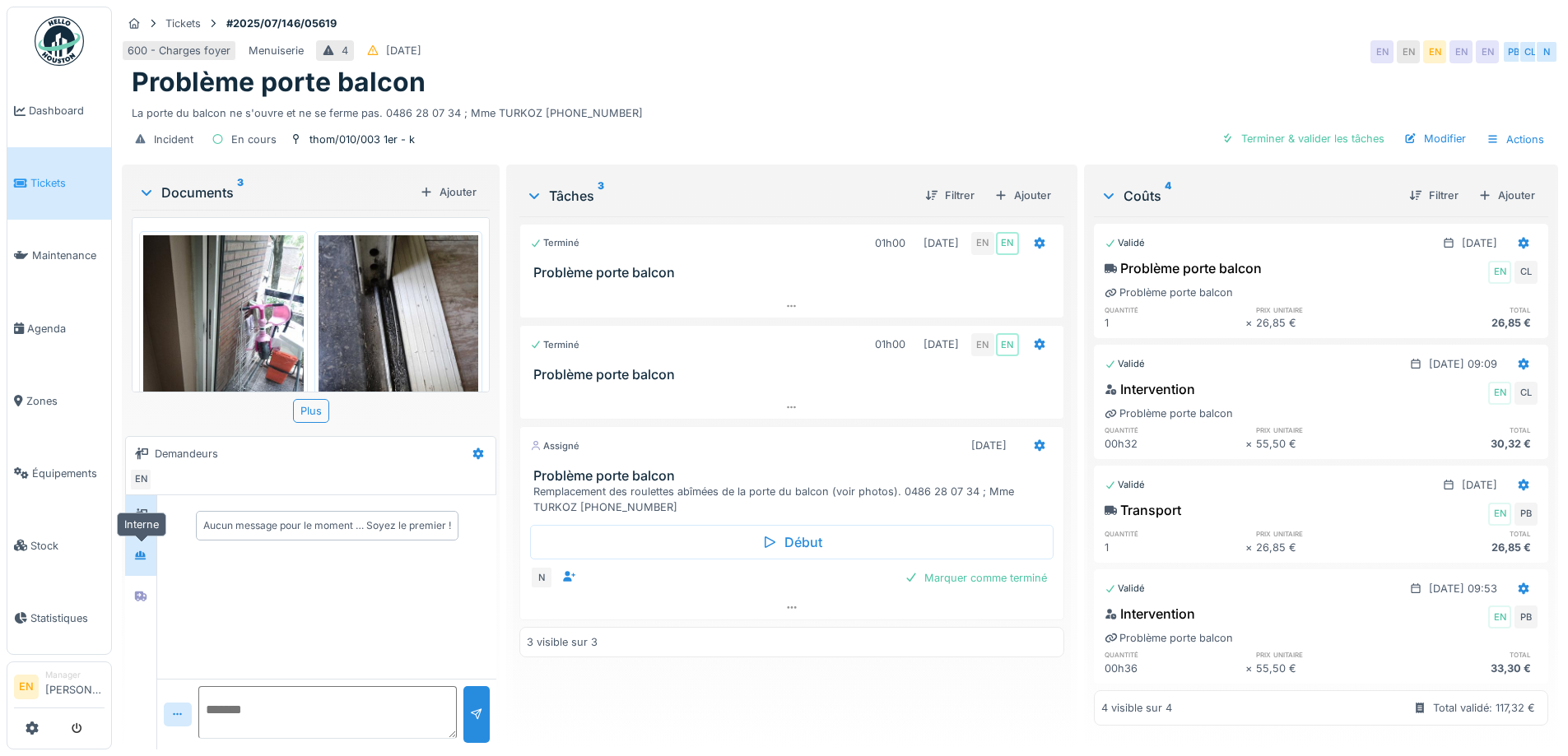
click at [134, 558] on div at bounding box center [140, 556] width 25 height 21
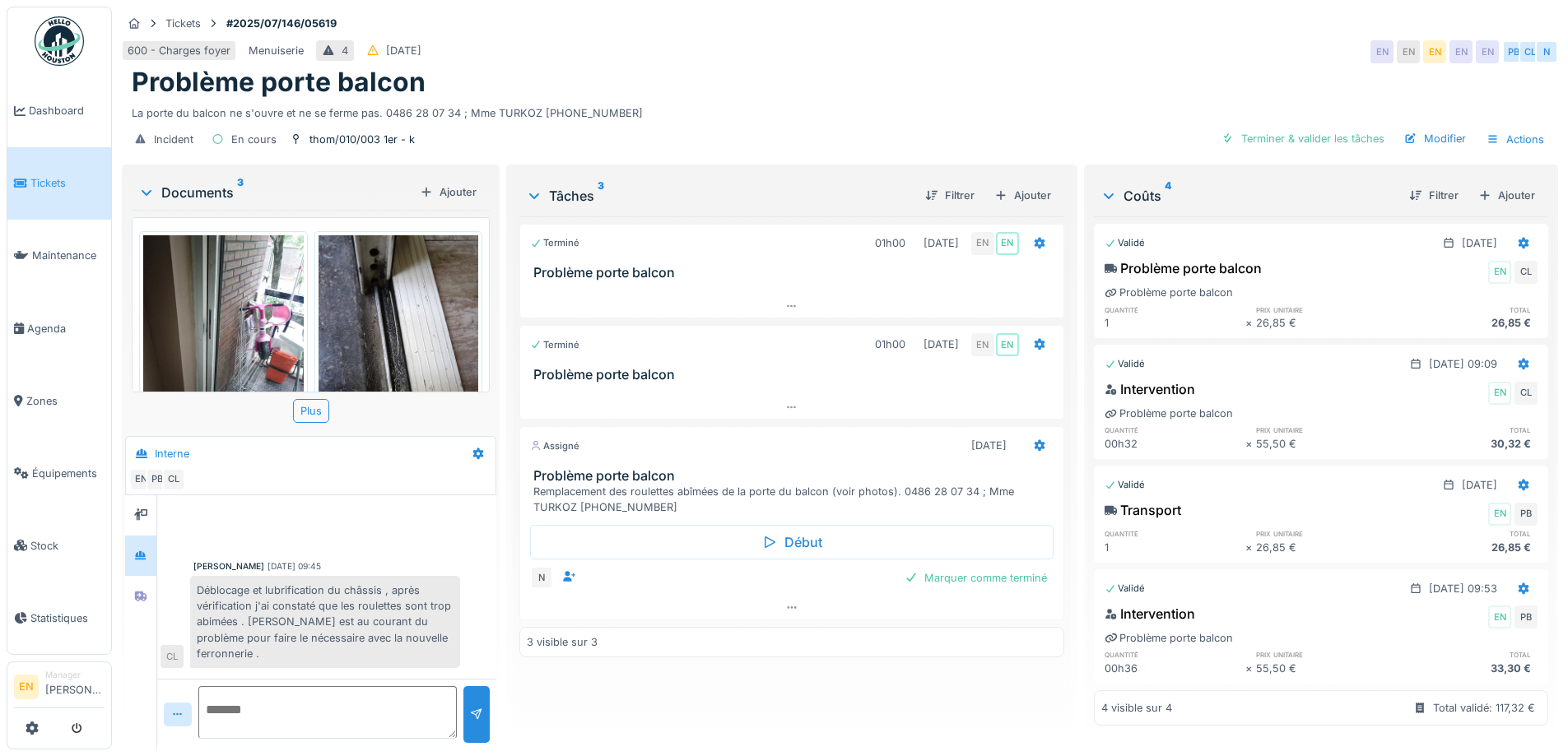
scroll to position [70, 0]
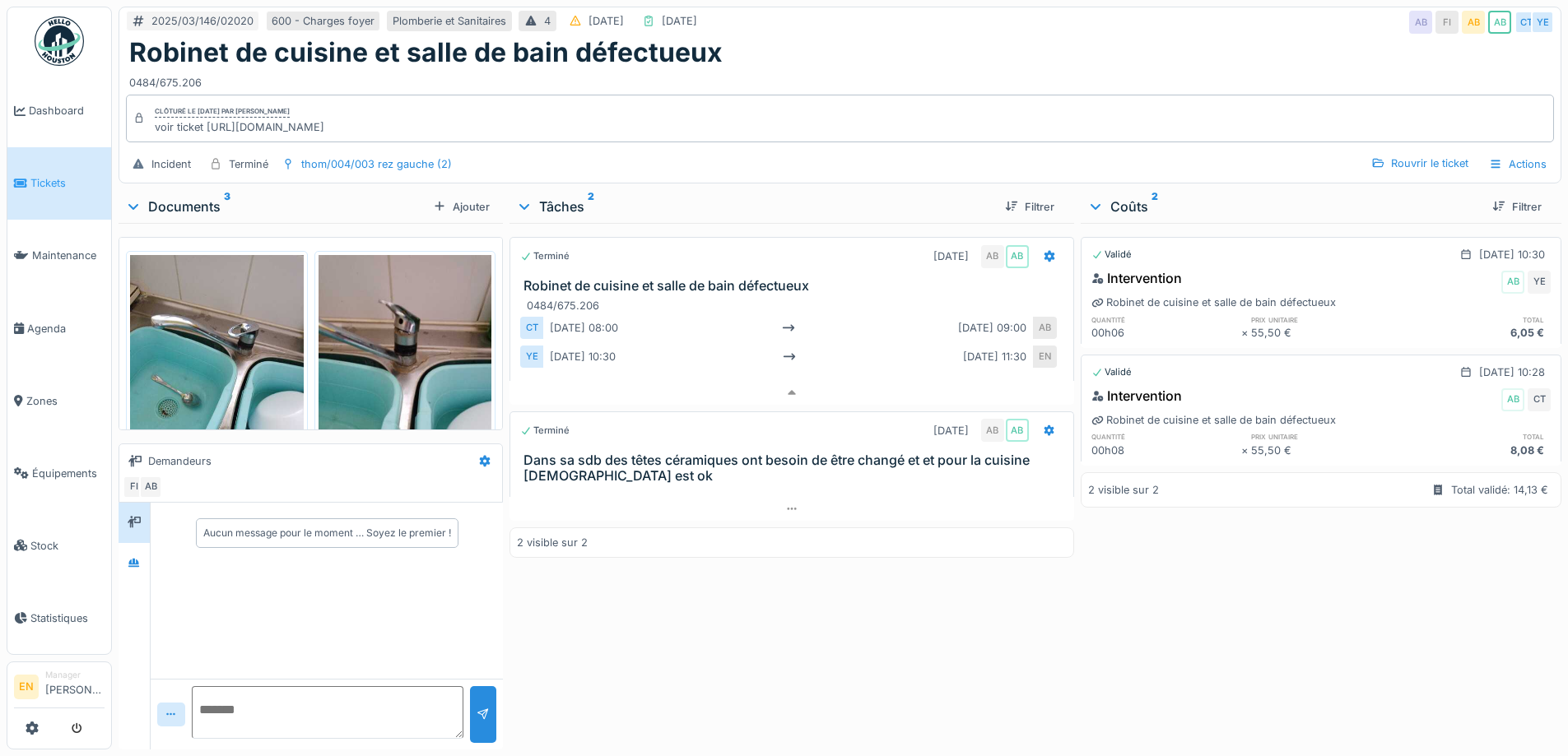
scroll to position [165, 0]
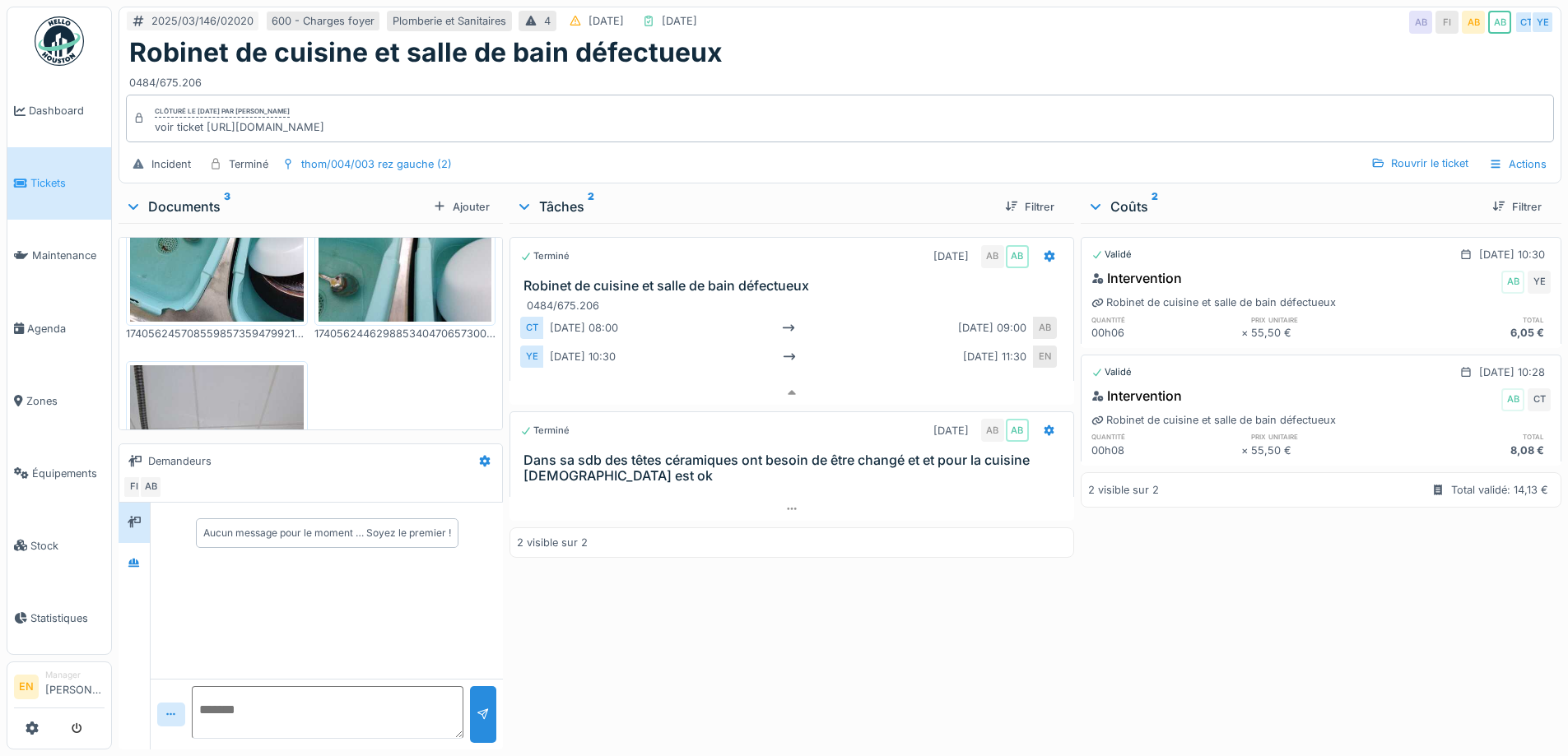
click at [938, 38] on div "Robinet de cuisine et salle de bain défectueux" at bounding box center [840, 53] width 1422 height 32
